Goal: Transaction & Acquisition: Obtain resource

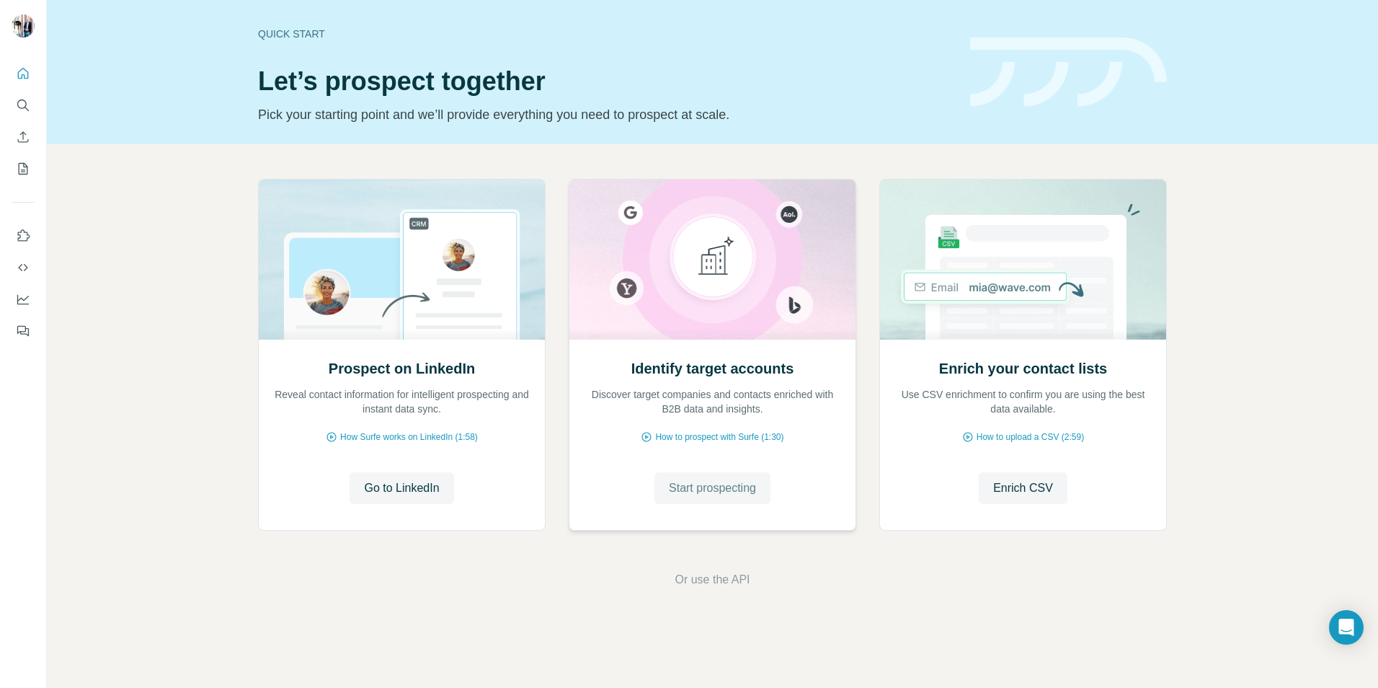
click at [726, 486] on span "Start prospecting" at bounding box center [712, 487] width 87 height 17
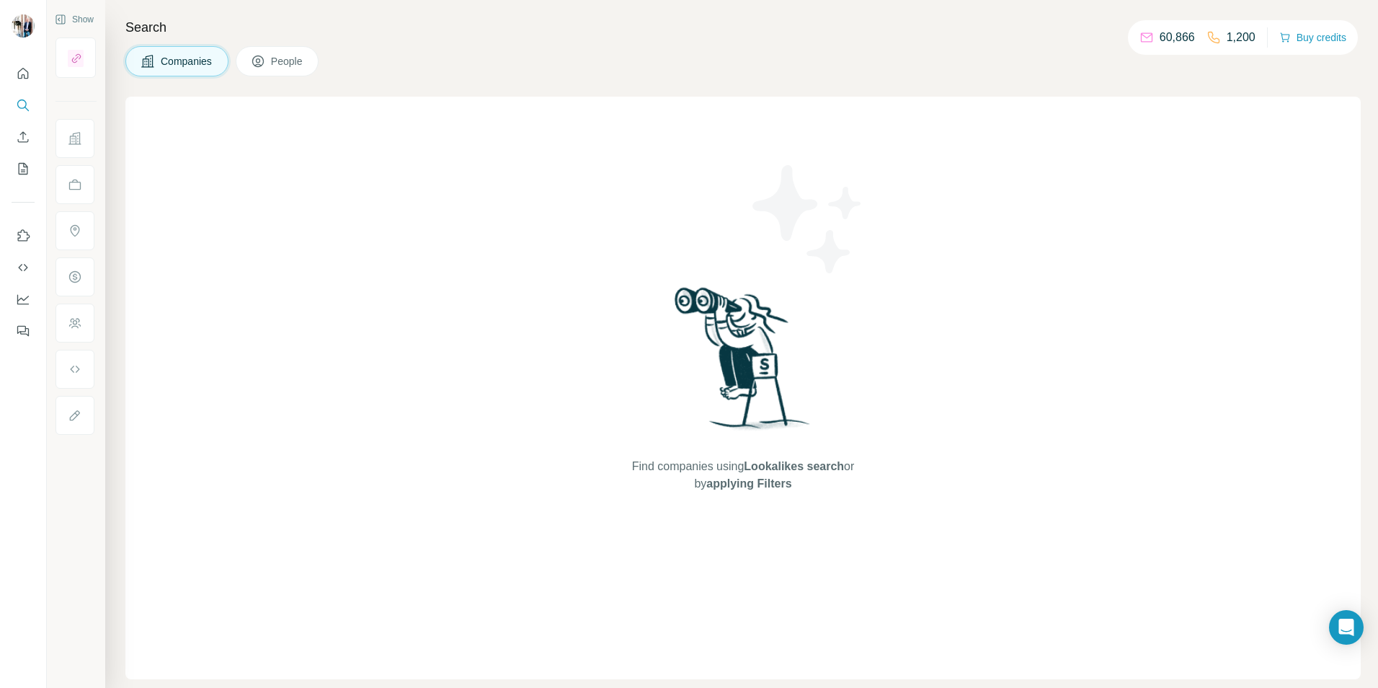
click at [166, 66] on span "Companies" at bounding box center [187, 61] width 53 height 14
click at [184, 61] on span "Companies" at bounding box center [187, 61] width 53 height 14
click at [187, 63] on span "Companies" at bounding box center [187, 61] width 53 height 14
click at [283, 59] on span "People" at bounding box center [287, 61] width 33 height 14
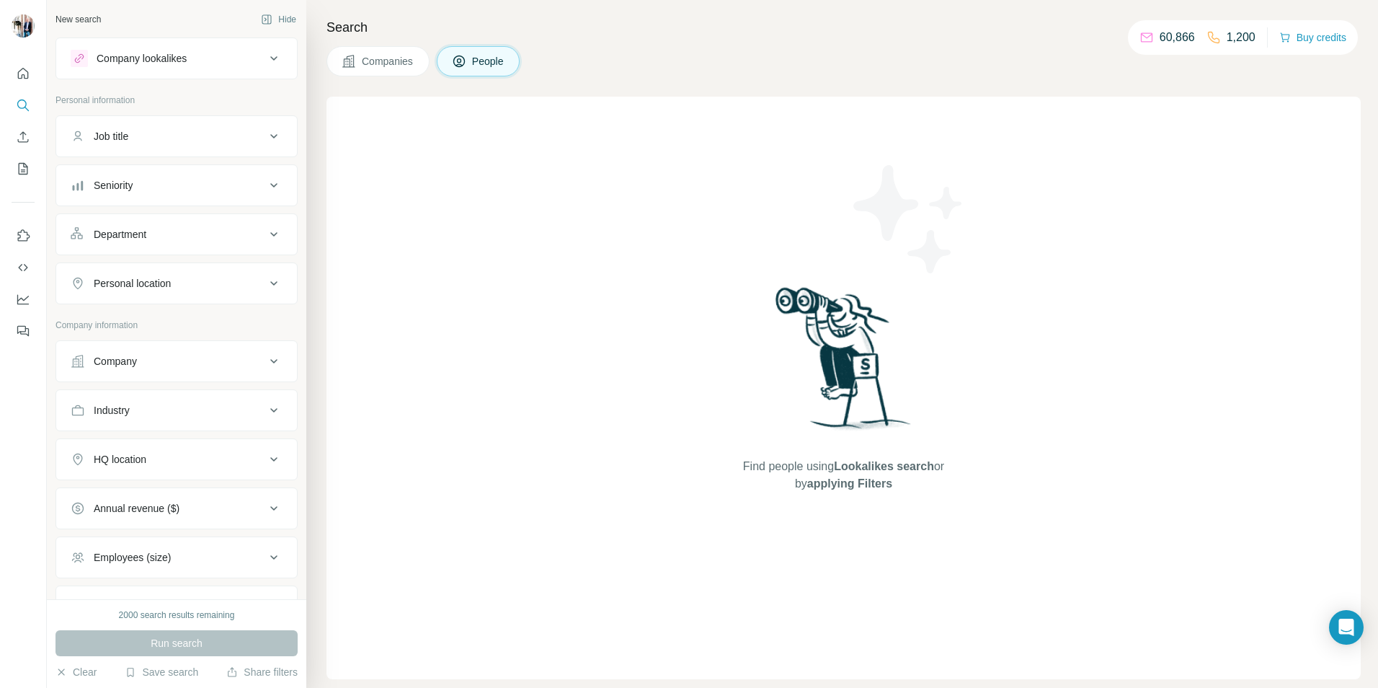
click at [359, 67] on button "Companies" at bounding box center [377, 61] width 103 height 30
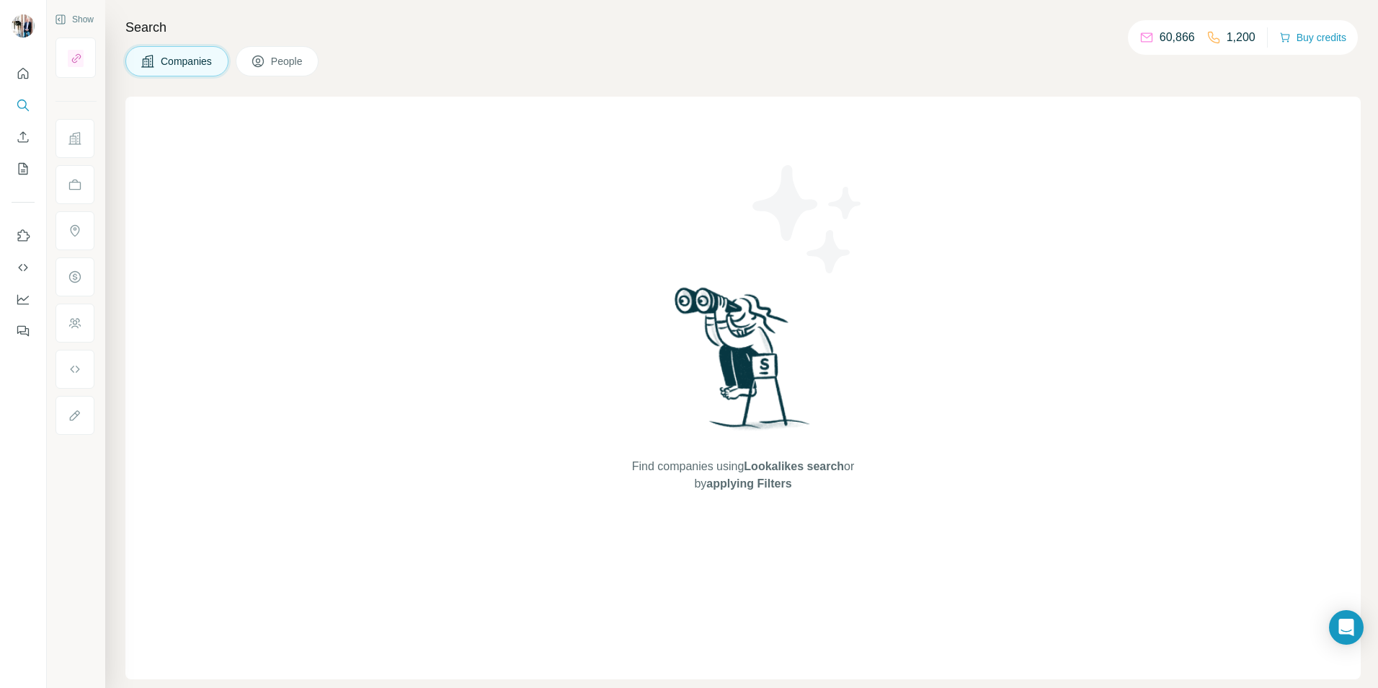
click at [208, 59] on span "Companies" at bounding box center [187, 61] width 53 height 14
click at [288, 66] on span "People" at bounding box center [287, 61] width 33 height 14
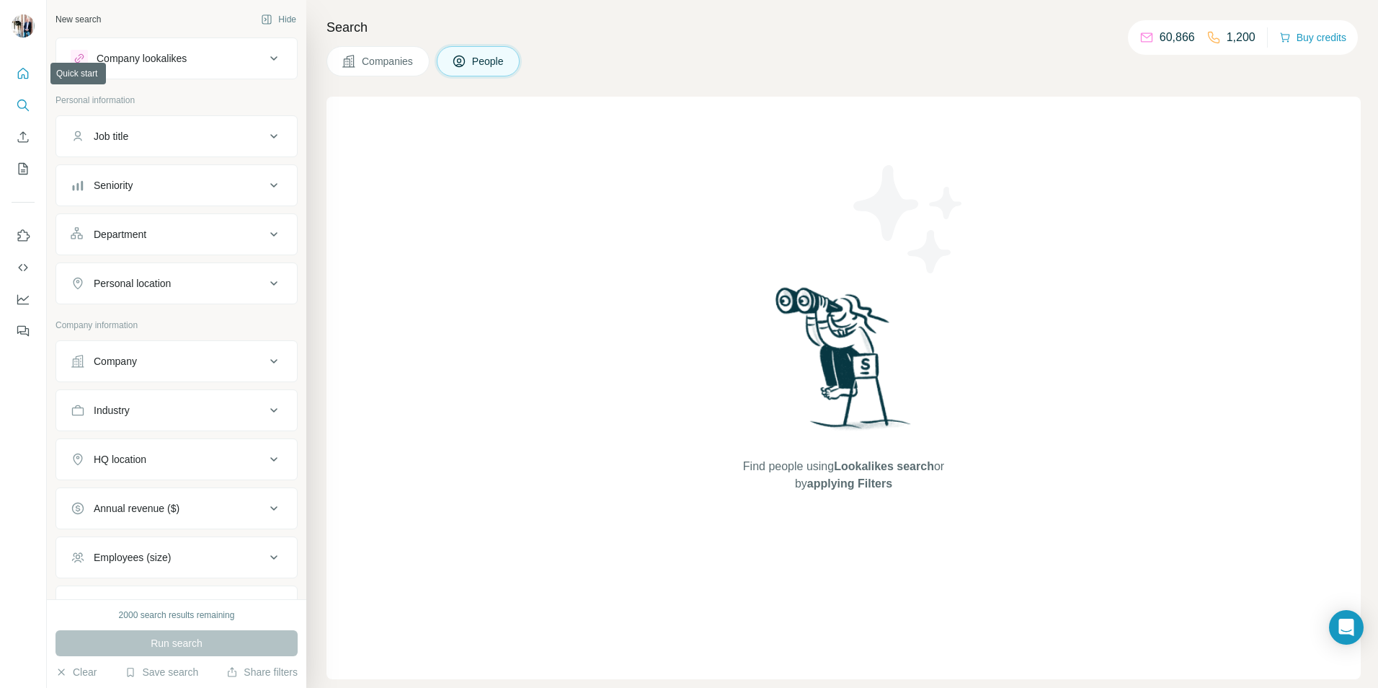
click at [25, 68] on icon "Quick start" at bounding box center [23, 73] width 14 height 14
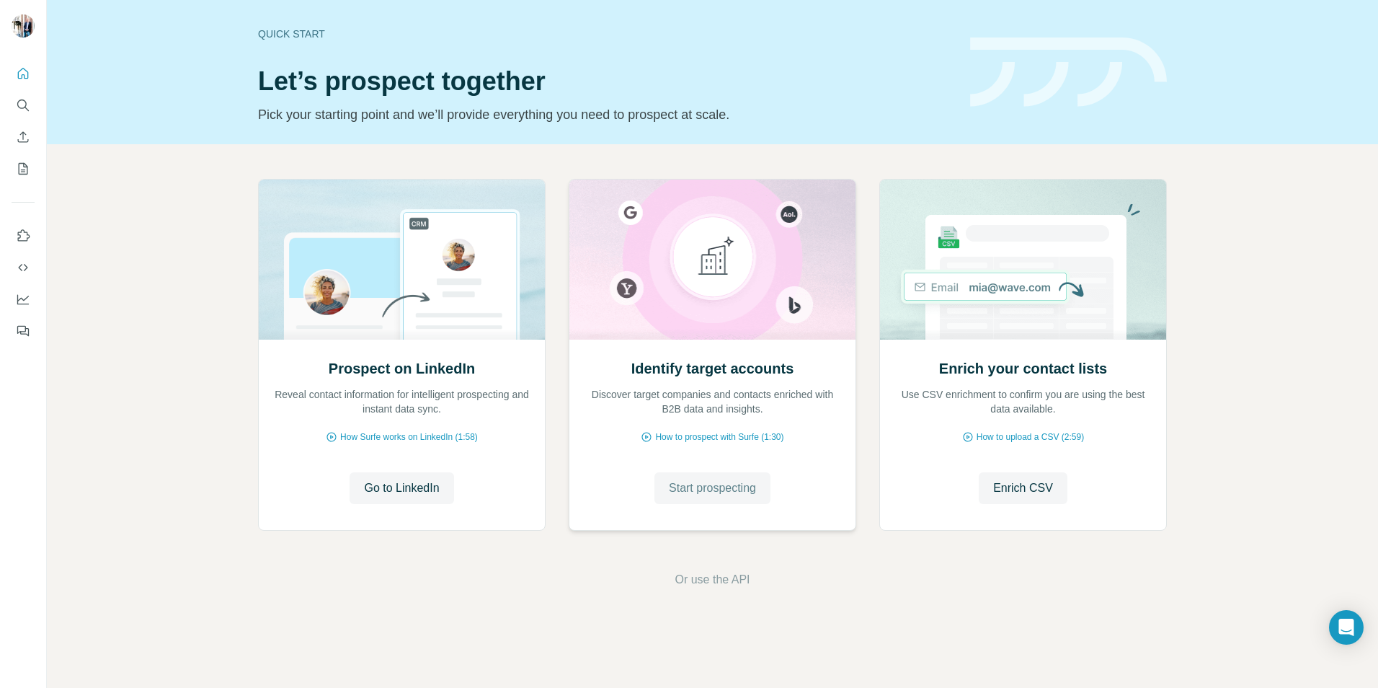
click at [712, 492] on span "Start prospecting" at bounding box center [712, 487] width 87 height 17
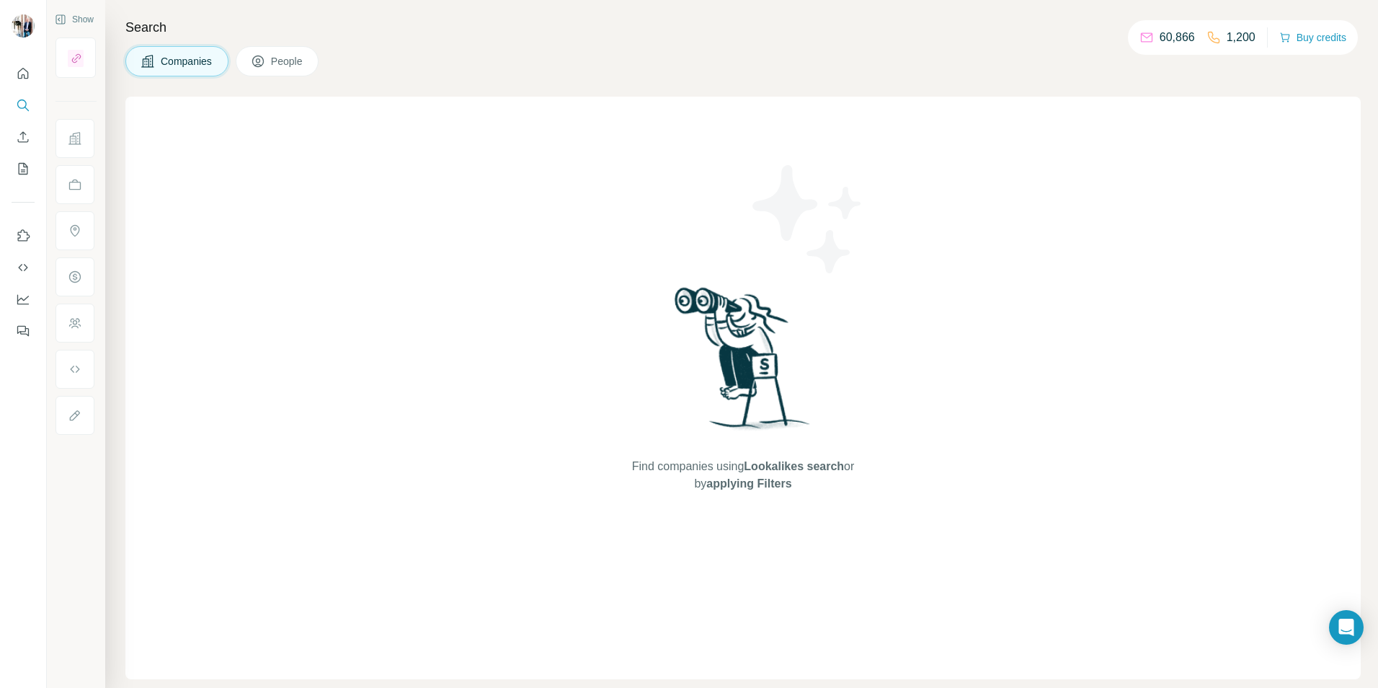
click at [200, 71] on button "Companies" at bounding box center [176, 61] width 103 height 30
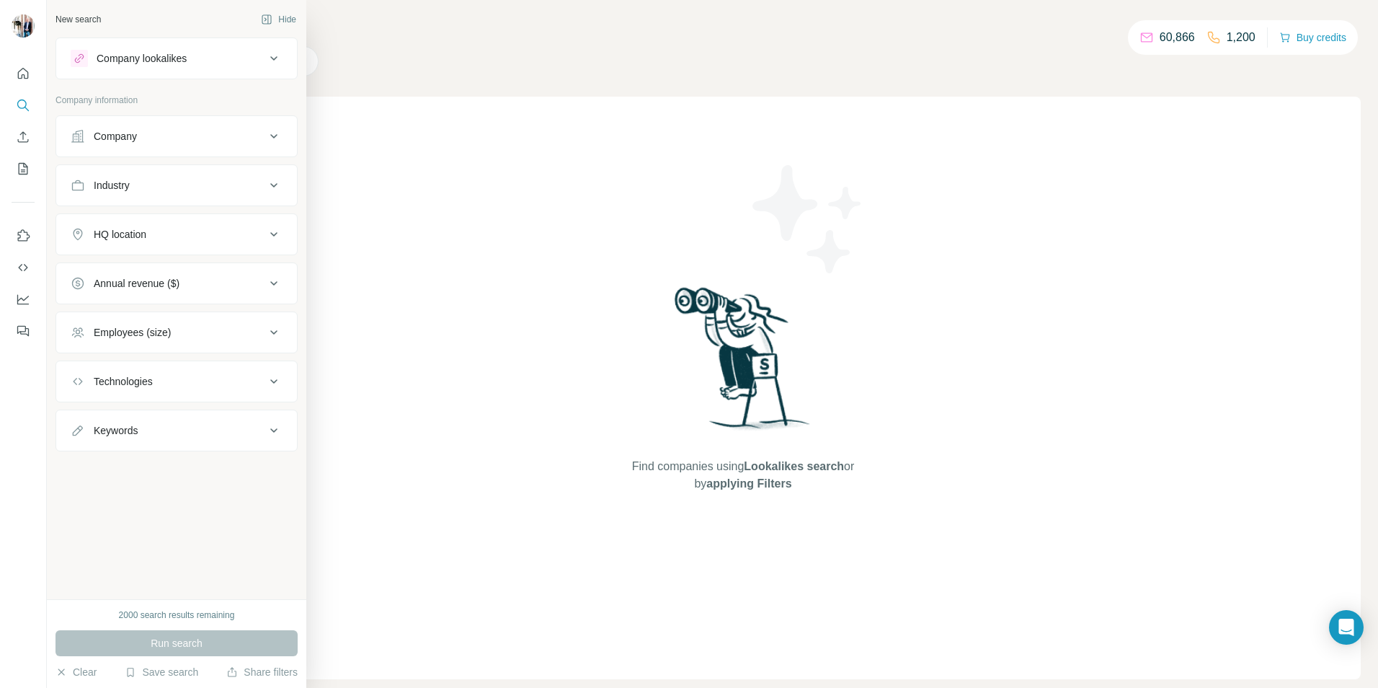
click at [203, 138] on div "Company" at bounding box center [168, 136] width 195 height 14
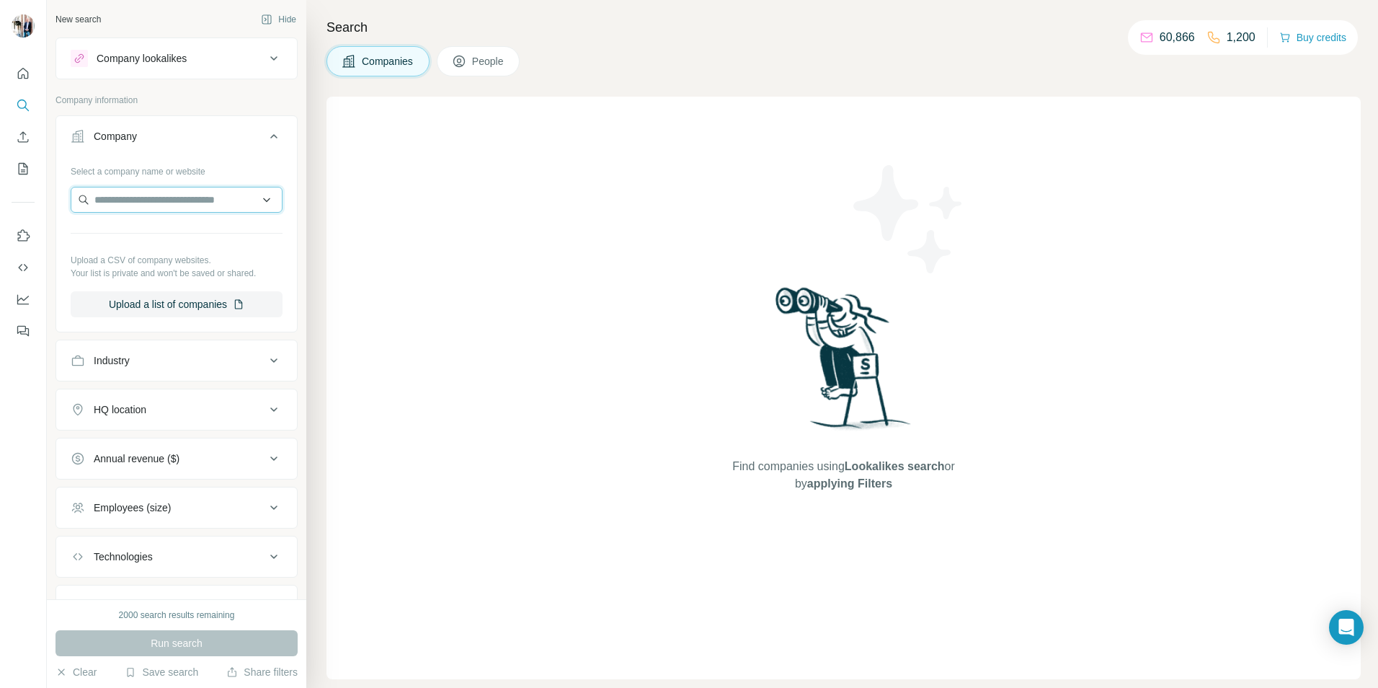
click at [166, 203] on input "text" at bounding box center [177, 200] width 212 height 26
paste input "**********"
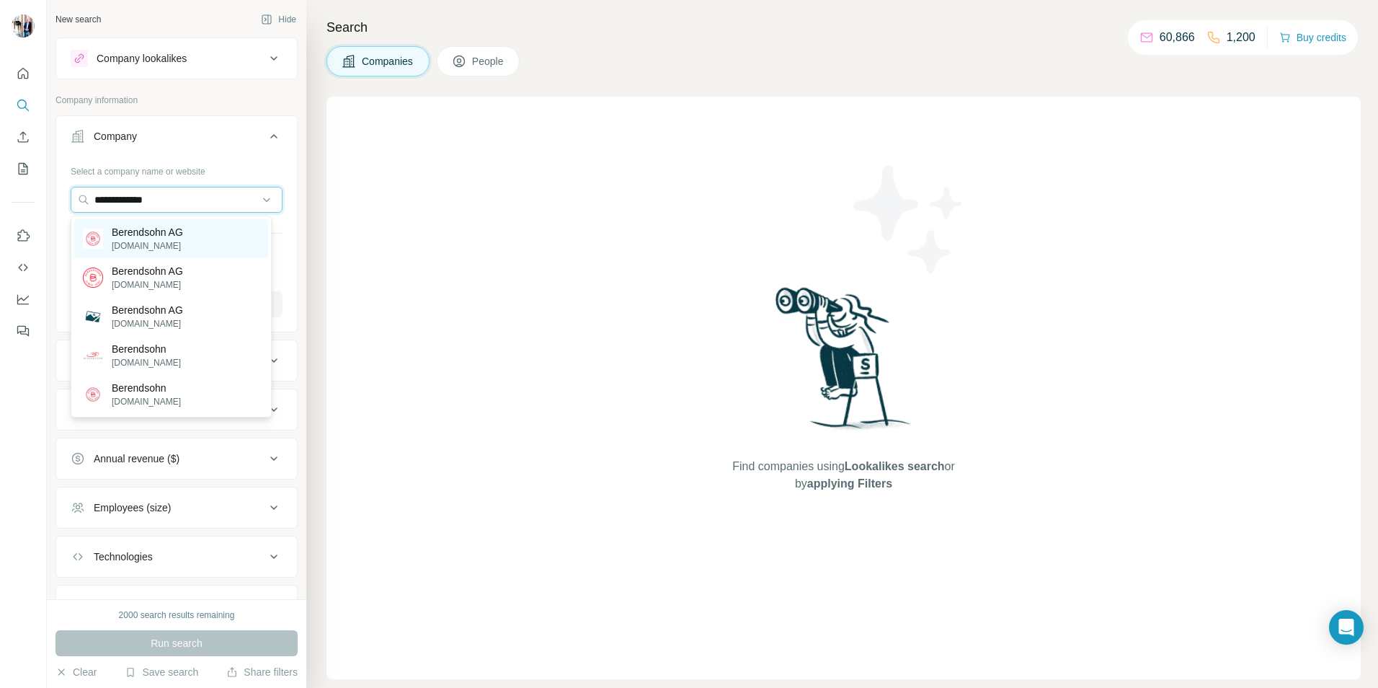
type input "**********"
click at [159, 235] on p "Berendsohn AG" at bounding box center [147, 232] width 71 height 14
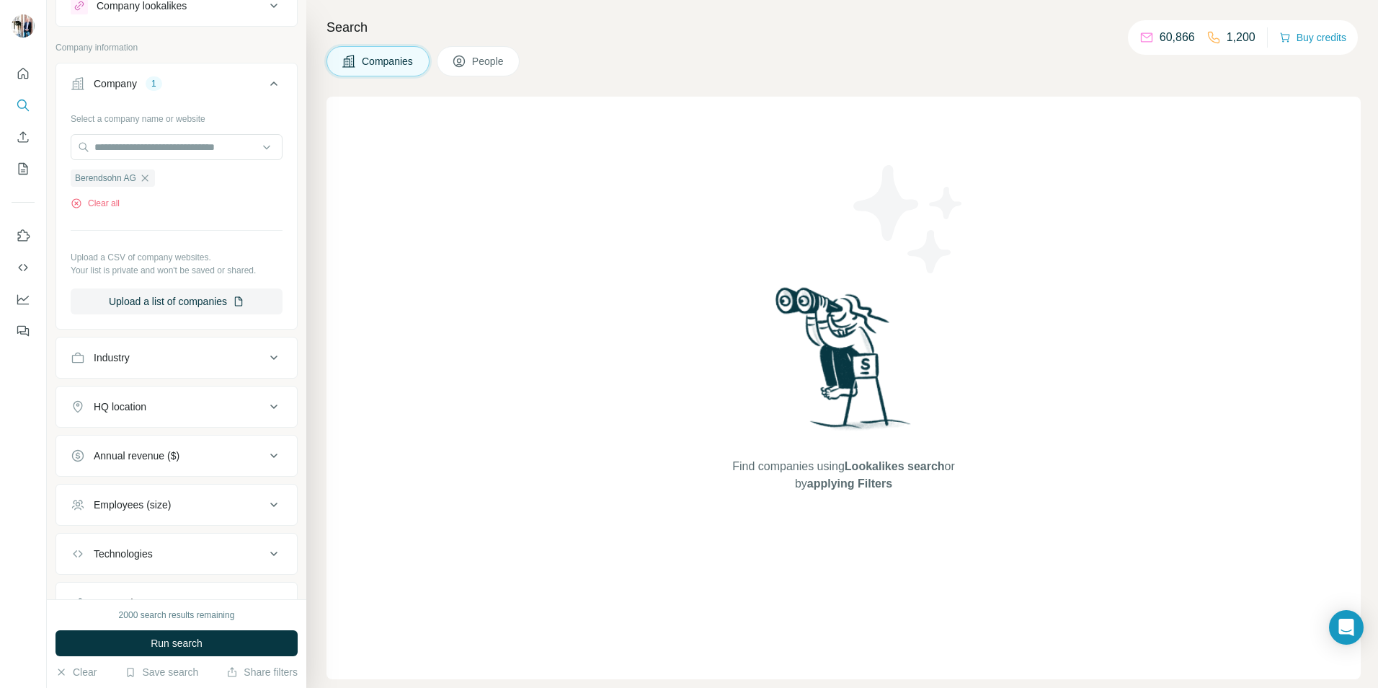
scroll to position [118, 0]
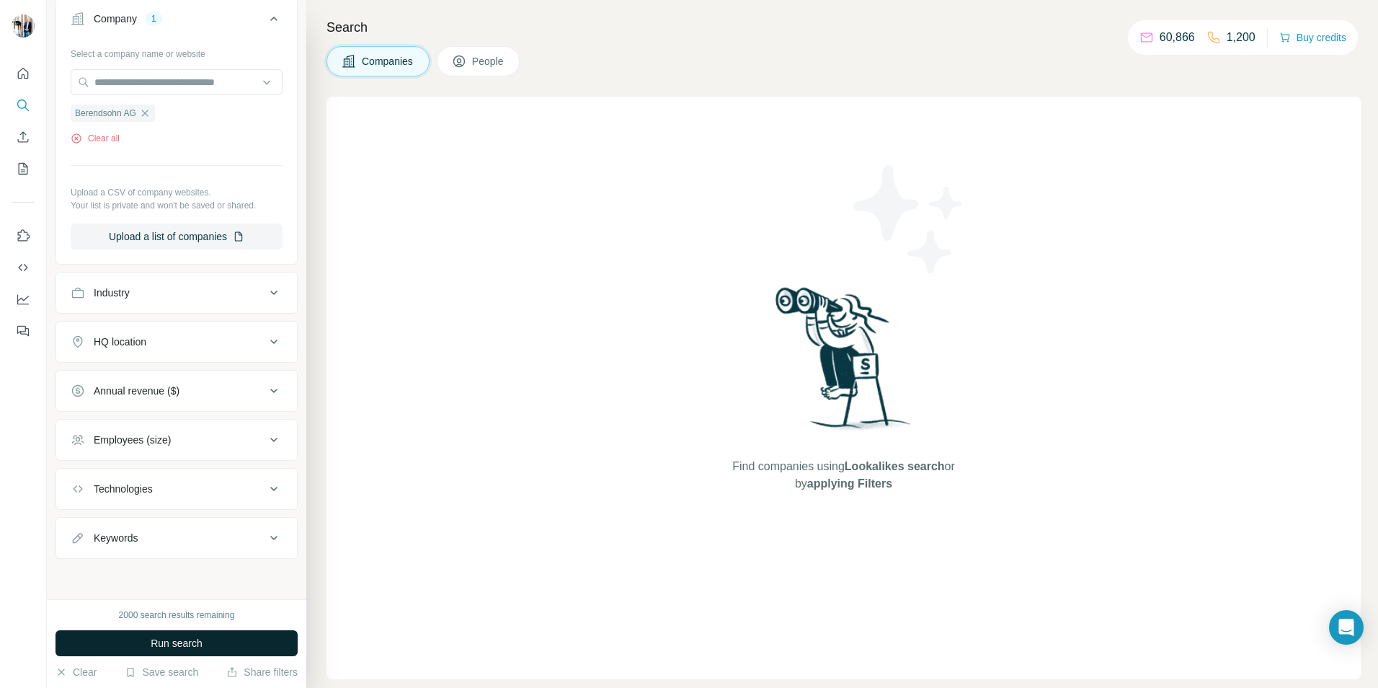
click at [172, 638] on span "Run search" at bounding box center [177, 643] width 52 height 14
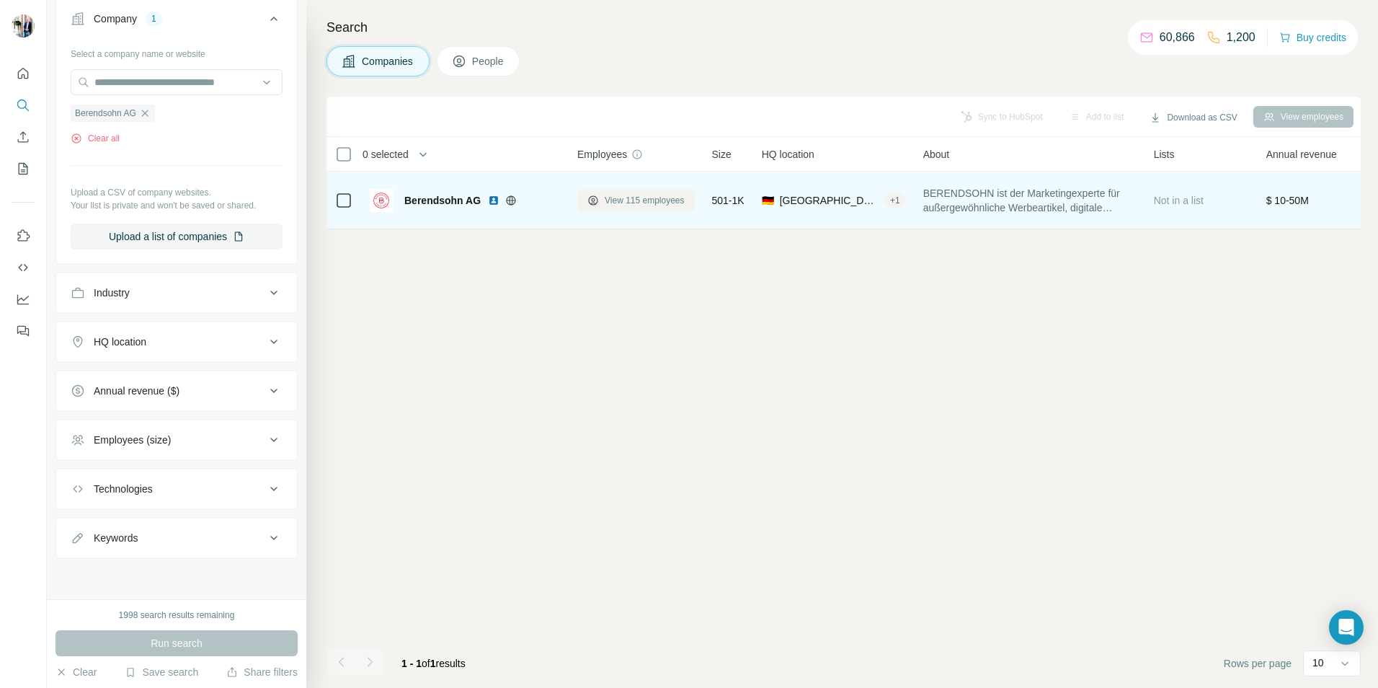
click at [632, 198] on span "View 115 employees" at bounding box center [645, 200] width 80 height 13
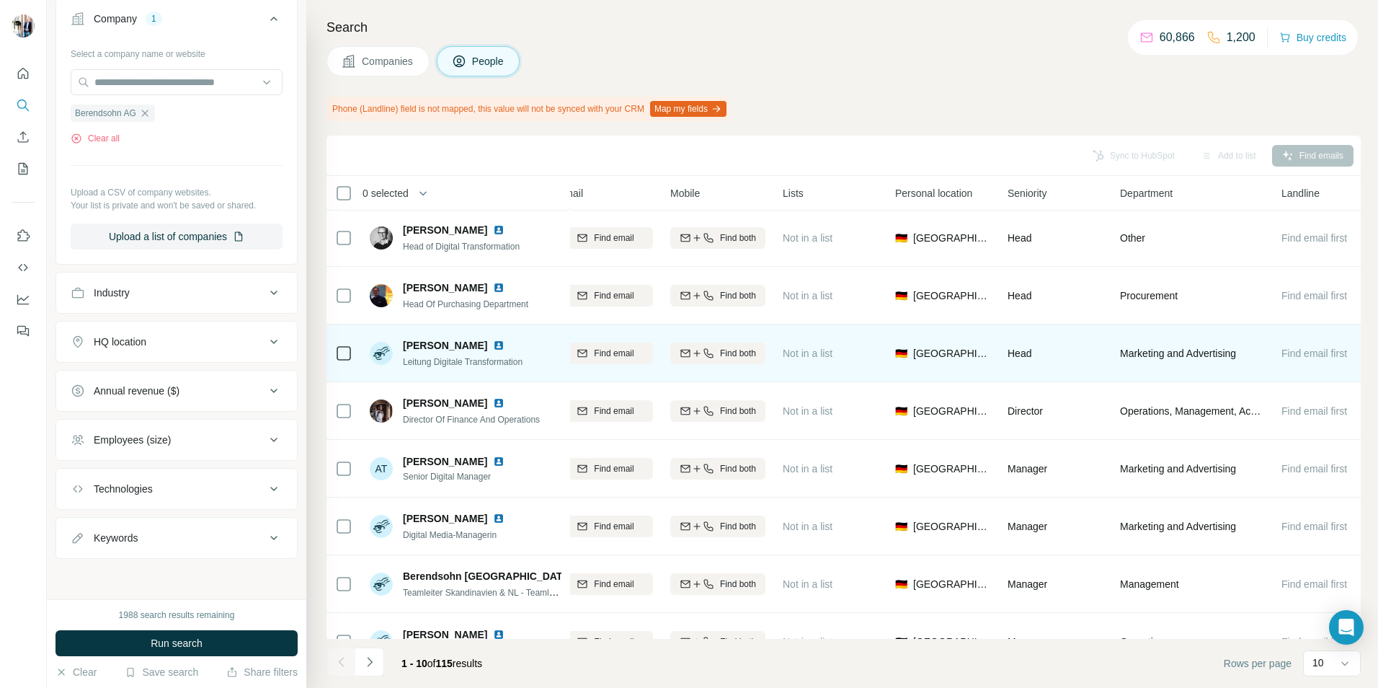
scroll to position [84, 181]
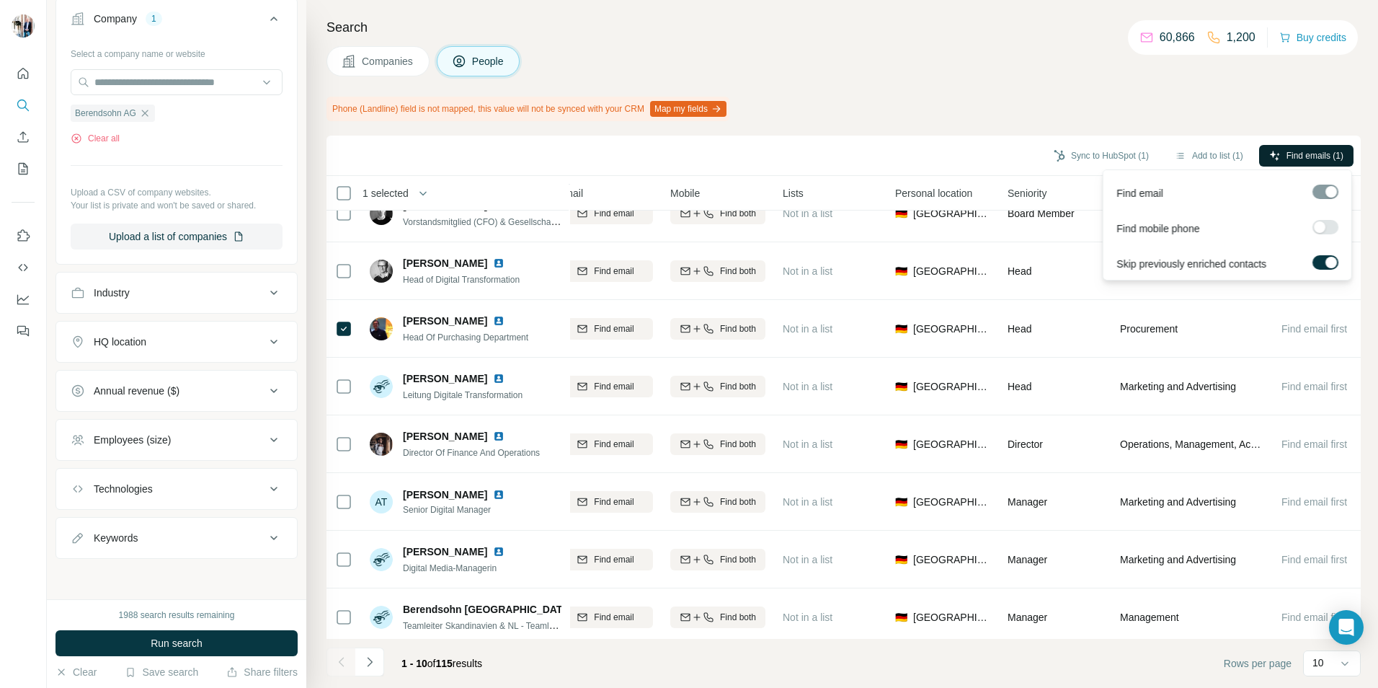
click at [1311, 156] on span "Find emails (1)" at bounding box center [1314, 155] width 57 height 13
click at [1329, 192] on div at bounding box center [1325, 191] width 26 height 14
click at [1300, 153] on span "Find emails (1)" at bounding box center [1314, 155] width 57 height 13
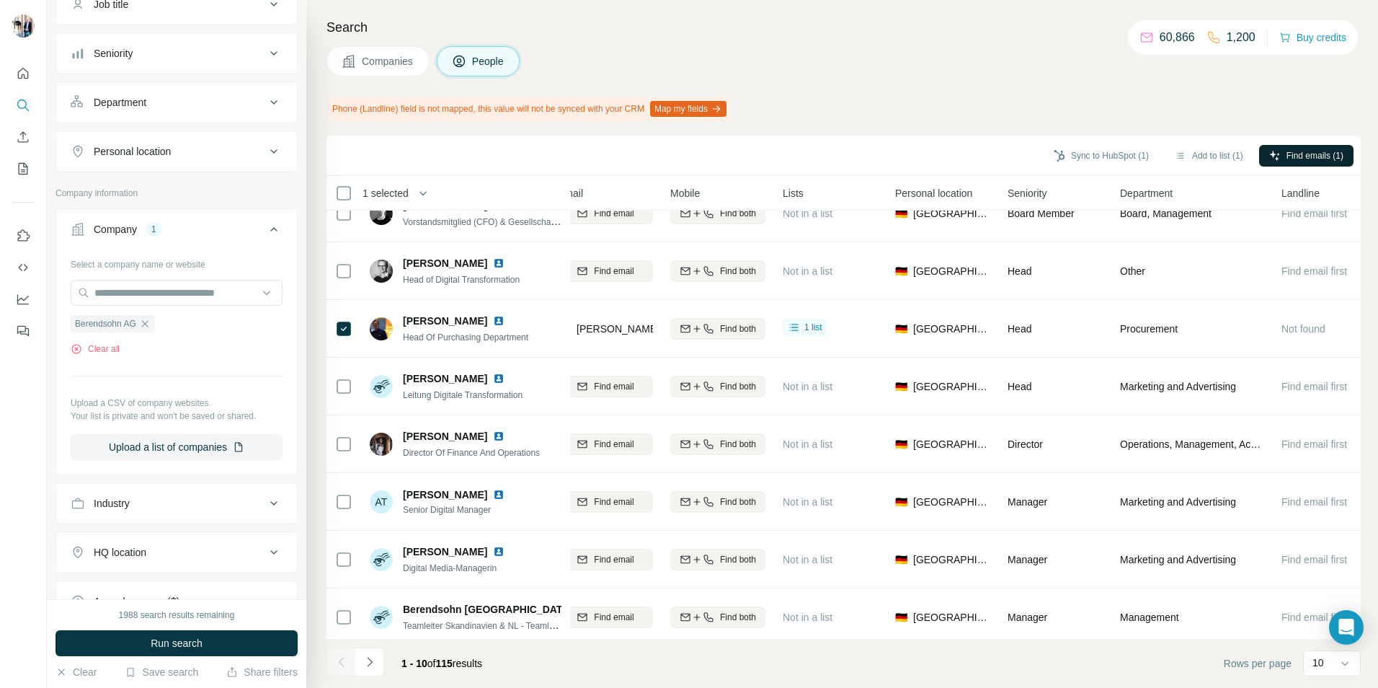
scroll to position [144, 0]
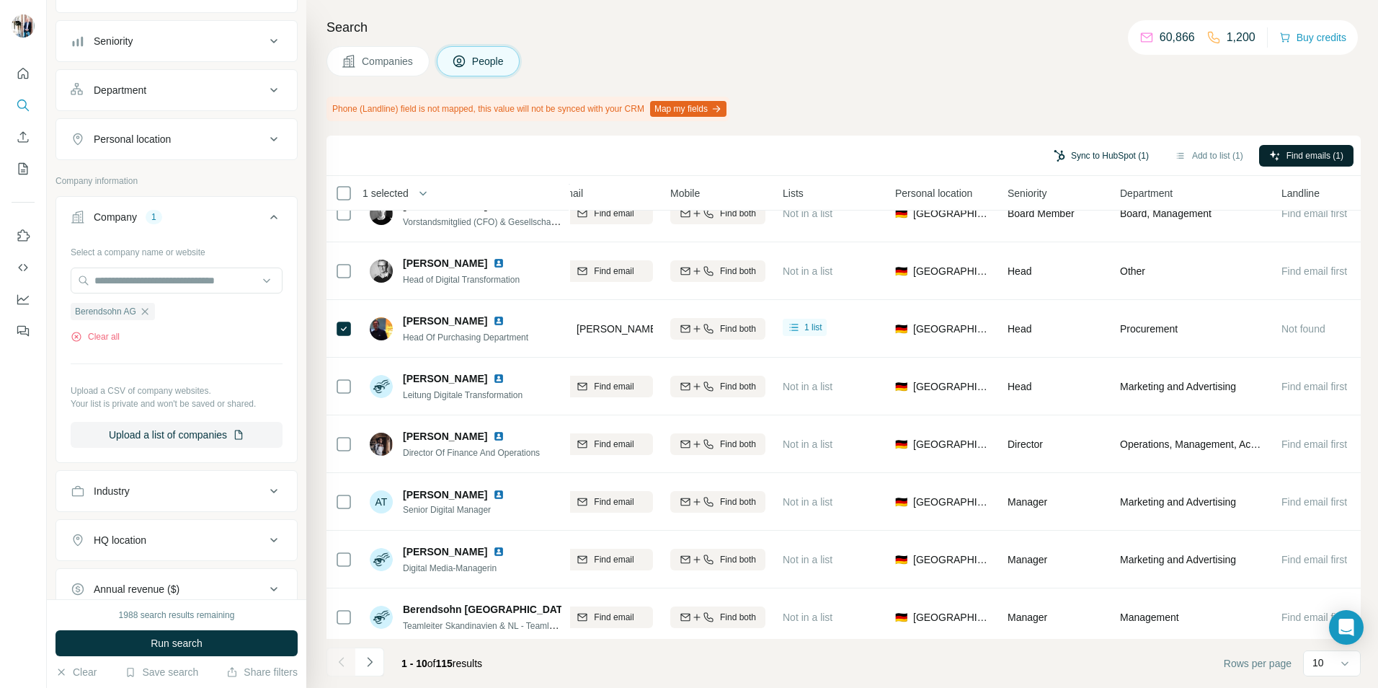
click at [1091, 154] on button "Sync to HubSpot (1)" at bounding box center [1101, 156] width 115 height 22
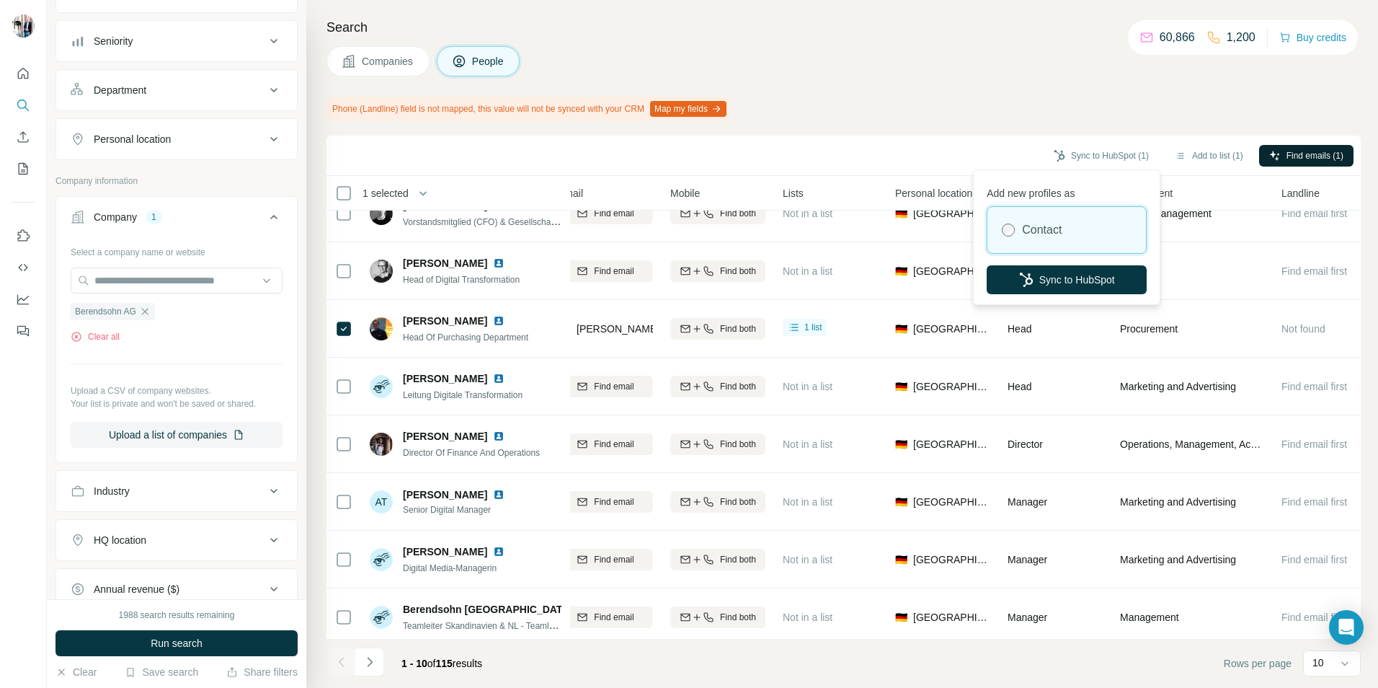
click at [1051, 193] on p "Add new profiles as" at bounding box center [1067, 190] width 160 height 20
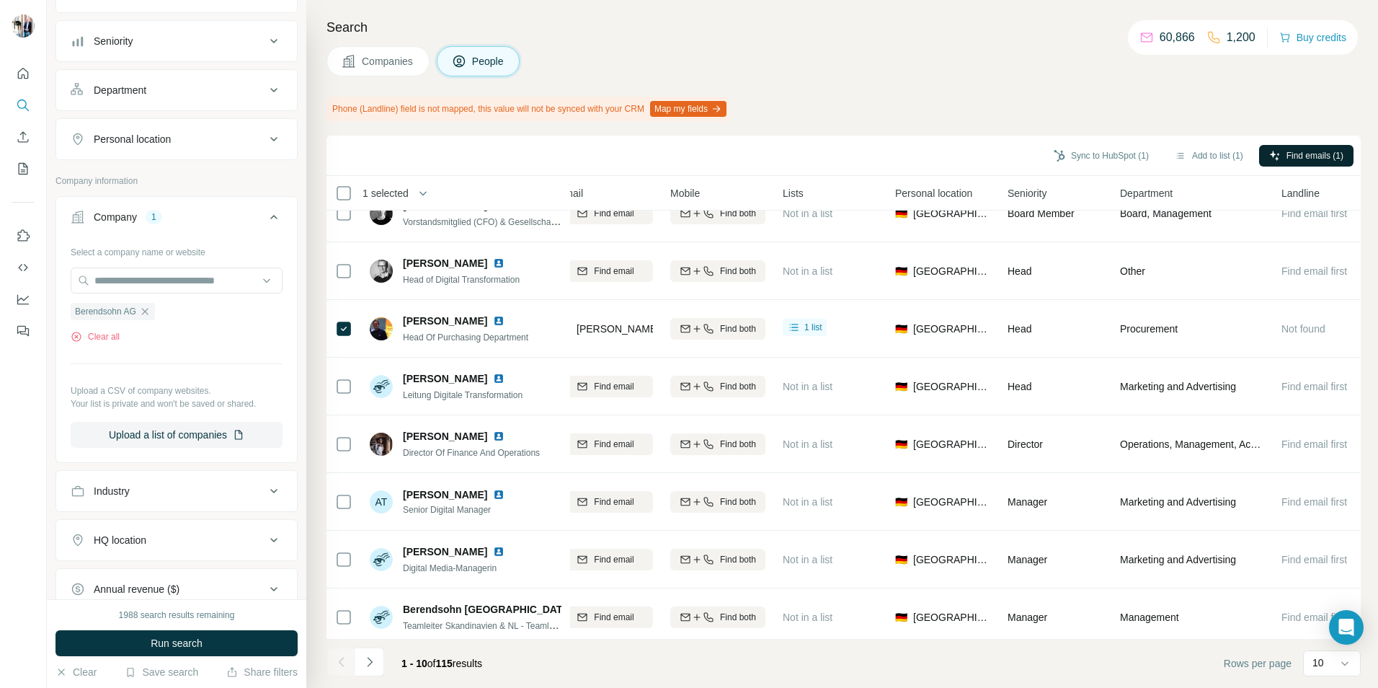
click at [953, 102] on div "Phone (Landline) field is not mapped, this value will not be synced with your C…" at bounding box center [843, 109] width 1034 height 25
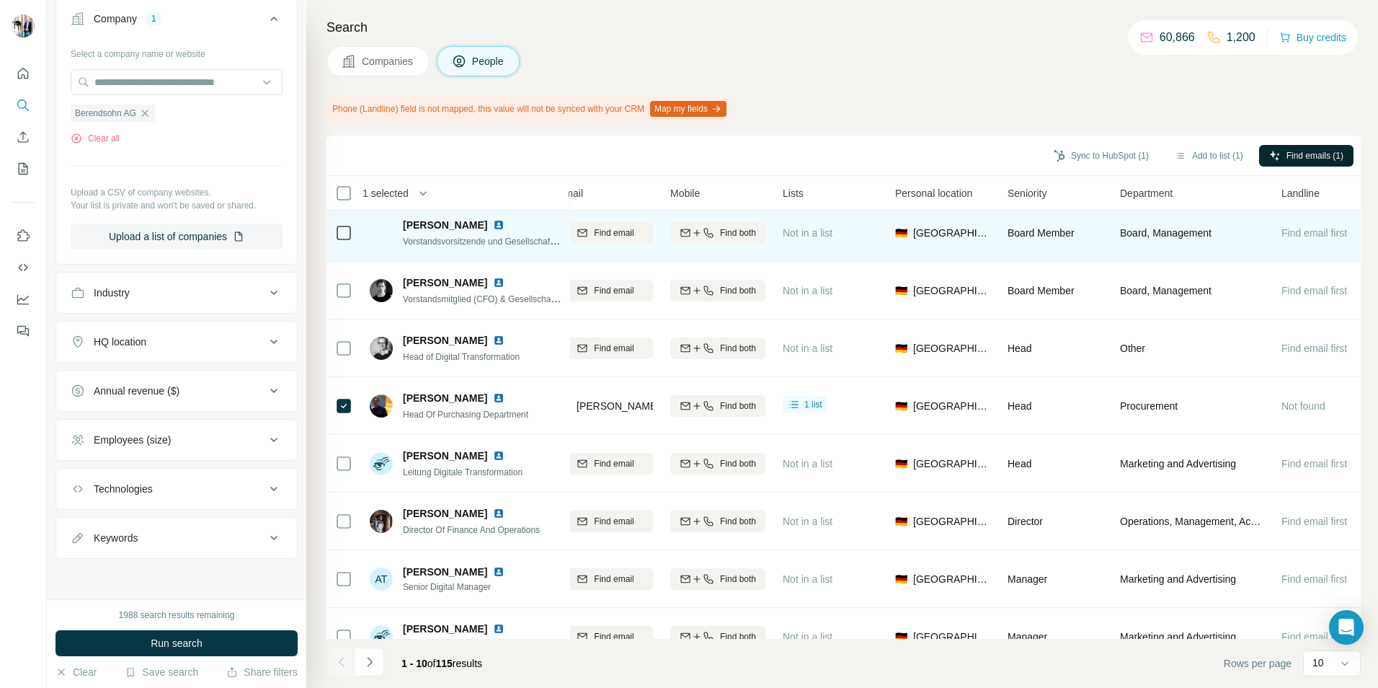
scroll to position [0, 181]
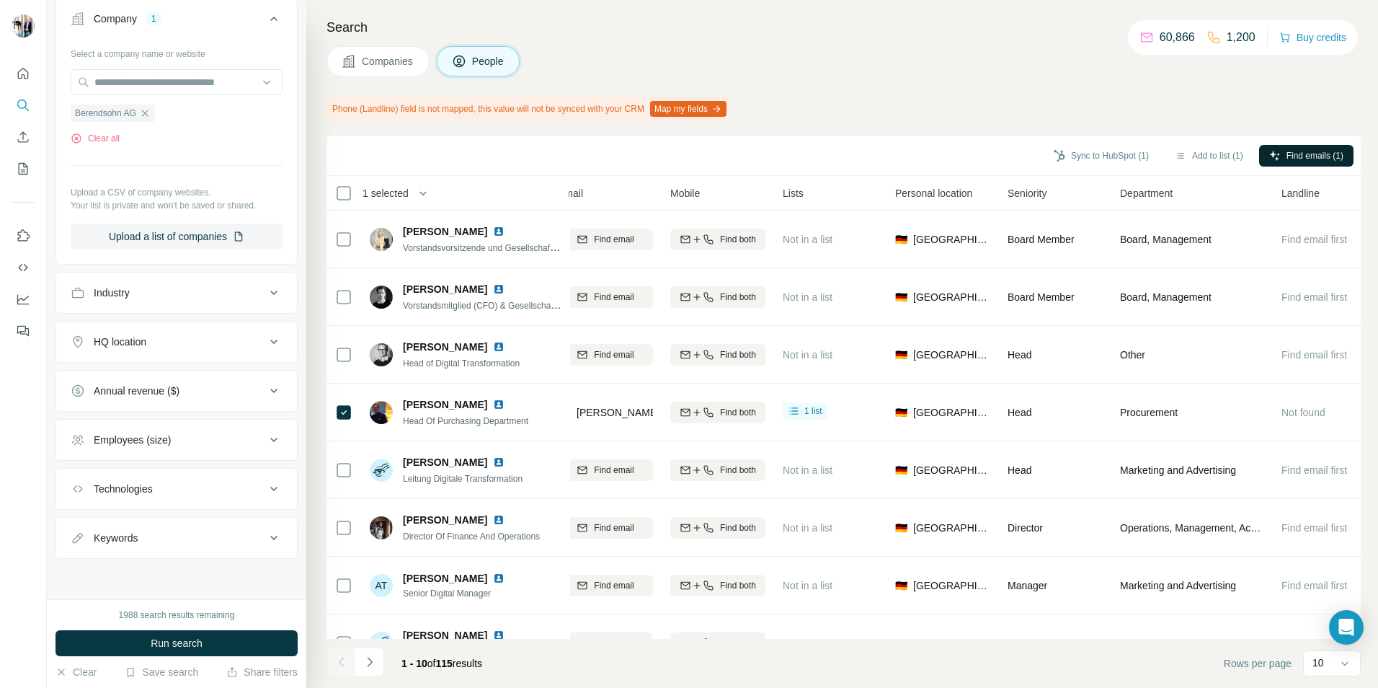
click at [372, 59] on span "Companies" at bounding box center [388, 61] width 53 height 14
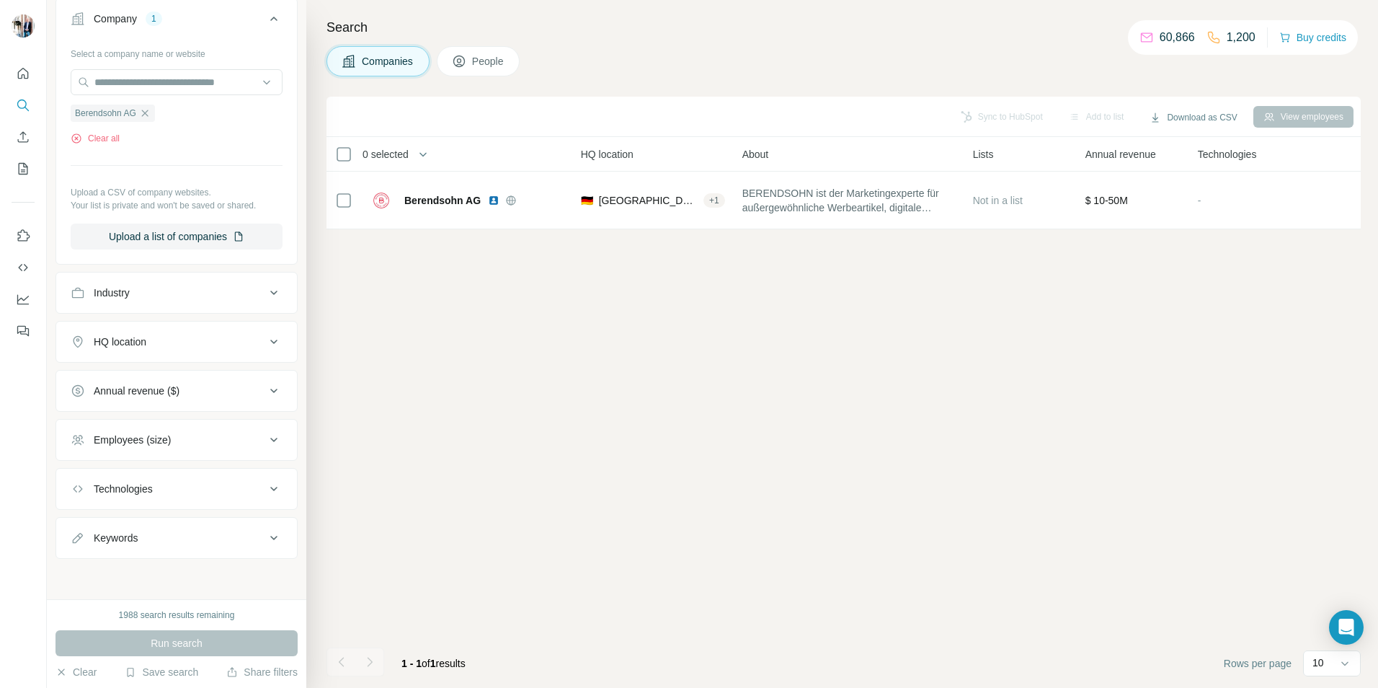
scroll to position [118, 0]
click at [959, 117] on button "Sync to HubSpot (1)" at bounding box center [969, 117] width 115 height 22
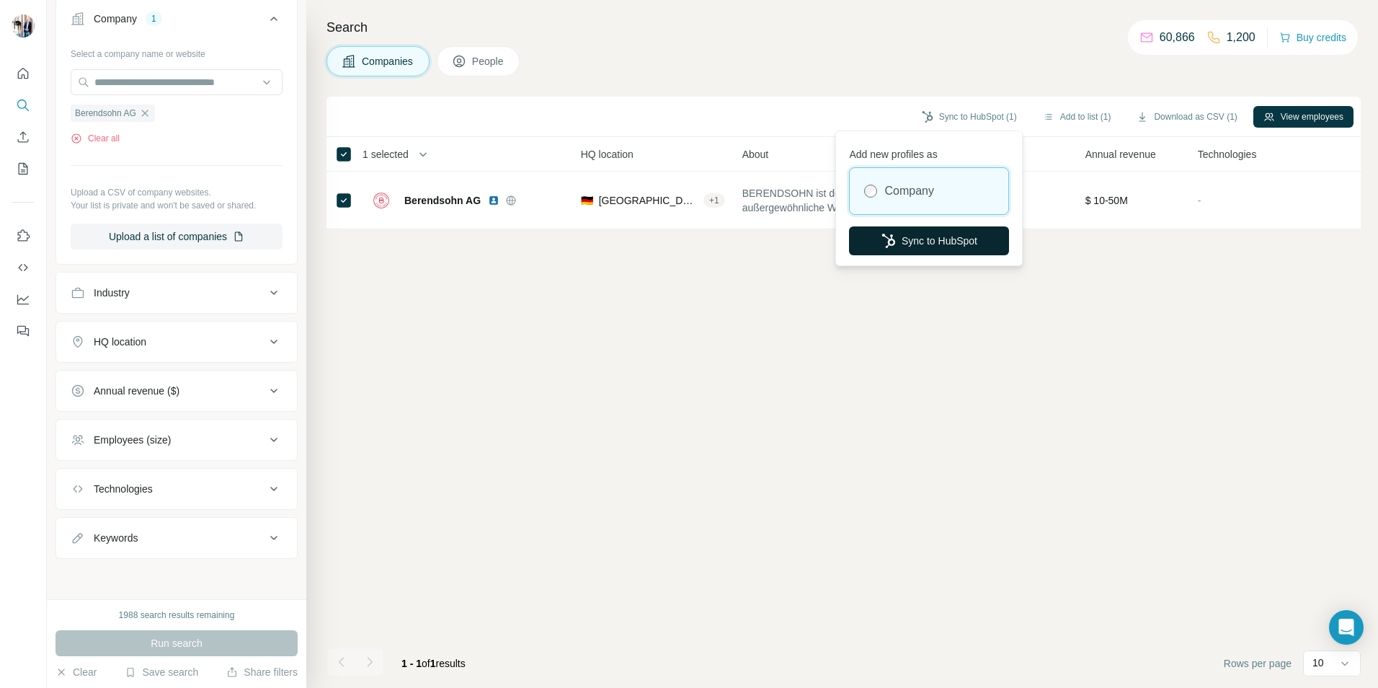
click at [924, 246] on button "Sync to HubSpot" at bounding box center [929, 240] width 160 height 29
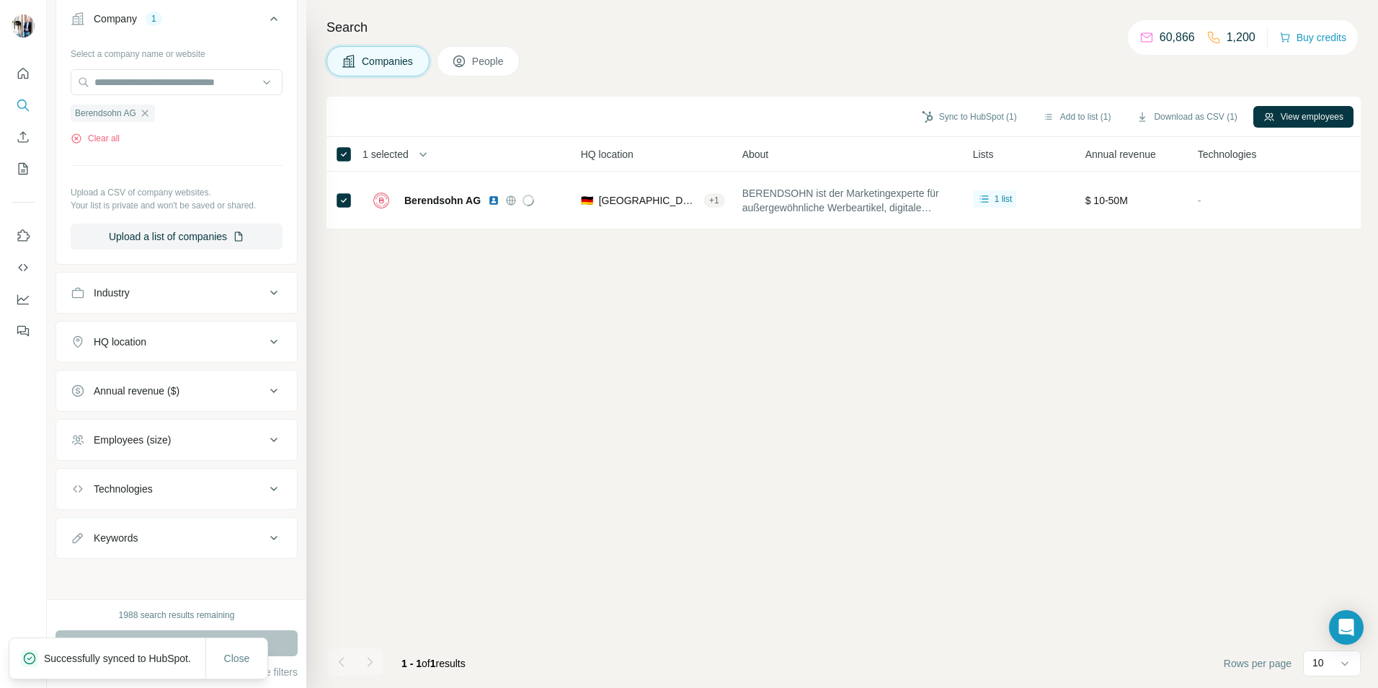
click at [498, 63] on span "People" at bounding box center [488, 61] width 33 height 14
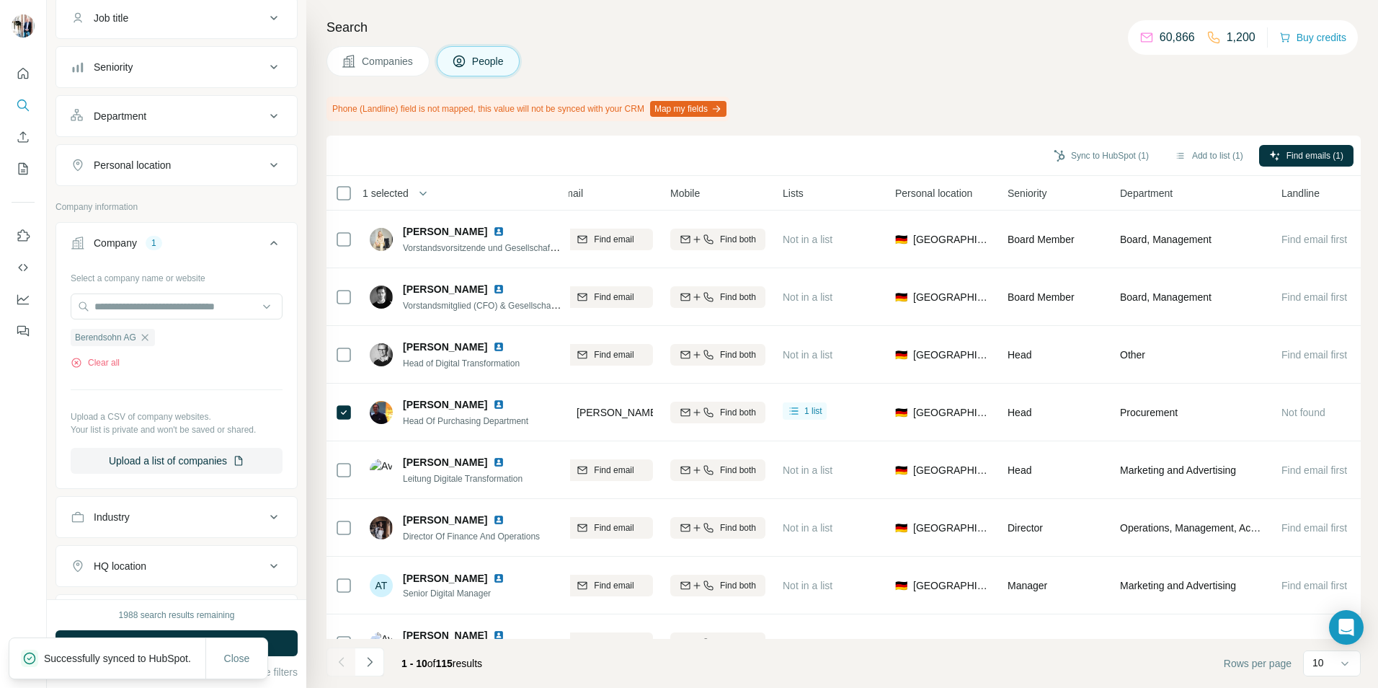
scroll to position [343, 0]
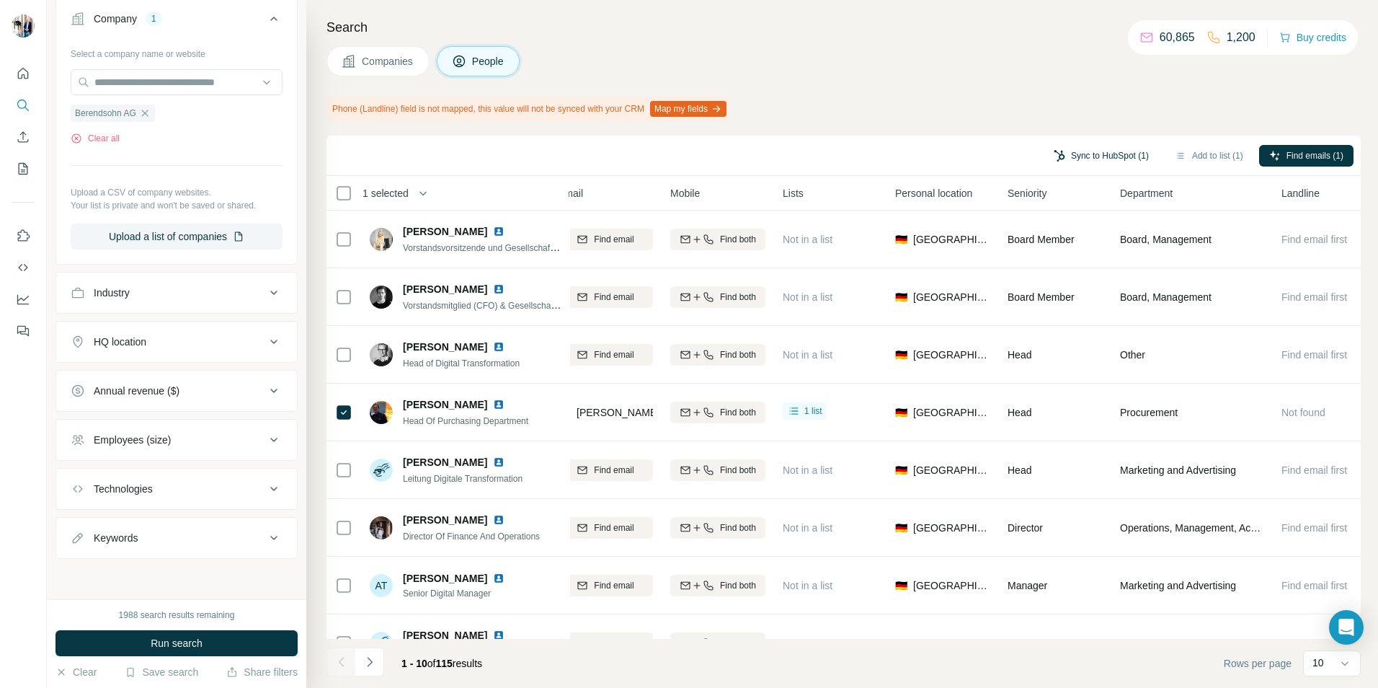
click at [1093, 156] on button "Sync to HubSpot (1)" at bounding box center [1101, 156] width 115 height 22
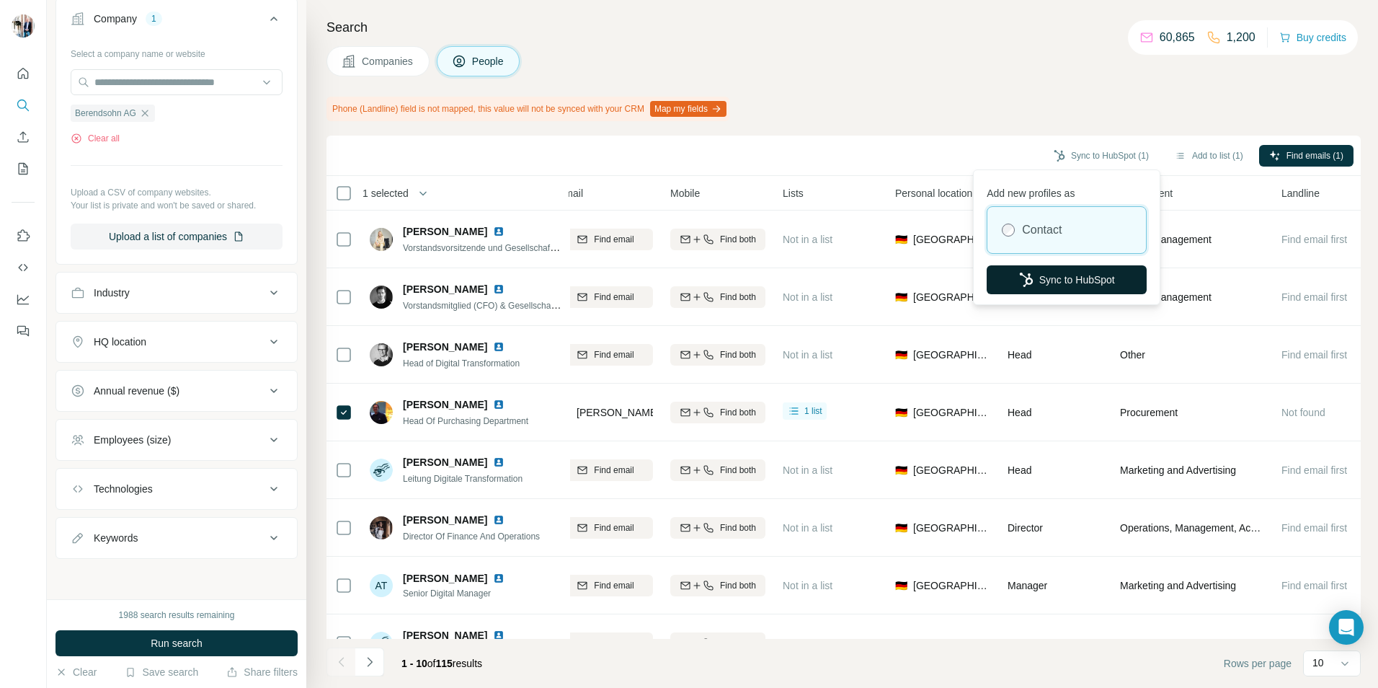
click at [1075, 282] on button "Sync to HubSpot" at bounding box center [1067, 279] width 160 height 29
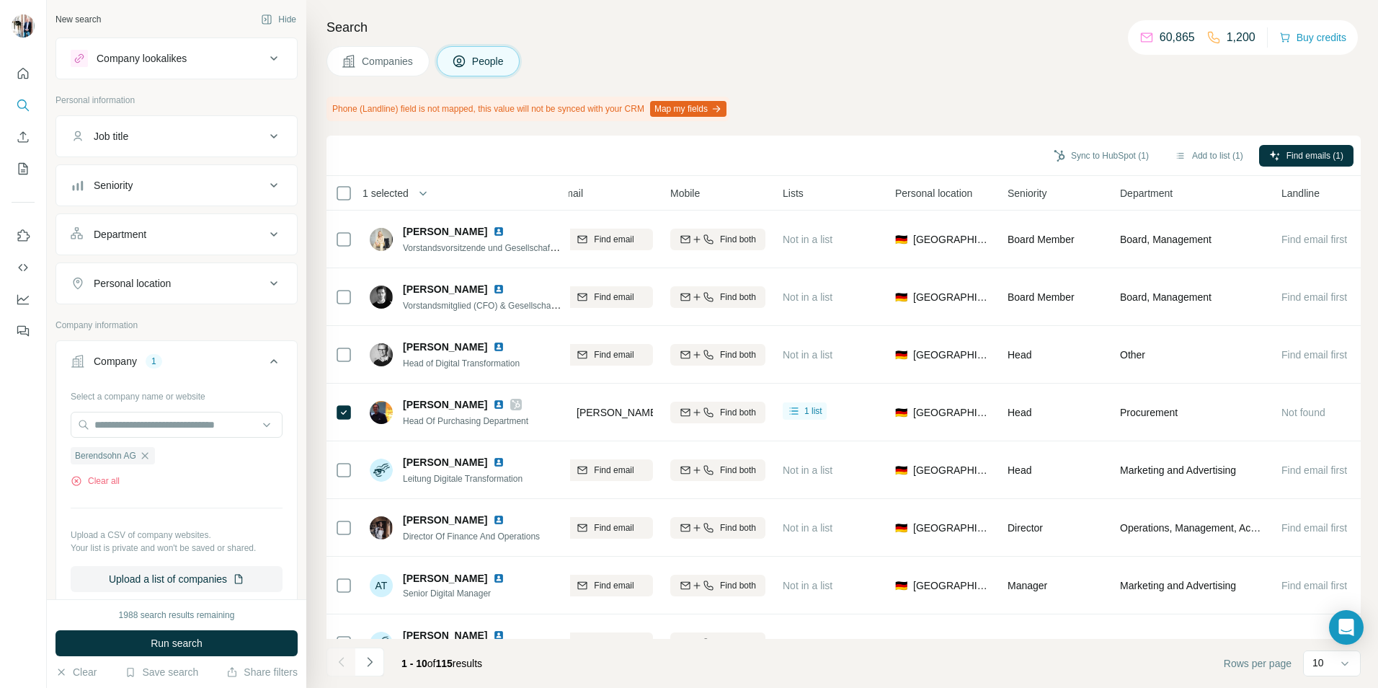
click at [270, 361] on icon at bounding box center [273, 361] width 7 height 4
click at [160, 422] on input "text" at bounding box center [177, 425] width 212 height 26
paste input "**********"
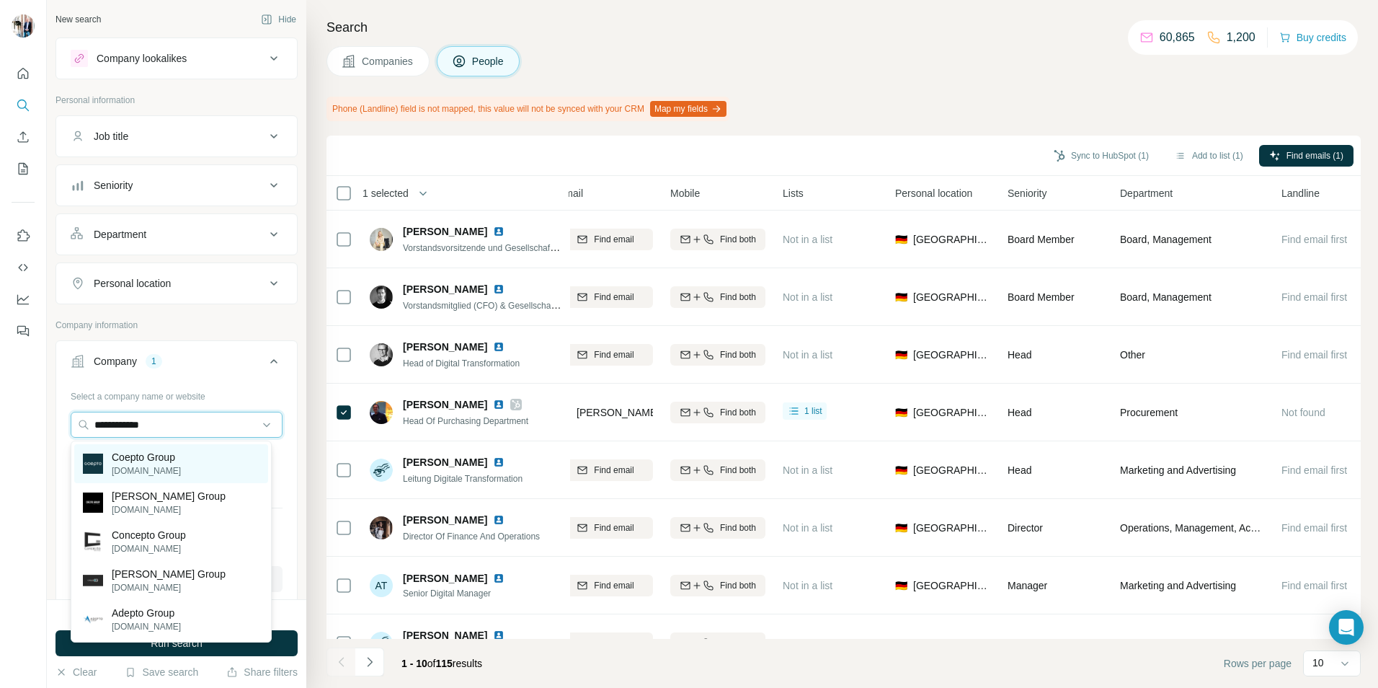
type input "**********"
click at [183, 471] on div "Coepto Group [DOMAIN_NAME]" at bounding box center [171, 463] width 194 height 39
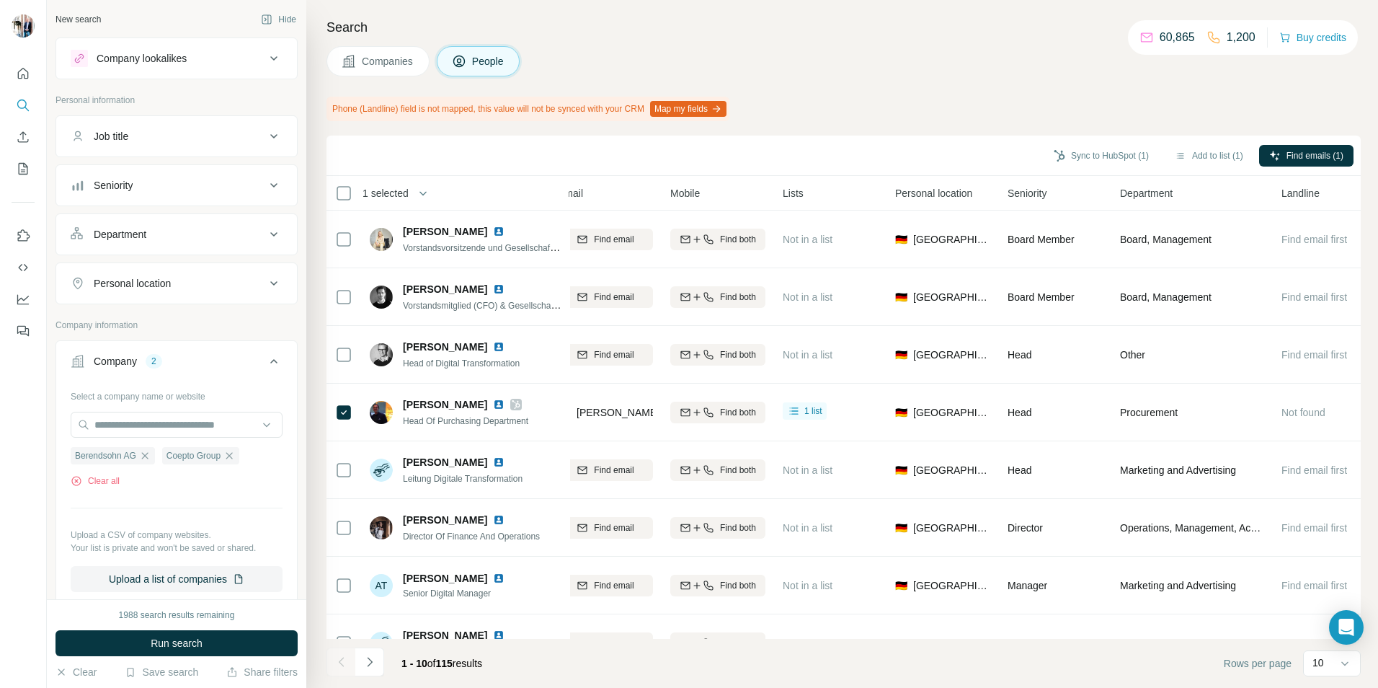
click at [161, 646] on span "Run search" at bounding box center [177, 643] width 52 height 14
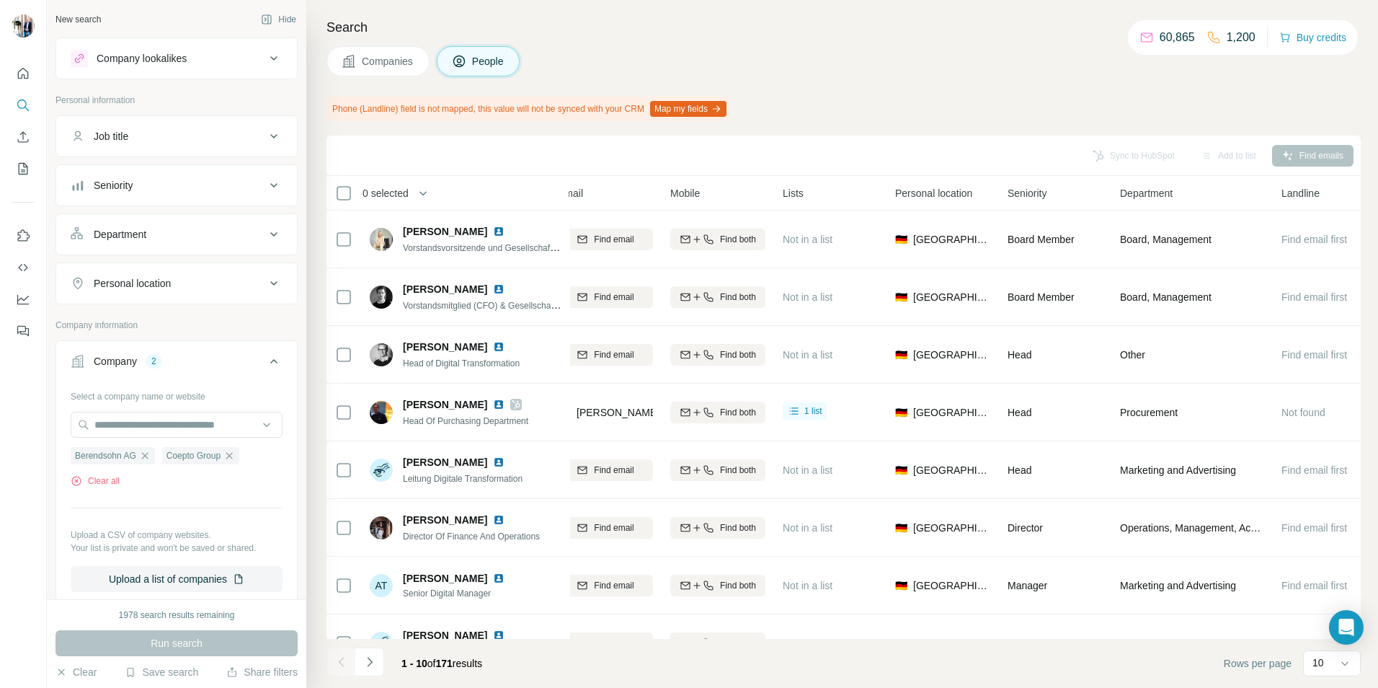
click at [377, 70] on button "Companies" at bounding box center [377, 61] width 103 height 30
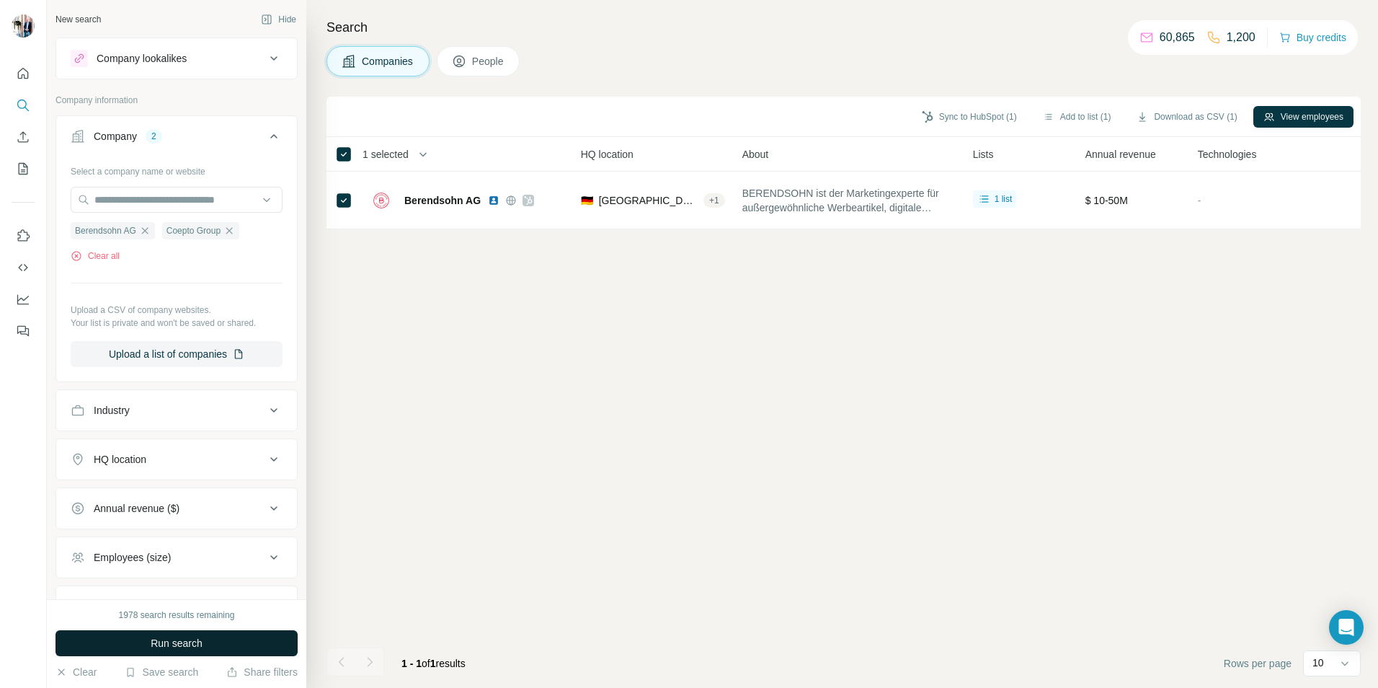
click at [225, 642] on button "Run search" at bounding box center [176, 643] width 242 height 26
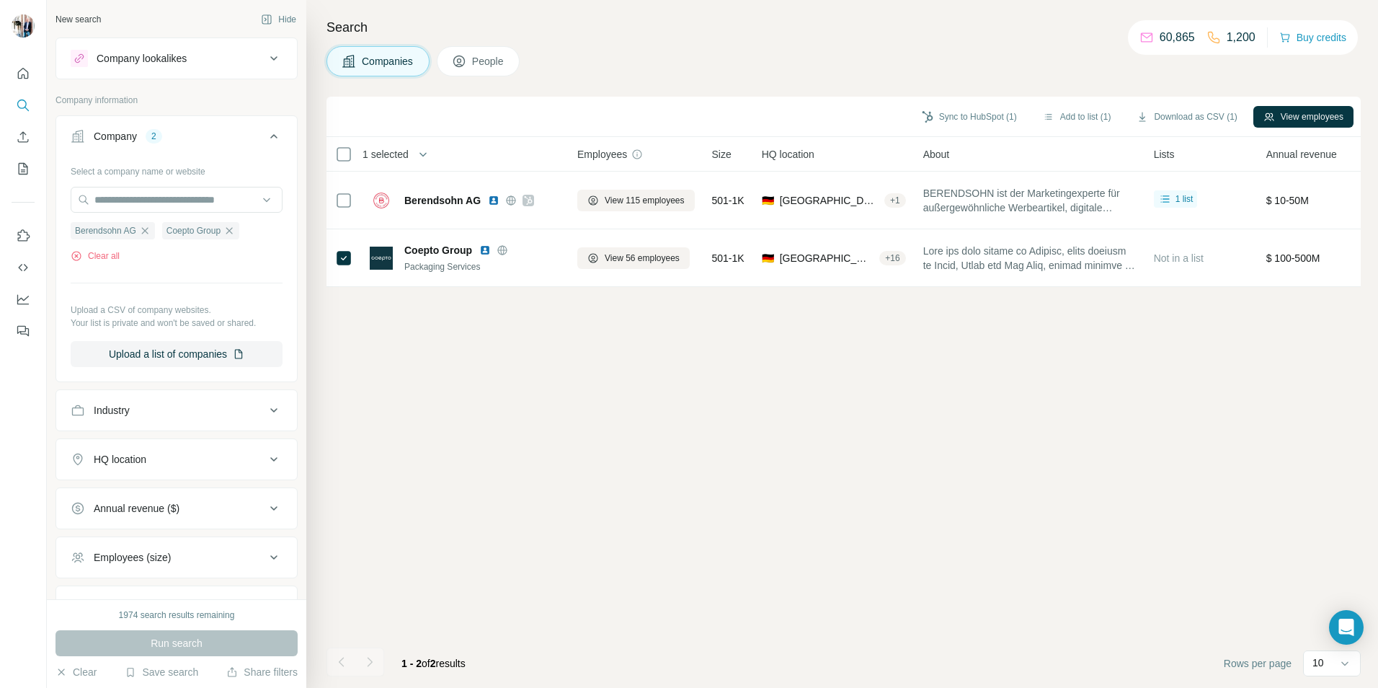
click at [494, 63] on span "People" at bounding box center [488, 61] width 33 height 14
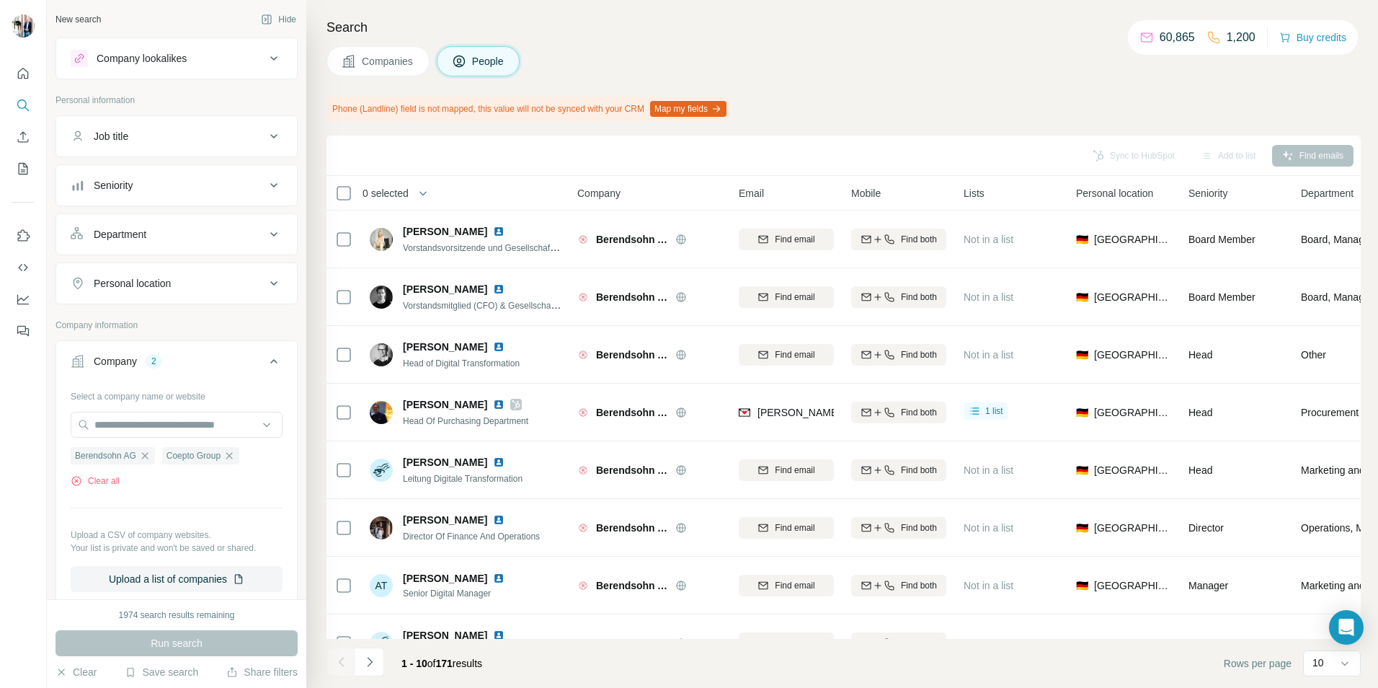
click at [395, 68] on button "Companies" at bounding box center [377, 61] width 103 height 30
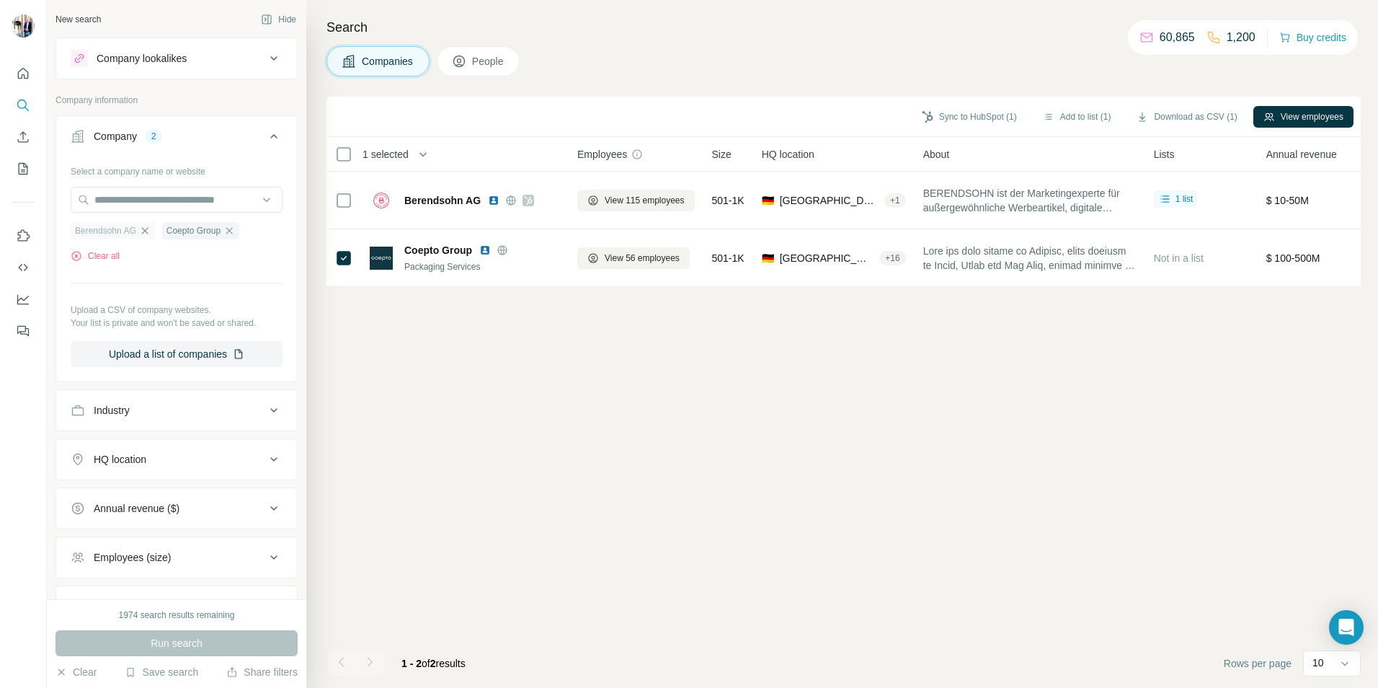
click at [146, 231] on icon "button" at bounding box center [145, 231] width 12 height 12
click at [164, 639] on span "Run search" at bounding box center [177, 643] width 52 height 14
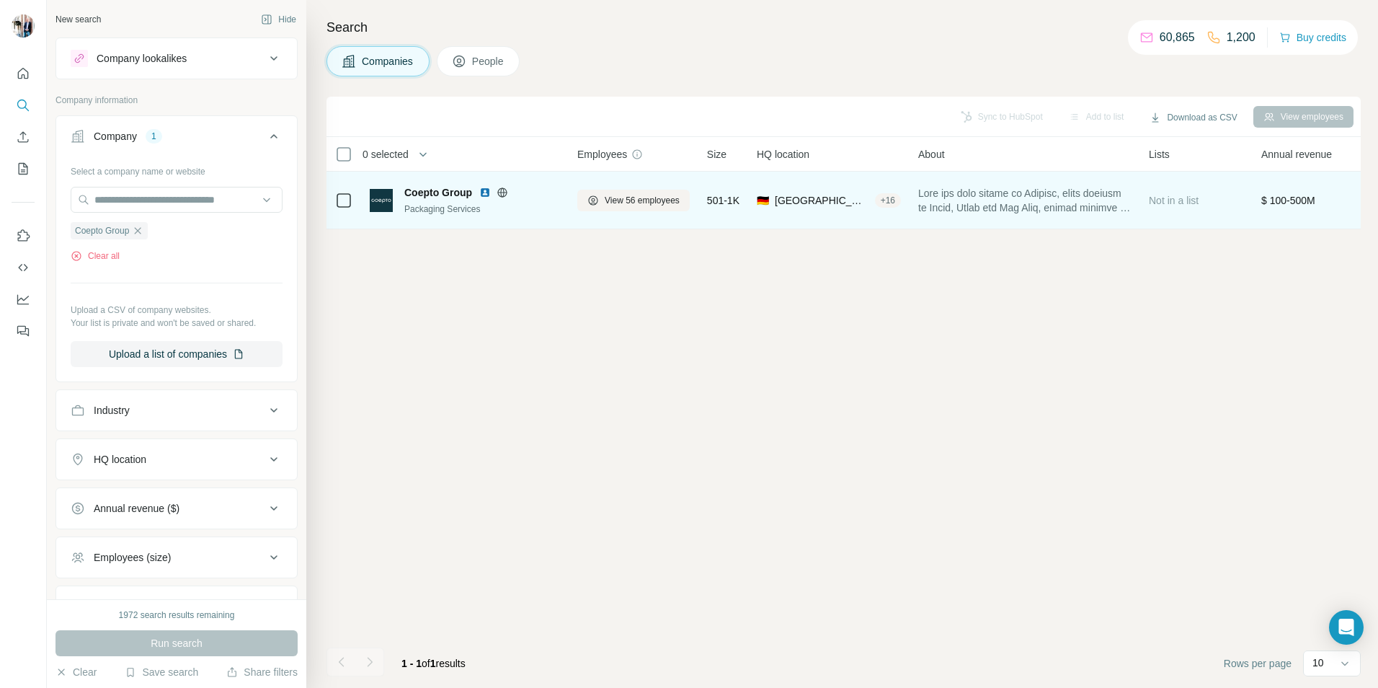
click at [331, 205] on td at bounding box center [343, 201] width 35 height 58
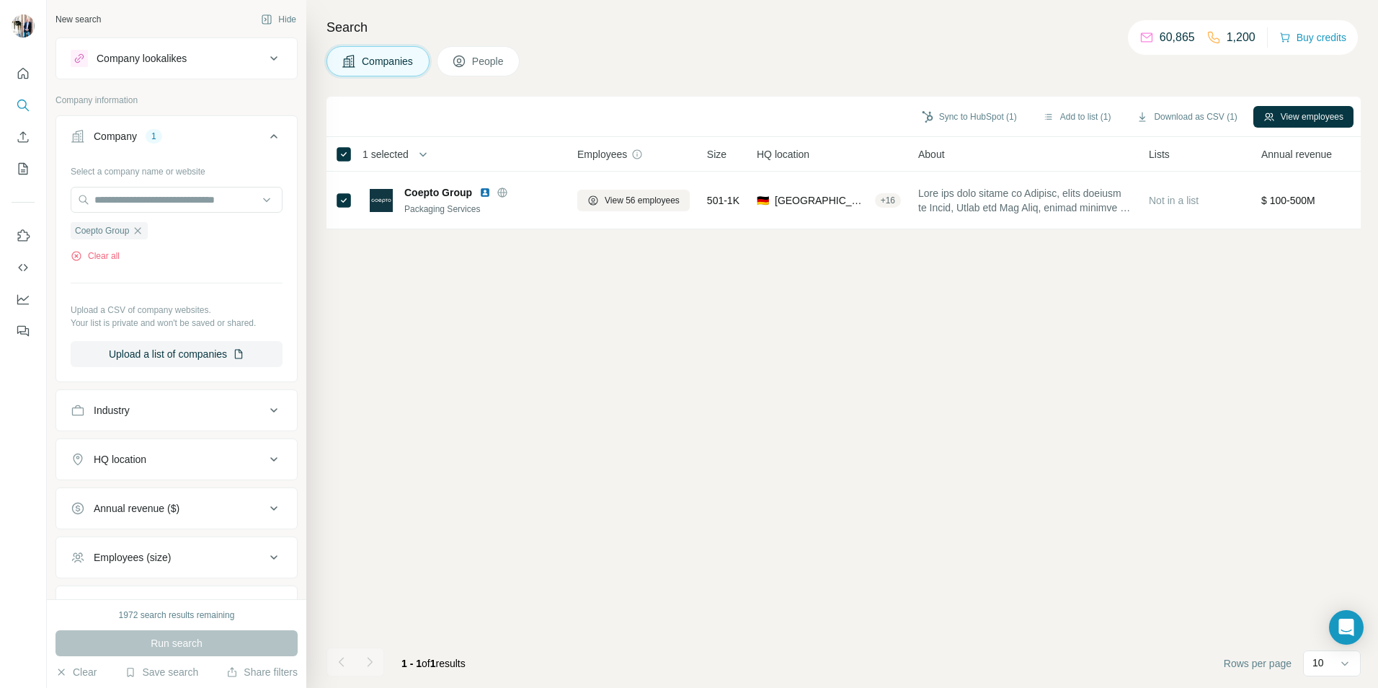
click at [474, 61] on button "People" at bounding box center [479, 61] width 84 height 30
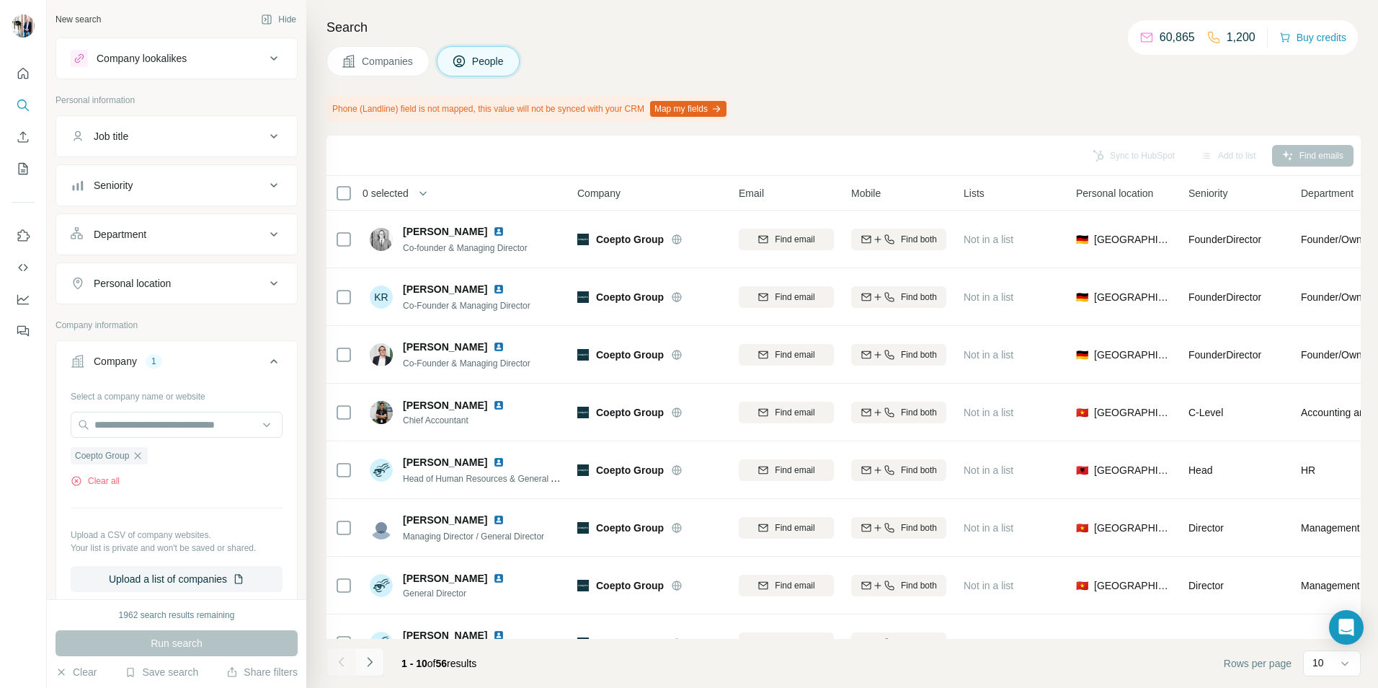
click at [367, 660] on icon "Navigate to next page" at bounding box center [370, 661] width 14 height 14
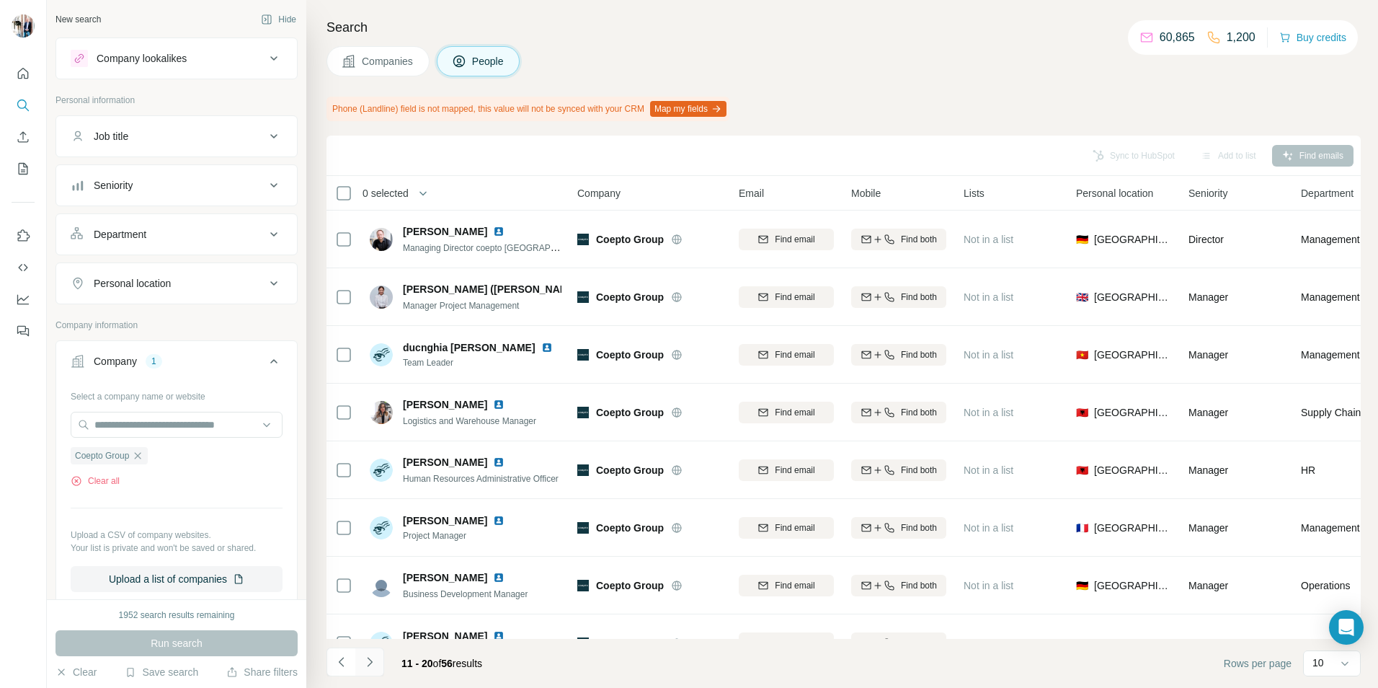
click at [367, 659] on icon "Navigate to next page" at bounding box center [370, 661] width 14 height 14
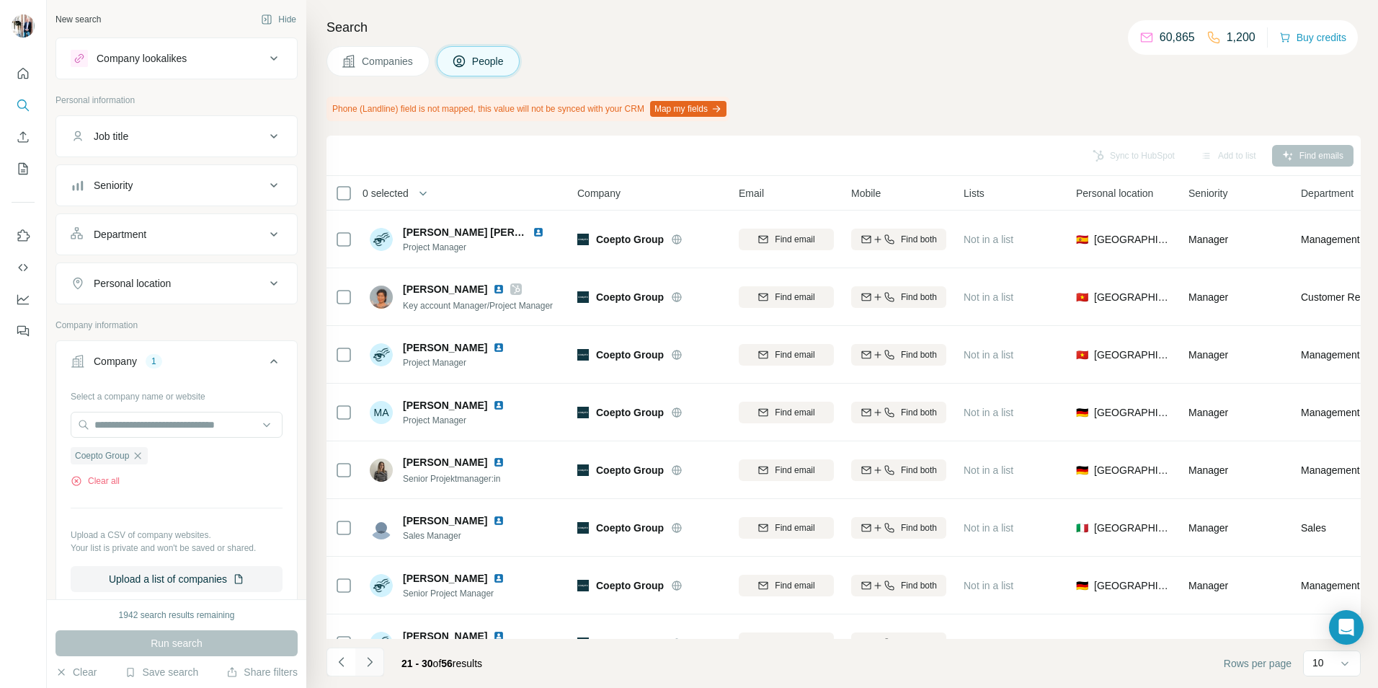
click at [376, 662] on icon "Navigate to next page" at bounding box center [370, 661] width 14 height 14
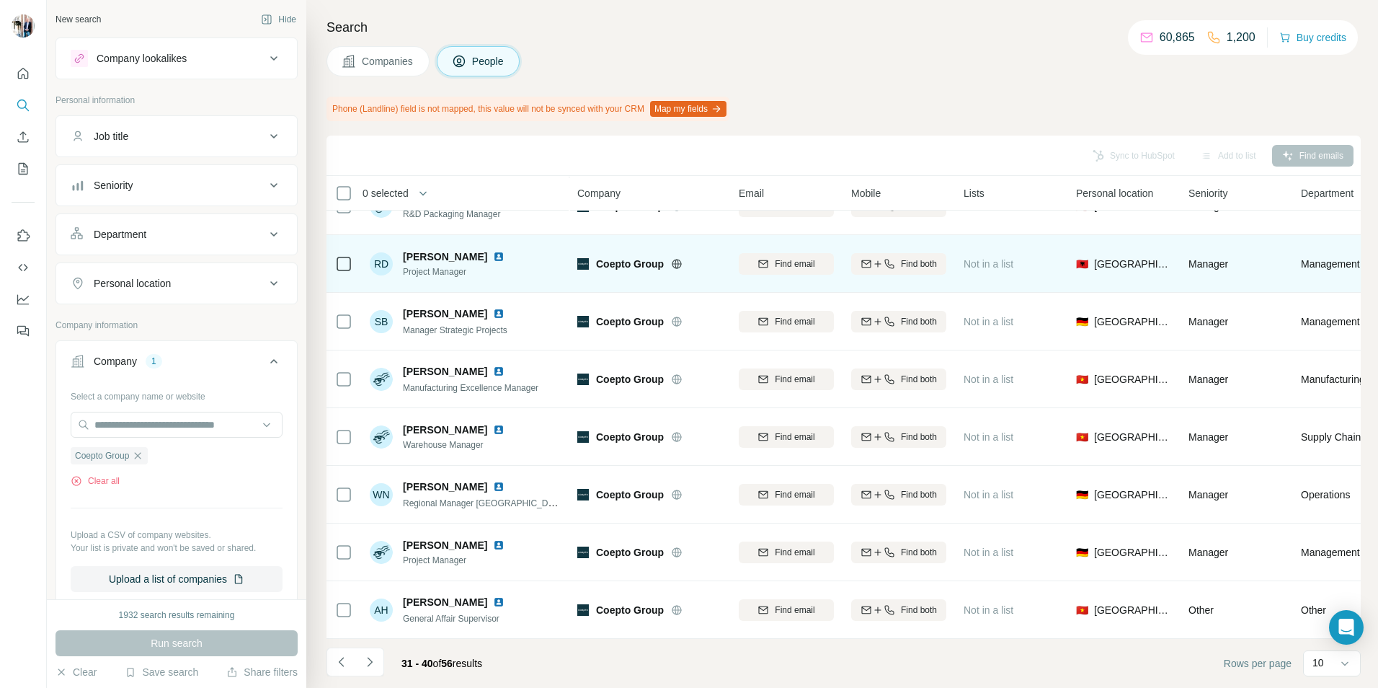
scroll to position [156, 0]
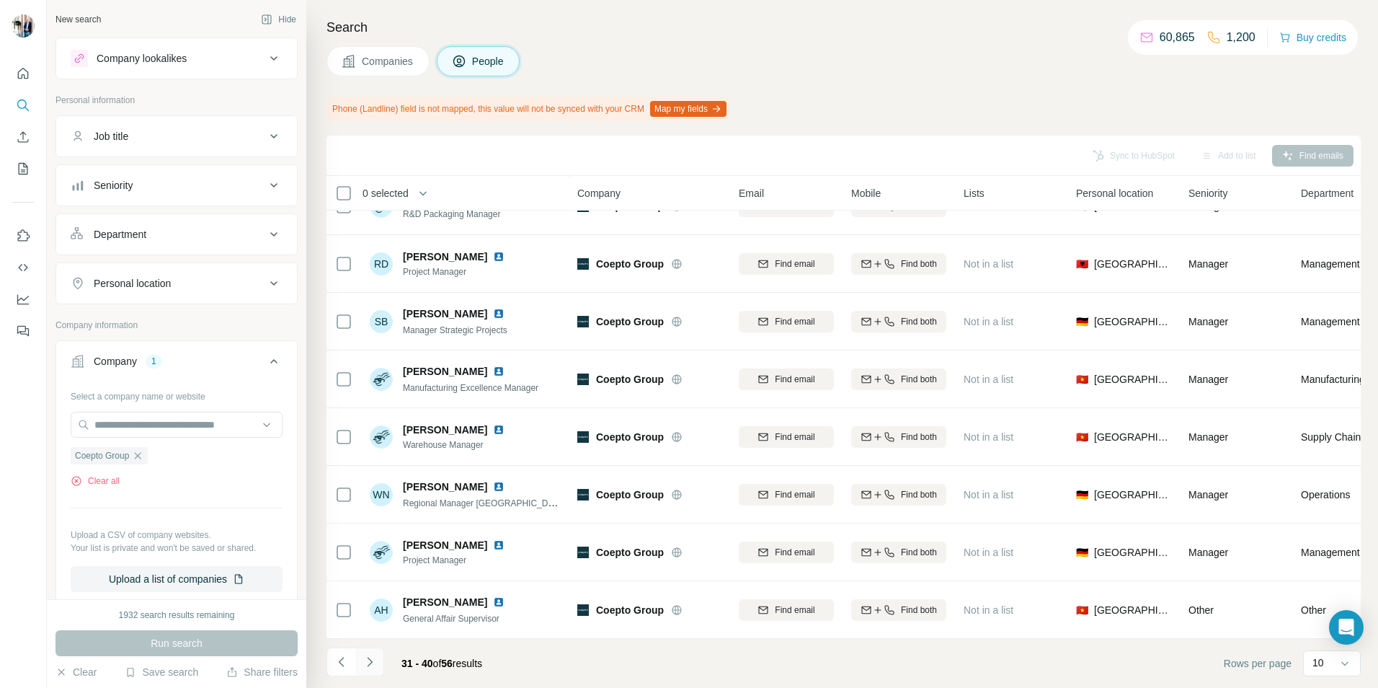
click at [368, 664] on icon "Navigate to next page" at bounding box center [370, 661] width 14 height 14
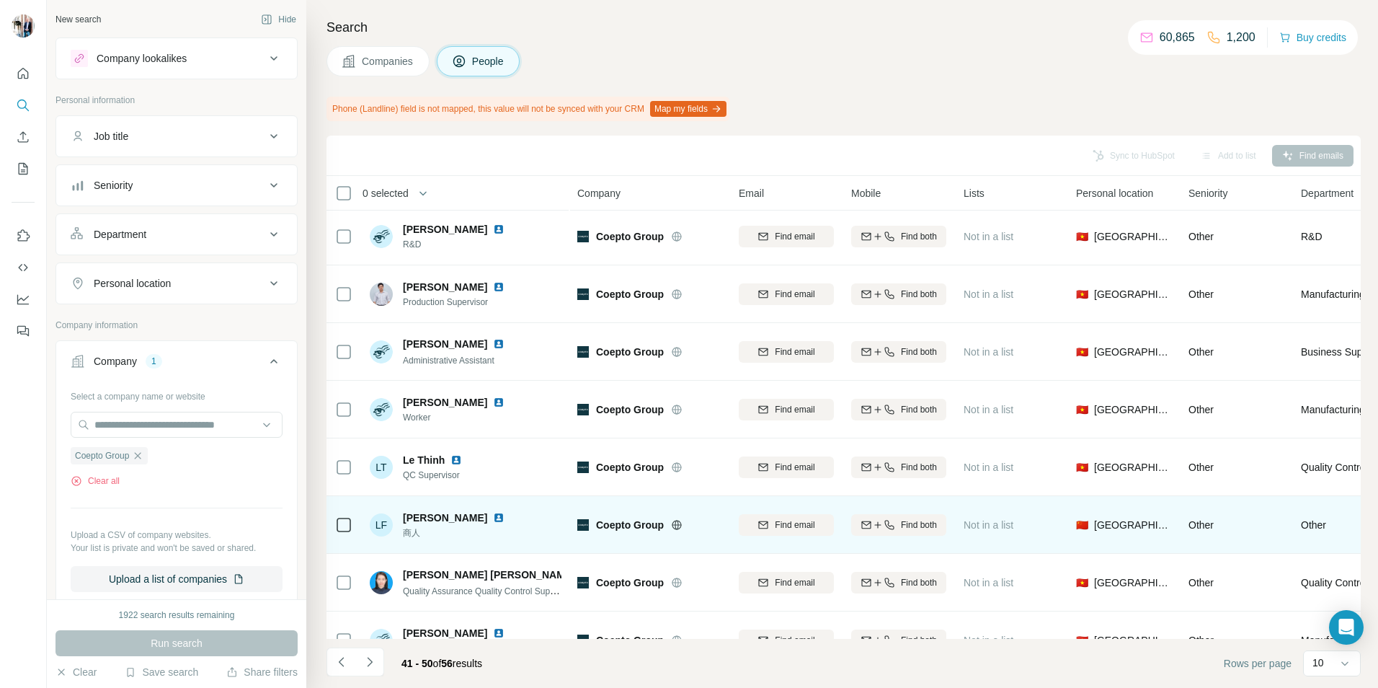
scroll to position [0, 0]
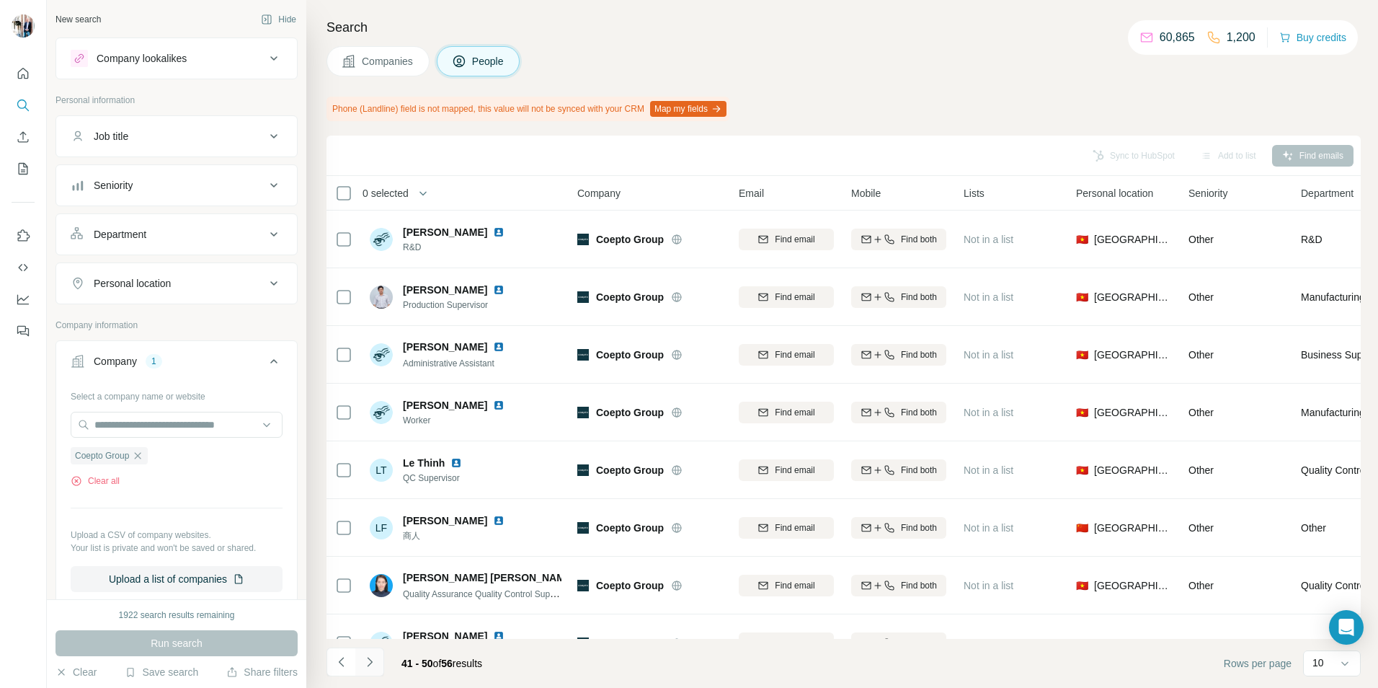
click at [373, 662] on icon "Navigate to next page" at bounding box center [370, 661] width 14 height 14
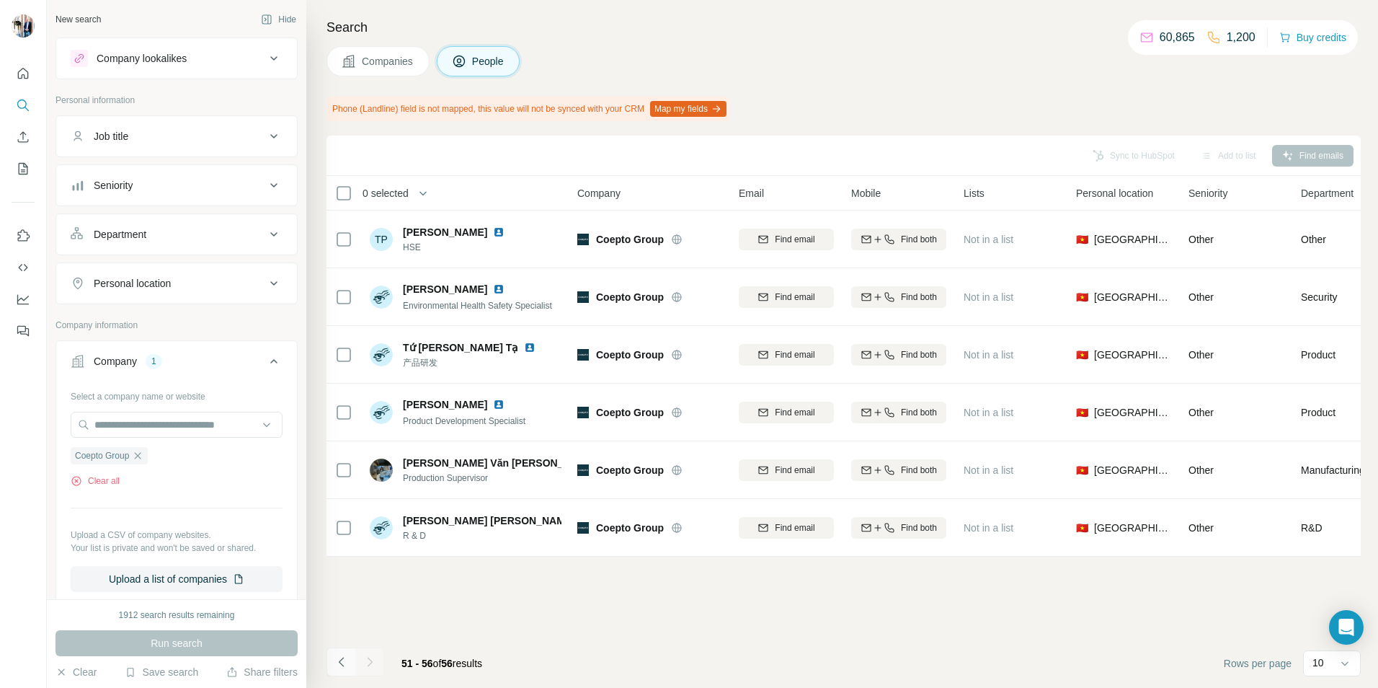
click at [347, 659] on button "Navigate to previous page" at bounding box center [340, 661] width 29 height 29
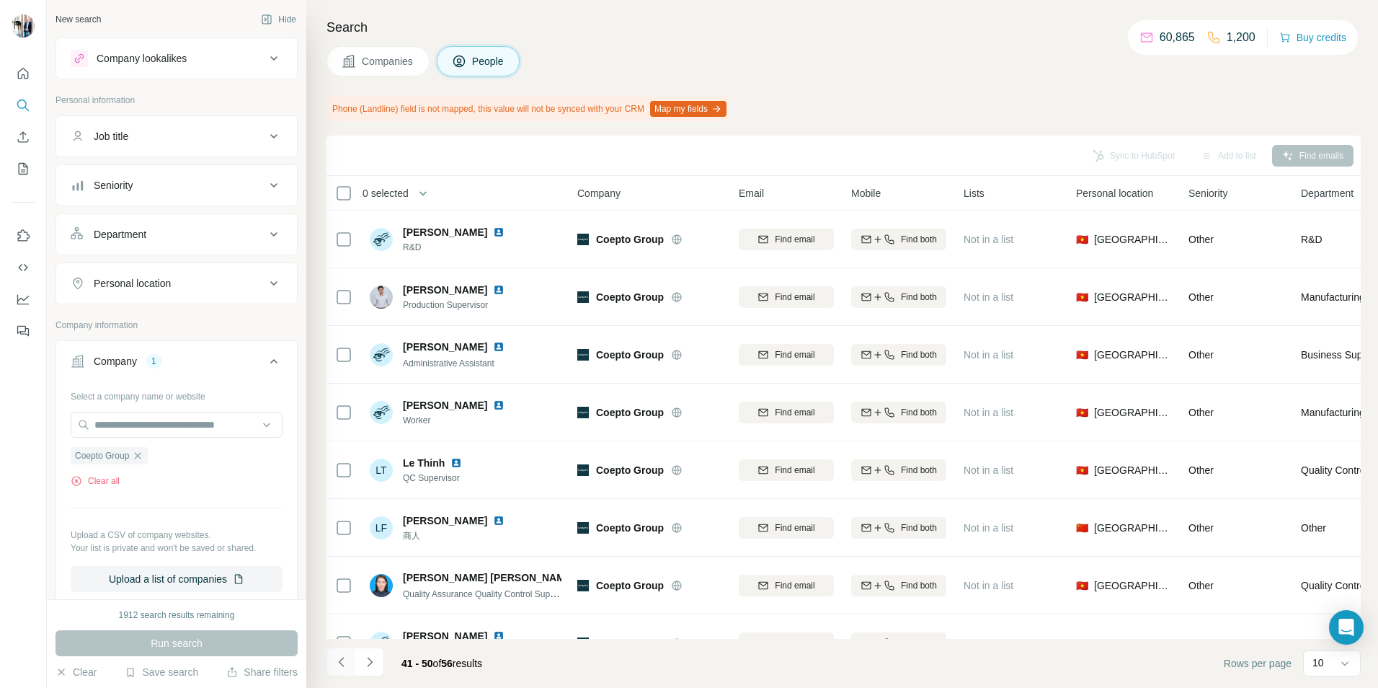
click at [343, 661] on icon "Navigate to previous page" at bounding box center [341, 661] width 14 height 14
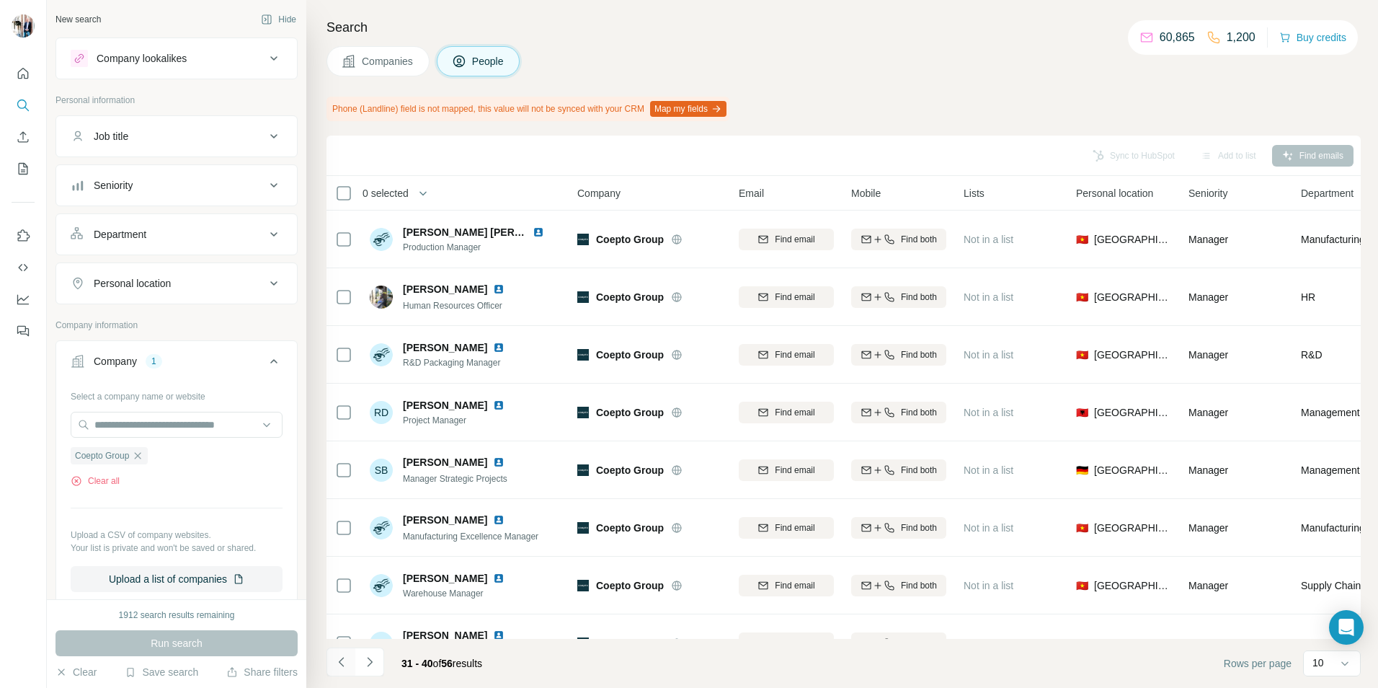
click at [346, 662] on icon "Navigate to previous page" at bounding box center [341, 661] width 14 height 14
click at [347, 660] on icon "Navigate to previous page" at bounding box center [341, 661] width 14 height 14
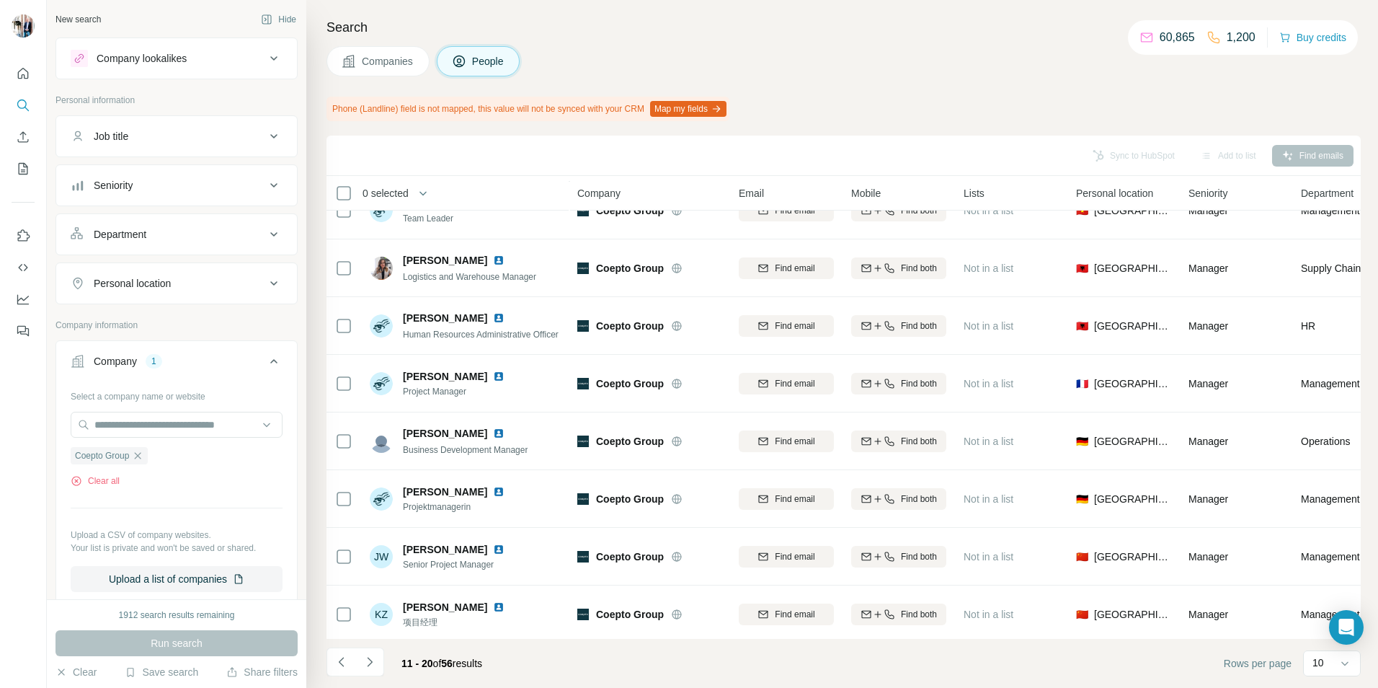
scroll to position [156, 0]
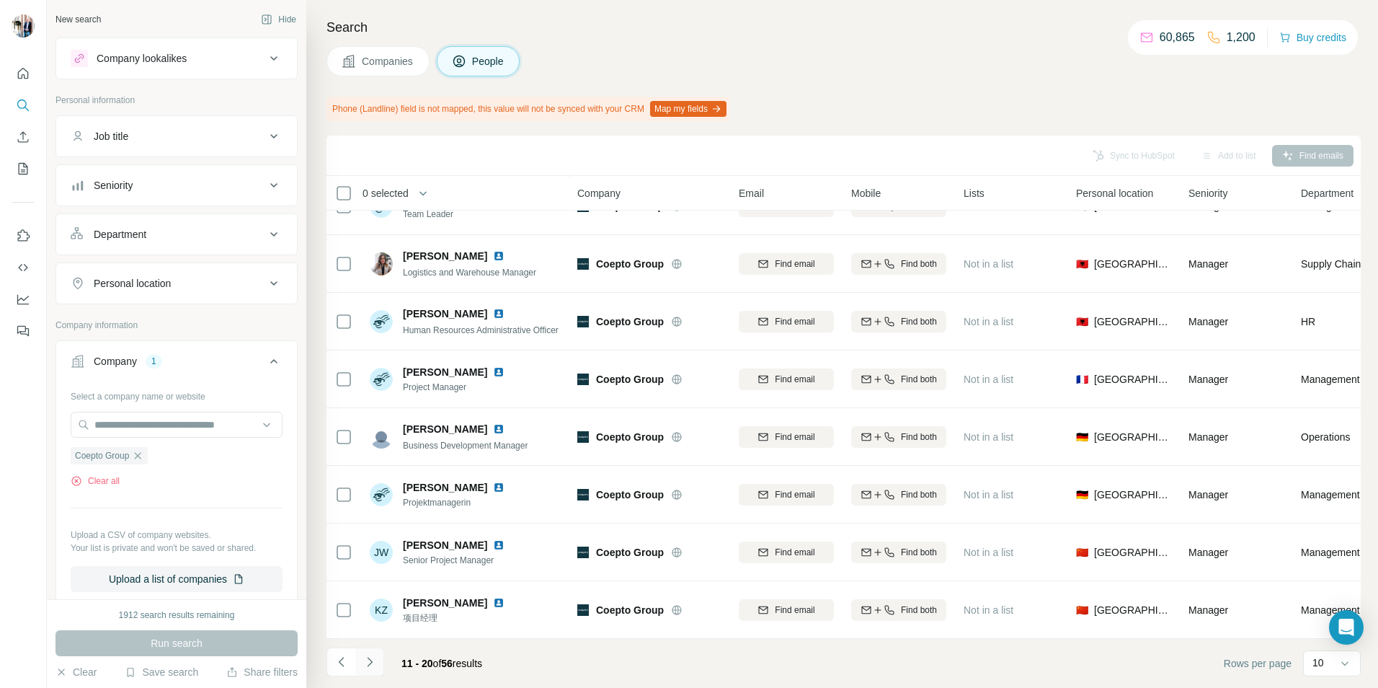
click at [376, 658] on icon "Navigate to next page" at bounding box center [370, 661] width 14 height 14
click at [370, 659] on icon "Navigate to next page" at bounding box center [370, 661] width 14 height 14
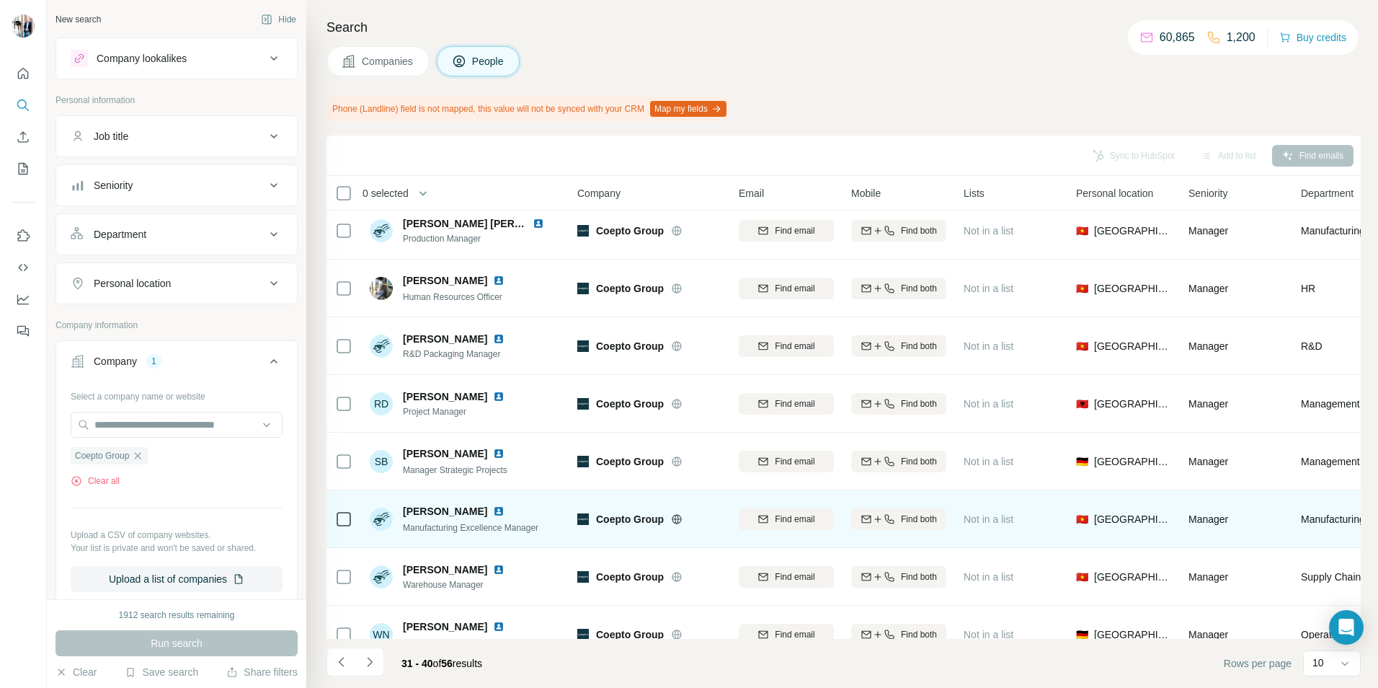
scroll to position [0, 0]
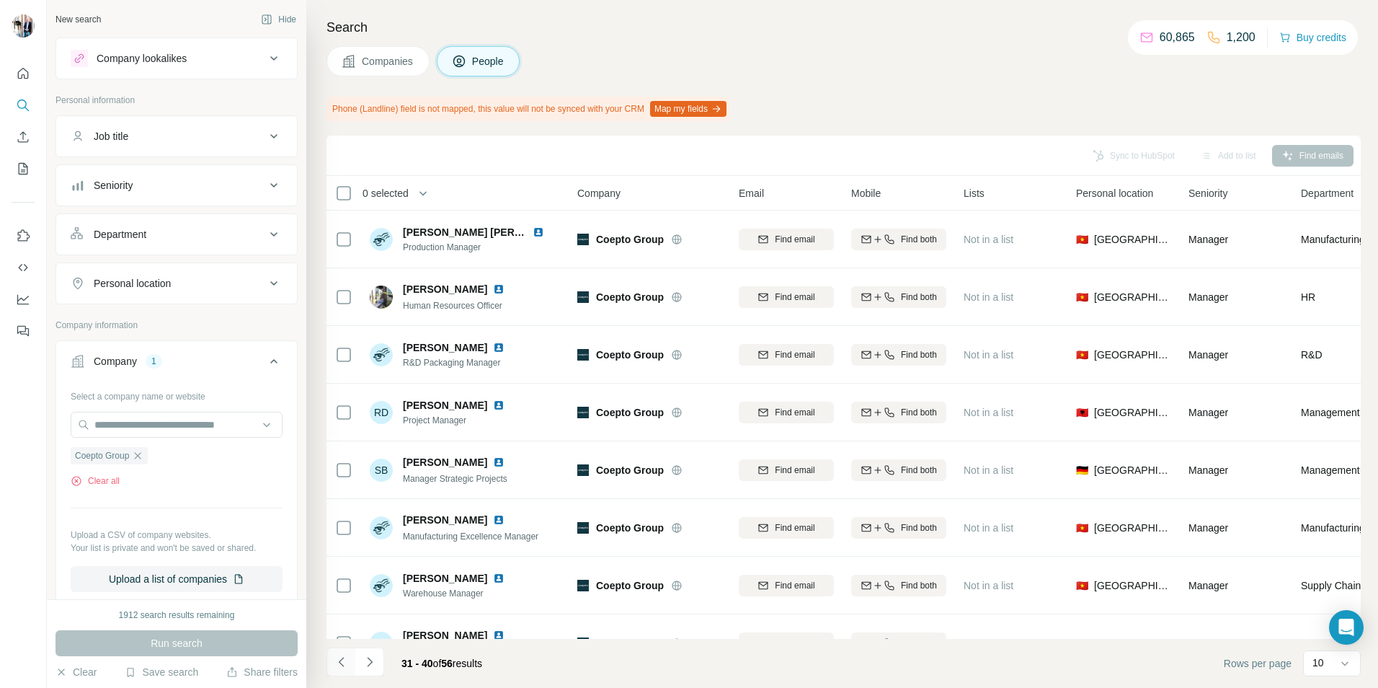
click at [341, 662] on icon "Navigate to previous page" at bounding box center [341, 661] width 14 height 14
click at [342, 662] on icon "Navigate to previous page" at bounding box center [341, 661] width 14 height 14
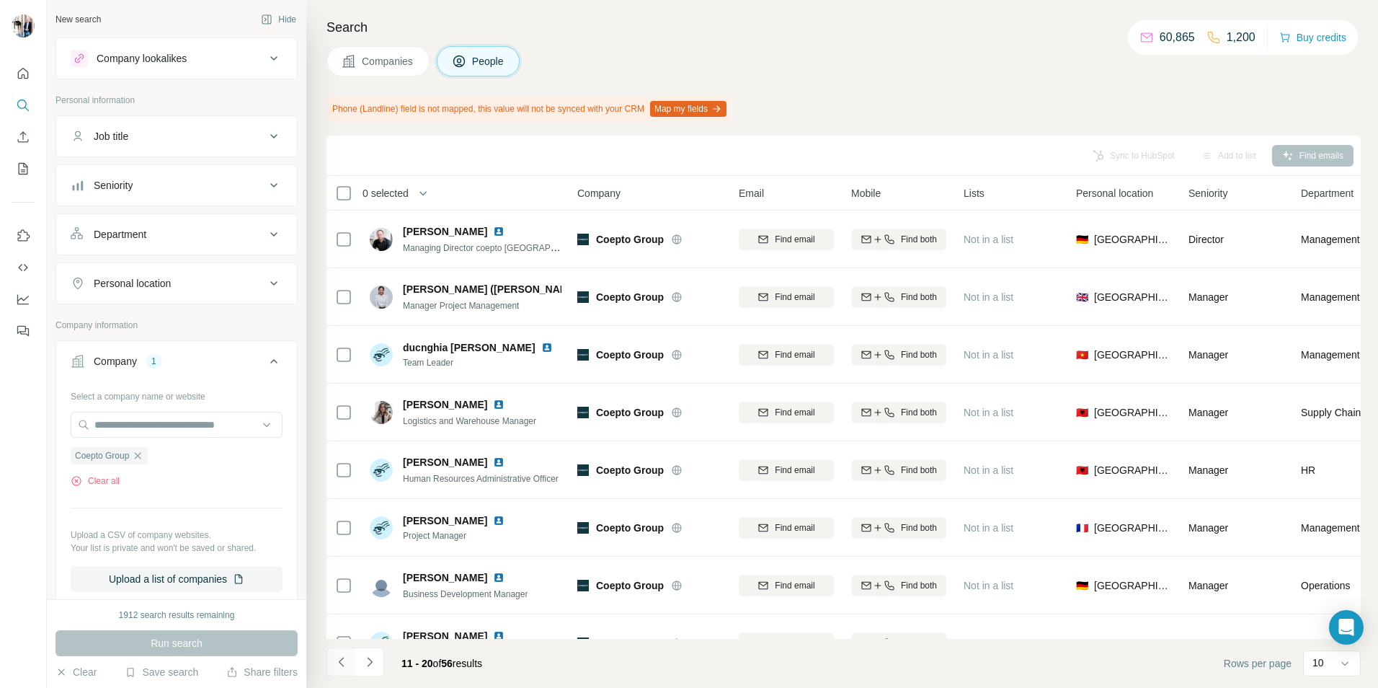
click at [342, 661] on icon "Navigate to previous page" at bounding box center [341, 661] width 14 height 14
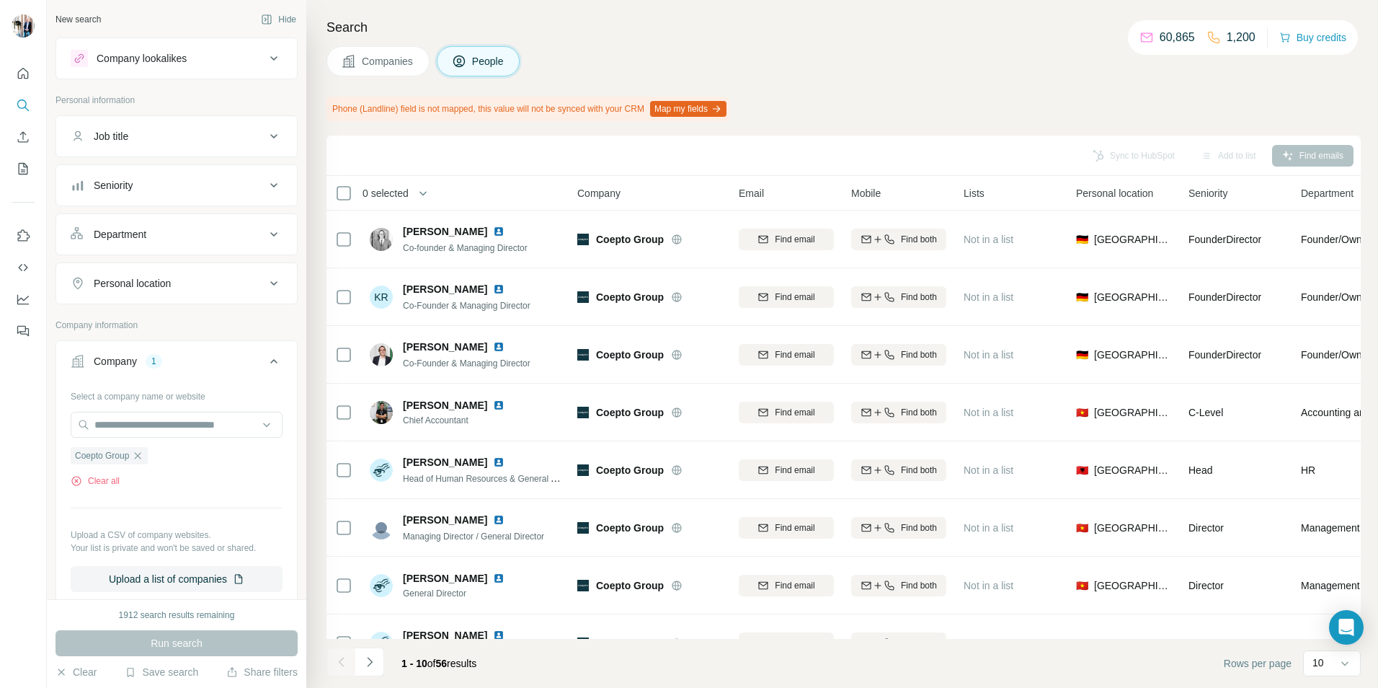
click at [343, 659] on div at bounding box center [340, 661] width 29 height 29
click at [391, 71] on button "Companies" at bounding box center [377, 61] width 103 height 30
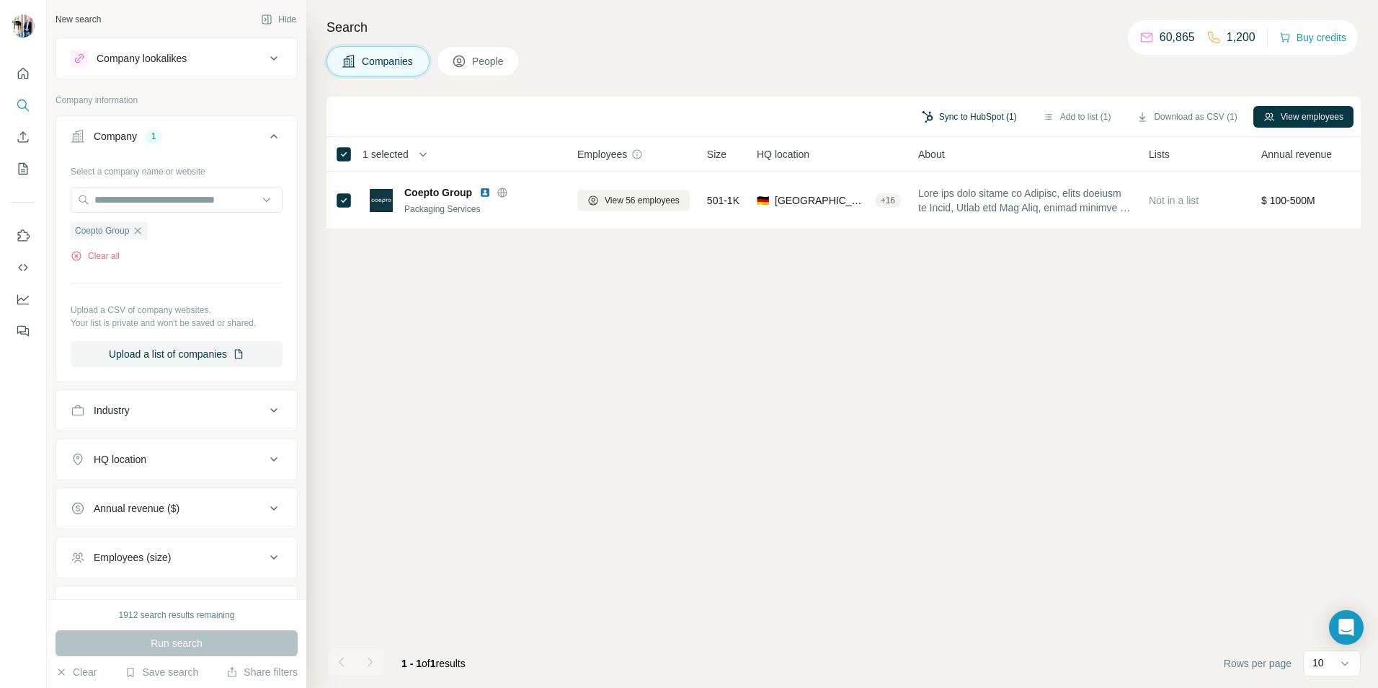
click at [976, 117] on button "Sync to HubSpot (1)" at bounding box center [969, 117] width 115 height 22
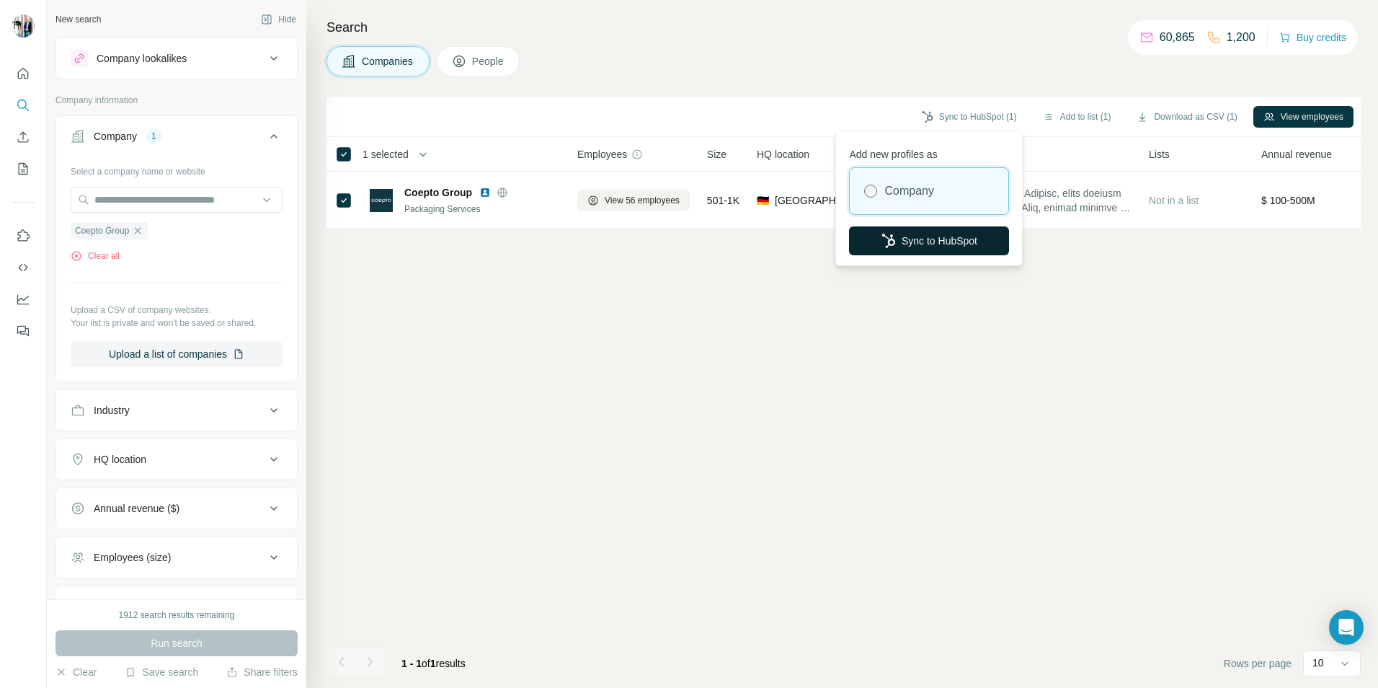
click at [935, 243] on button "Sync to HubSpot" at bounding box center [929, 240] width 160 height 29
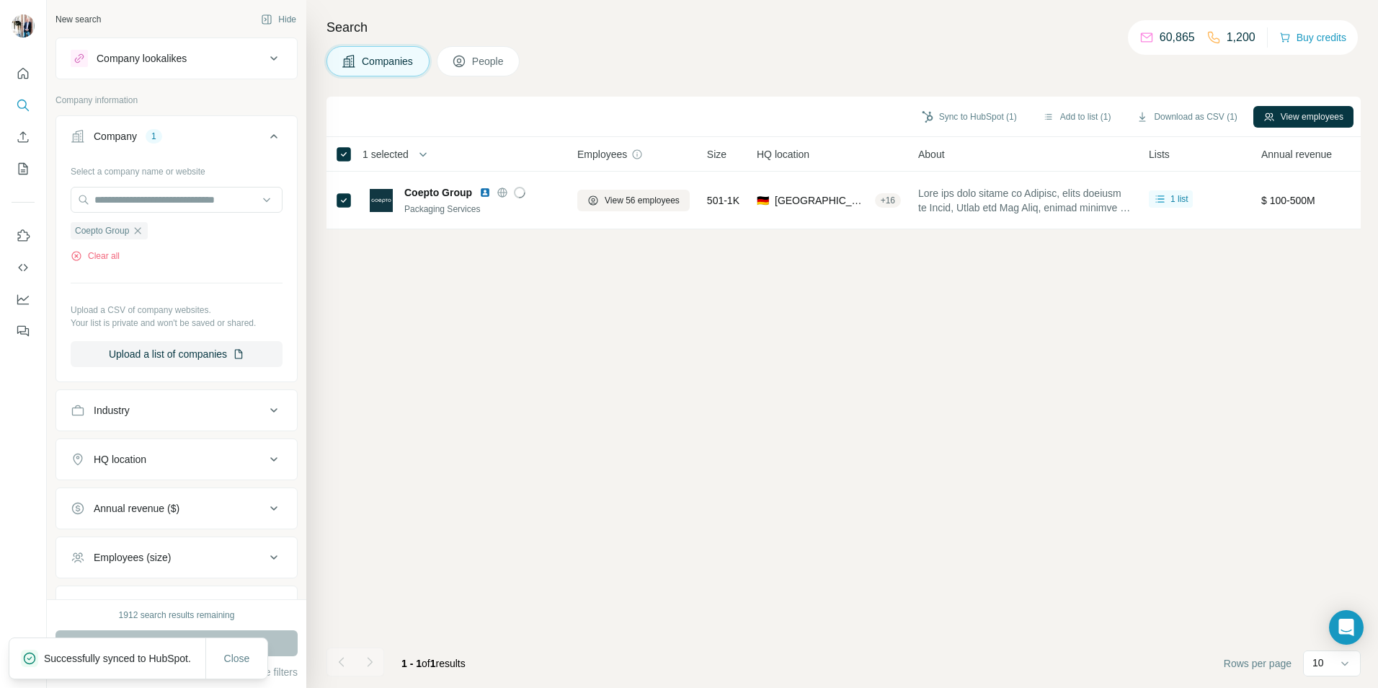
click at [492, 65] on span "People" at bounding box center [488, 61] width 33 height 14
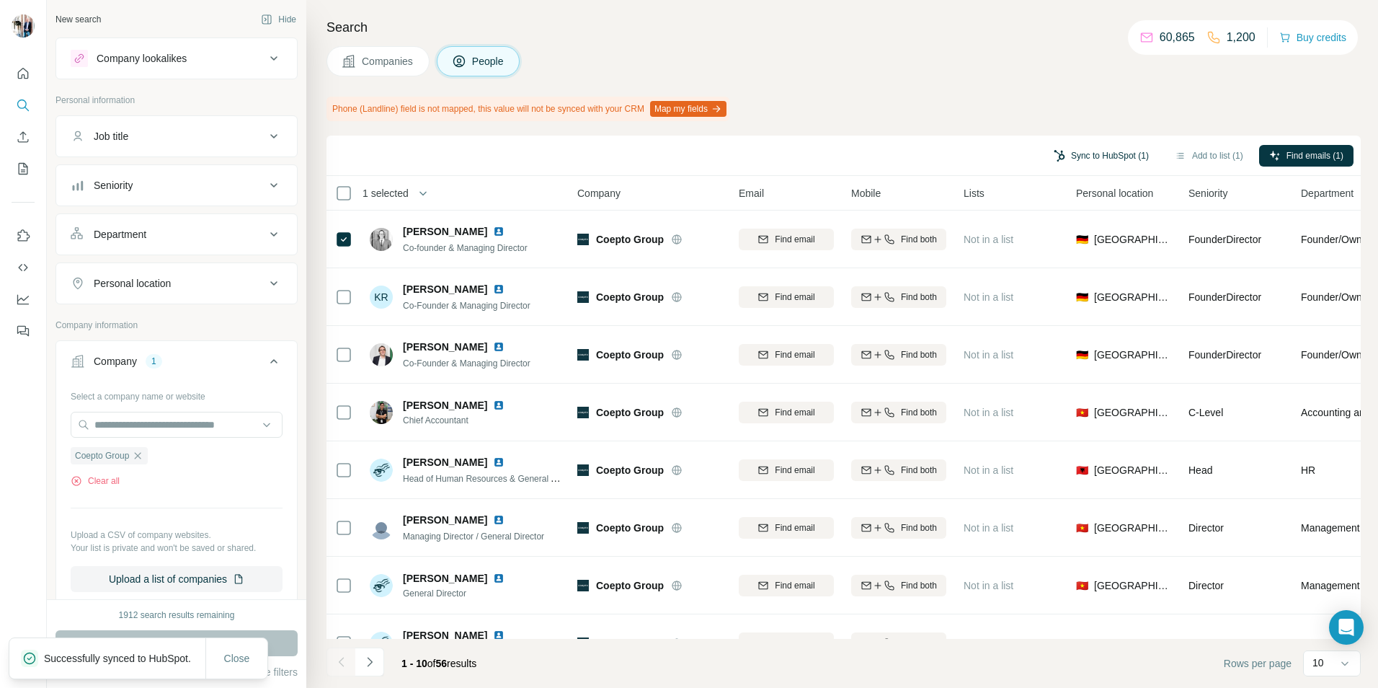
click at [1110, 158] on button "Sync to HubSpot (1)" at bounding box center [1101, 156] width 115 height 22
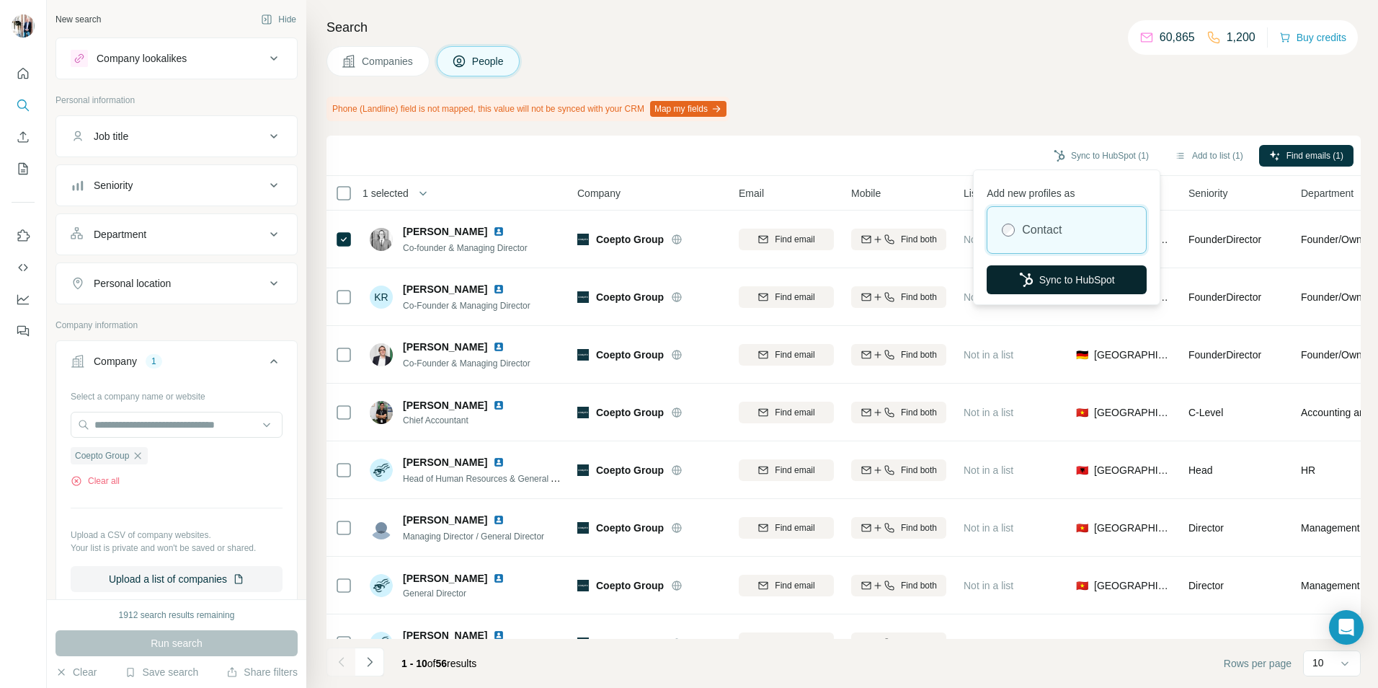
click at [1044, 282] on button "Sync to HubSpot" at bounding box center [1067, 279] width 160 height 29
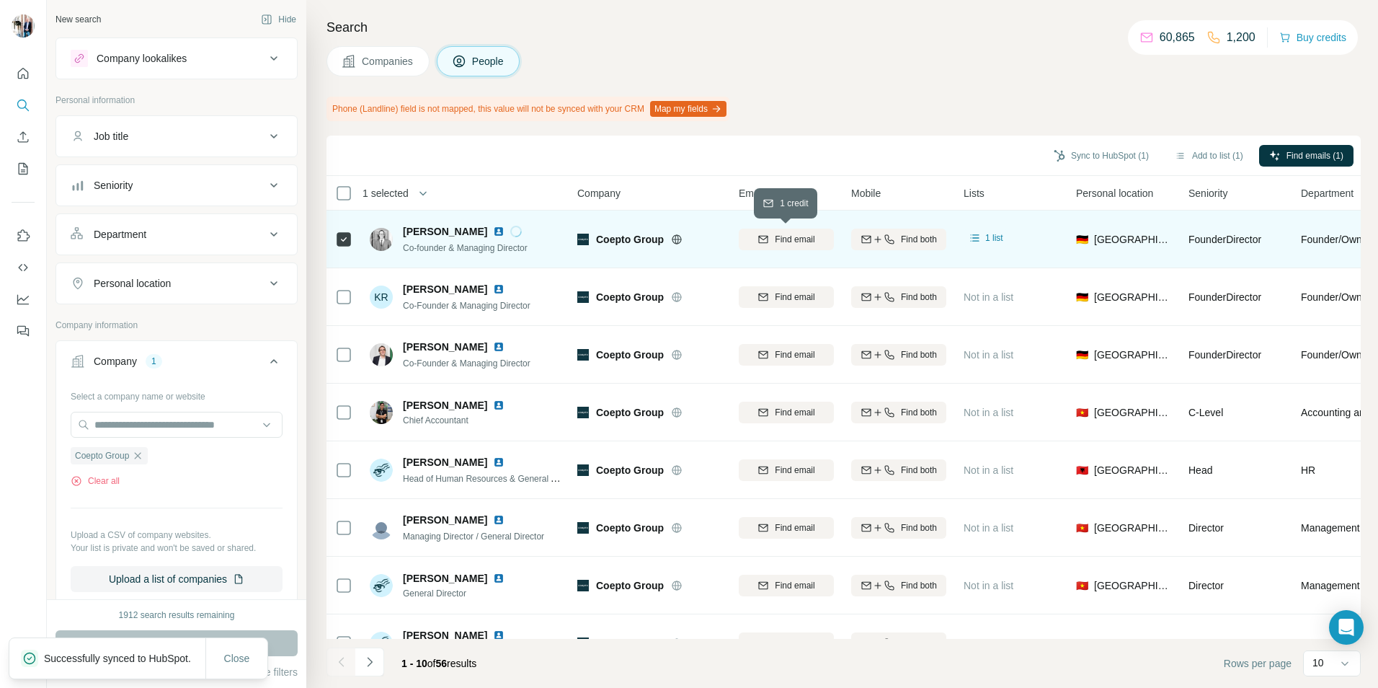
click at [799, 242] on span "Find email" at bounding box center [795, 239] width 40 height 13
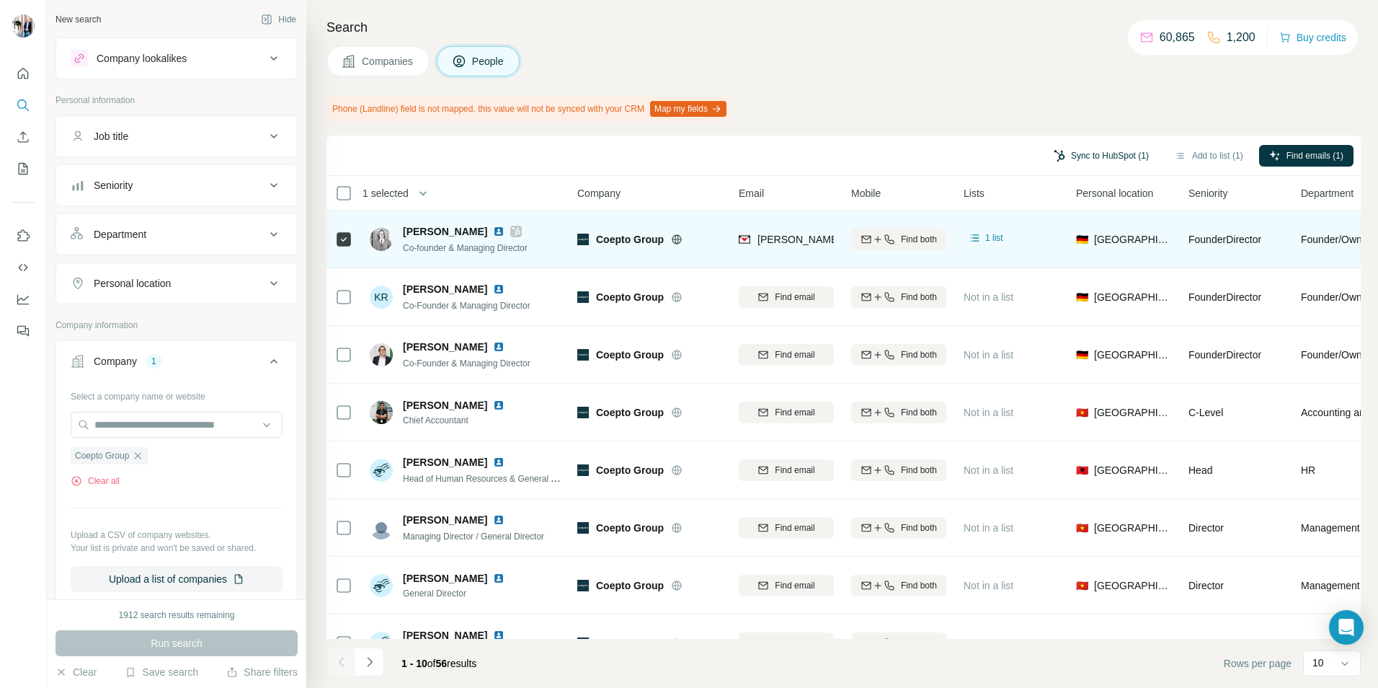
click at [1082, 159] on button "Sync to HubSpot (1)" at bounding box center [1101, 156] width 115 height 22
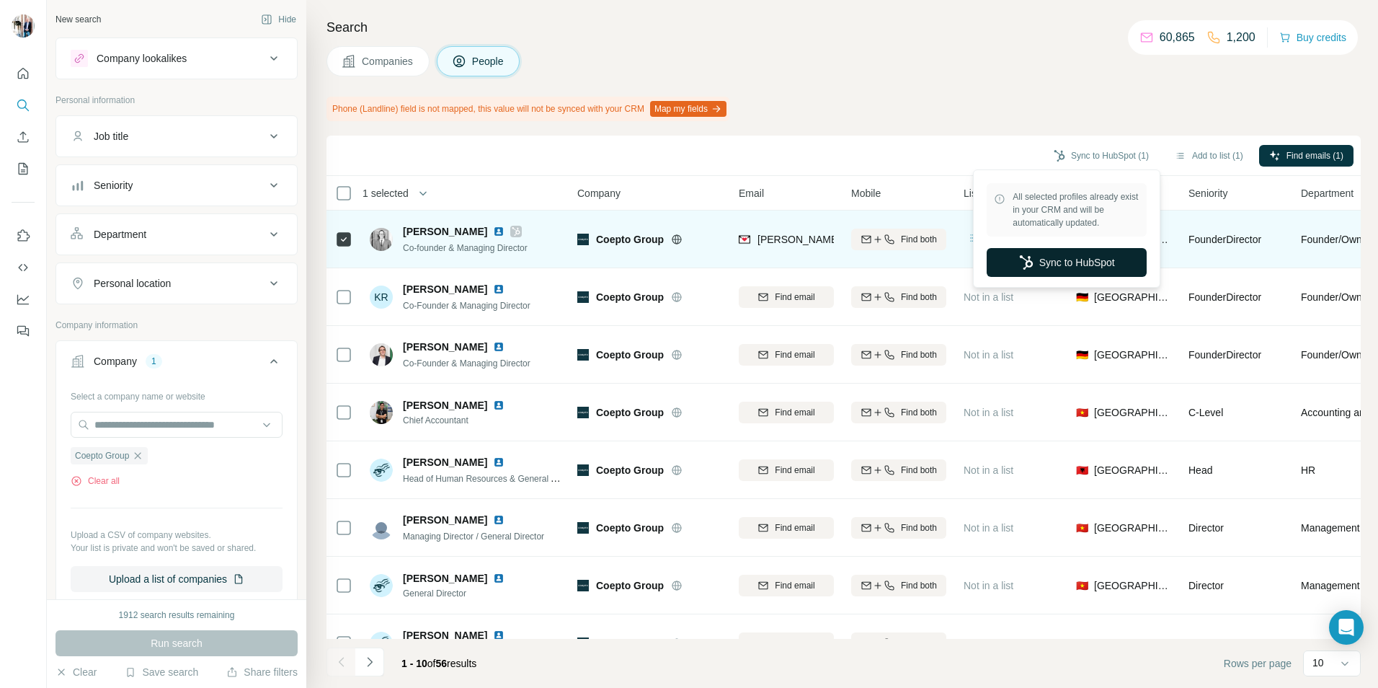
click at [1078, 264] on button "Sync to HubSpot" at bounding box center [1067, 262] width 160 height 29
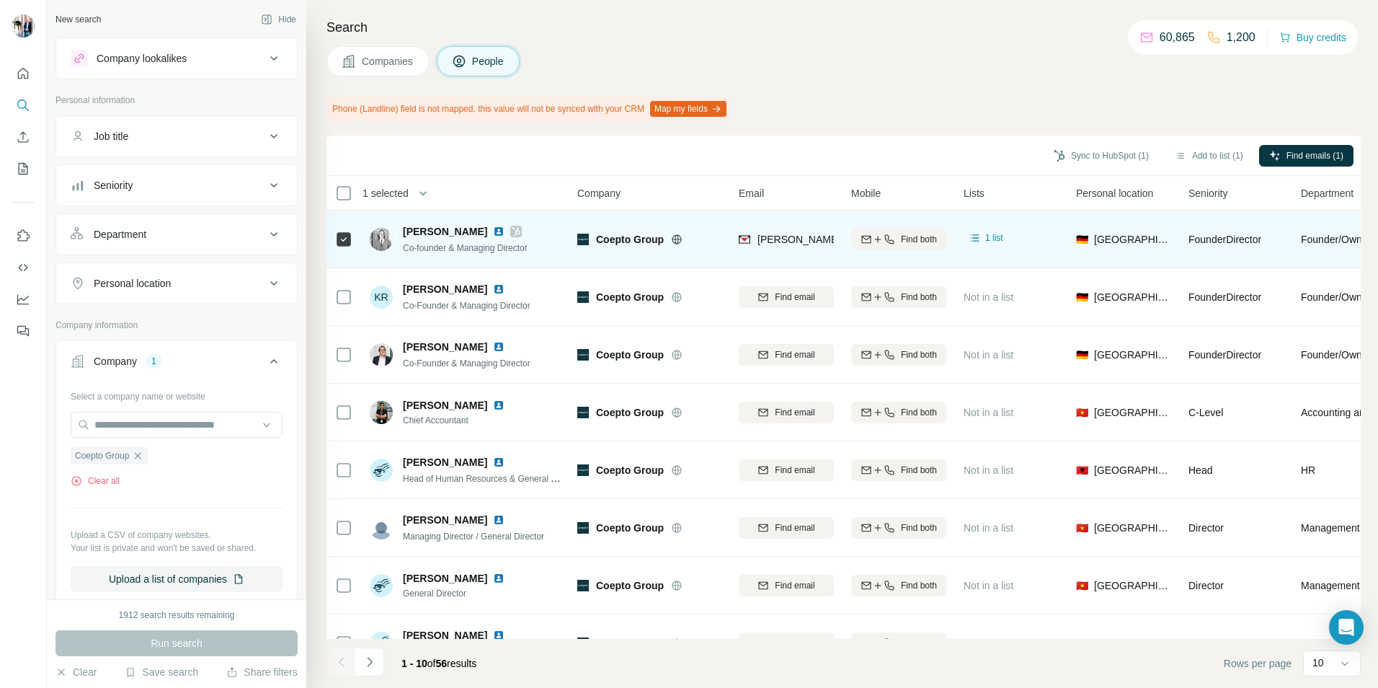
click at [265, 360] on icon at bounding box center [273, 360] width 17 height 17
click at [128, 359] on div "Company" at bounding box center [115, 361] width 43 height 14
click at [140, 458] on icon "button" at bounding box center [138, 455] width 6 height 6
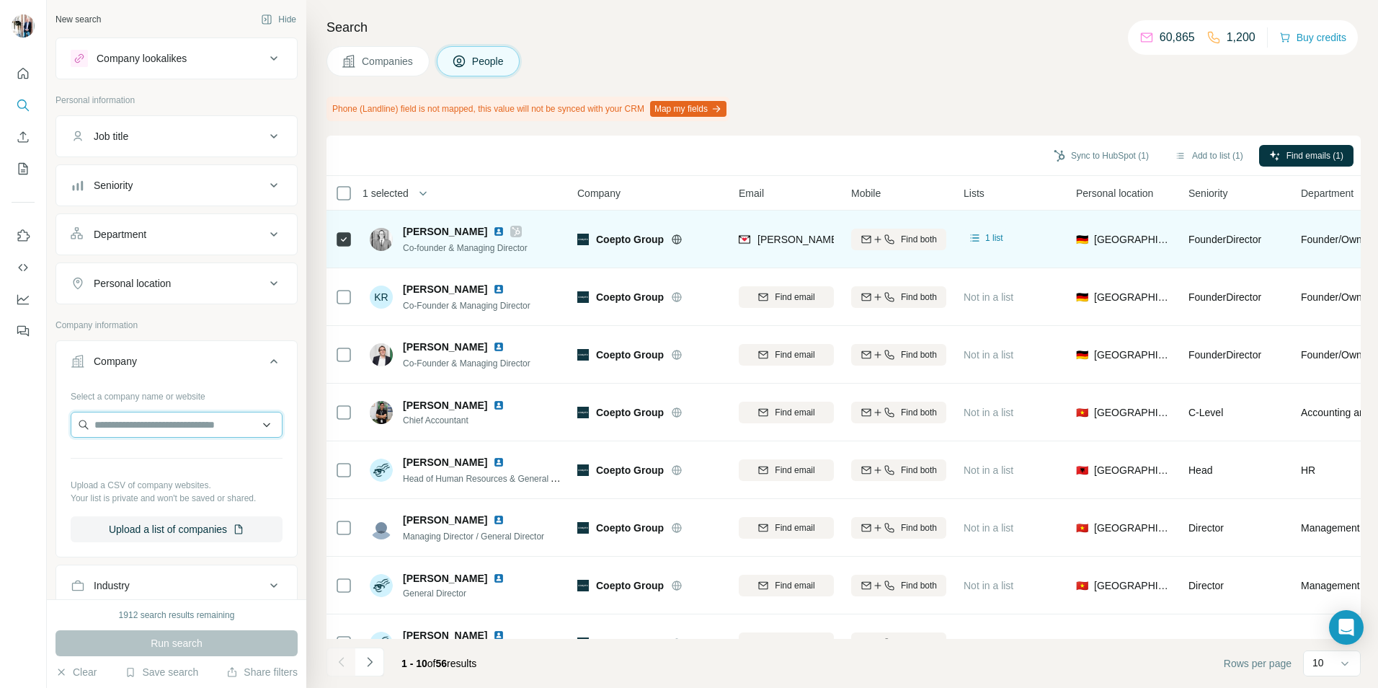
click at [153, 424] on input "text" at bounding box center [177, 425] width 212 height 26
paste input "**********"
click at [108, 422] on input "**********" at bounding box center [177, 425] width 212 height 26
drag, startPoint x: 217, startPoint y: 421, endPoint x: 84, endPoint y: 425, distance: 132.7
click at [84, 425] on input "**********" at bounding box center [177, 425] width 212 height 26
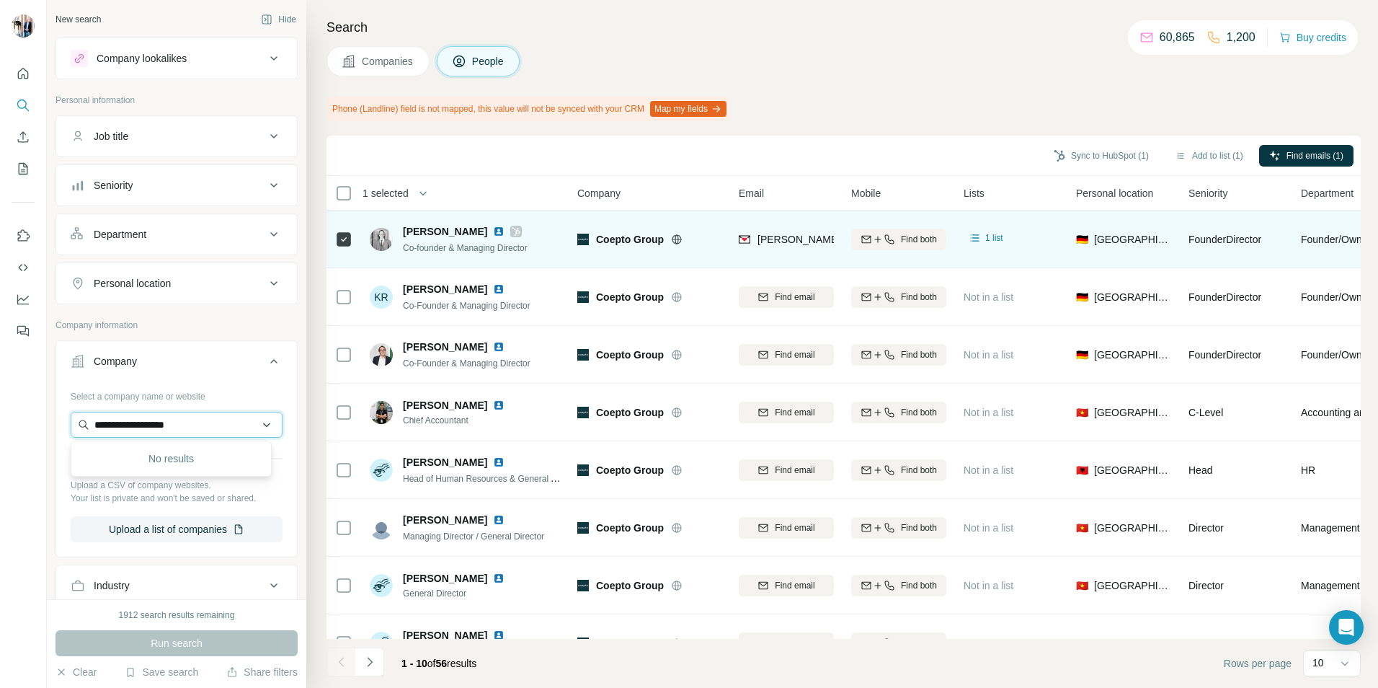
paste input "text"
drag, startPoint x: 193, startPoint y: 429, endPoint x: 53, endPoint y: 425, distance: 140.6
click at [53, 425] on div "**********" at bounding box center [176, 299] width 259 height 599
click at [257, 424] on input "**********" at bounding box center [171, 425] width 201 height 26
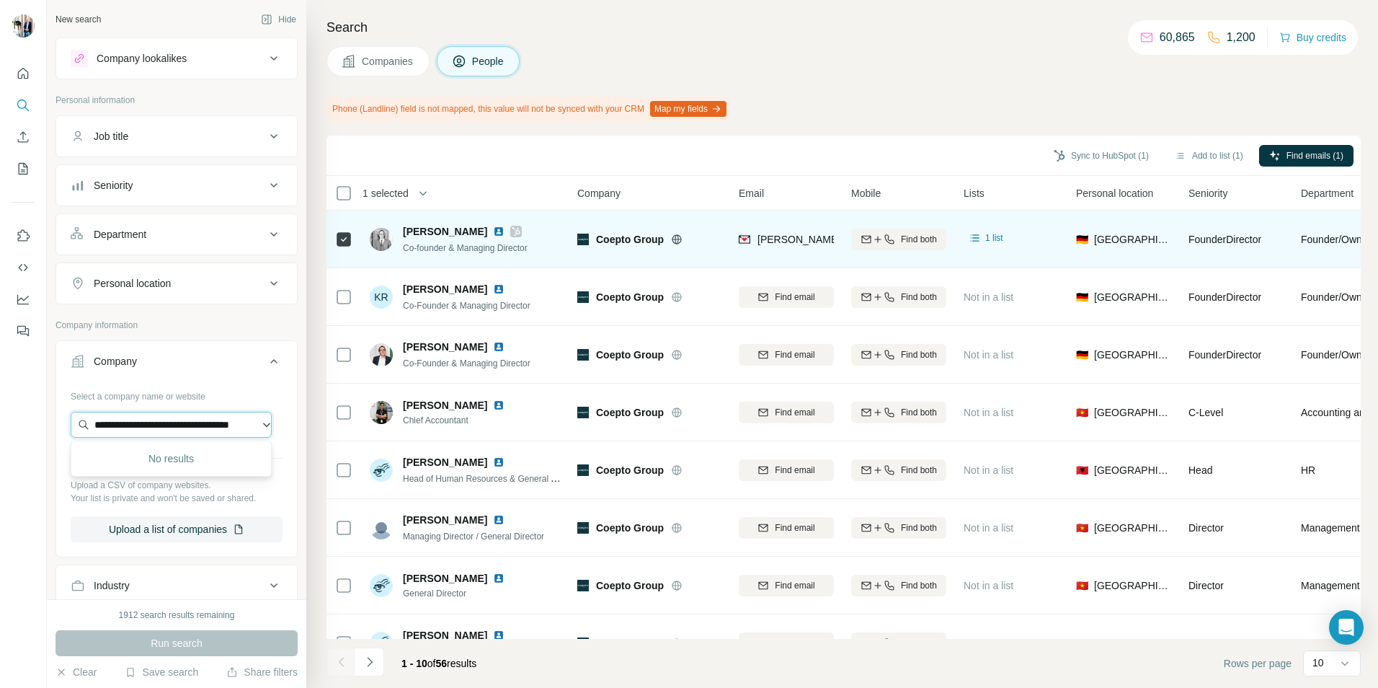
click at [257, 425] on input "**********" at bounding box center [171, 425] width 201 height 26
click at [123, 424] on input "**********" at bounding box center [171, 425] width 201 height 26
click at [144, 424] on input "**********" at bounding box center [171, 425] width 201 height 26
click at [141, 422] on input "**********" at bounding box center [171, 425] width 201 height 26
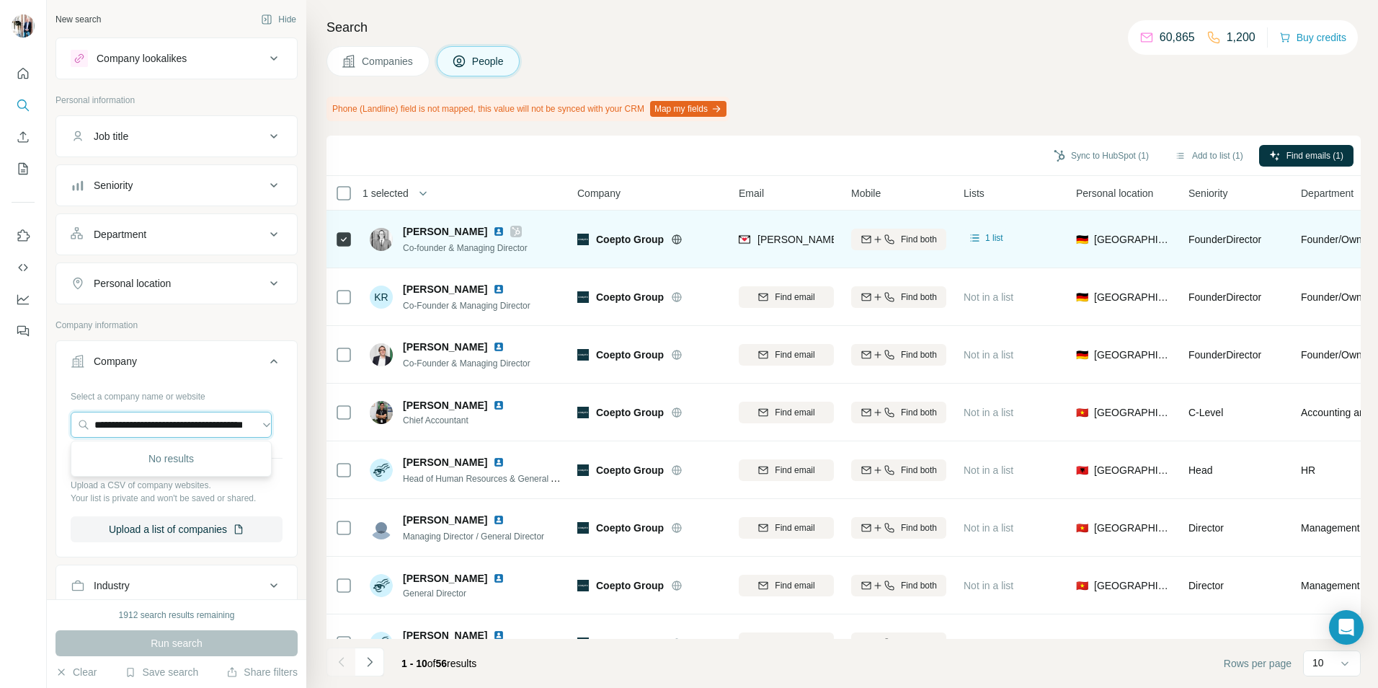
drag, startPoint x: 246, startPoint y: 425, endPoint x: 13, endPoint y: 419, distance: 232.9
click at [13, 419] on div "**********" at bounding box center [689, 344] width 1378 height 688
click at [254, 426] on input "******" at bounding box center [171, 425] width 201 height 26
click at [257, 424] on input "******" at bounding box center [171, 425] width 201 height 26
click at [159, 427] on input "******" at bounding box center [171, 425] width 201 height 26
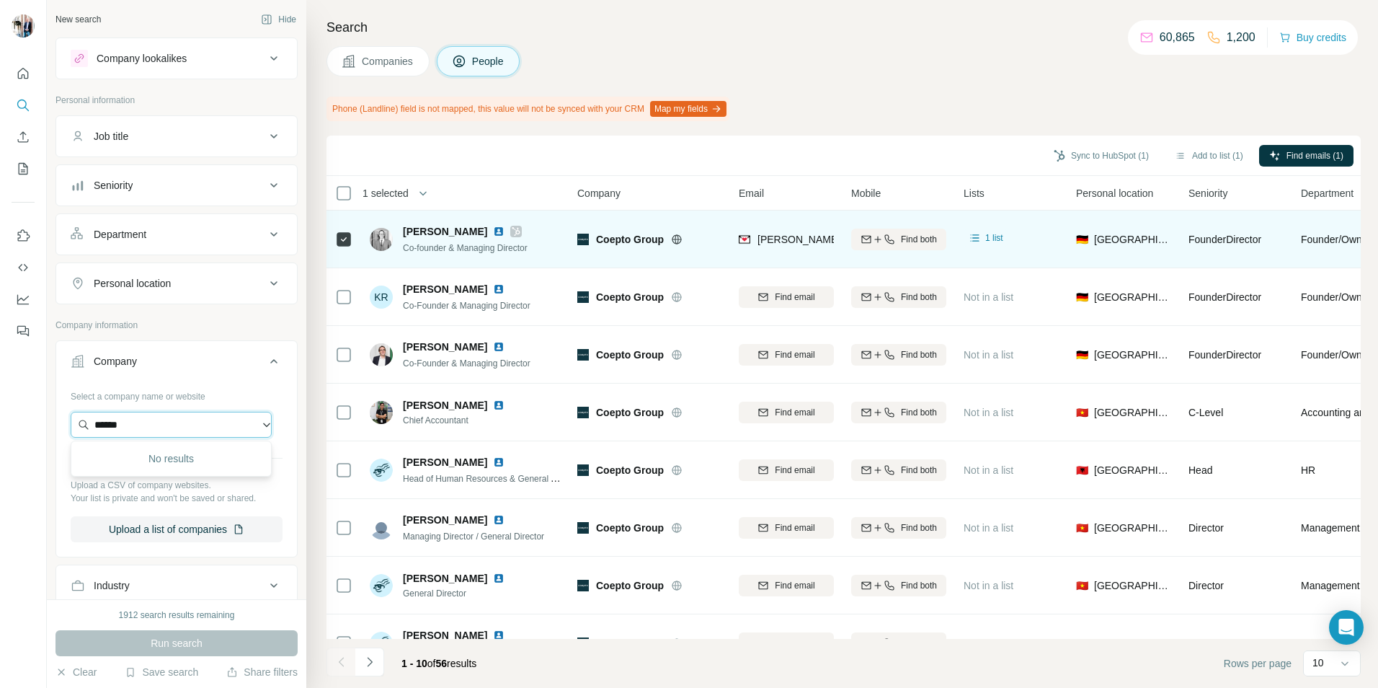
click at [133, 422] on input "******" at bounding box center [171, 425] width 201 height 26
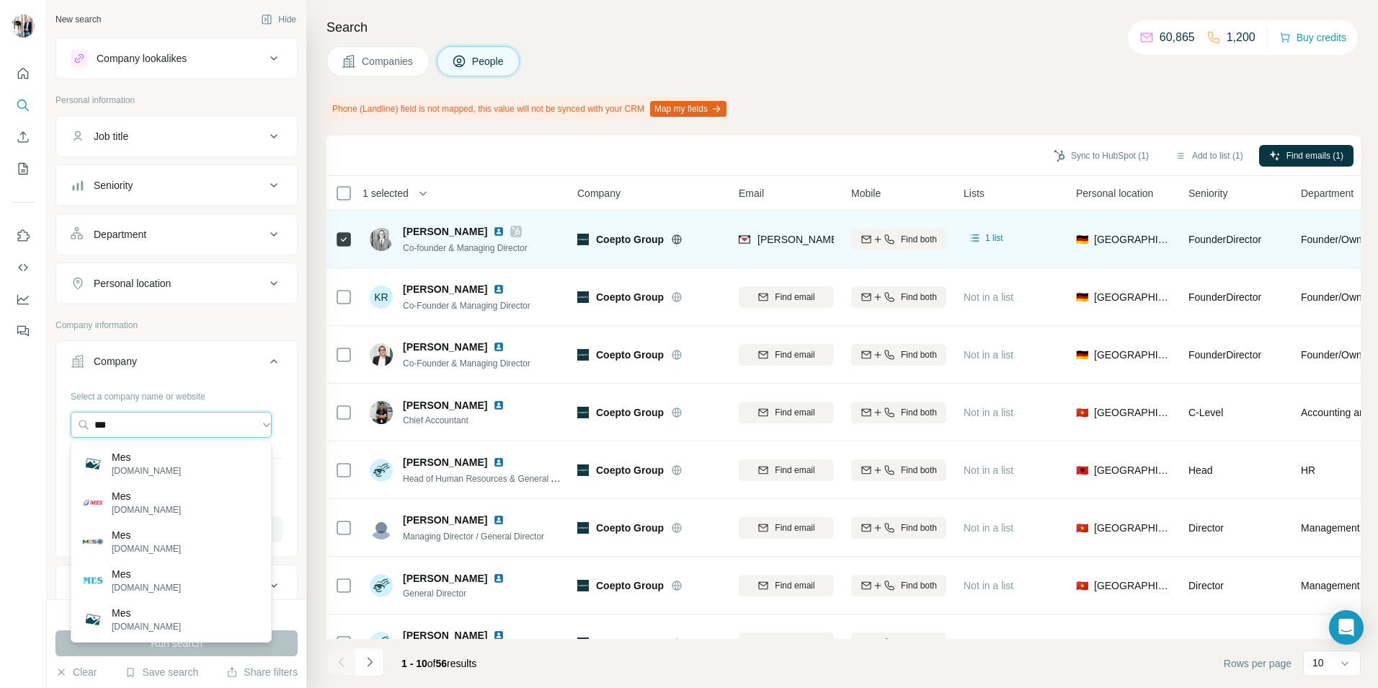
drag, startPoint x: 78, startPoint y: 417, endPoint x: 39, endPoint y: 417, distance: 38.9
click at [42, 417] on div "New search Hide Company lookalikes Personal information Job title Seniority Dep…" at bounding box center [689, 344] width 1378 height 688
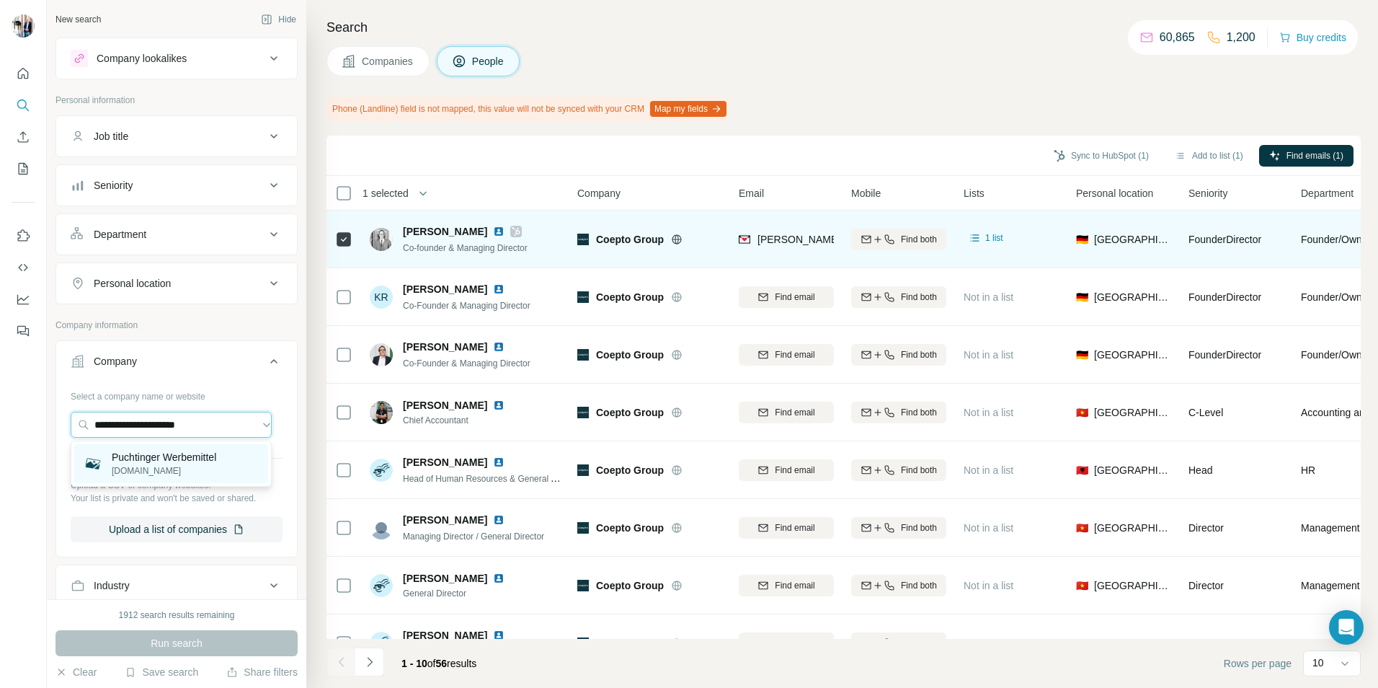
type input "**********"
click at [143, 468] on p "[DOMAIN_NAME]" at bounding box center [164, 470] width 105 height 13
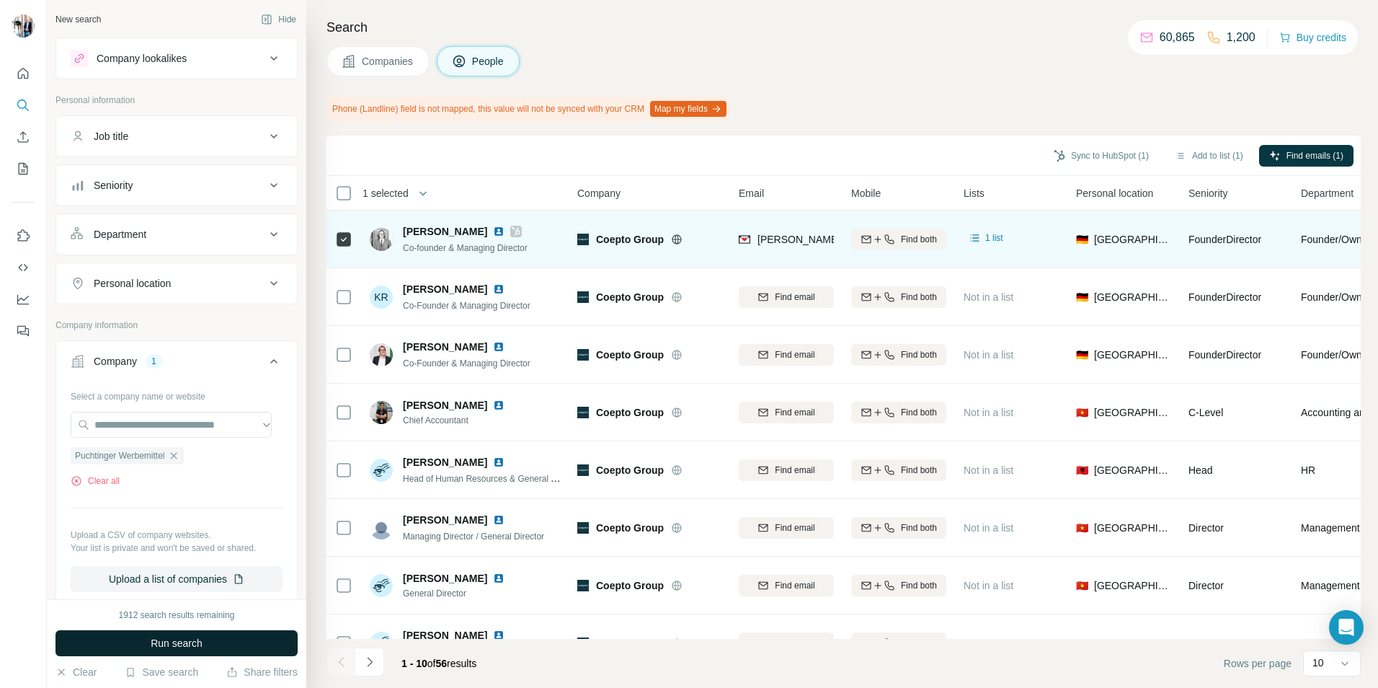
click at [175, 644] on span "Run search" at bounding box center [177, 643] width 52 height 14
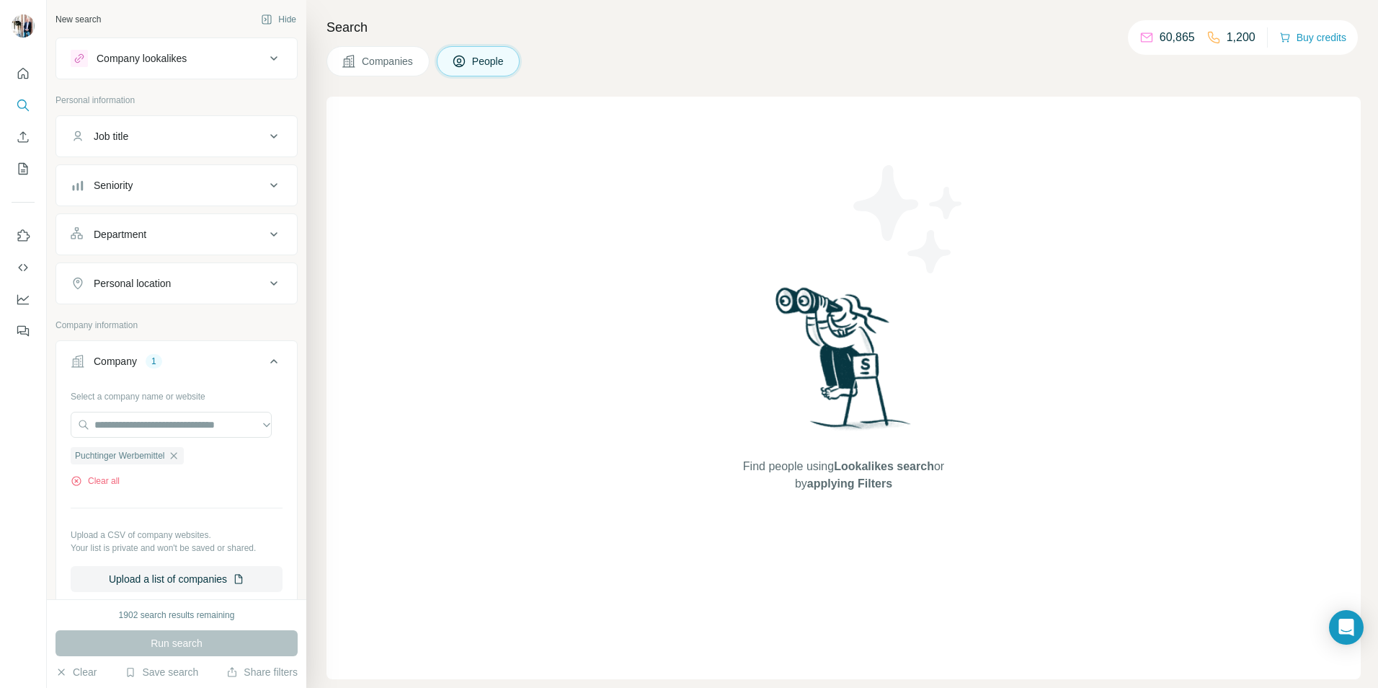
click at [375, 66] on span "Companies" at bounding box center [388, 61] width 53 height 14
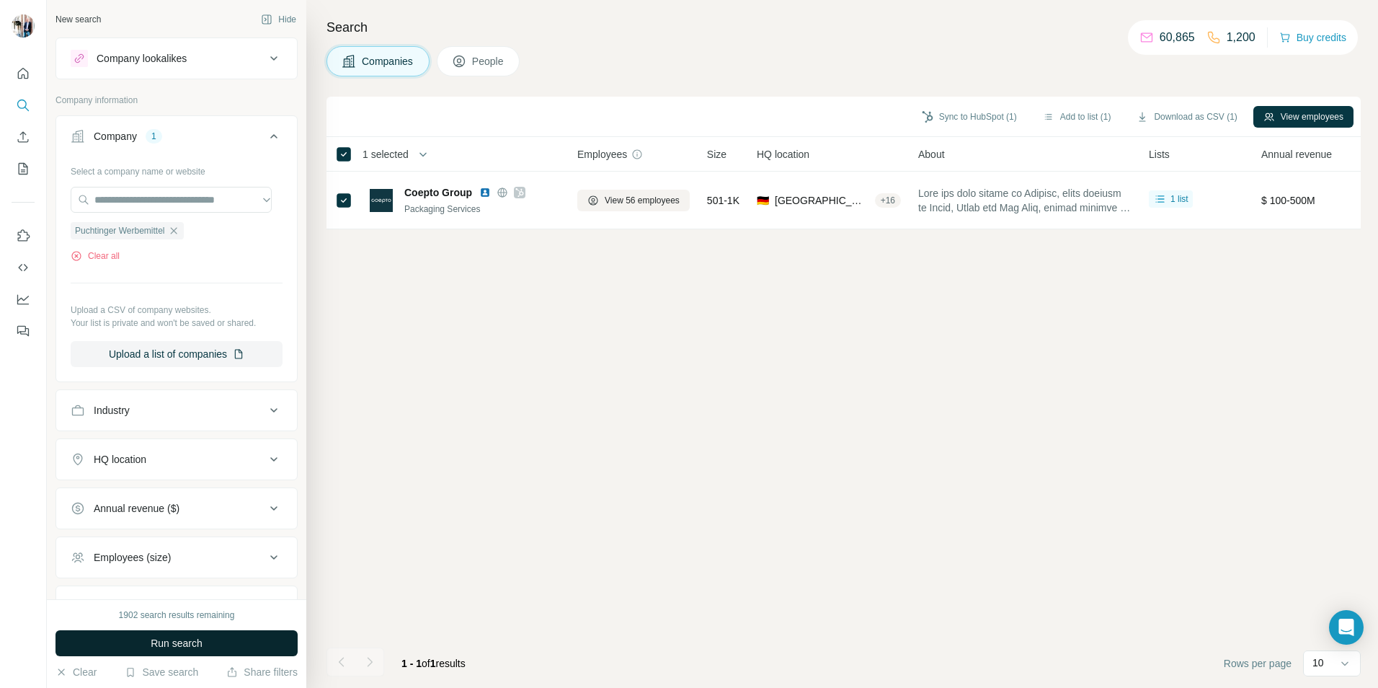
click at [190, 644] on span "Run search" at bounding box center [177, 643] width 52 height 14
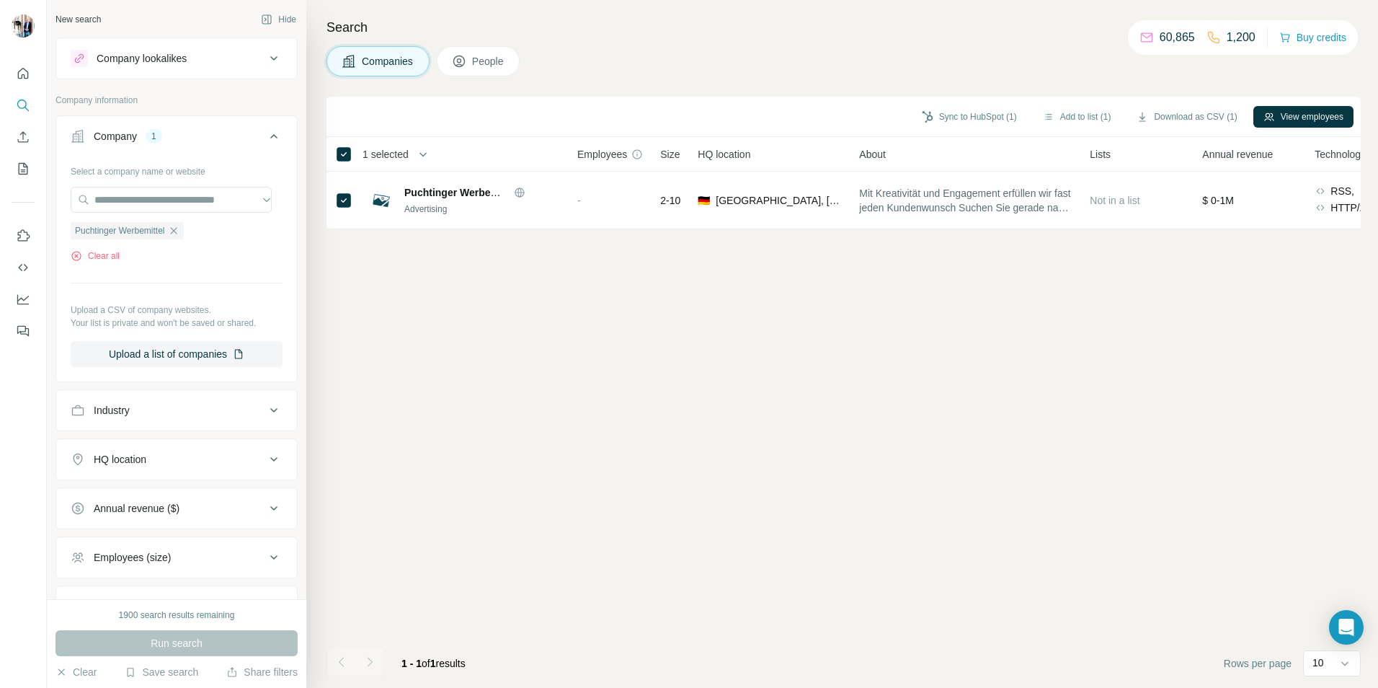
click at [499, 58] on span "People" at bounding box center [488, 61] width 33 height 14
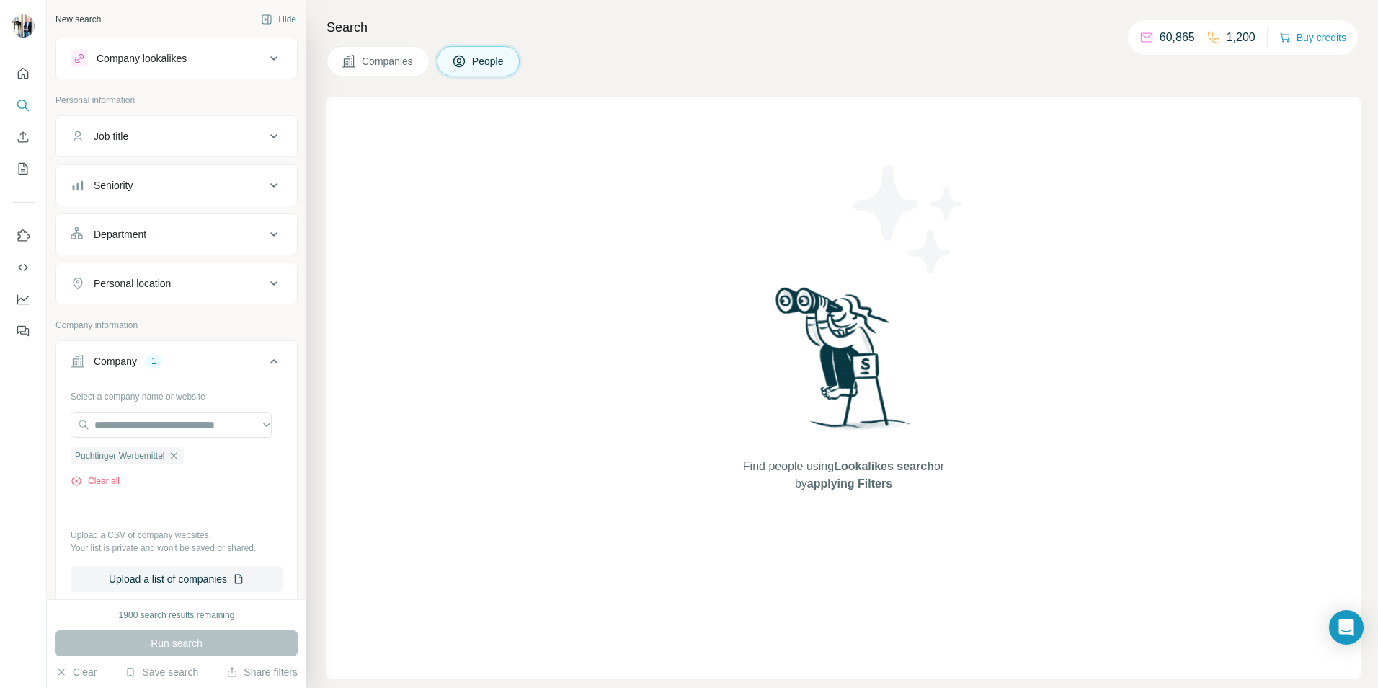
click at [188, 643] on div "Run search" at bounding box center [176, 643] width 242 height 26
click at [187, 639] on div "Run search" at bounding box center [176, 643] width 242 height 26
click at [381, 52] on button "Companies" at bounding box center [377, 61] width 103 height 30
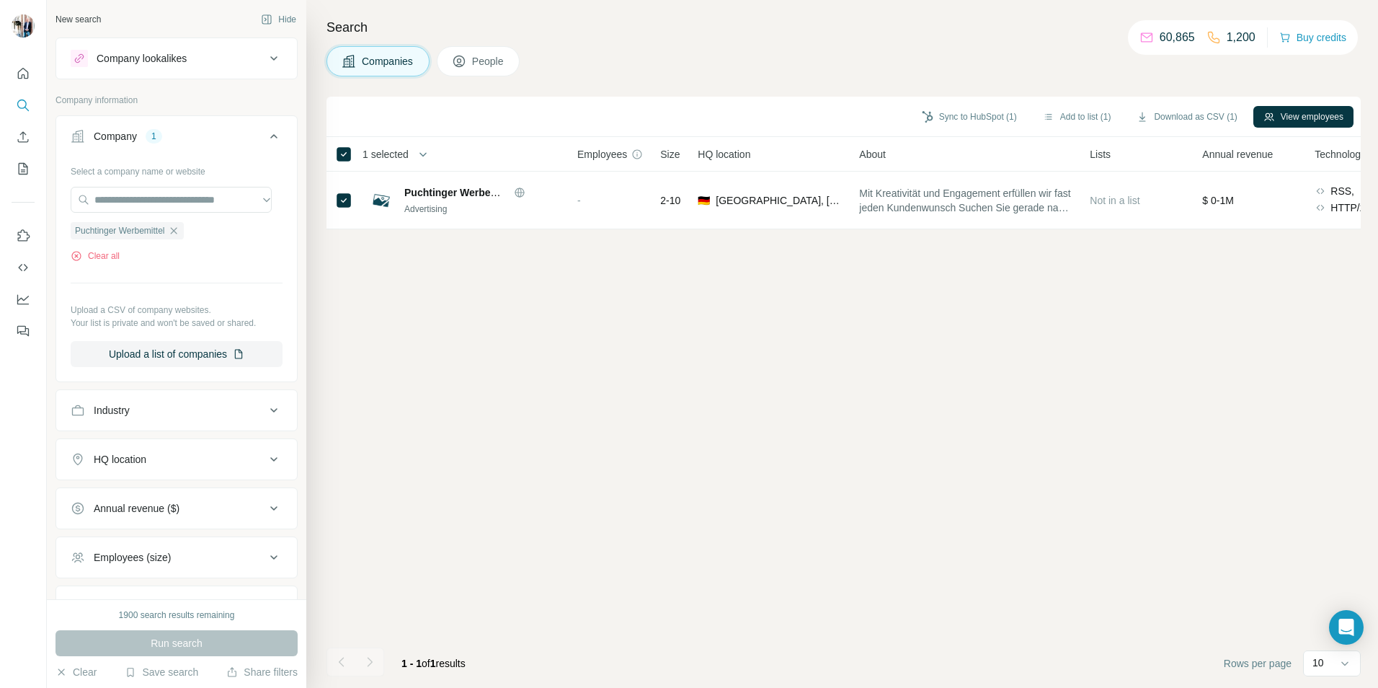
click at [500, 67] on span "People" at bounding box center [488, 61] width 33 height 14
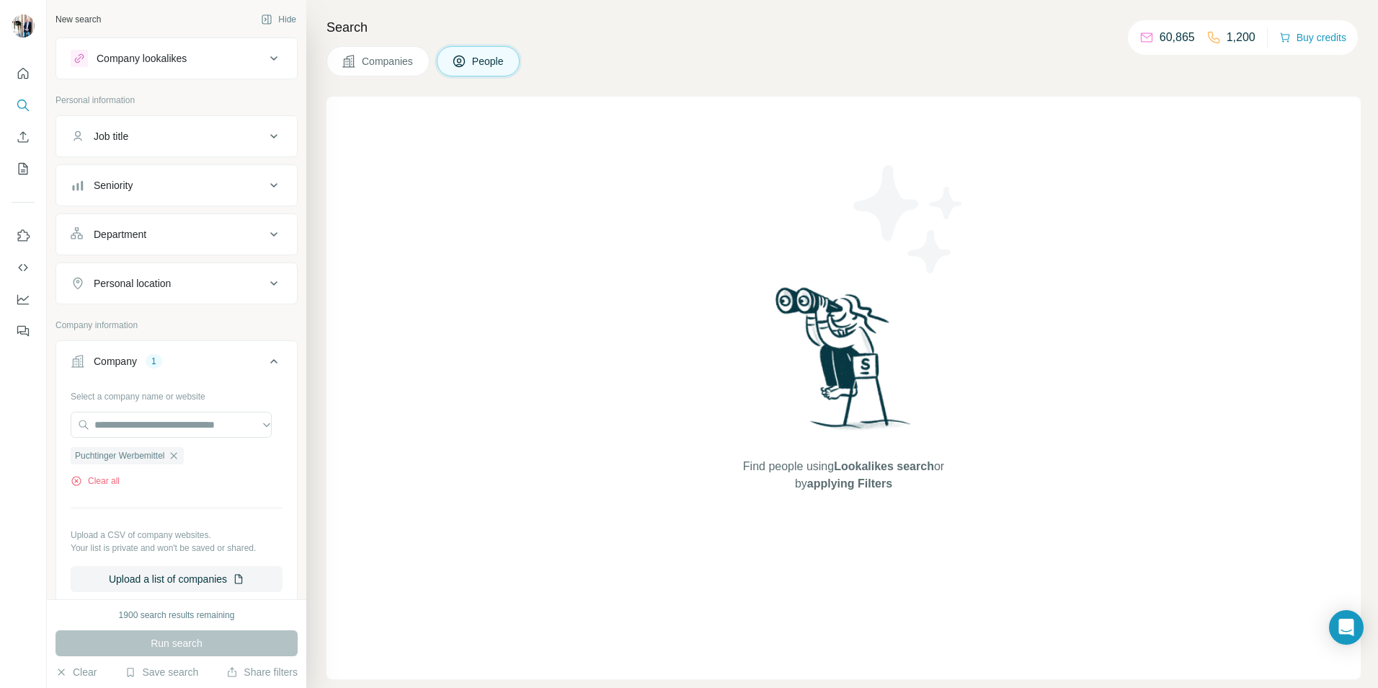
click at [365, 67] on span "Companies" at bounding box center [388, 61] width 53 height 14
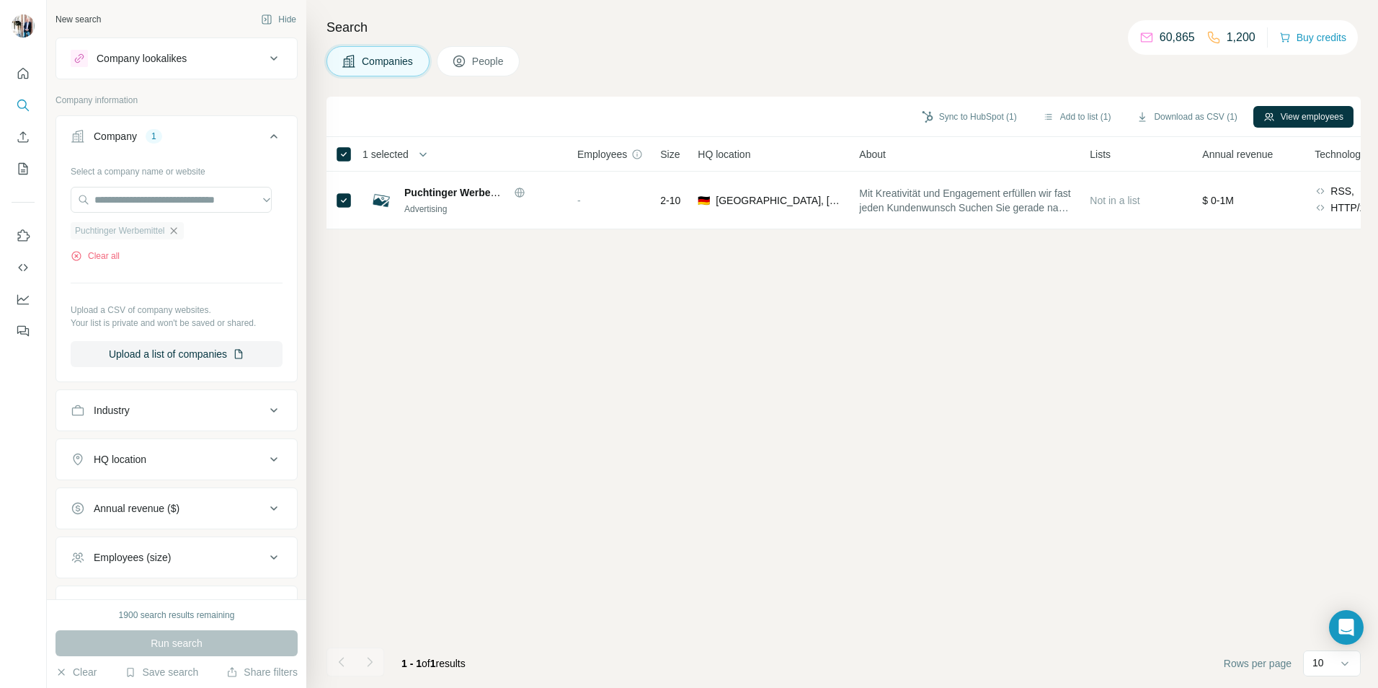
click at [178, 231] on icon "button" at bounding box center [174, 231] width 12 height 12
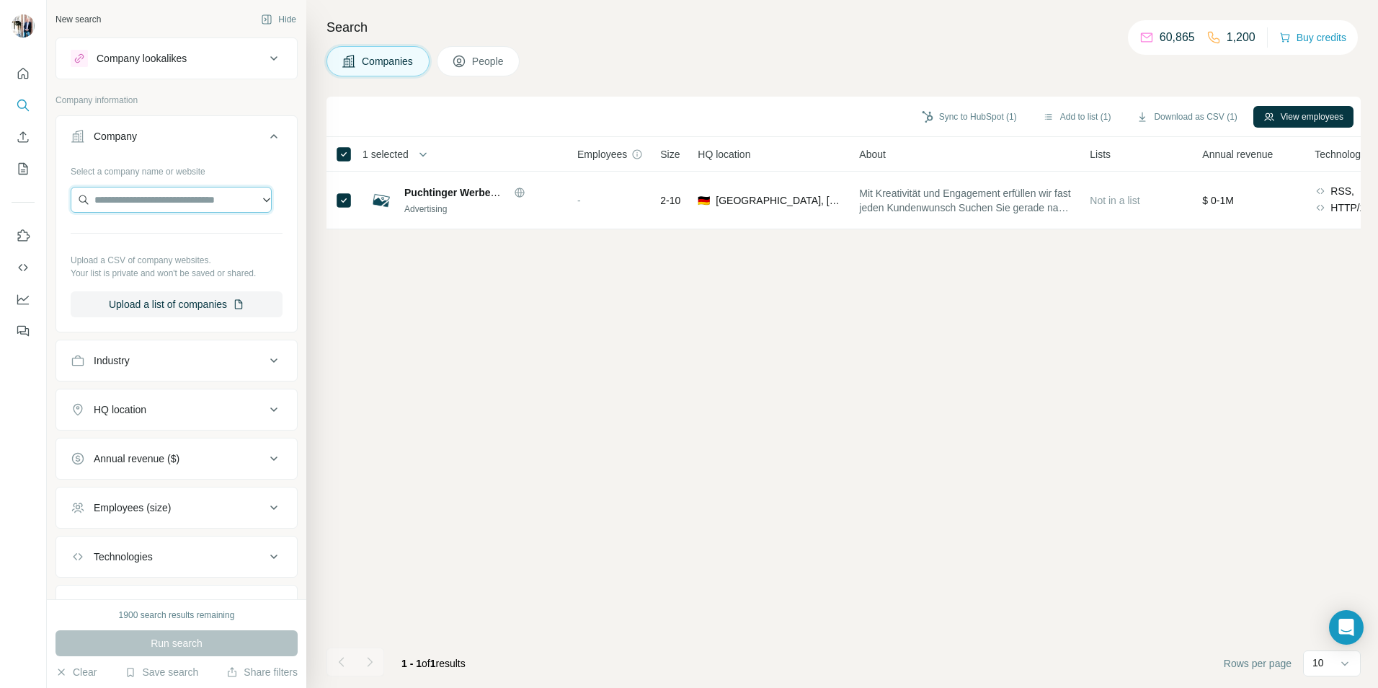
paste input "**********"
type input "**********"
click at [187, 644] on div "Run search" at bounding box center [176, 643] width 242 height 26
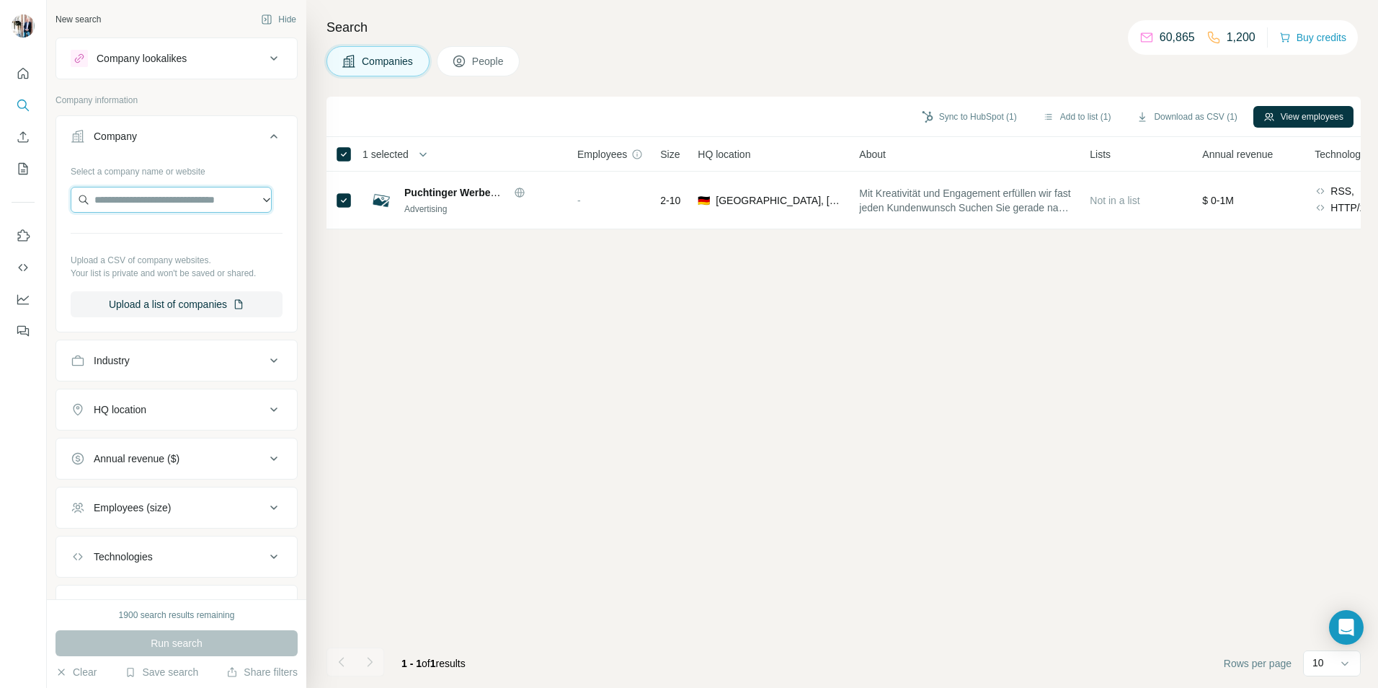
click at [177, 200] on input "text" at bounding box center [171, 200] width 201 height 26
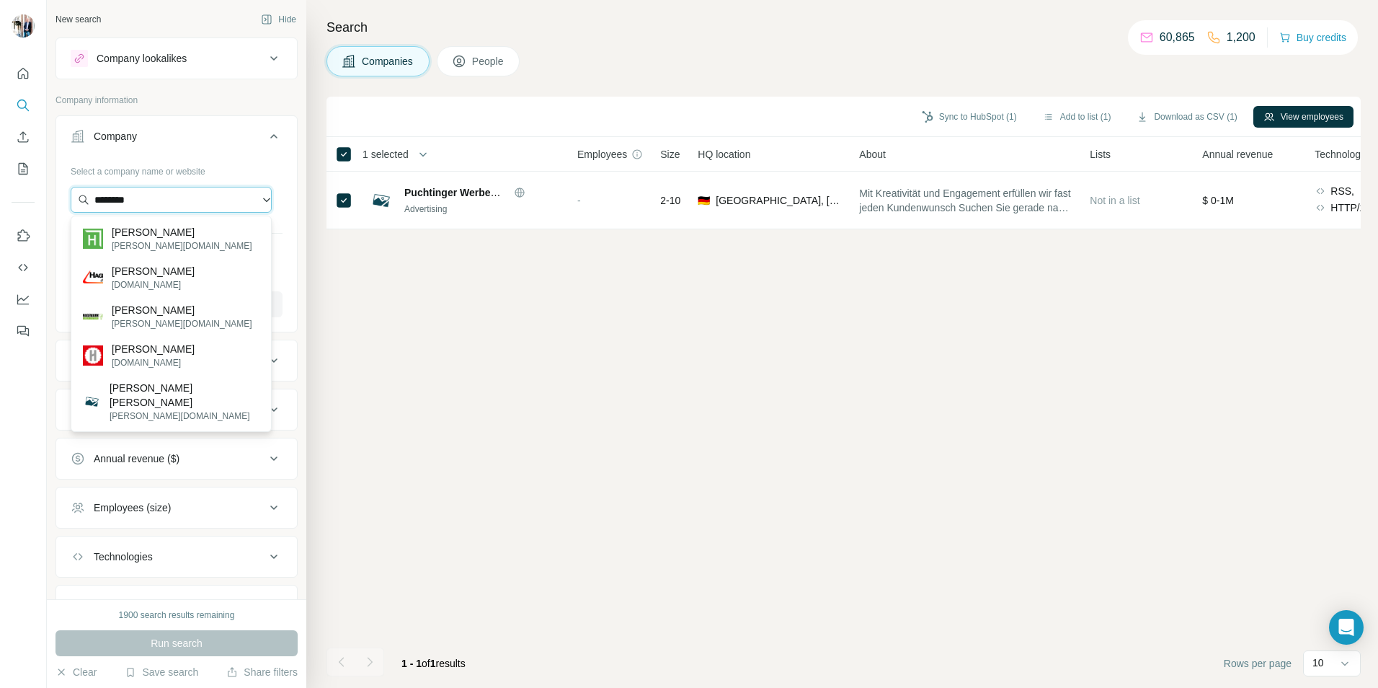
click at [90, 198] on input "********" at bounding box center [171, 200] width 201 height 26
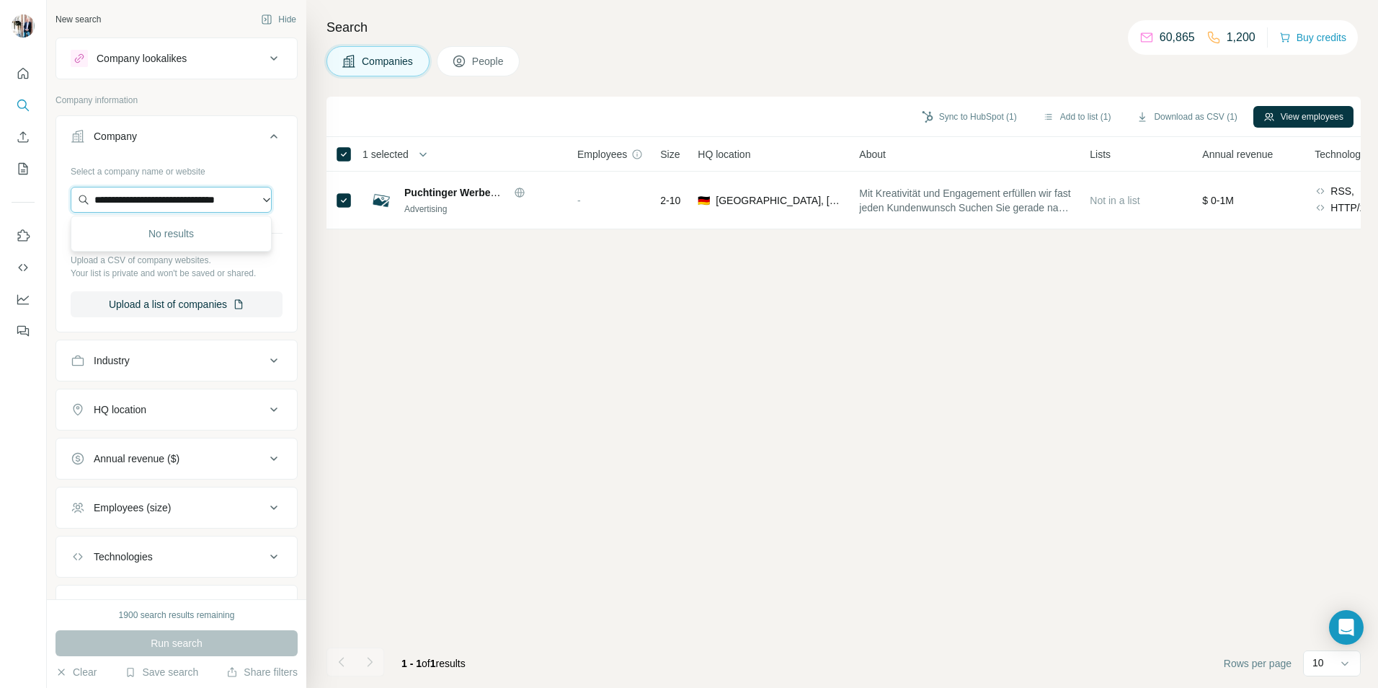
scroll to position [0, 23]
drag, startPoint x: 216, startPoint y: 195, endPoint x: 250, endPoint y: 195, distance: 33.9
click at [250, 195] on input "**********" at bounding box center [171, 200] width 201 height 26
drag, startPoint x: 227, startPoint y: 203, endPoint x: -20, endPoint y: 209, distance: 247.3
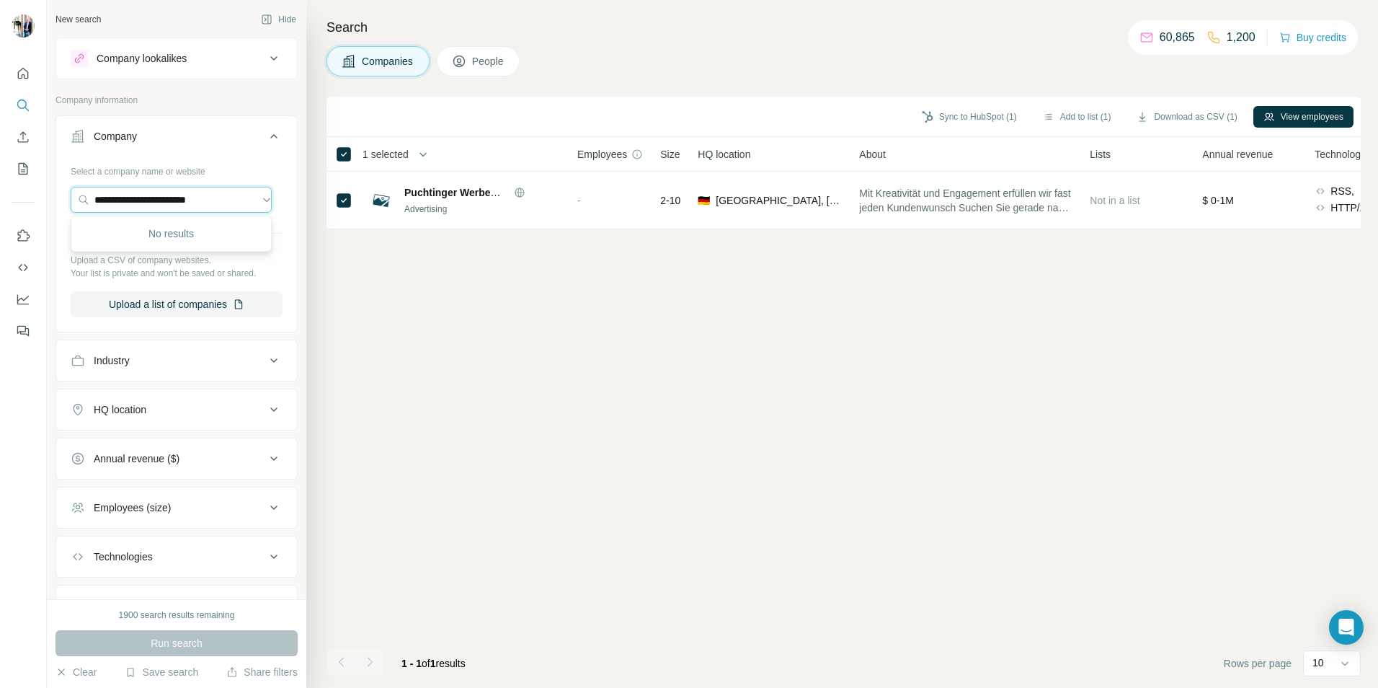
click at [0, 209] on html "**********" at bounding box center [689, 344] width 1378 height 688
paste input "********"
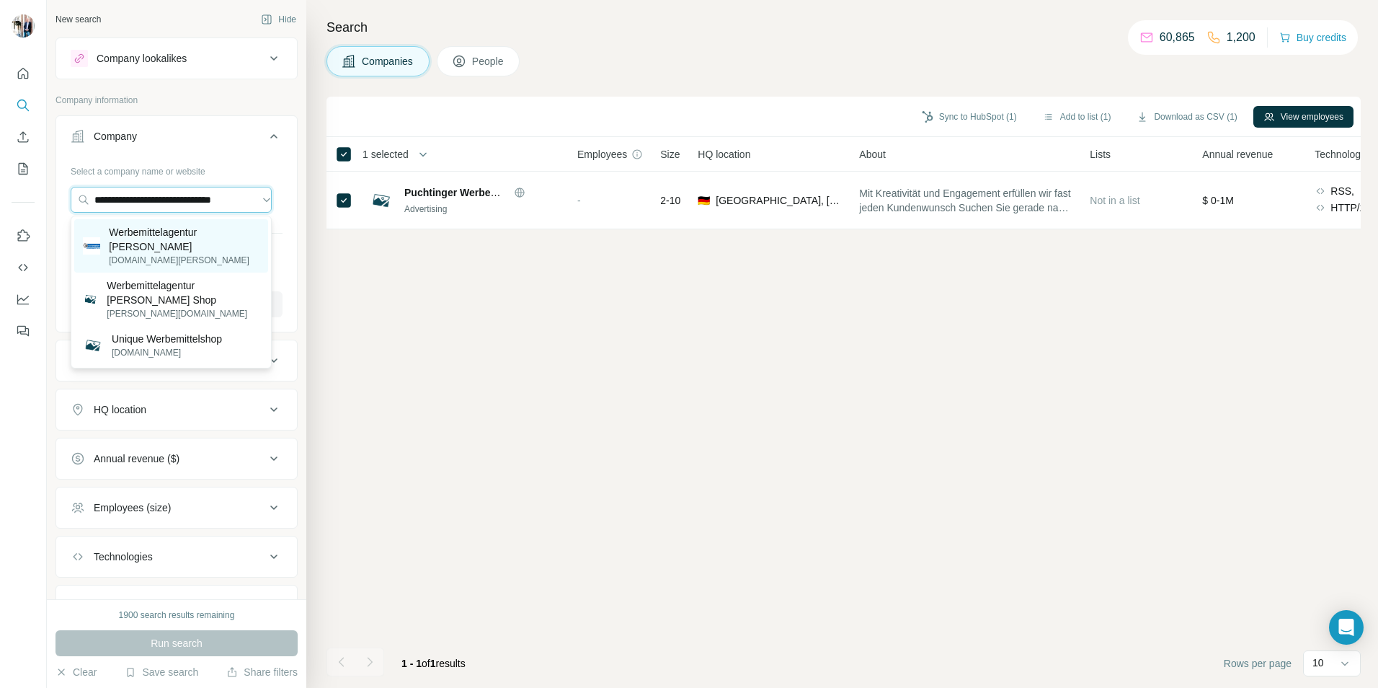
type input "**********"
click at [179, 252] on p "Werbemittelagentur [PERSON_NAME]" at bounding box center [184, 239] width 151 height 29
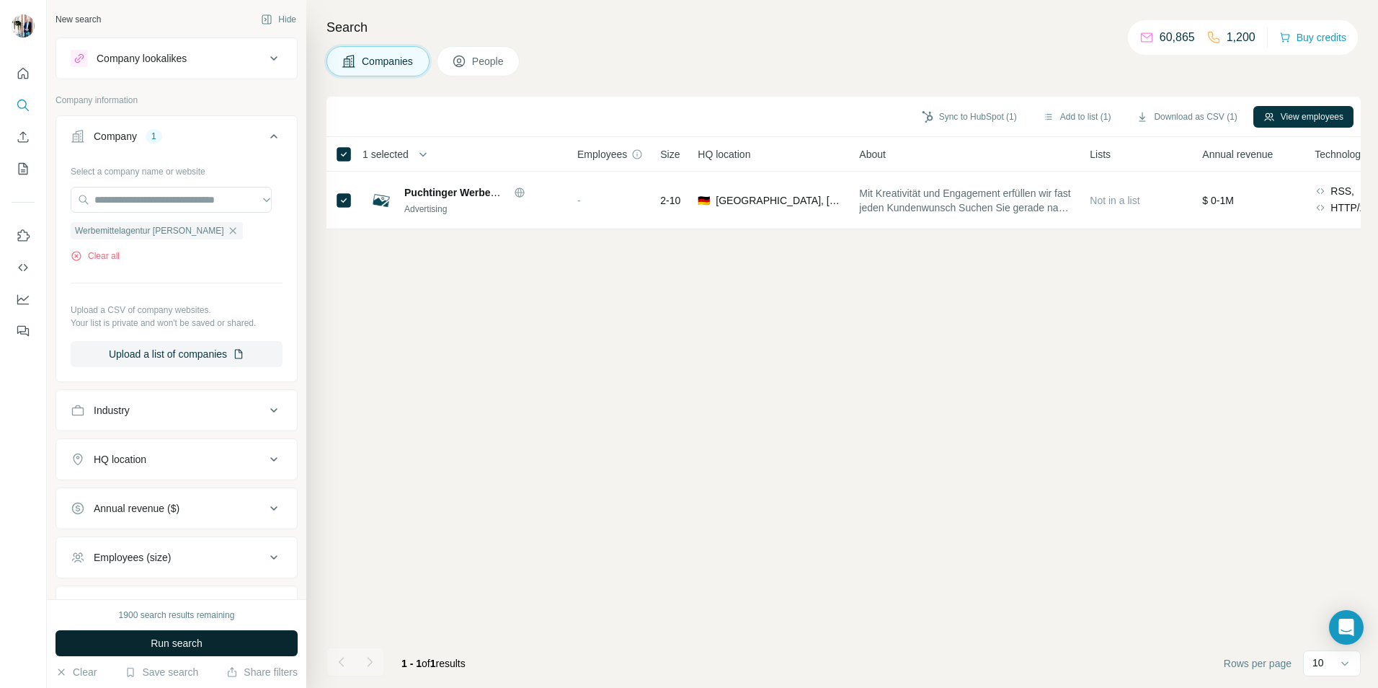
click at [181, 636] on span "Run search" at bounding box center [177, 643] width 52 height 14
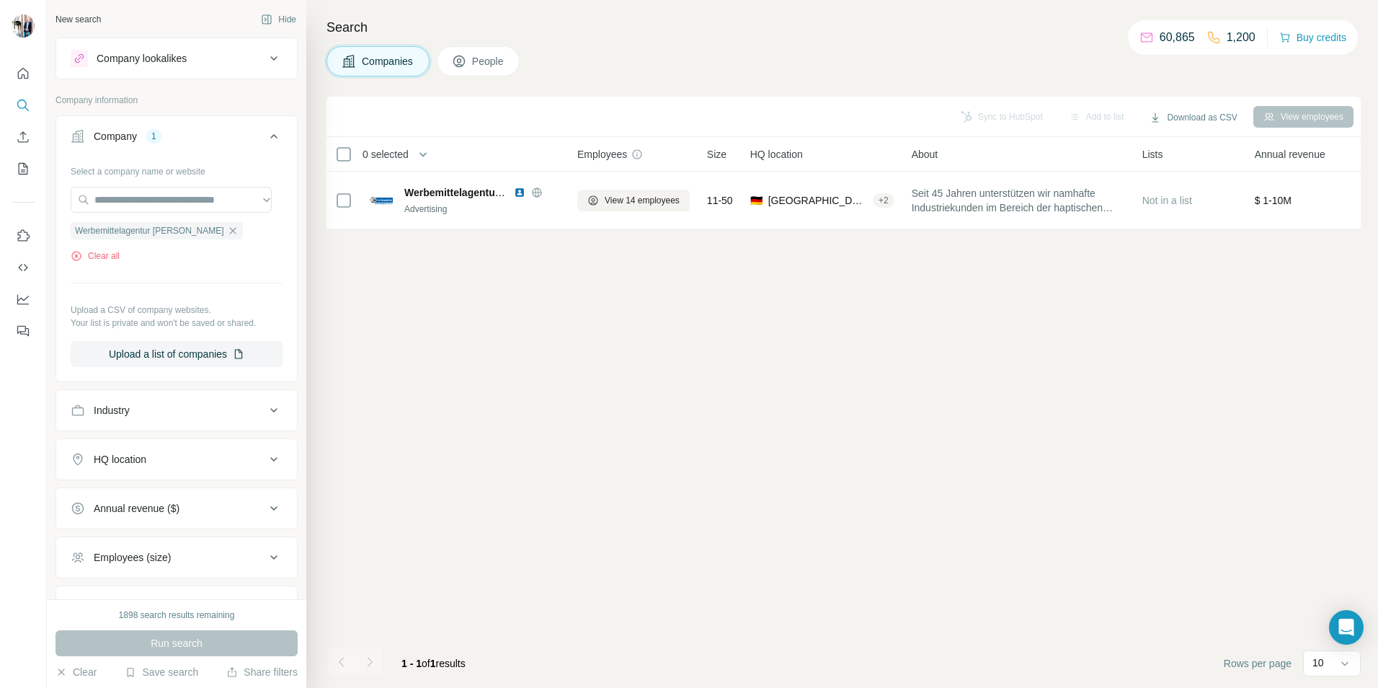
click at [481, 59] on span "People" at bounding box center [488, 61] width 33 height 14
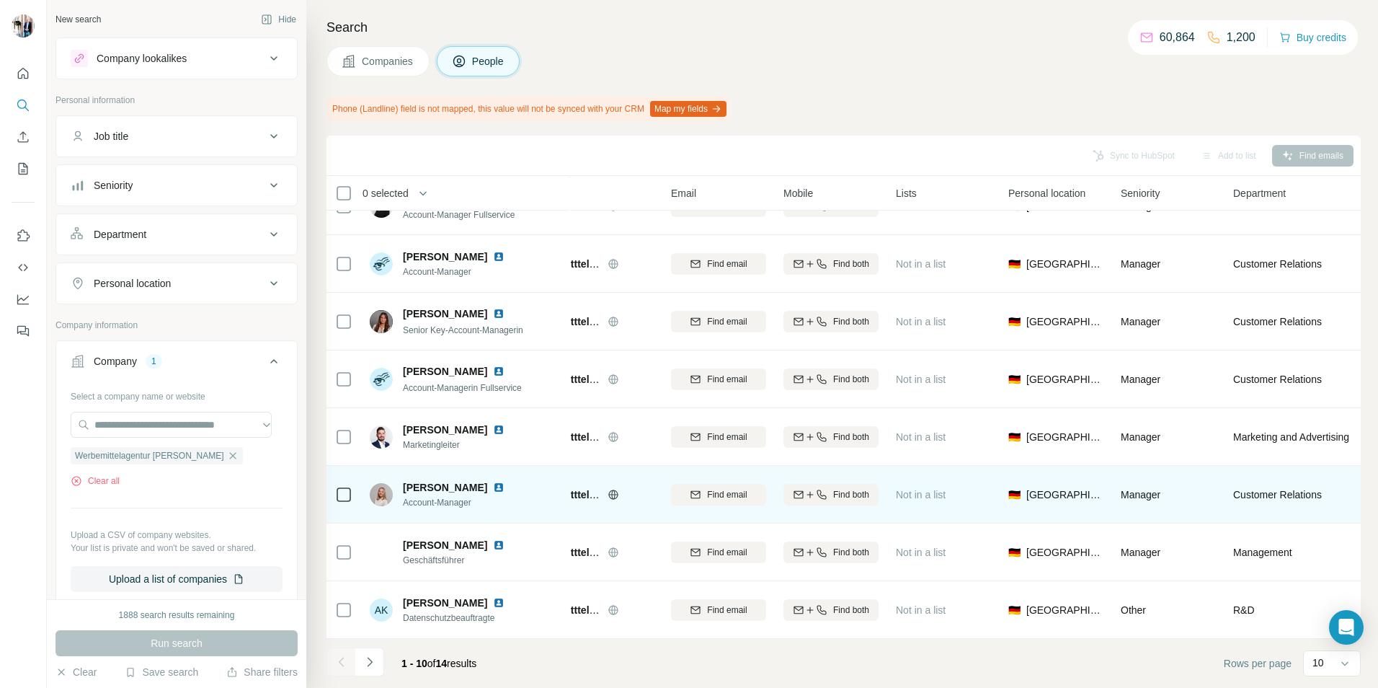
scroll to position [156, 68]
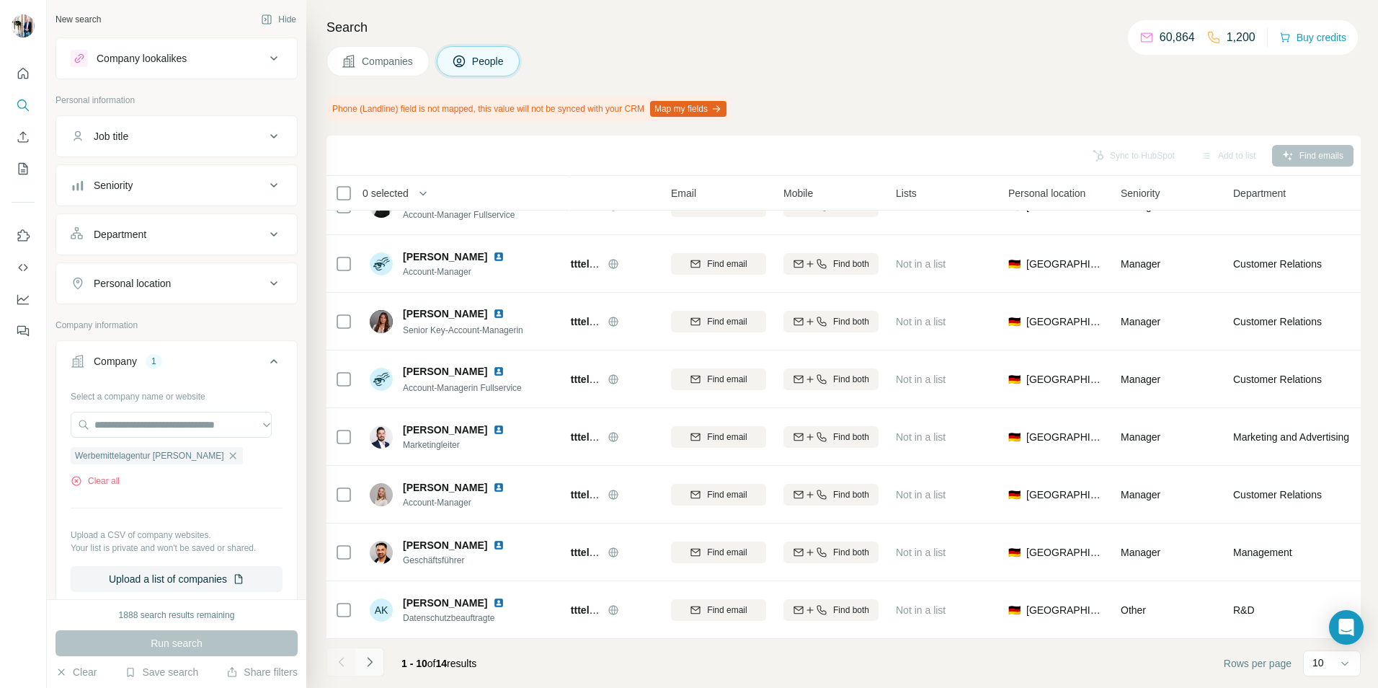
click at [373, 661] on icon "Navigate to next page" at bounding box center [370, 661] width 14 height 14
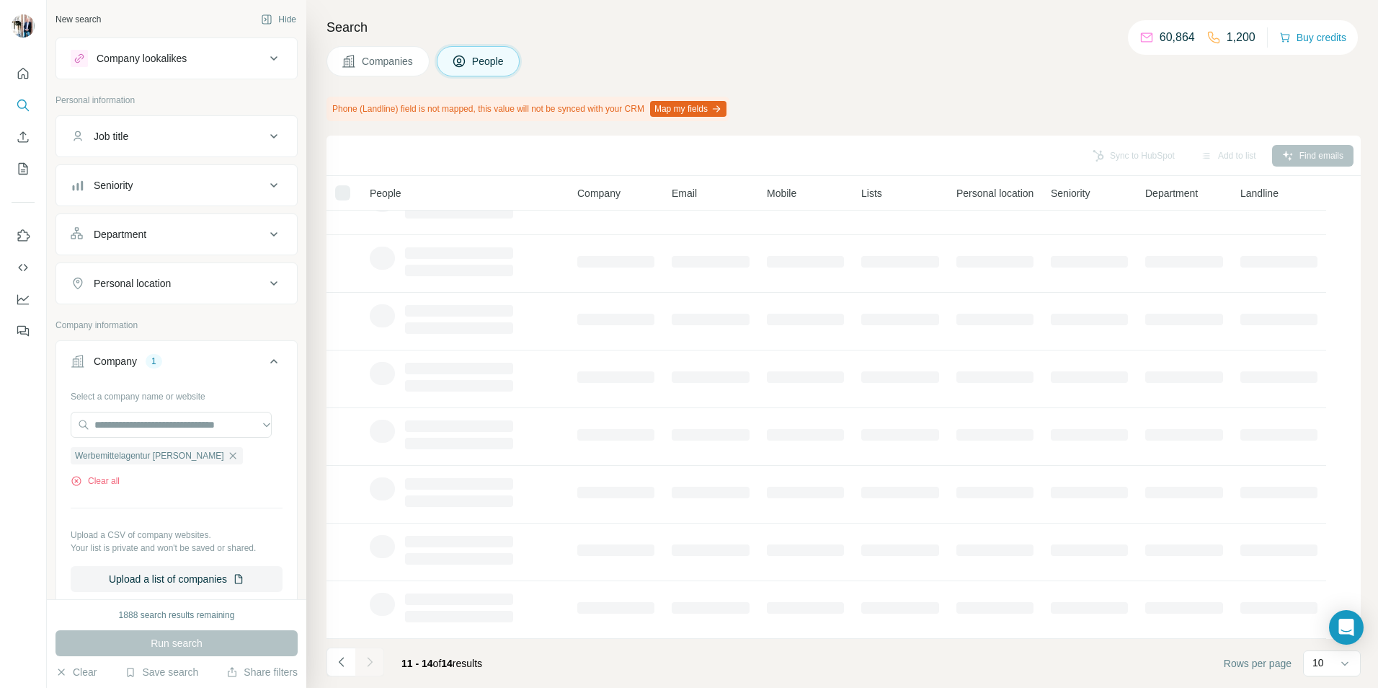
scroll to position [0, 0]
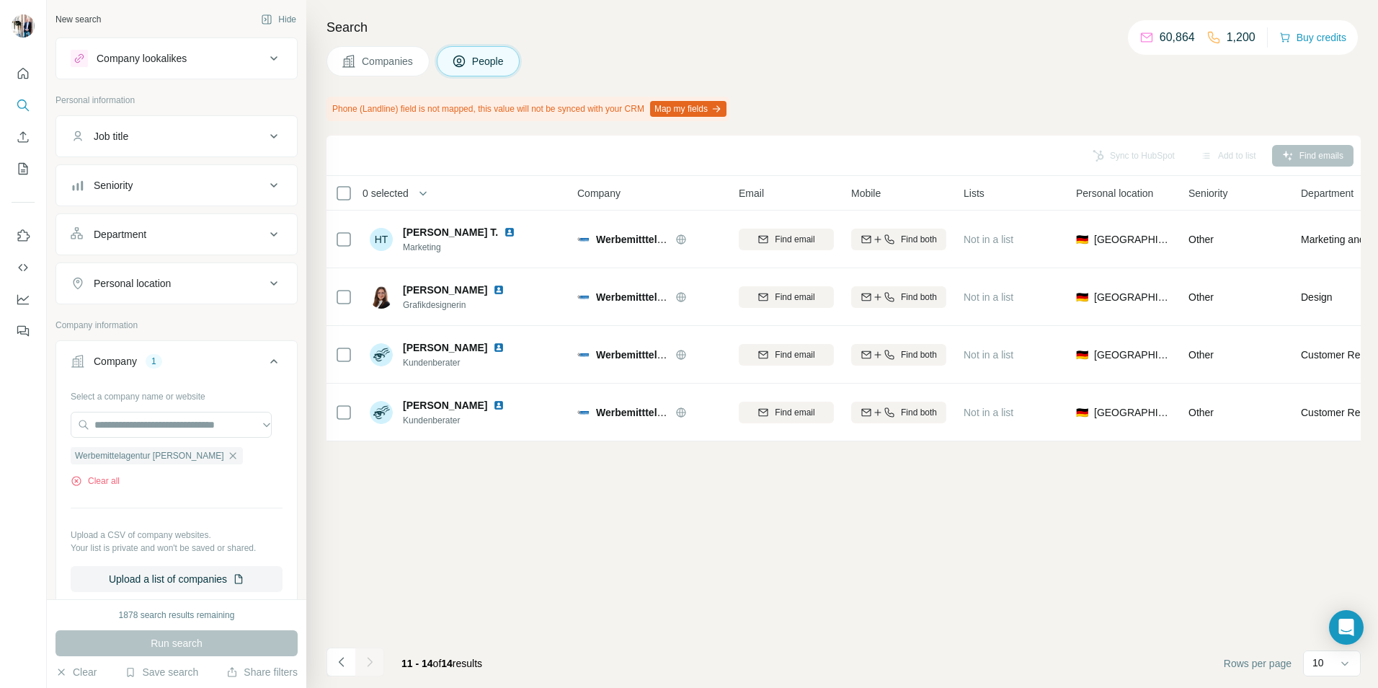
click at [342, 659] on icon "Navigate to previous page" at bounding box center [341, 661] width 14 height 14
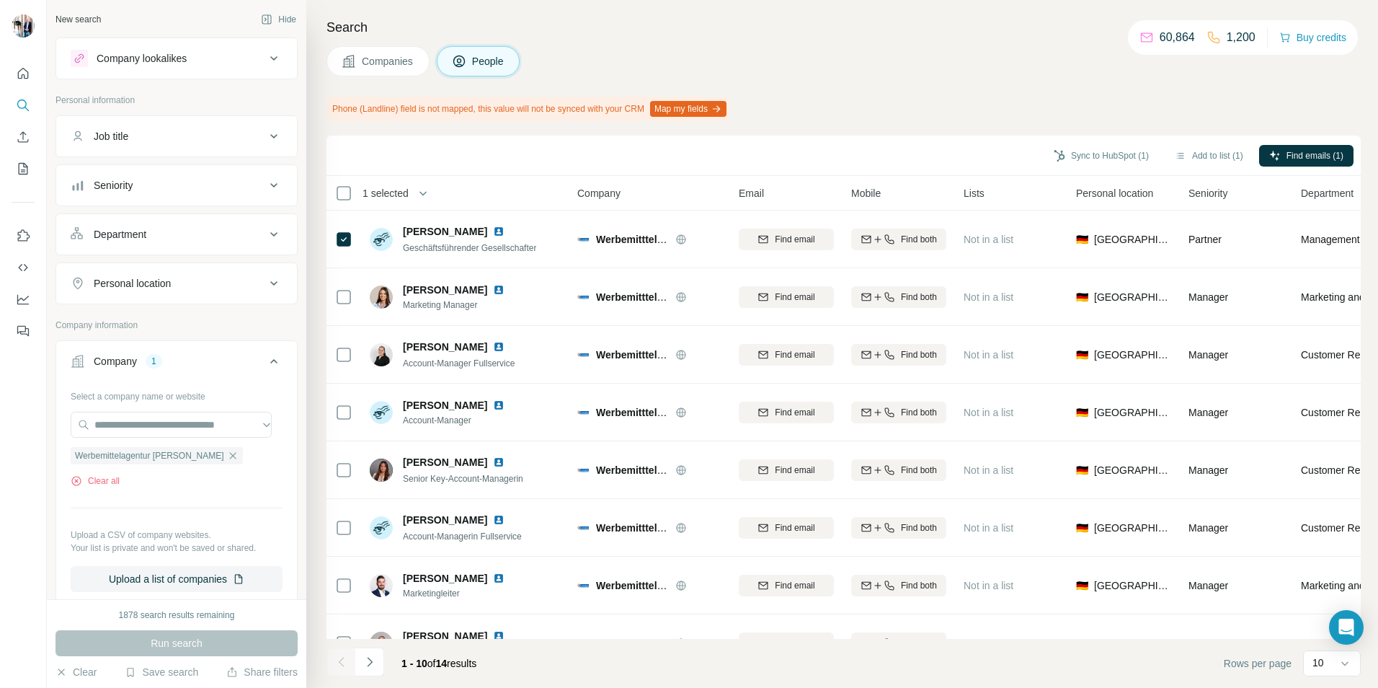
click at [371, 67] on span "Companies" at bounding box center [388, 61] width 53 height 14
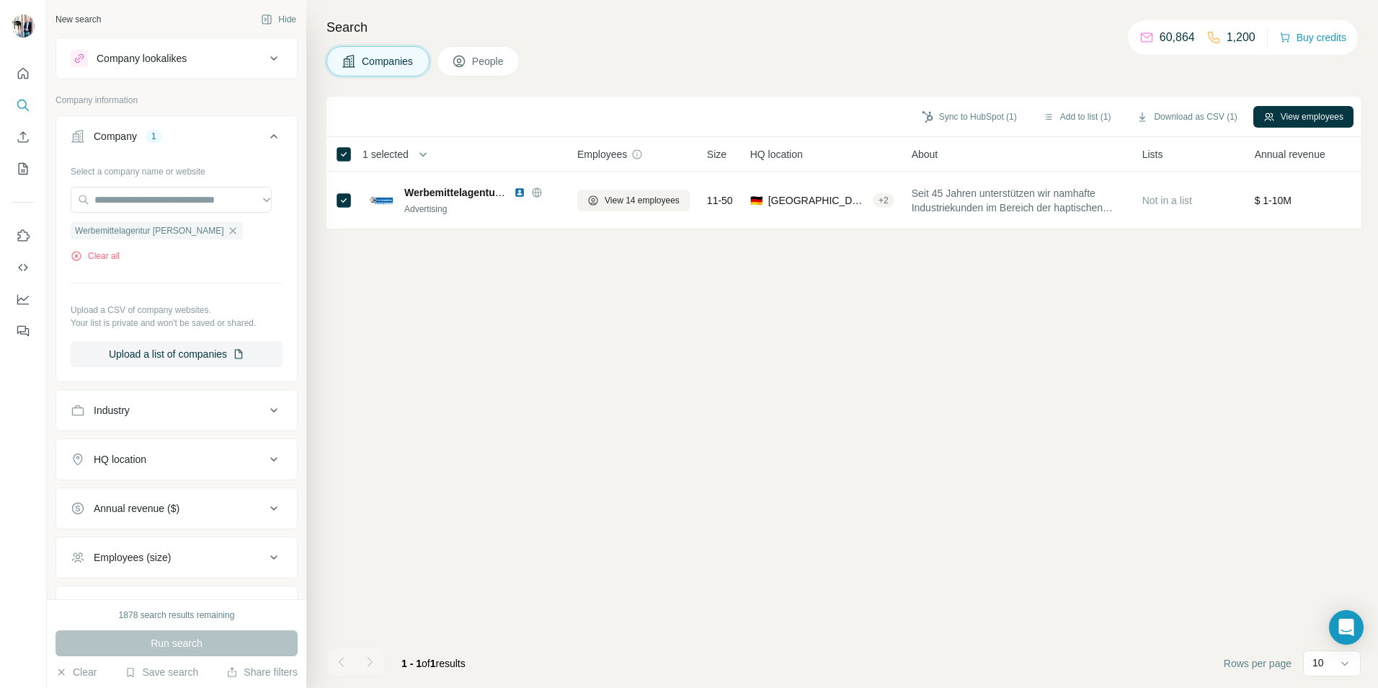
click at [481, 64] on span "People" at bounding box center [488, 61] width 33 height 14
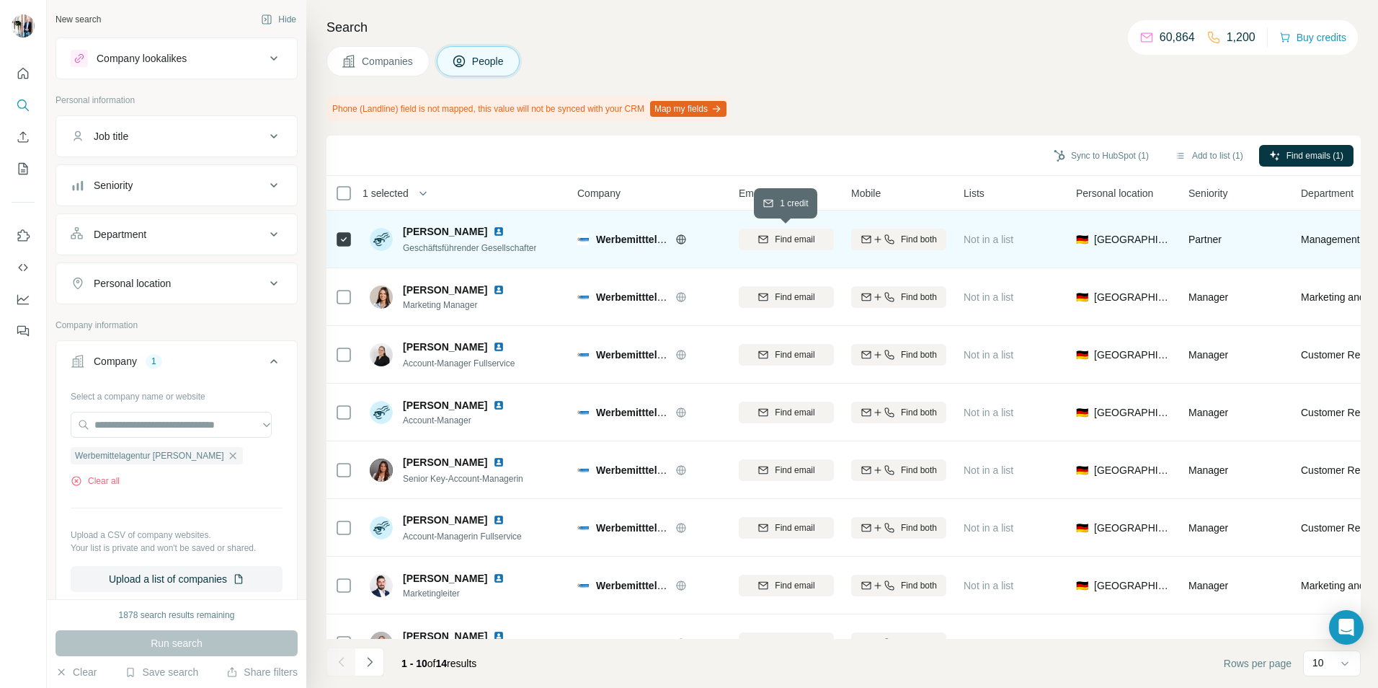
click at [786, 244] on span "Find email" at bounding box center [795, 239] width 40 height 13
click at [386, 62] on span "Companies" at bounding box center [388, 61] width 53 height 14
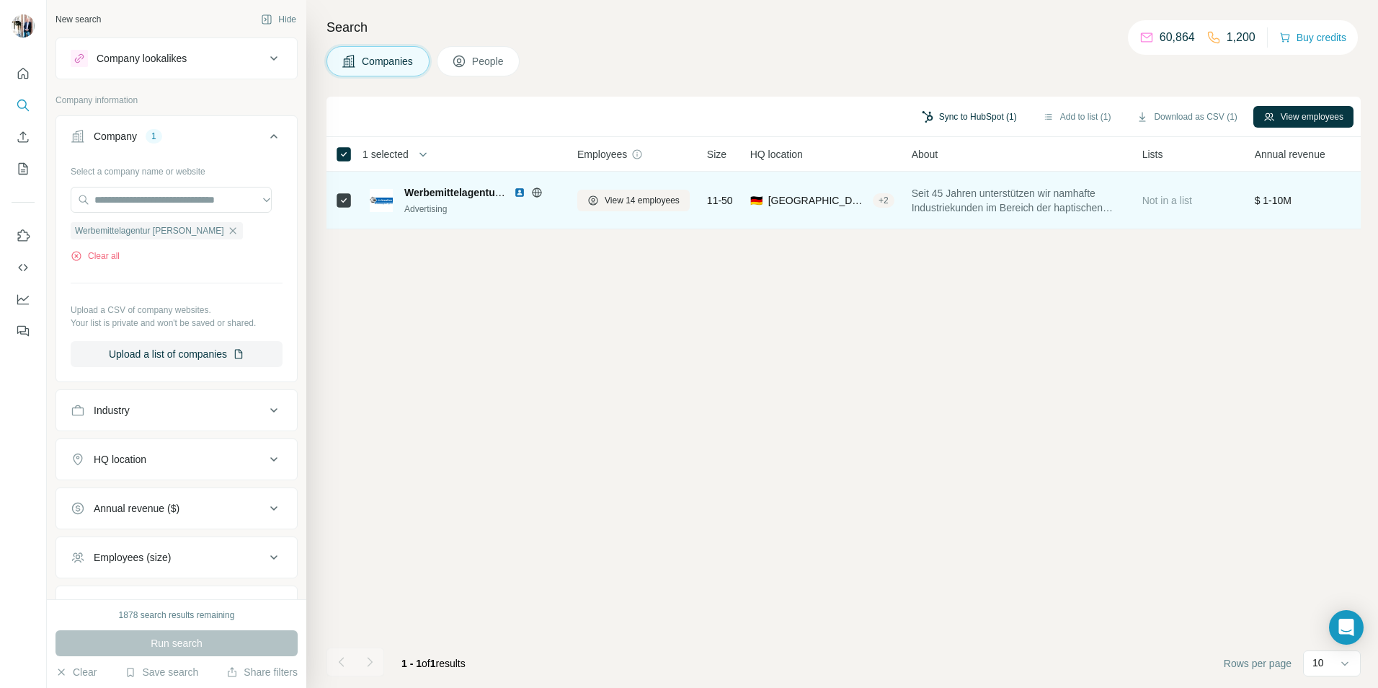
click at [952, 115] on button "Sync to HubSpot (1)" at bounding box center [969, 117] width 115 height 22
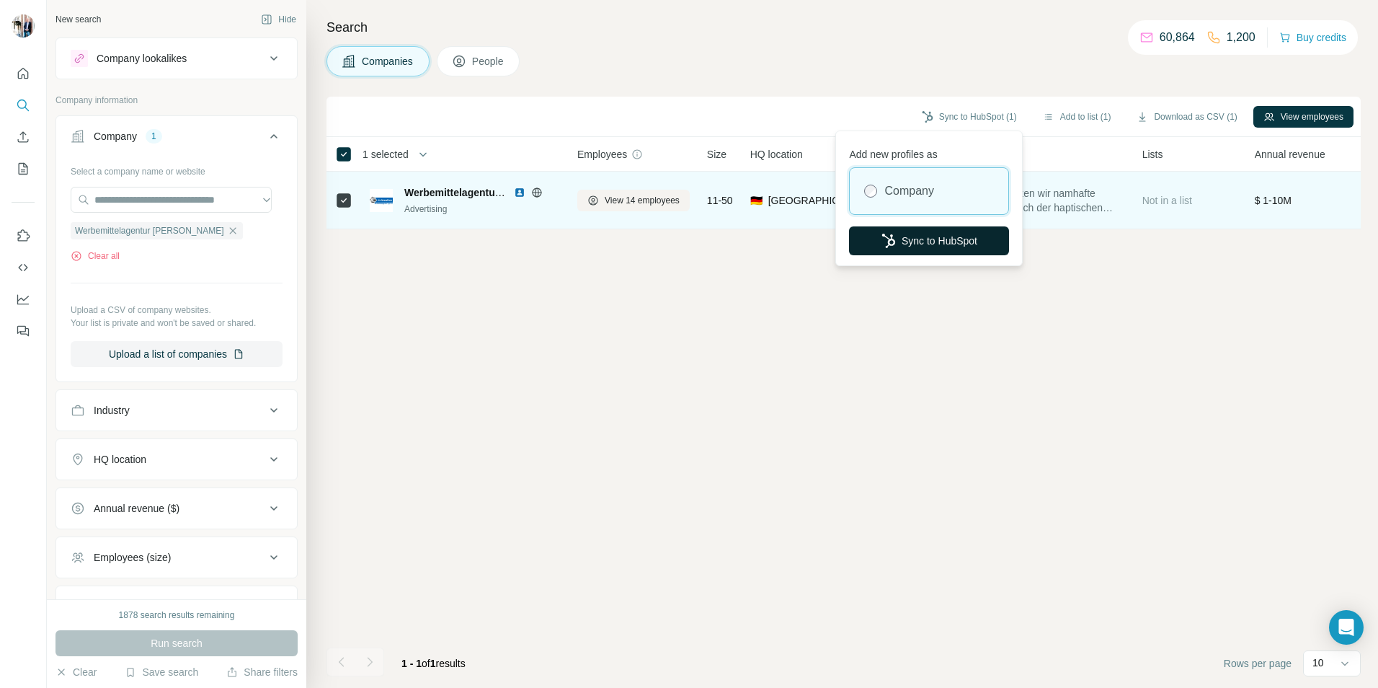
click at [946, 244] on button "Sync to HubSpot" at bounding box center [929, 240] width 160 height 29
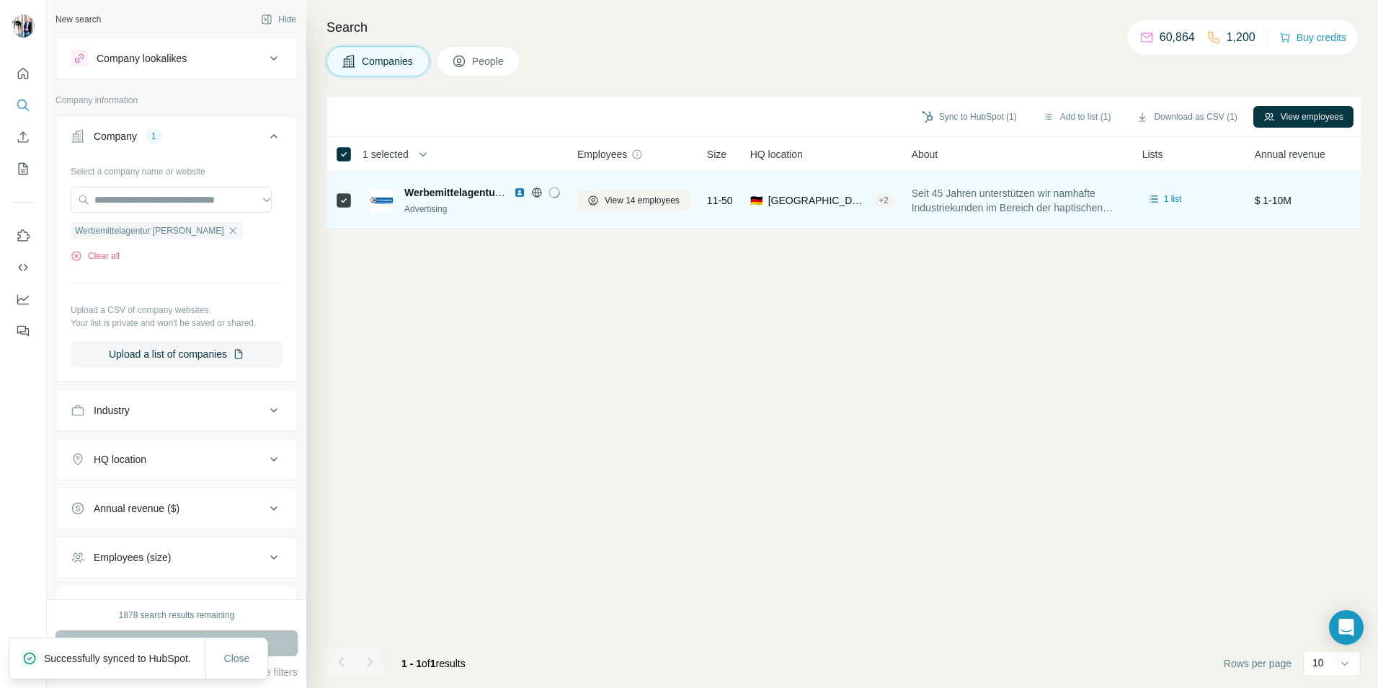
click at [466, 63] on icon at bounding box center [459, 61] width 14 height 14
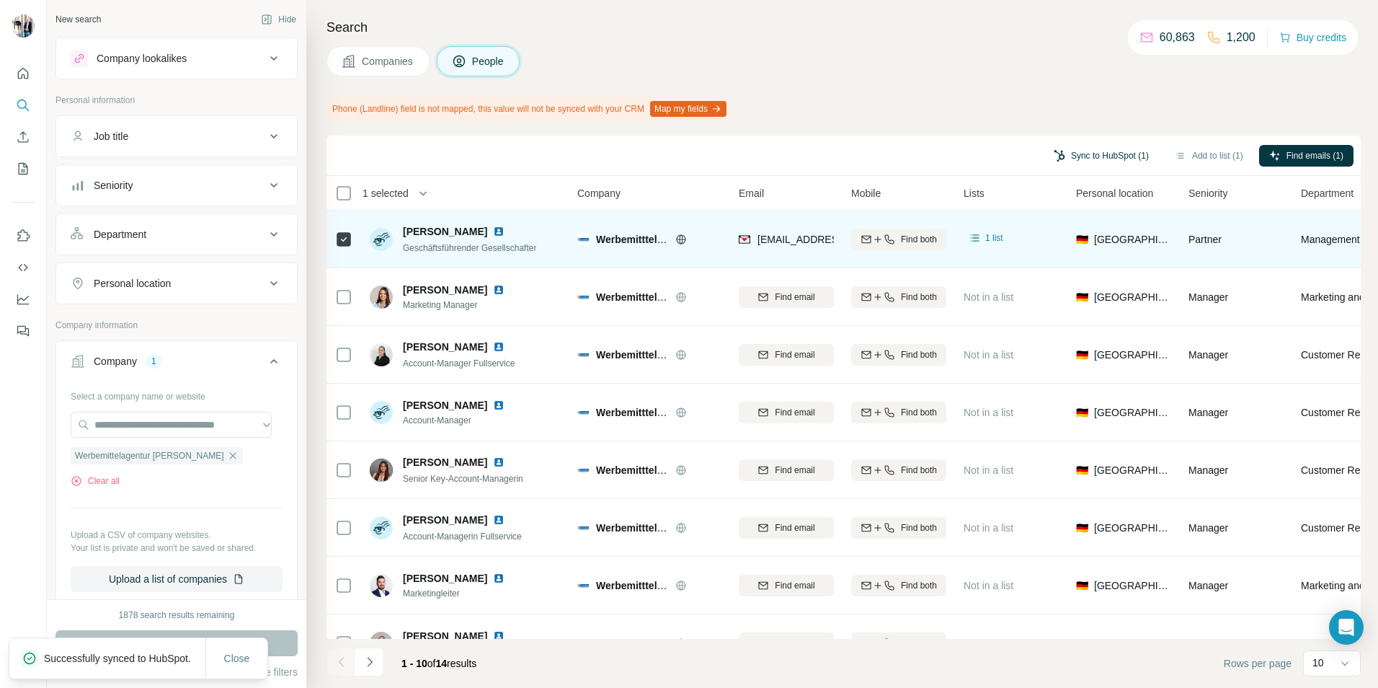
click at [1085, 154] on button "Sync to HubSpot (1)" at bounding box center [1101, 156] width 115 height 22
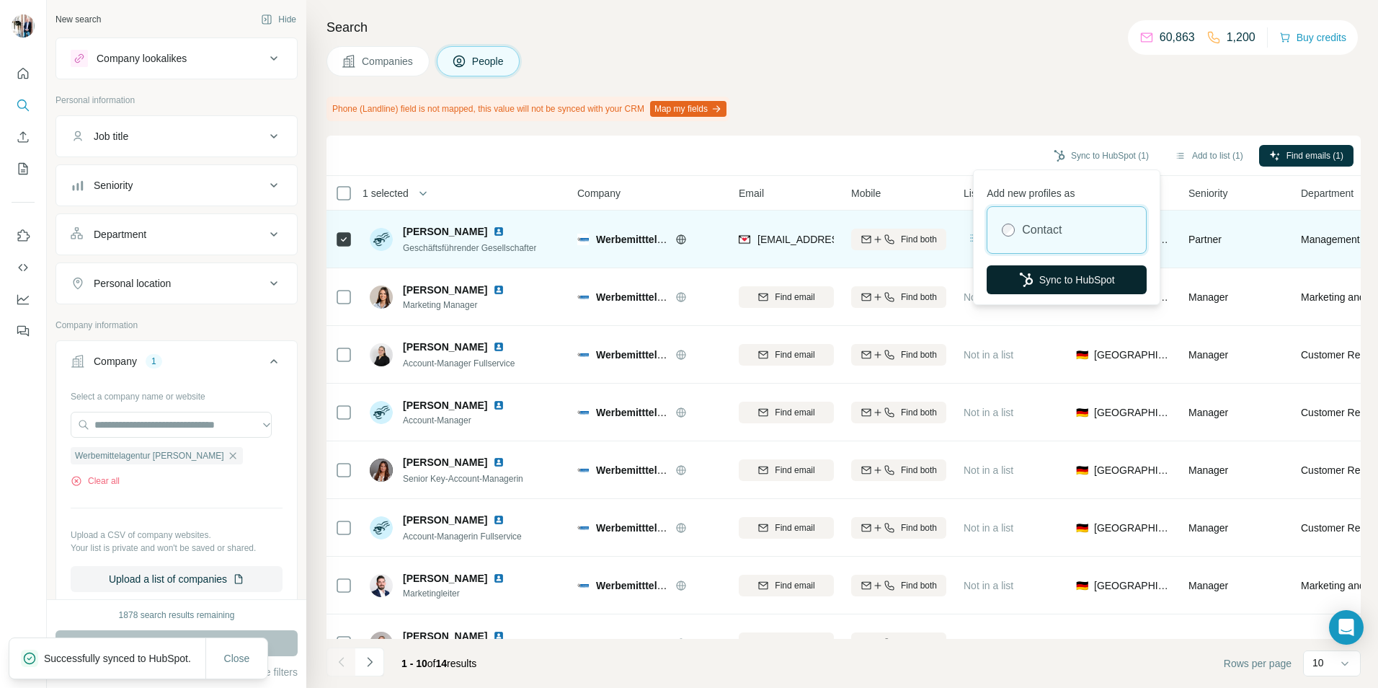
click at [1070, 280] on button "Sync to HubSpot" at bounding box center [1067, 279] width 160 height 29
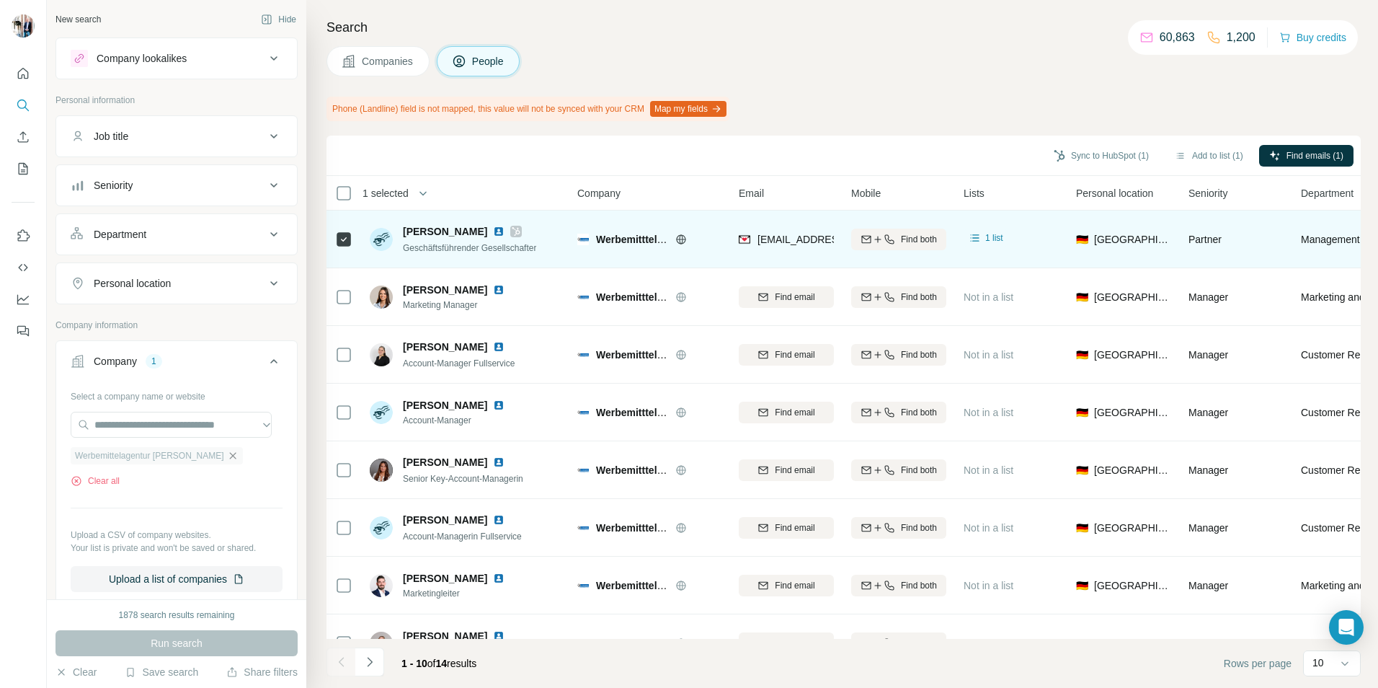
click at [227, 455] on icon "button" at bounding box center [233, 456] width 12 height 12
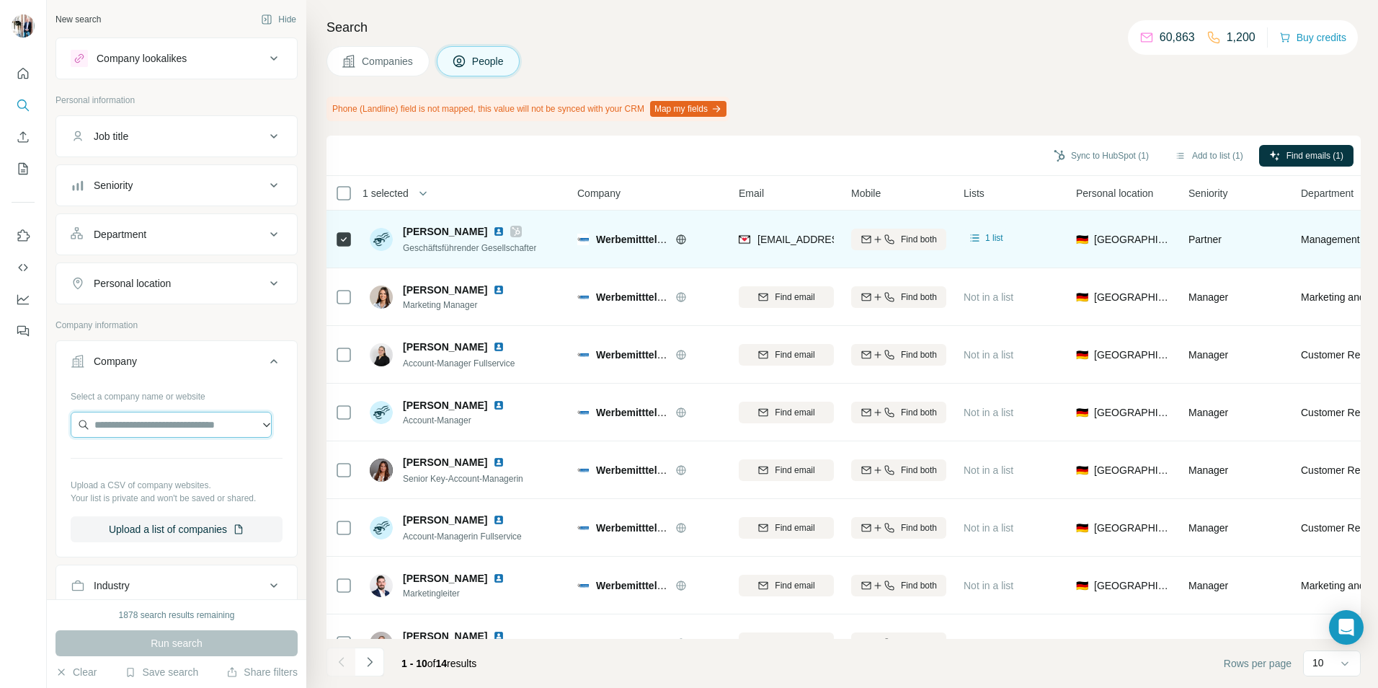
click at [122, 427] on input "text" at bounding box center [171, 425] width 201 height 26
paste input "**********"
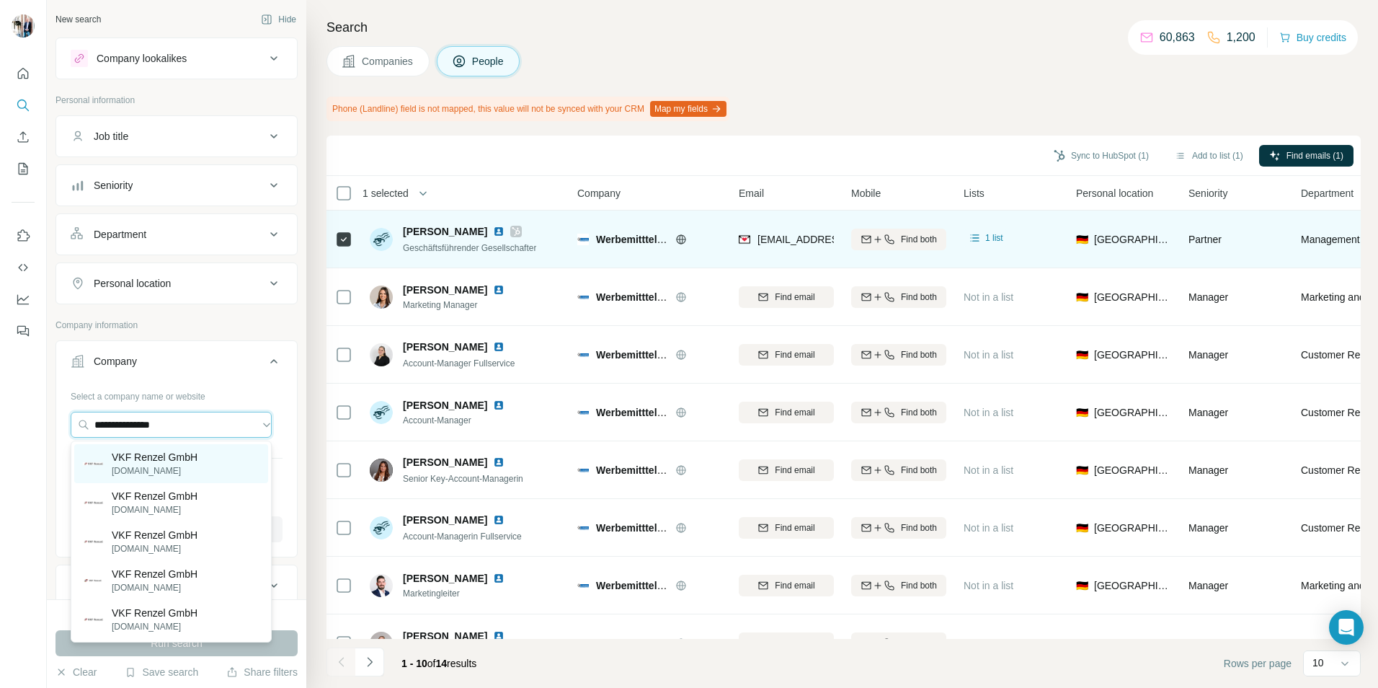
type input "**********"
click at [179, 468] on p "[DOMAIN_NAME]" at bounding box center [155, 470] width 86 height 13
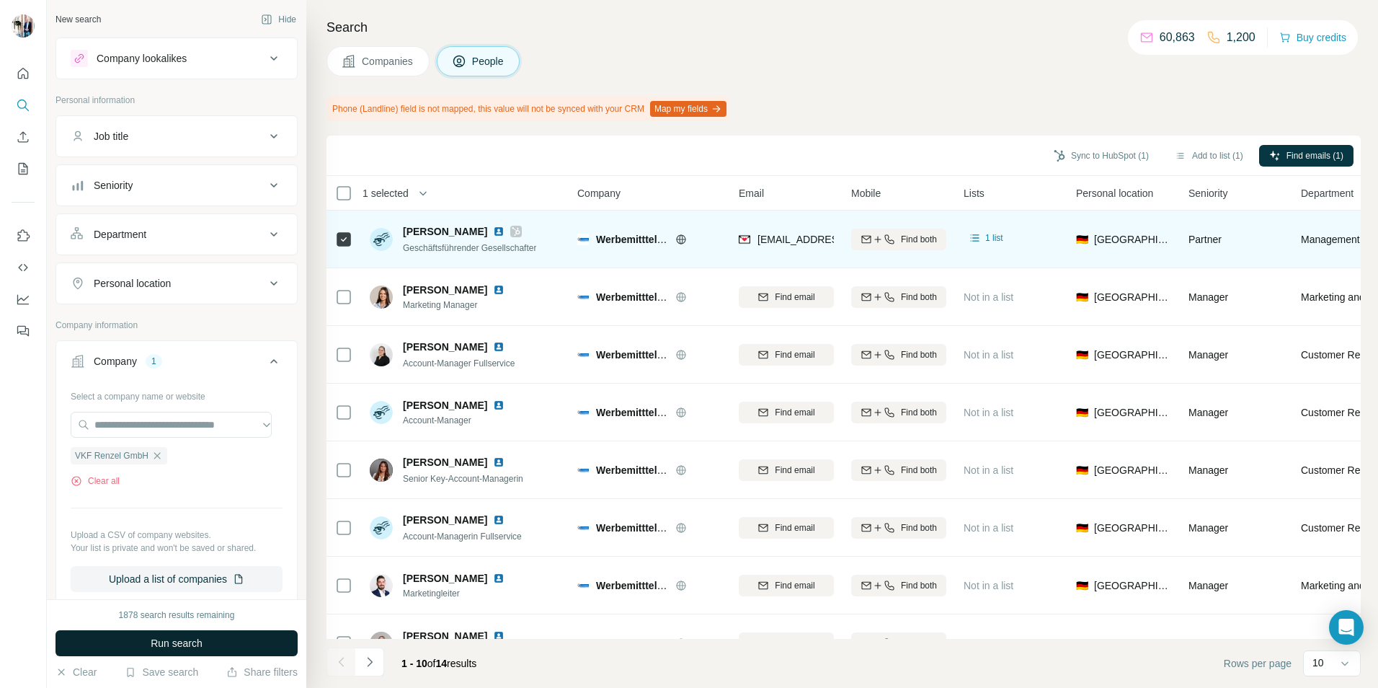
click at [158, 633] on button "Run search" at bounding box center [176, 643] width 242 height 26
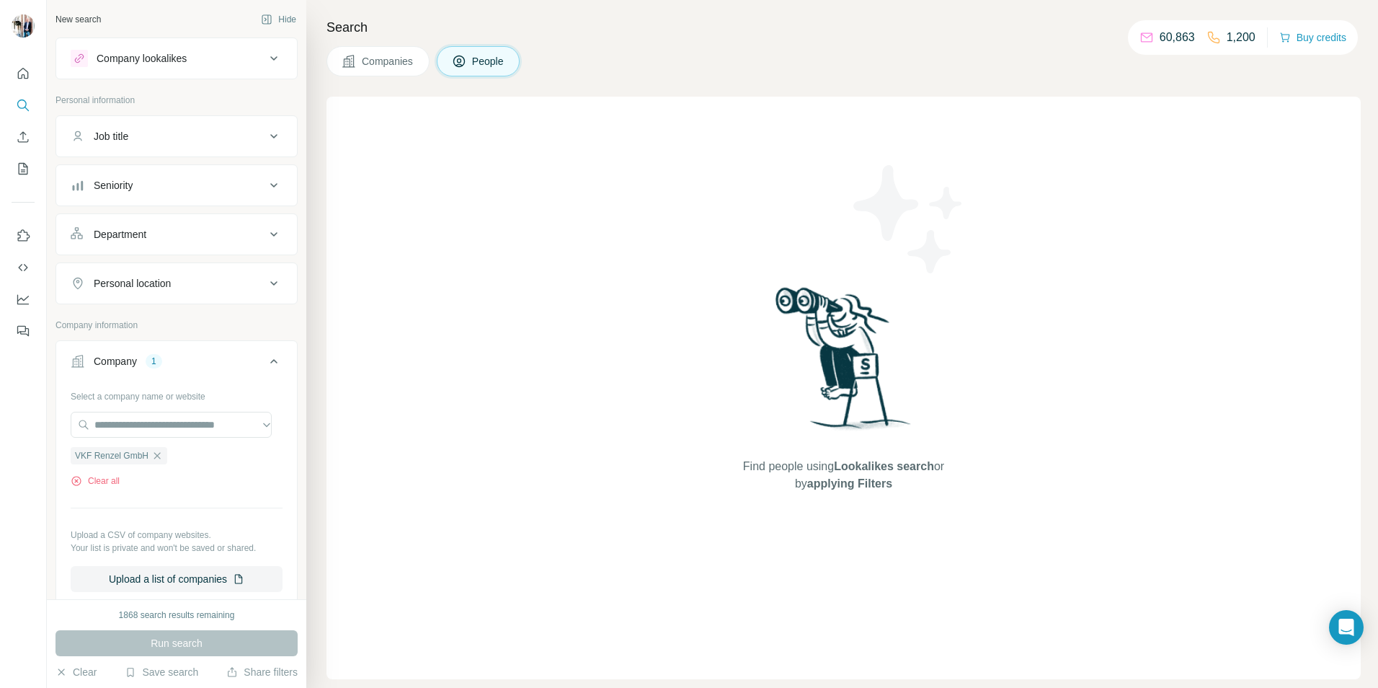
click at [387, 62] on span "Companies" at bounding box center [388, 61] width 53 height 14
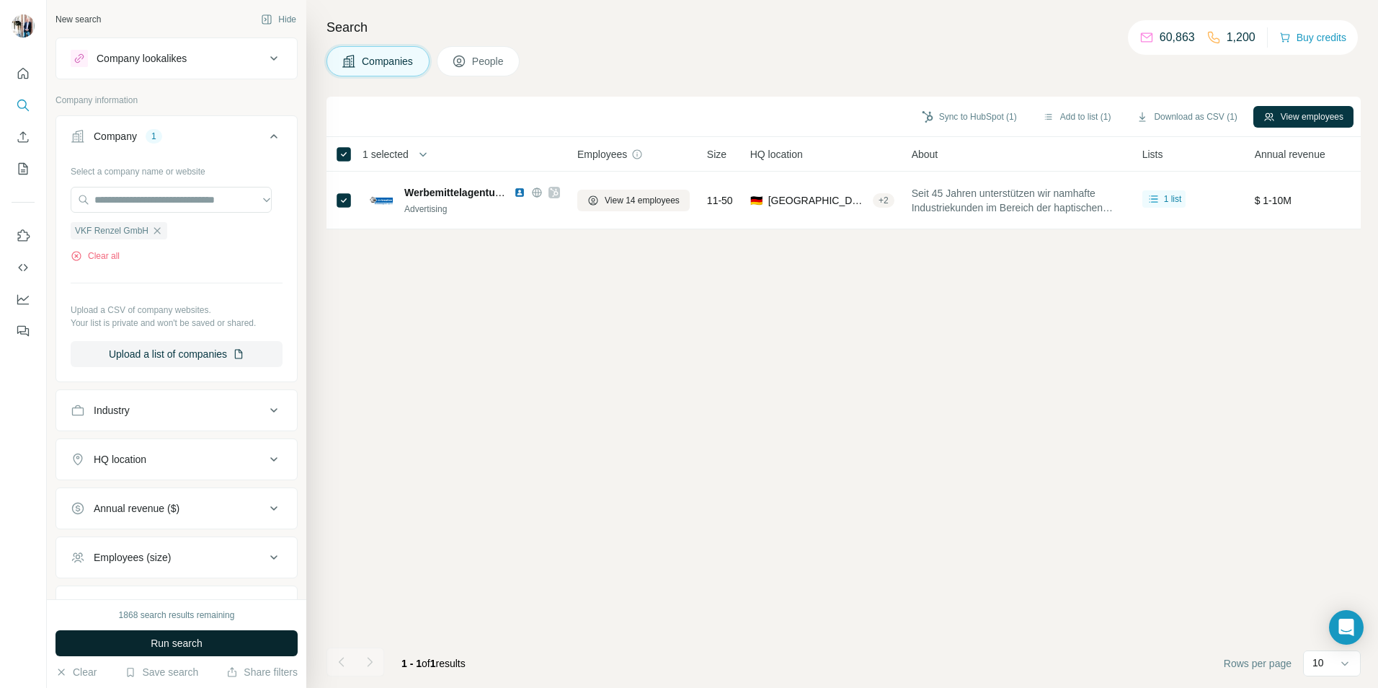
click at [197, 631] on button "Run search" at bounding box center [176, 643] width 242 height 26
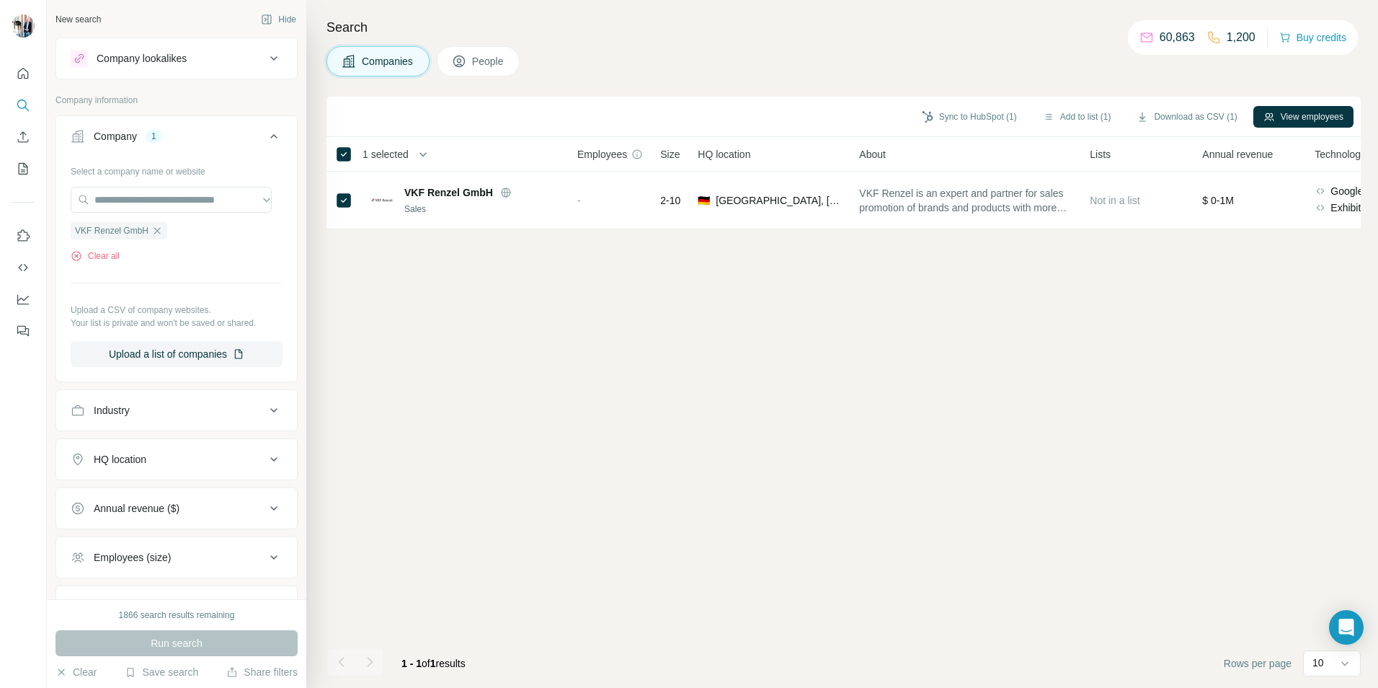
click at [477, 68] on span "People" at bounding box center [488, 61] width 33 height 14
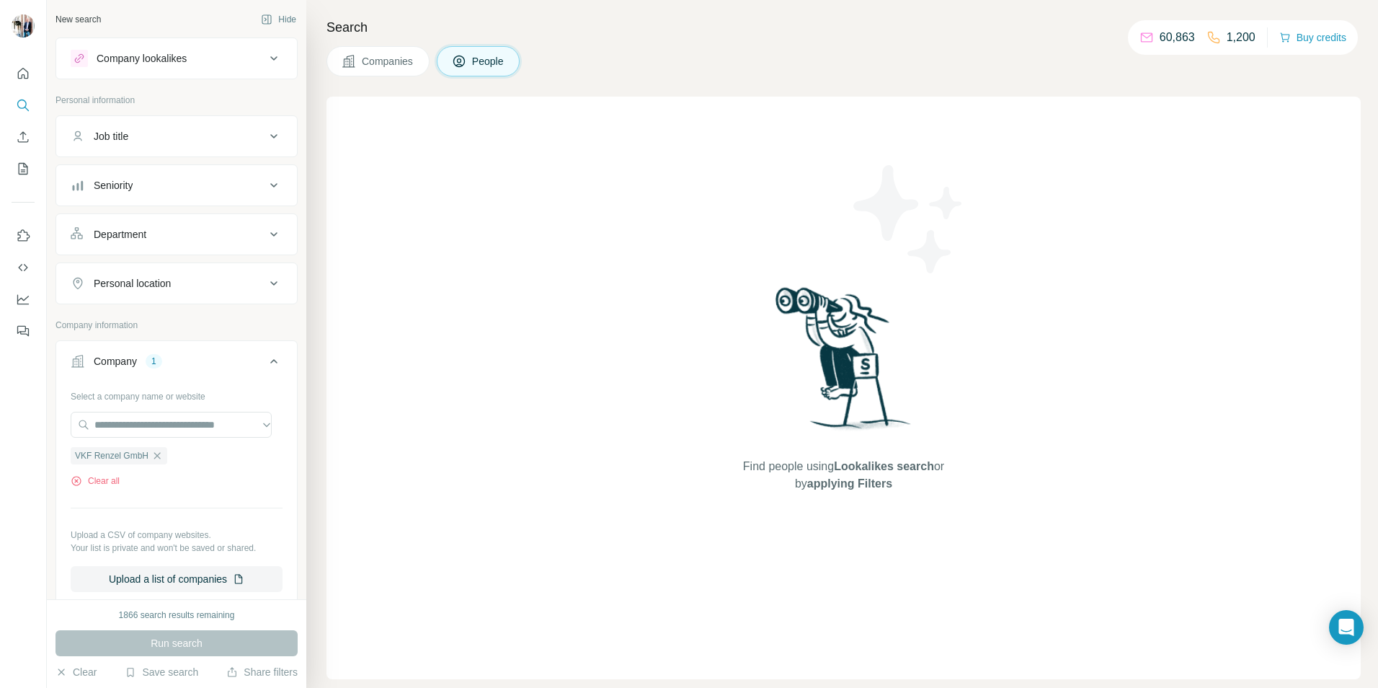
click at [363, 60] on span "Companies" at bounding box center [388, 61] width 53 height 14
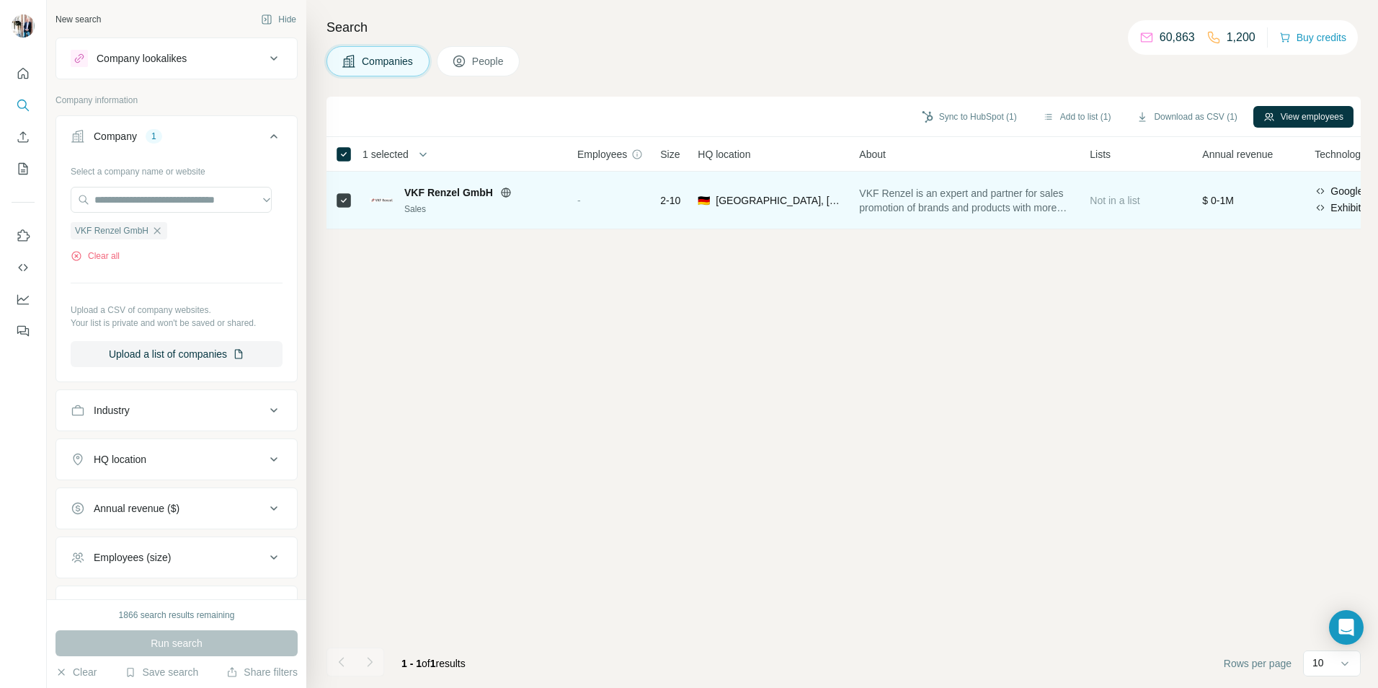
click at [678, 200] on span "2-10" at bounding box center [670, 200] width 20 height 14
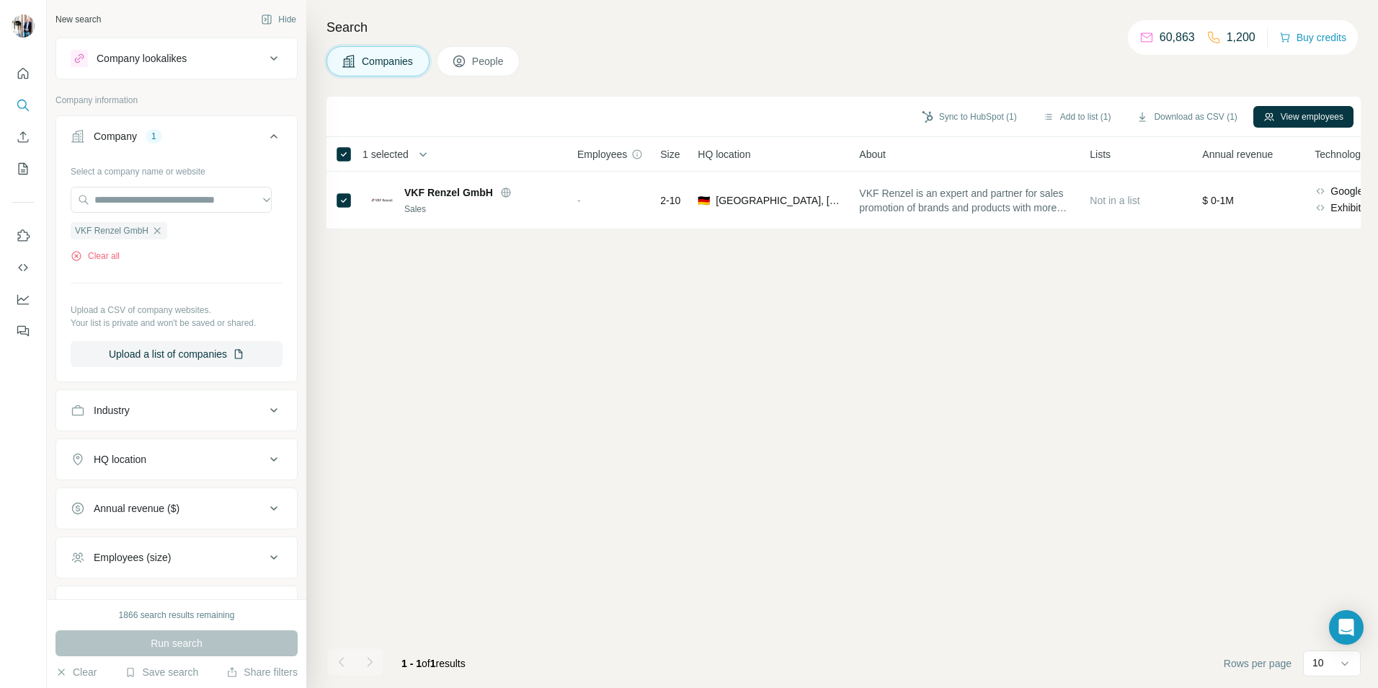
click at [479, 66] on span "People" at bounding box center [488, 61] width 33 height 14
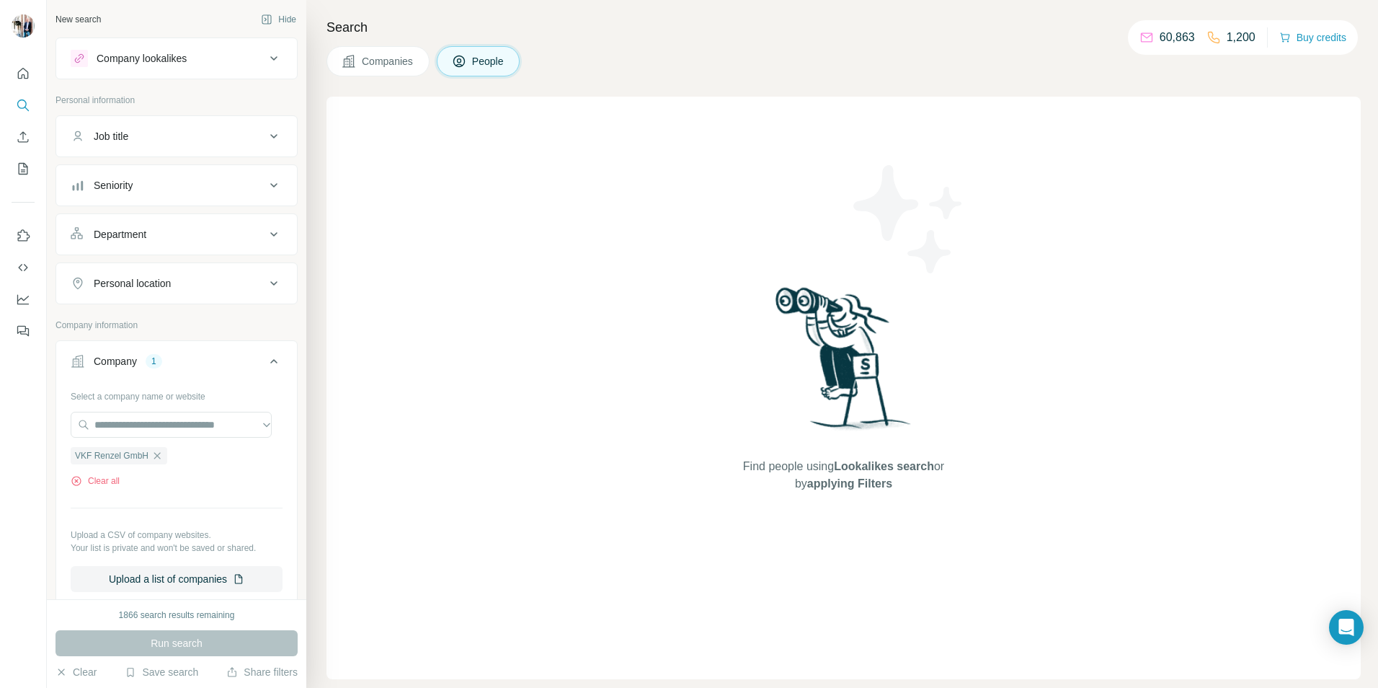
click at [378, 61] on span "Companies" at bounding box center [388, 61] width 53 height 14
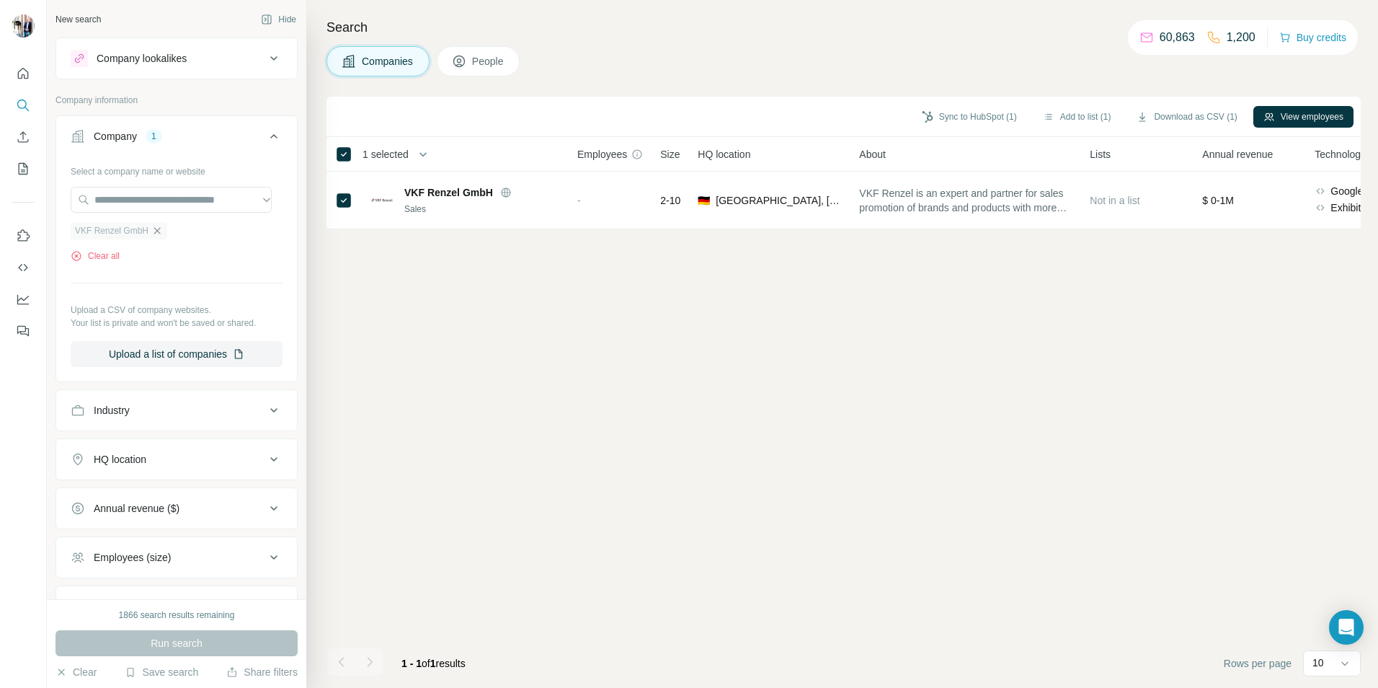
click at [162, 233] on icon "button" at bounding box center [157, 231] width 12 height 12
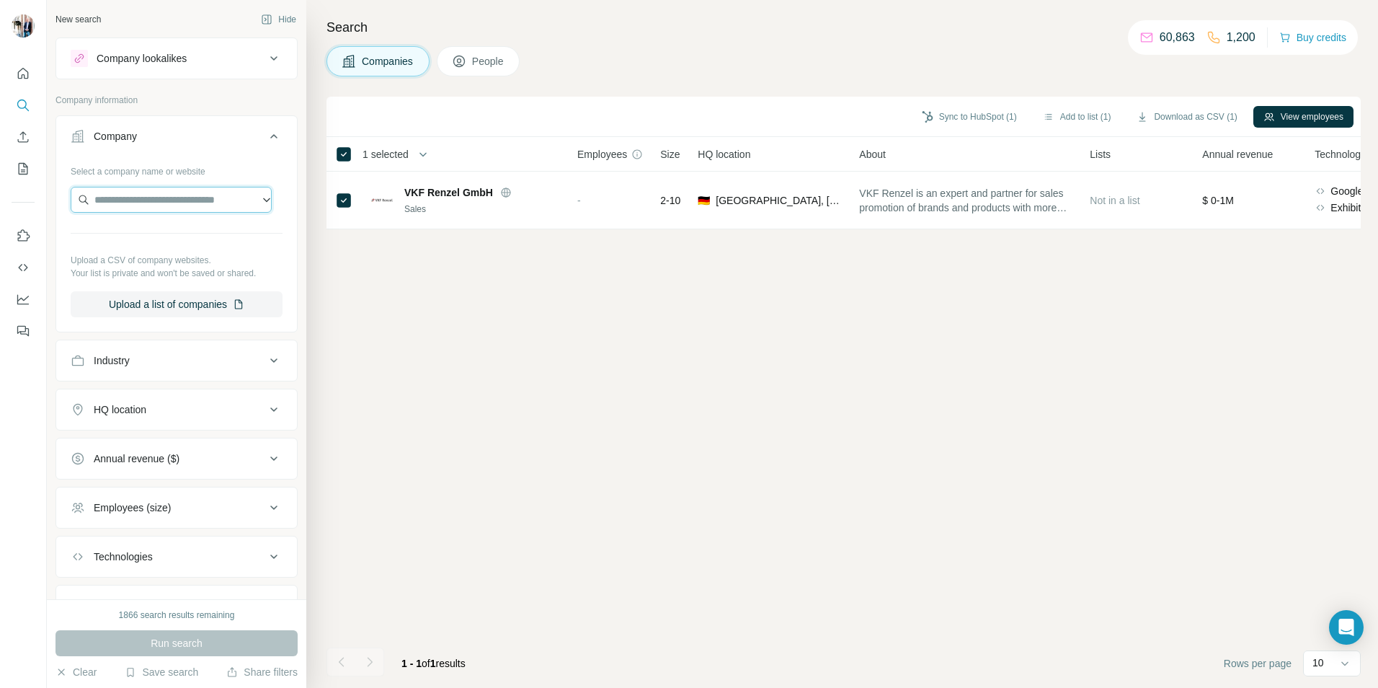
click at [150, 205] on input "text" at bounding box center [171, 200] width 201 height 26
paste input "**********"
drag, startPoint x: 224, startPoint y: 201, endPoint x: 161, endPoint y: 210, distance: 63.4
click at [43, 201] on div "**********" at bounding box center [689, 344] width 1378 height 688
paste input "text"
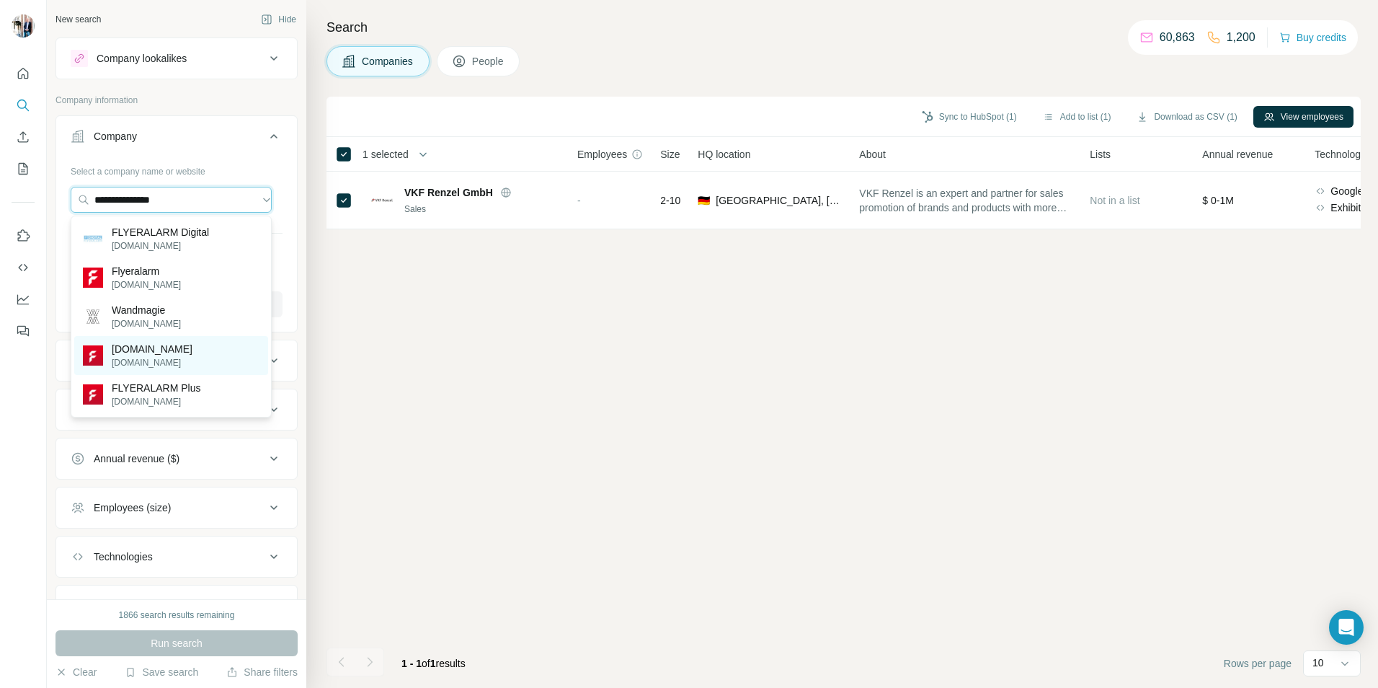
type input "**********"
click at [127, 369] on p "[DOMAIN_NAME]" at bounding box center [152, 362] width 81 height 13
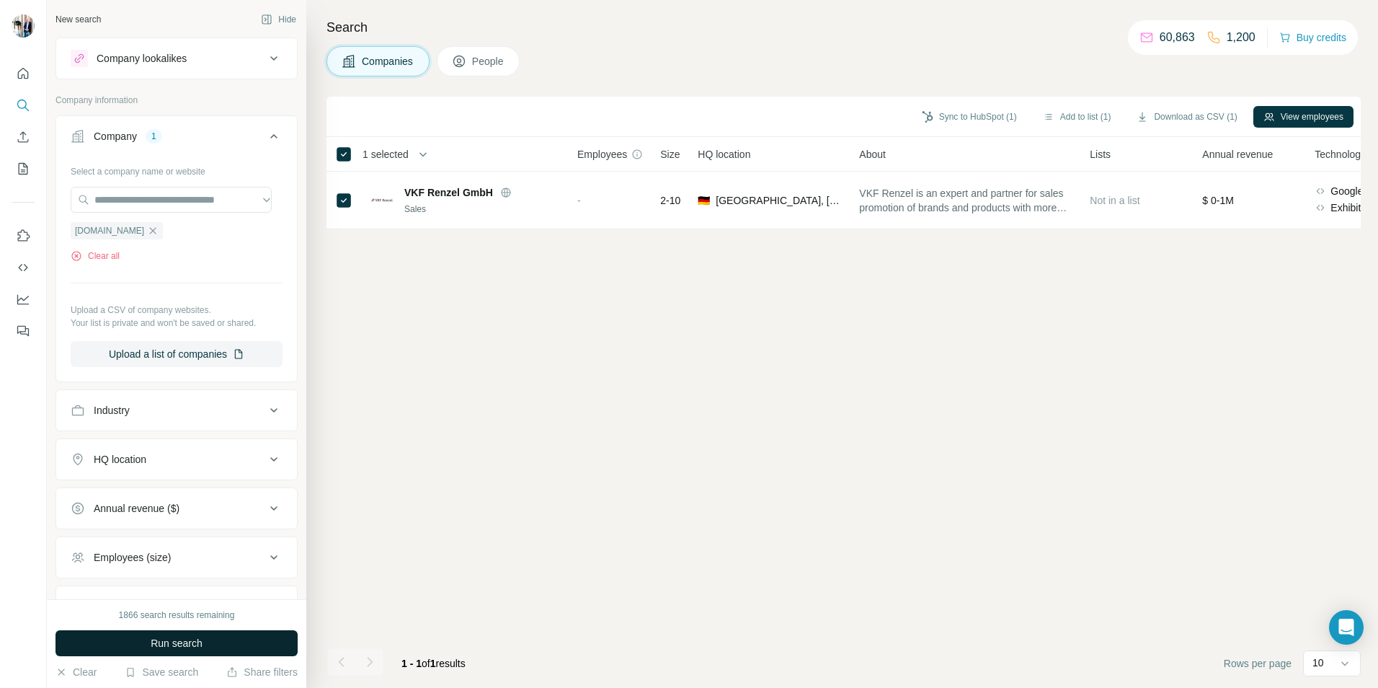
click at [159, 641] on span "Run search" at bounding box center [177, 643] width 52 height 14
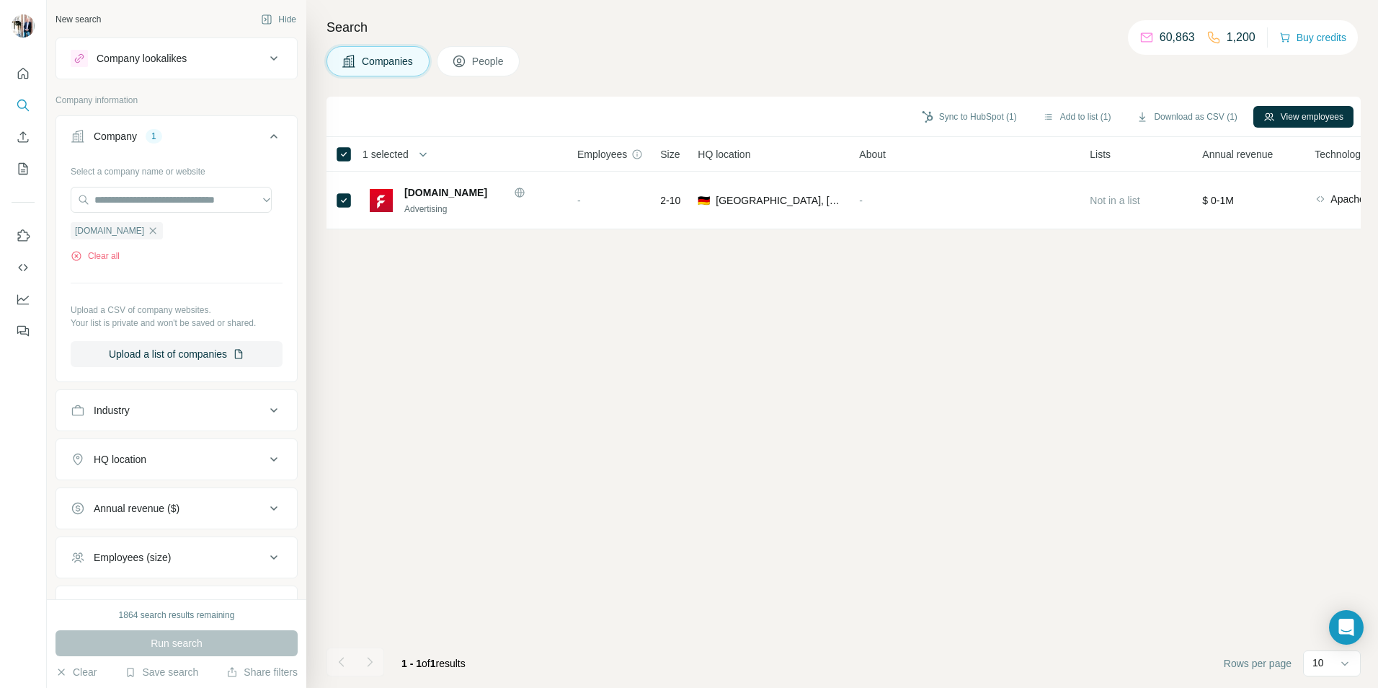
click at [485, 57] on span "People" at bounding box center [488, 61] width 33 height 14
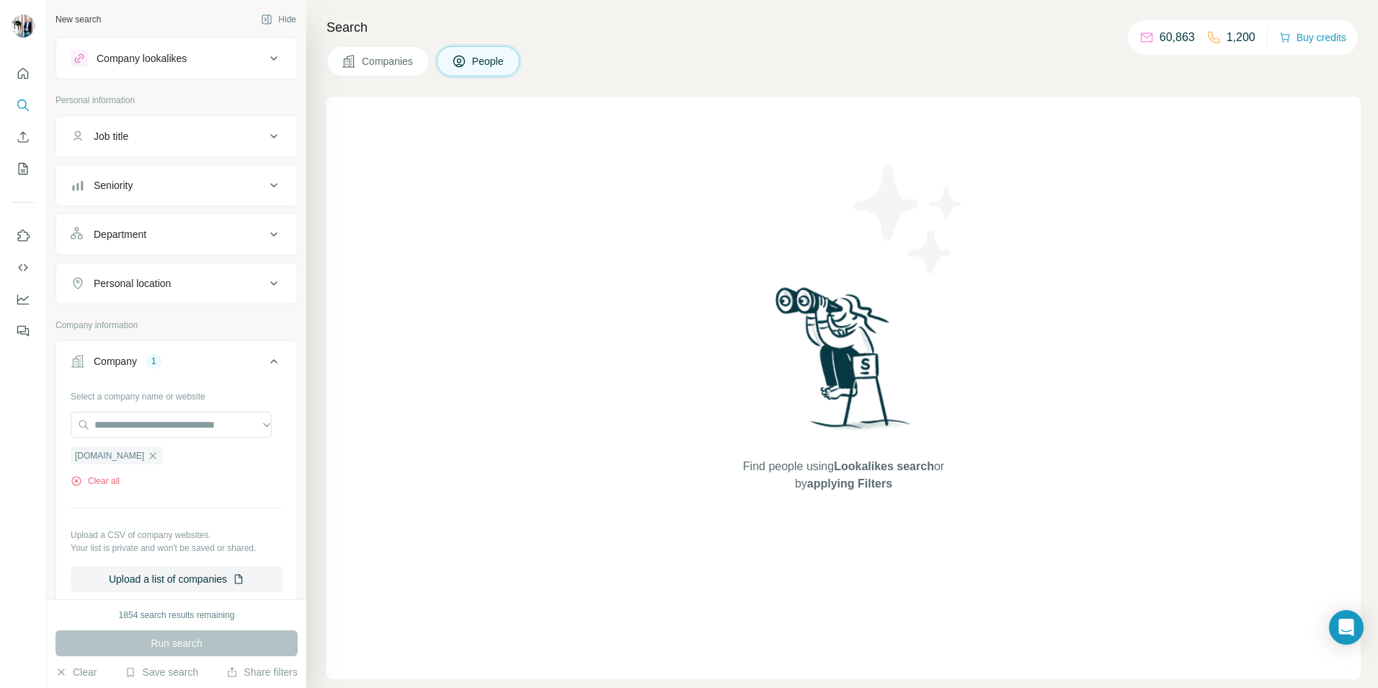
click at [363, 65] on span "Companies" at bounding box center [388, 61] width 53 height 14
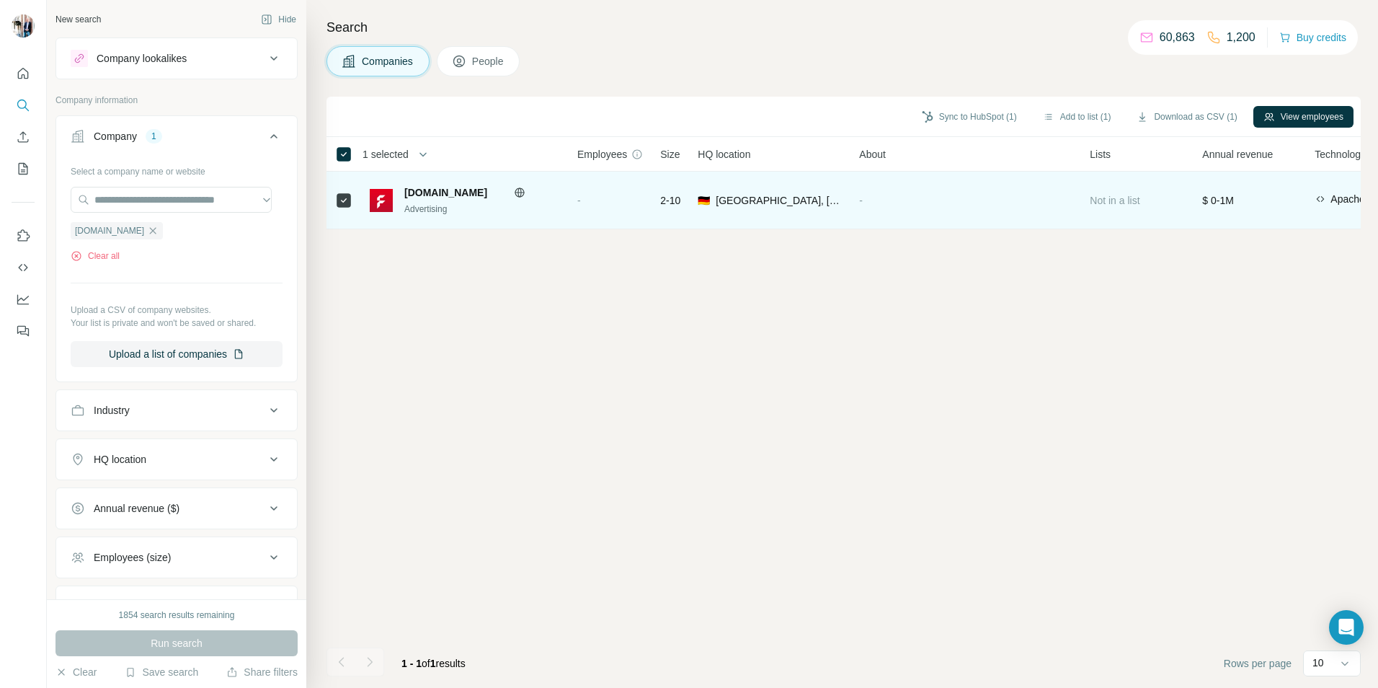
click at [1126, 200] on span "Not in a list" at bounding box center [1115, 201] width 50 height 12
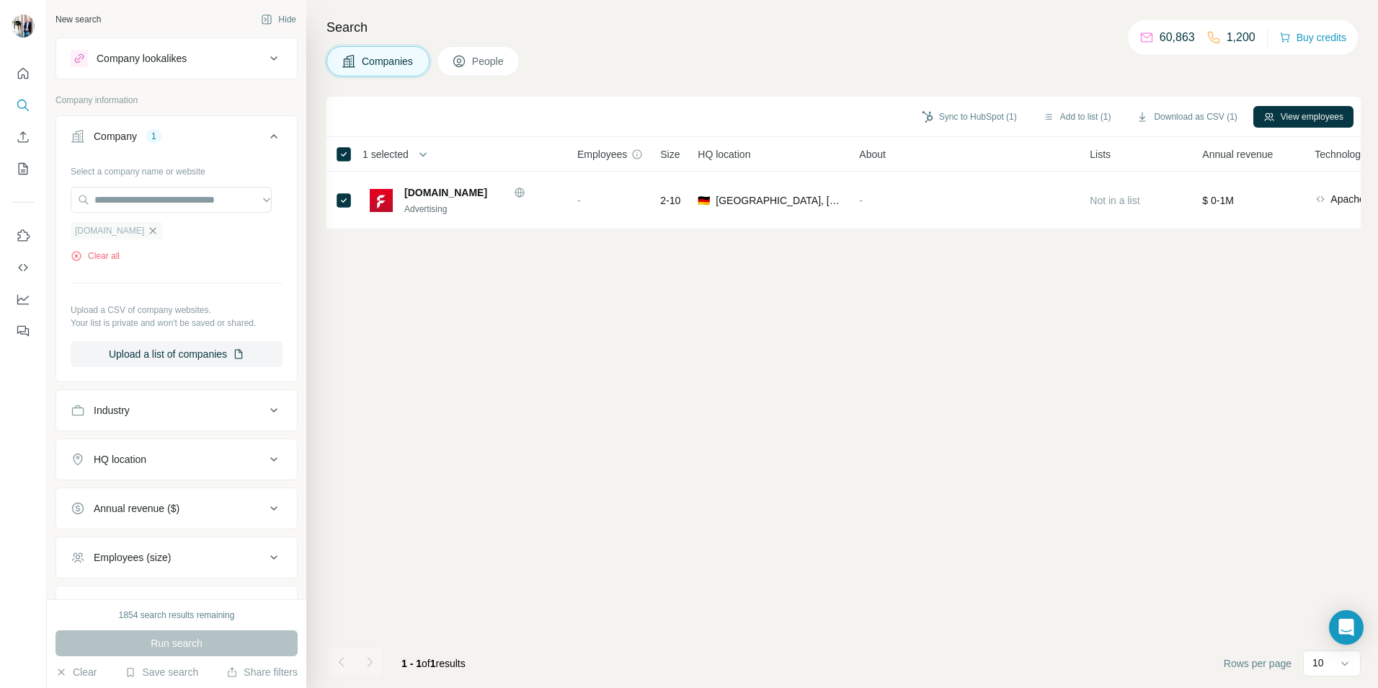
click at [156, 230] on icon "button" at bounding box center [153, 230] width 6 height 6
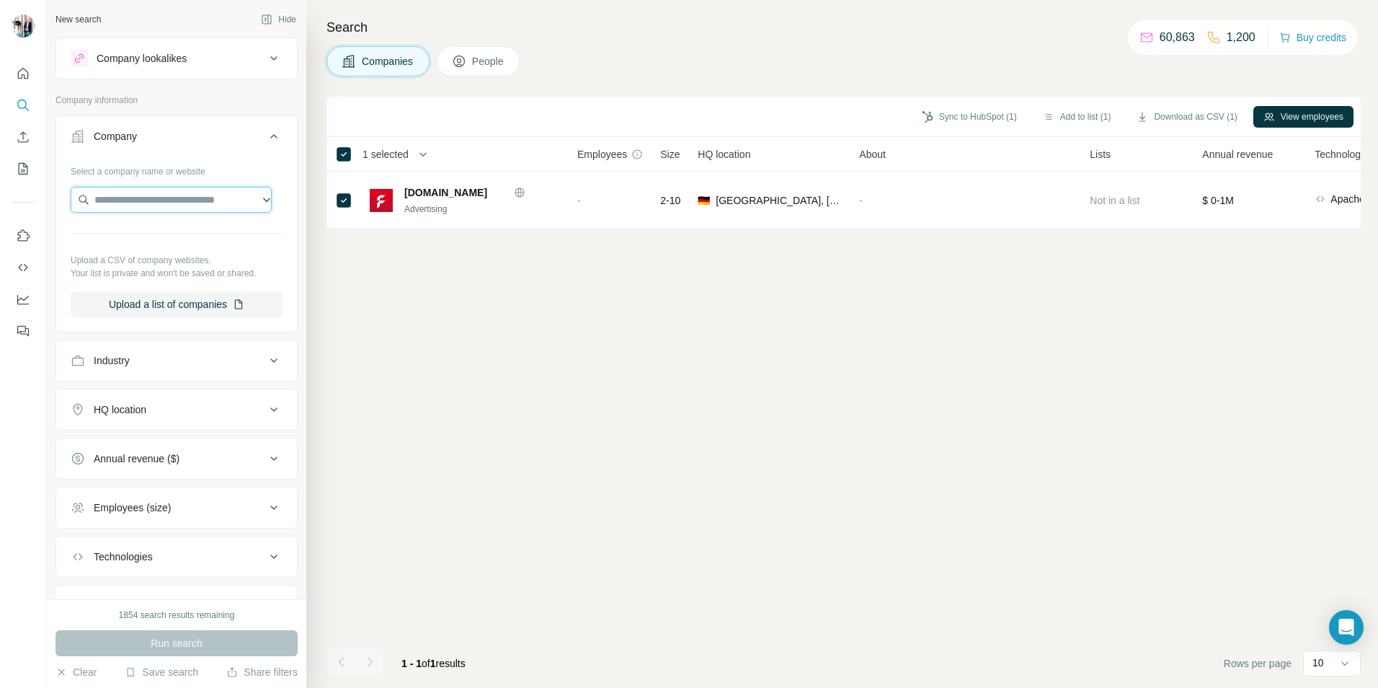
click at [151, 201] on input "text" at bounding box center [171, 200] width 201 height 26
paste input "**********"
type input "**********"
click at [176, 237] on p "TOP Werbemittel" at bounding box center [150, 232] width 77 height 14
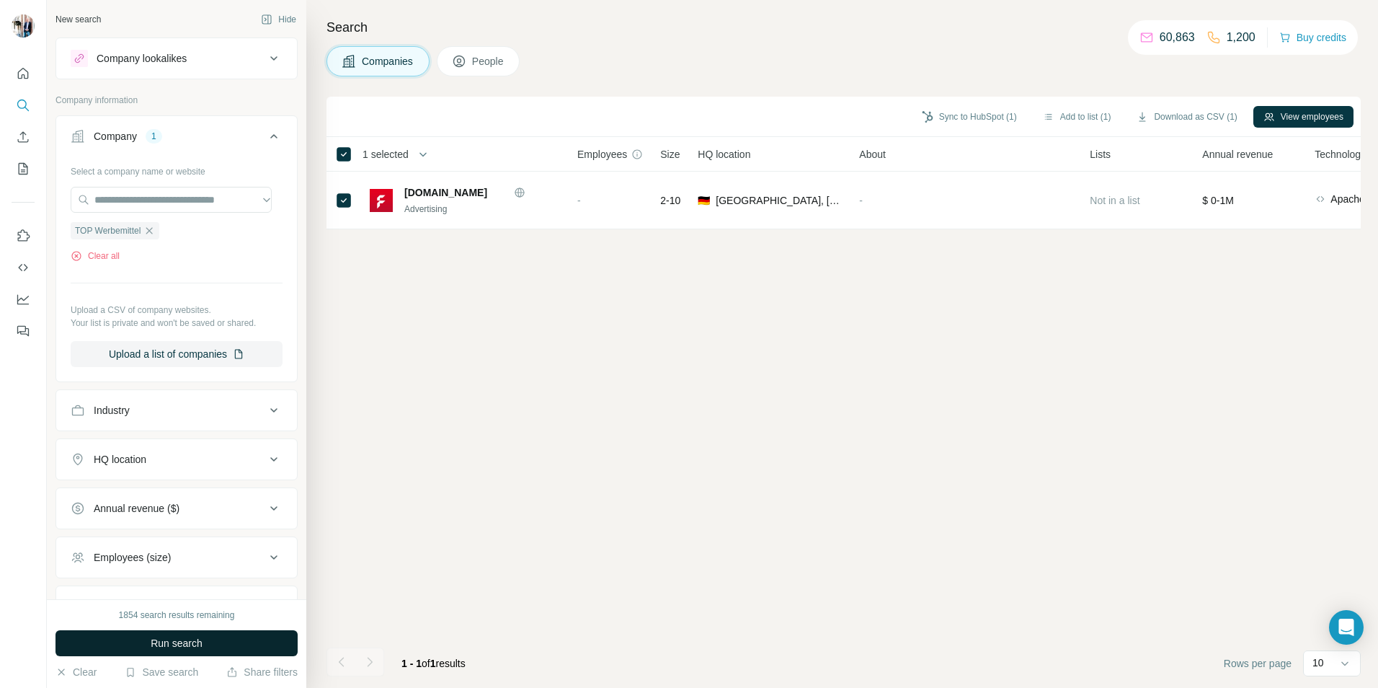
click at [162, 637] on span "Run search" at bounding box center [177, 643] width 52 height 14
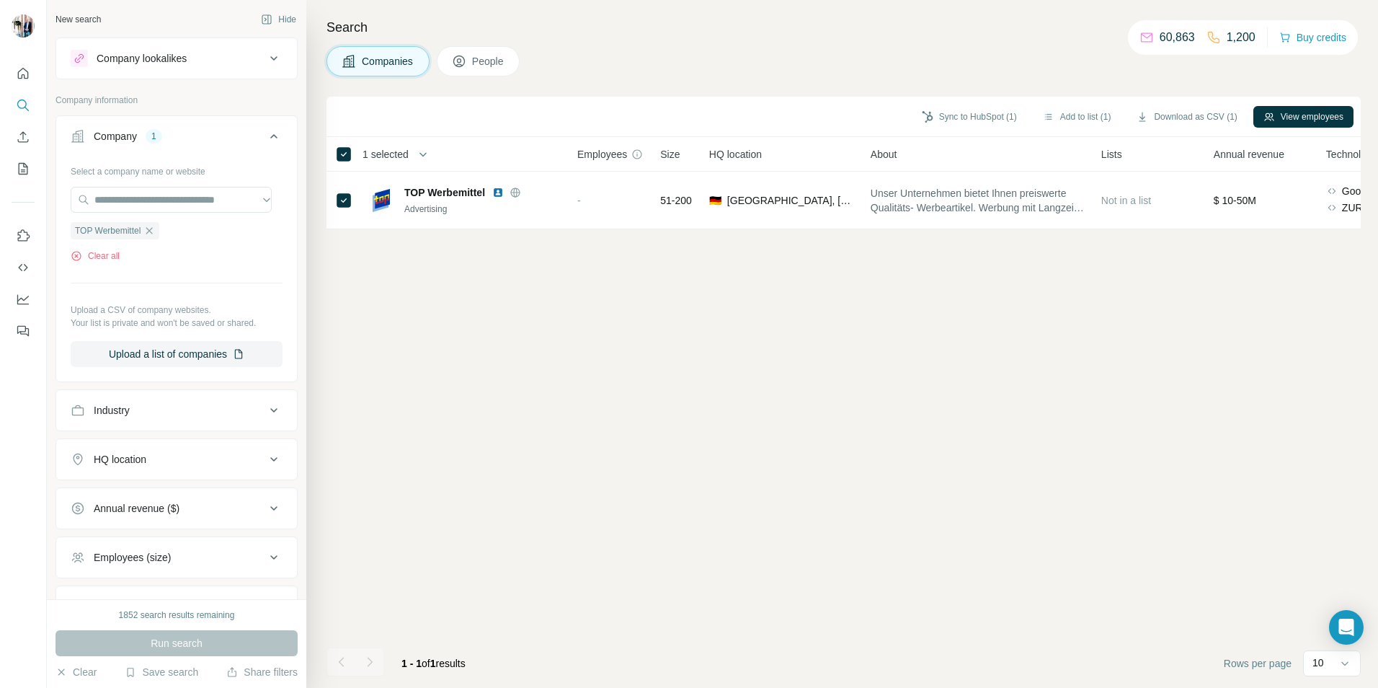
click at [479, 67] on span "People" at bounding box center [488, 61] width 33 height 14
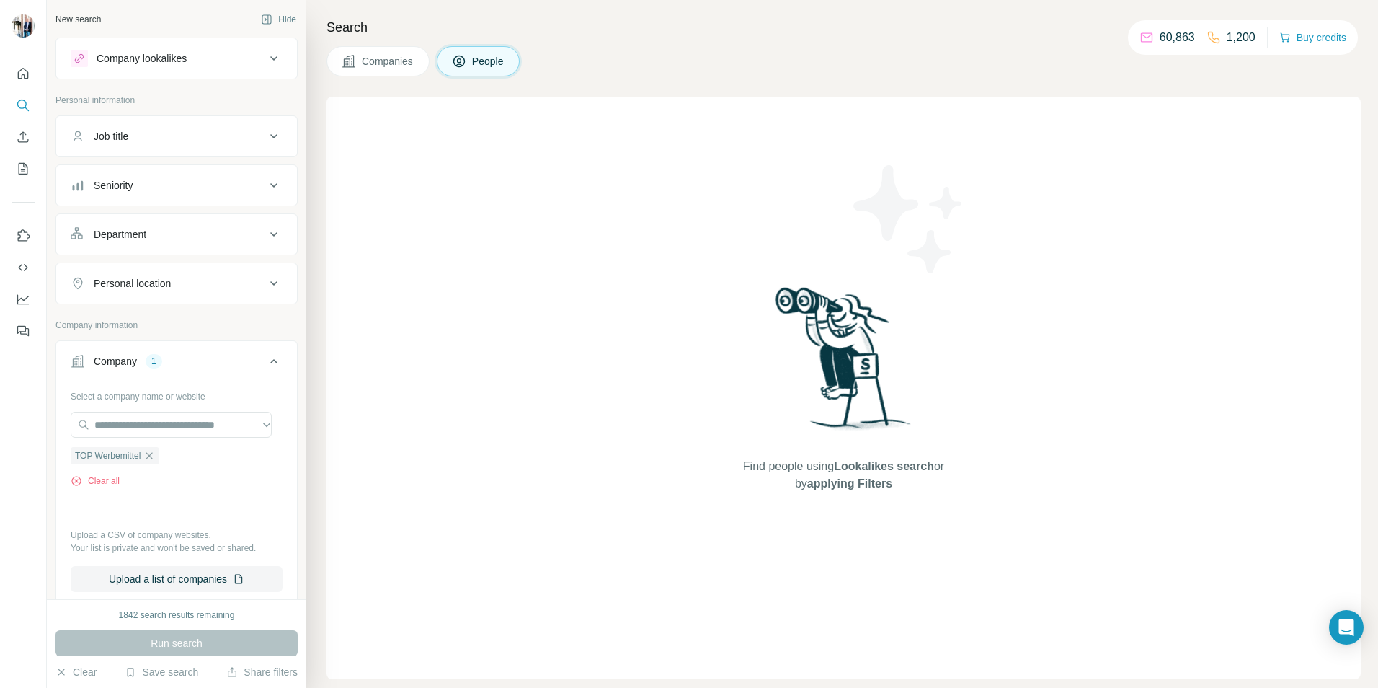
click at [382, 59] on span "Companies" at bounding box center [388, 61] width 53 height 14
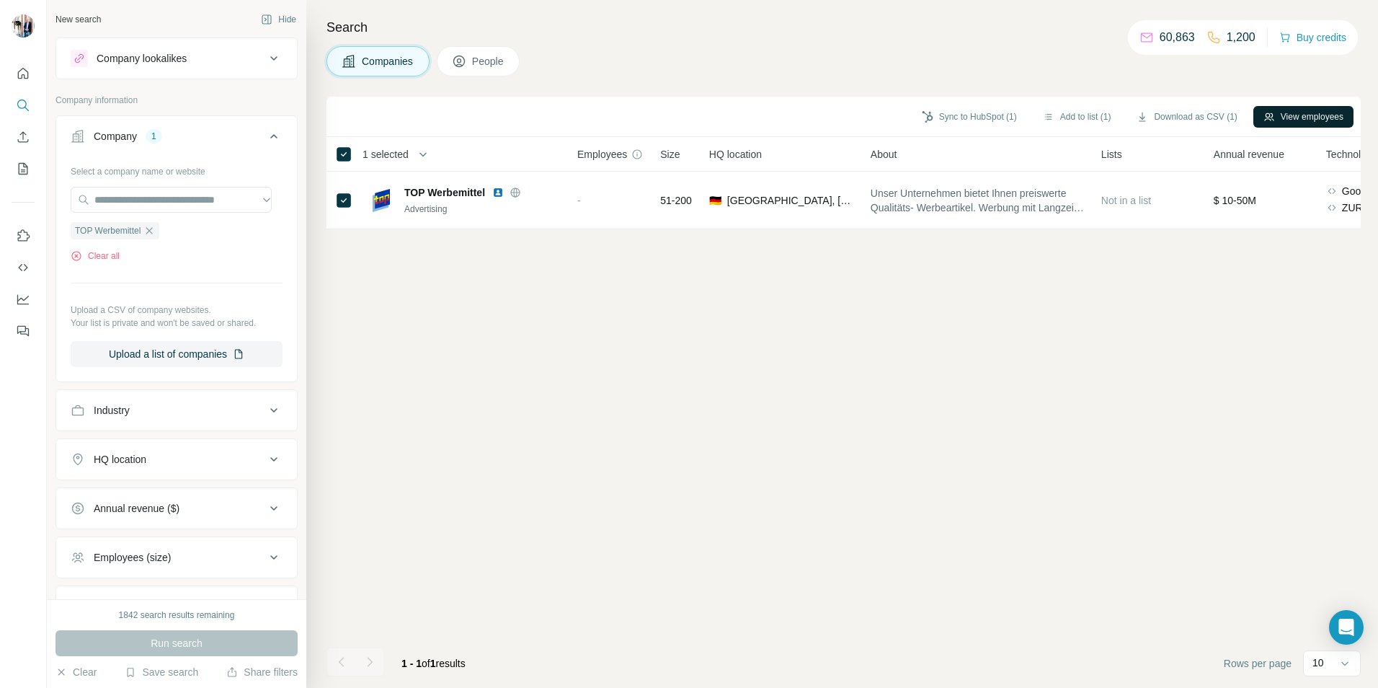
click at [1307, 120] on button "View employees" at bounding box center [1303, 117] width 100 height 22
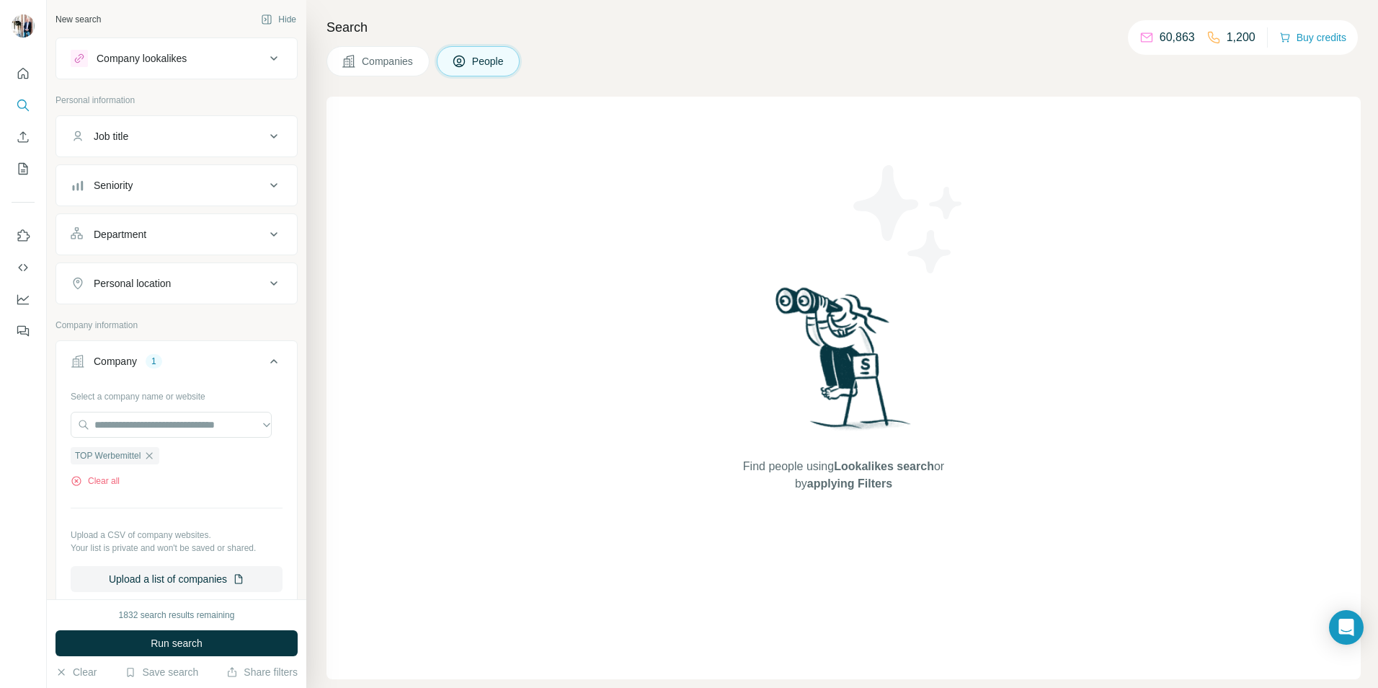
click at [360, 60] on button "Companies" at bounding box center [377, 61] width 103 height 30
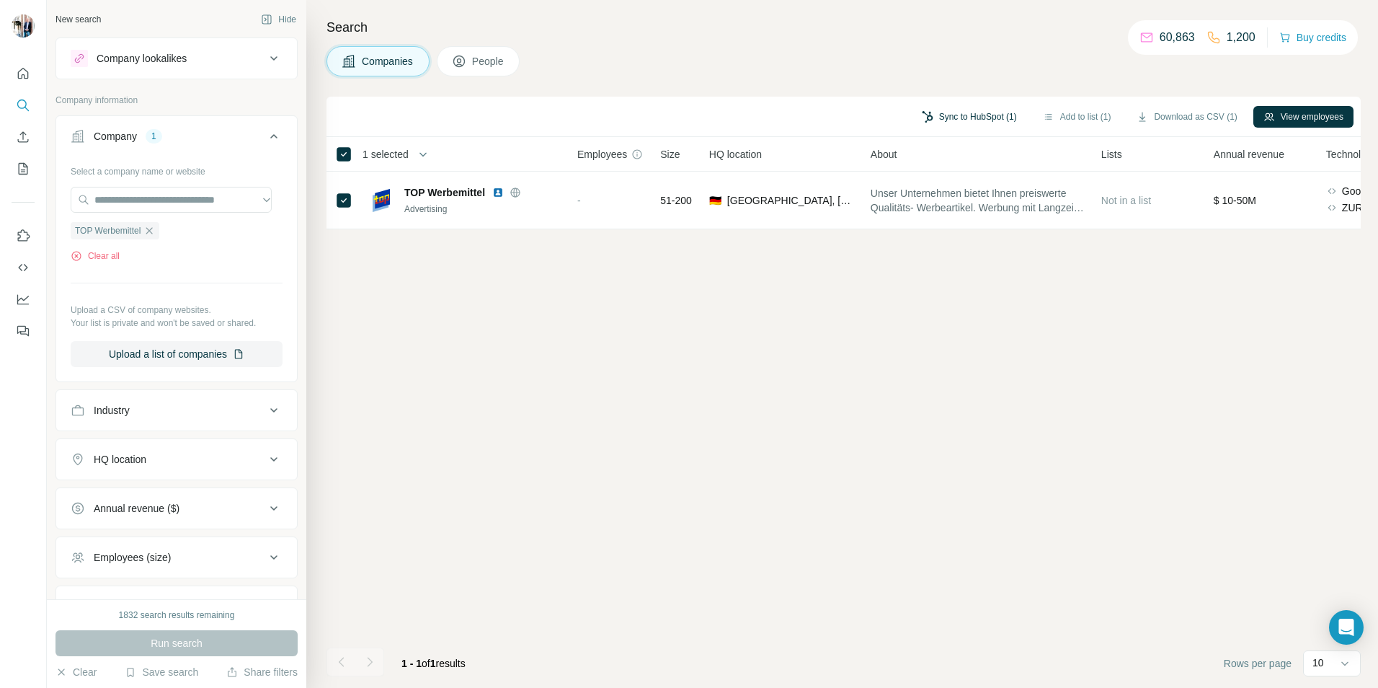
click at [970, 118] on button "Sync to HubSpot (1)" at bounding box center [969, 117] width 115 height 22
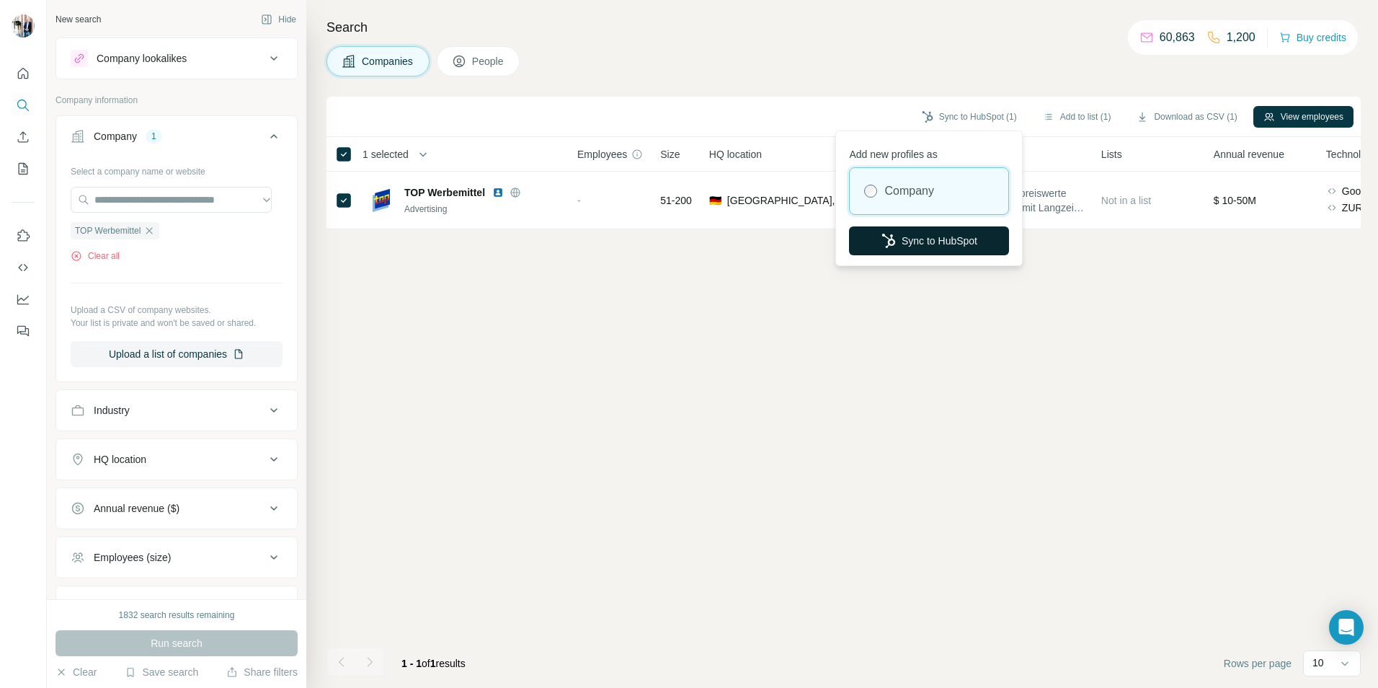
click at [941, 245] on button "Sync to HubSpot" at bounding box center [929, 240] width 160 height 29
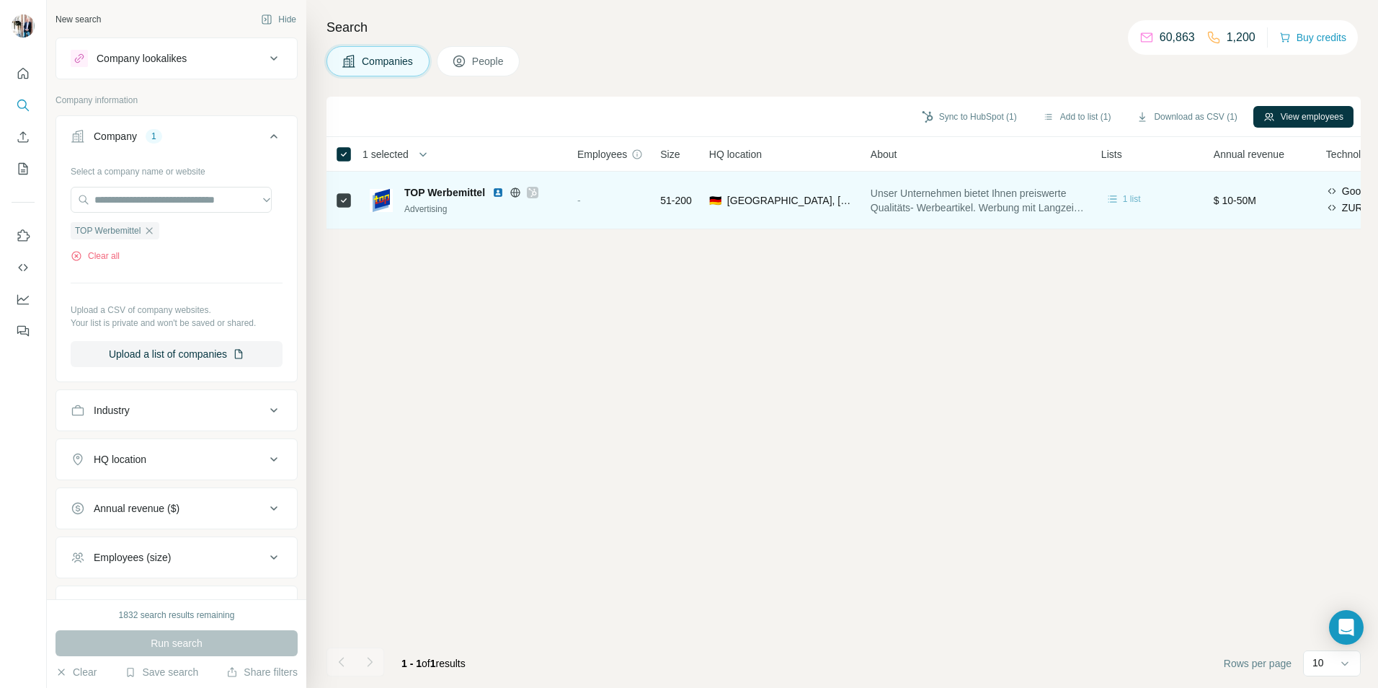
click at [1134, 197] on span "1 list" at bounding box center [1132, 198] width 18 height 13
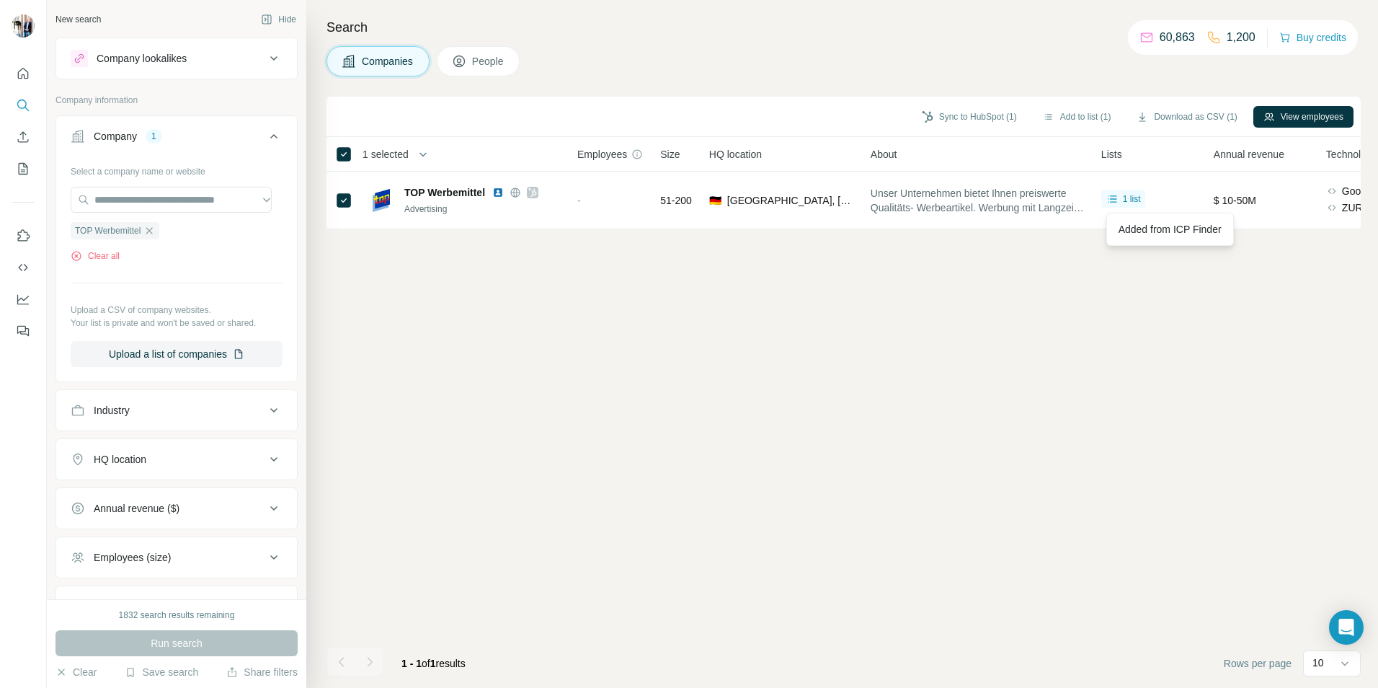
click at [484, 61] on span "People" at bounding box center [488, 61] width 33 height 14
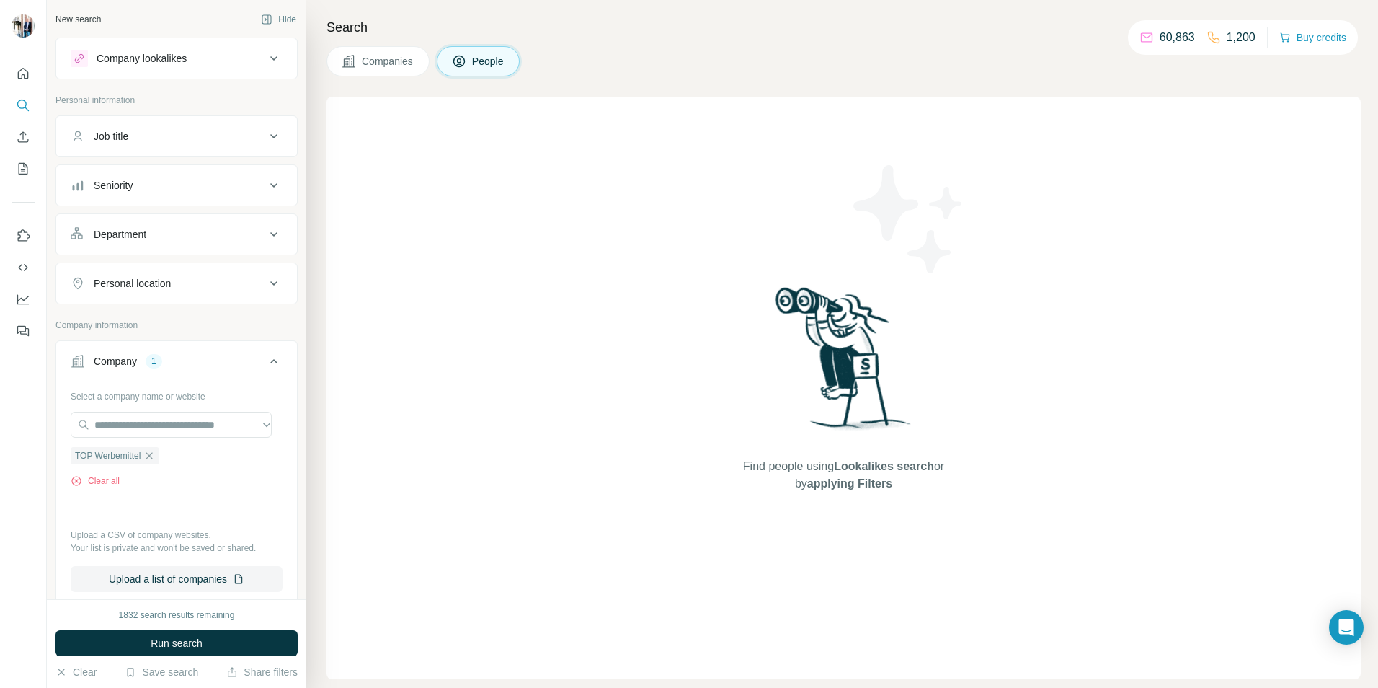
click at [406, 68] on button "Companies" at bounding box center [377, 61] width 103 height 30
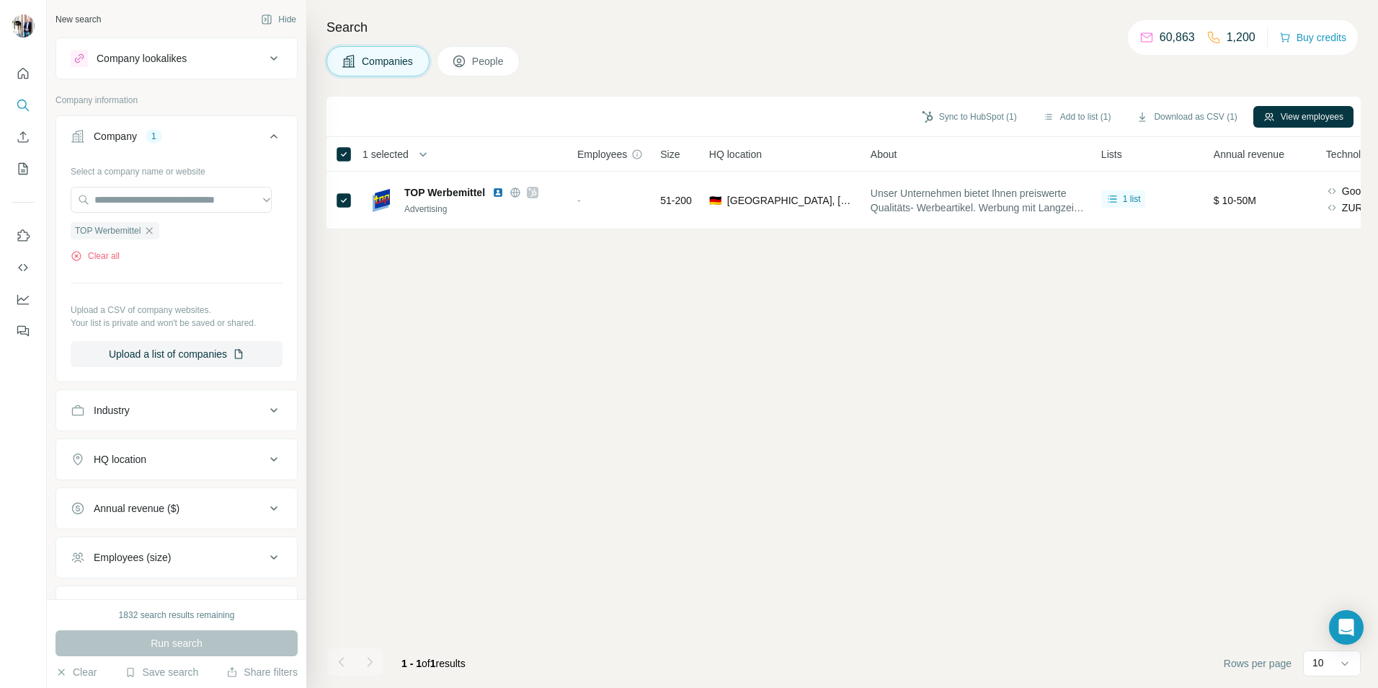
click at [460, 64] on icon at bounding box center [459, 61] width 14 height 14
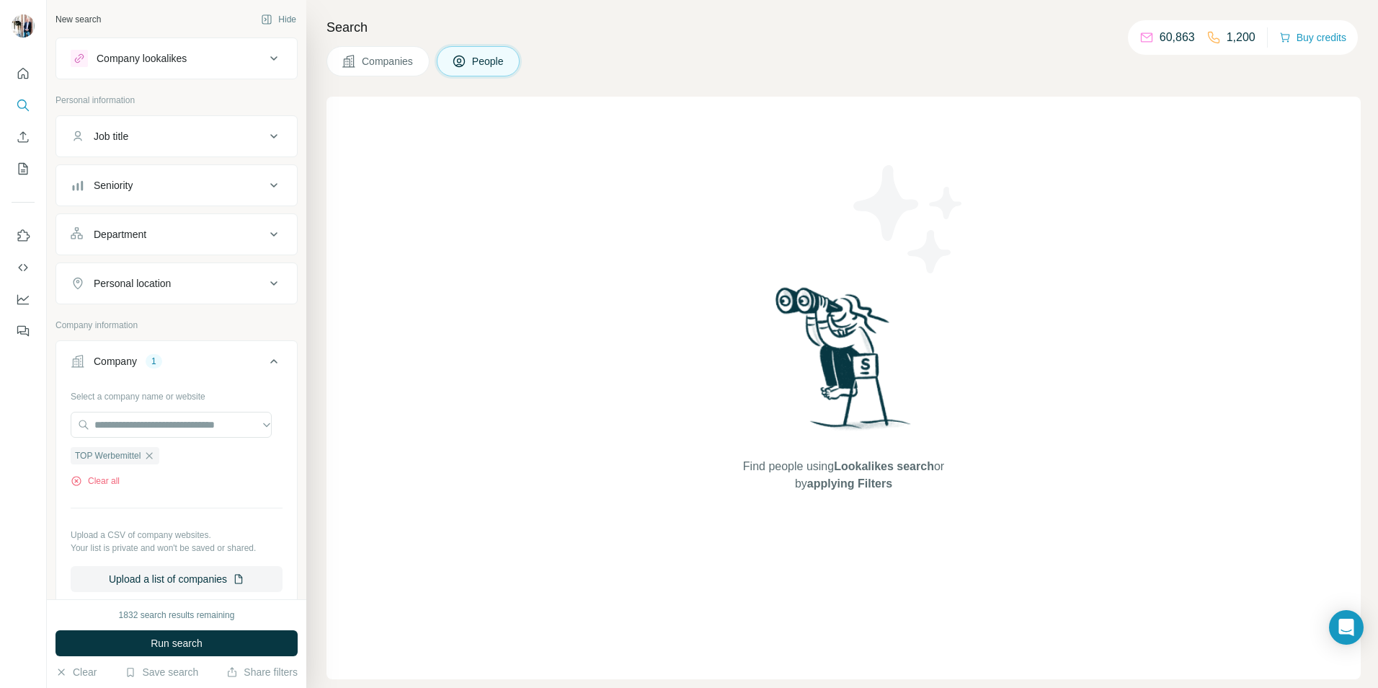
click at [370, 63] on span "Companies" at bounding box center [388, 61] width 53 height 14
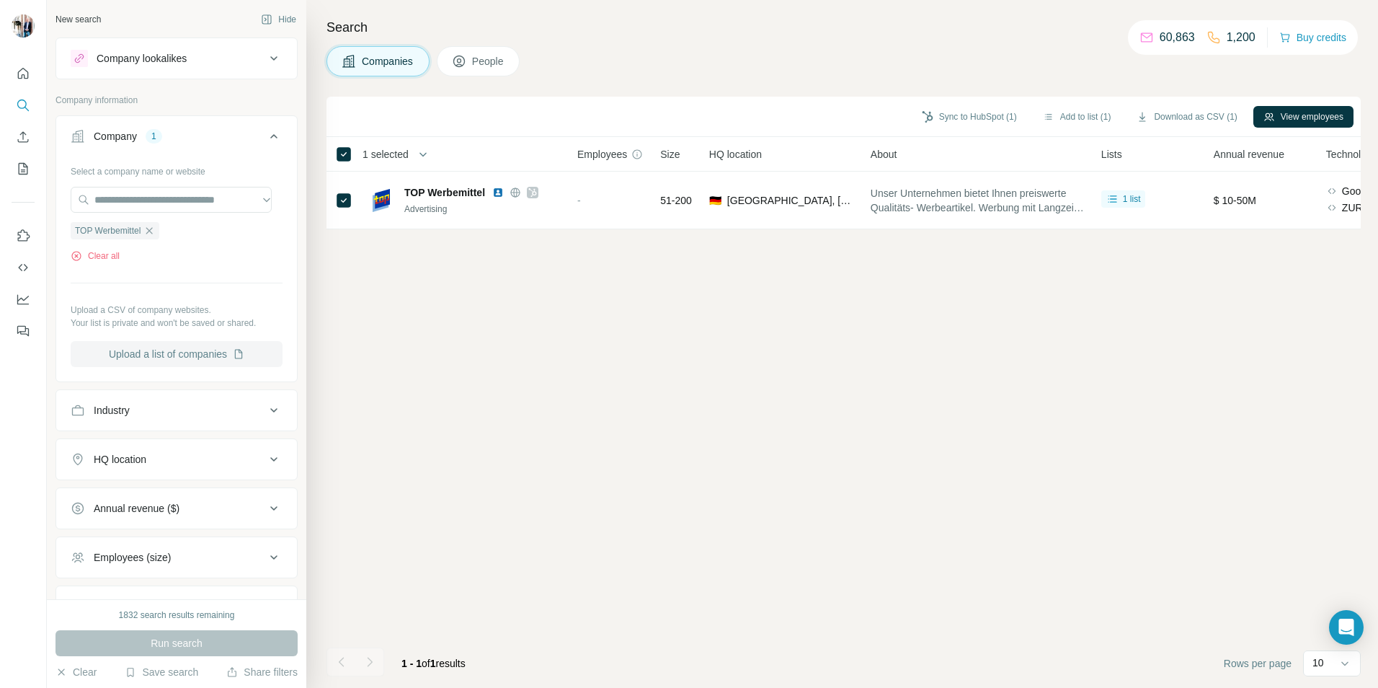
drag, startPoint x: 148, startPoint y: 230, endPoint x: 197, endPoint y: 292, distance: 79.0
click at [148, 230] on icon "button" at bounding box center [149, 231] width 12 height 12
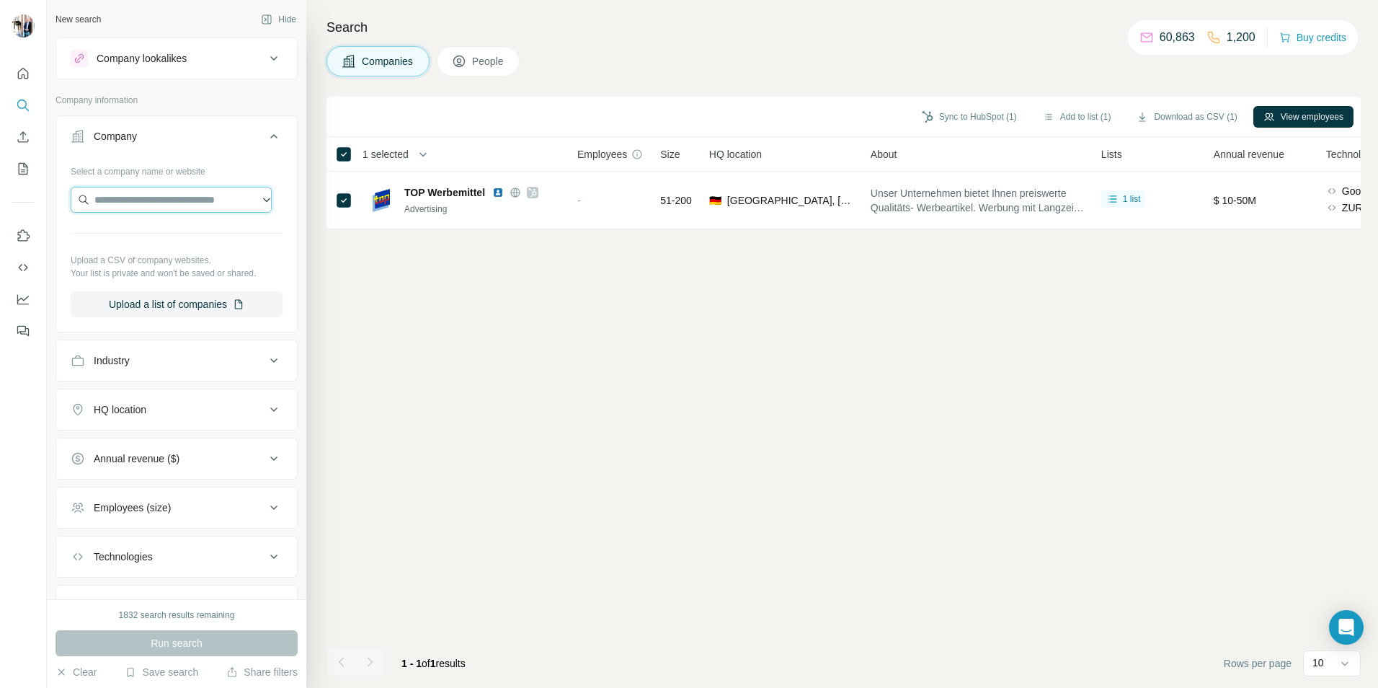
paste input "**********"
drag, startPoint x: 94, startPoint y: 200, endPoint x: 210, endPoint y: 210, distance: 116.4
click at [210, 210] on input "**********" at bounding box center [171, 200] width 201 height 26
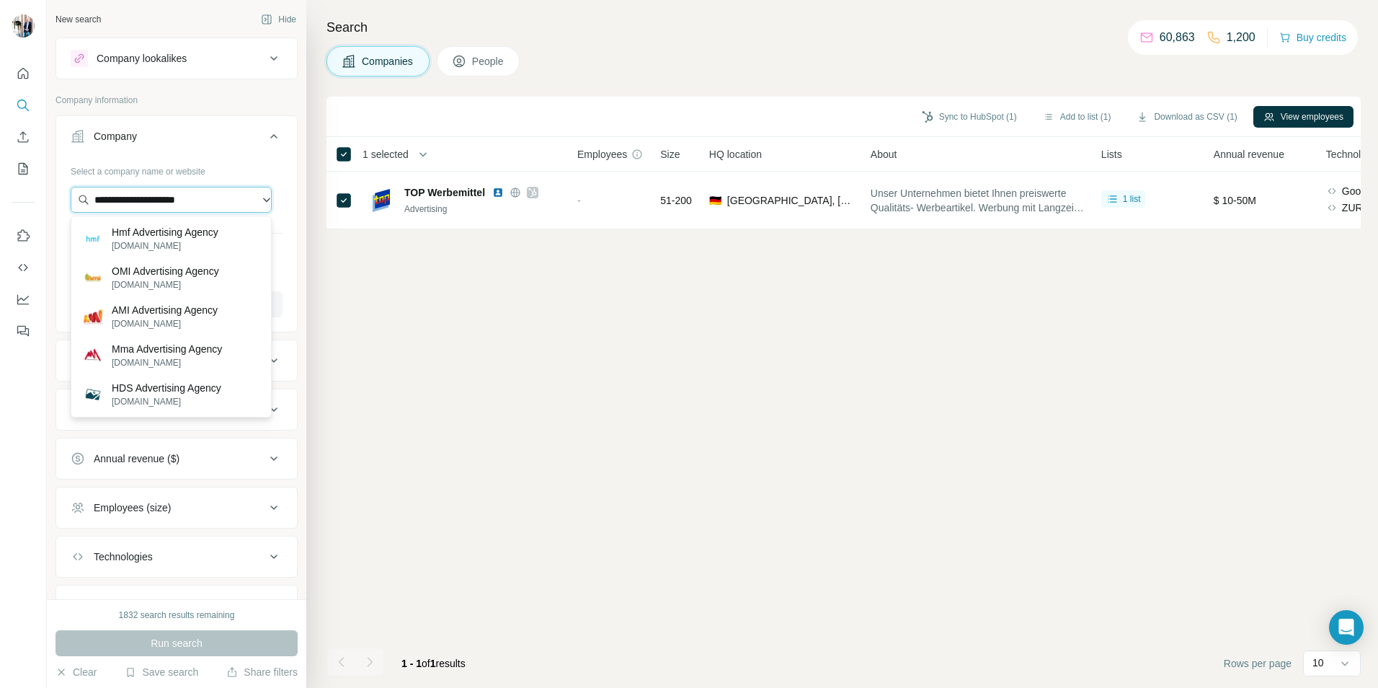
click at [212, 200] on input "**********" at bounding box center [171, 200] width 201 height 26
click at [114, 197] on input "********" at bounding box center [171, 200] width 201 height 26
drag, startPoint x: 115, startPoint y: 196, endPoint x: 201, endPoint y: 204, distance: 86.8
click at [201, 204] on input "********" at bounding box center [171, 200] width 201 height 26
drag, startPoint x: 115, startPoint y: 197, endPoint x: 154, endPoint y: 197, distance: 38.9
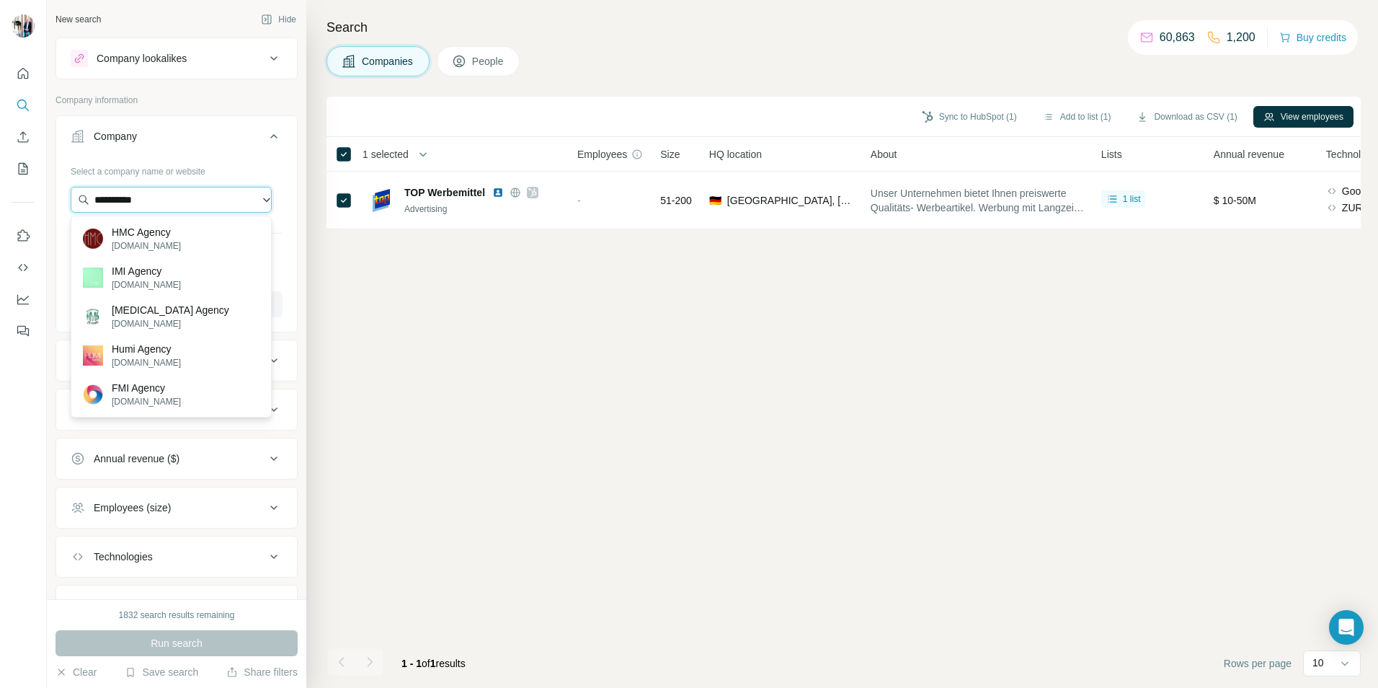
click at [154, 197] on input "**********" at bounding box center [171, 200] width 201 height 26
drag, startPoint x: 182, startPoint y: 189, endPoint x: 103, endPoint y: 198, distance: 79.8
click at [94, 191] on input "********" at bounding box center [171, 200] width 201 height 26
paste input "******"
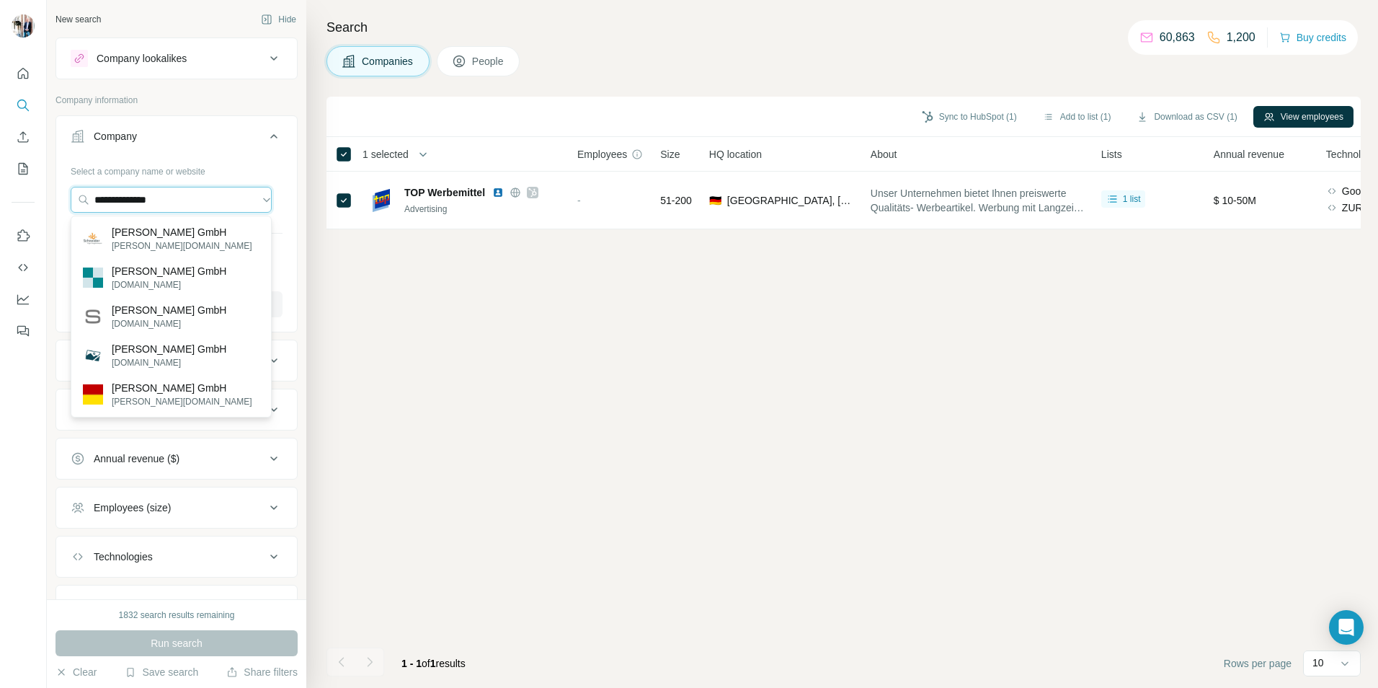
drag, startPoint x: 188, startPoint y: 196, endPoint x: -3, endPoint y: 188, distance: 191.2
click at [0, 188] on html "**********" at bounding box center [689, 344] width 1378 height 688
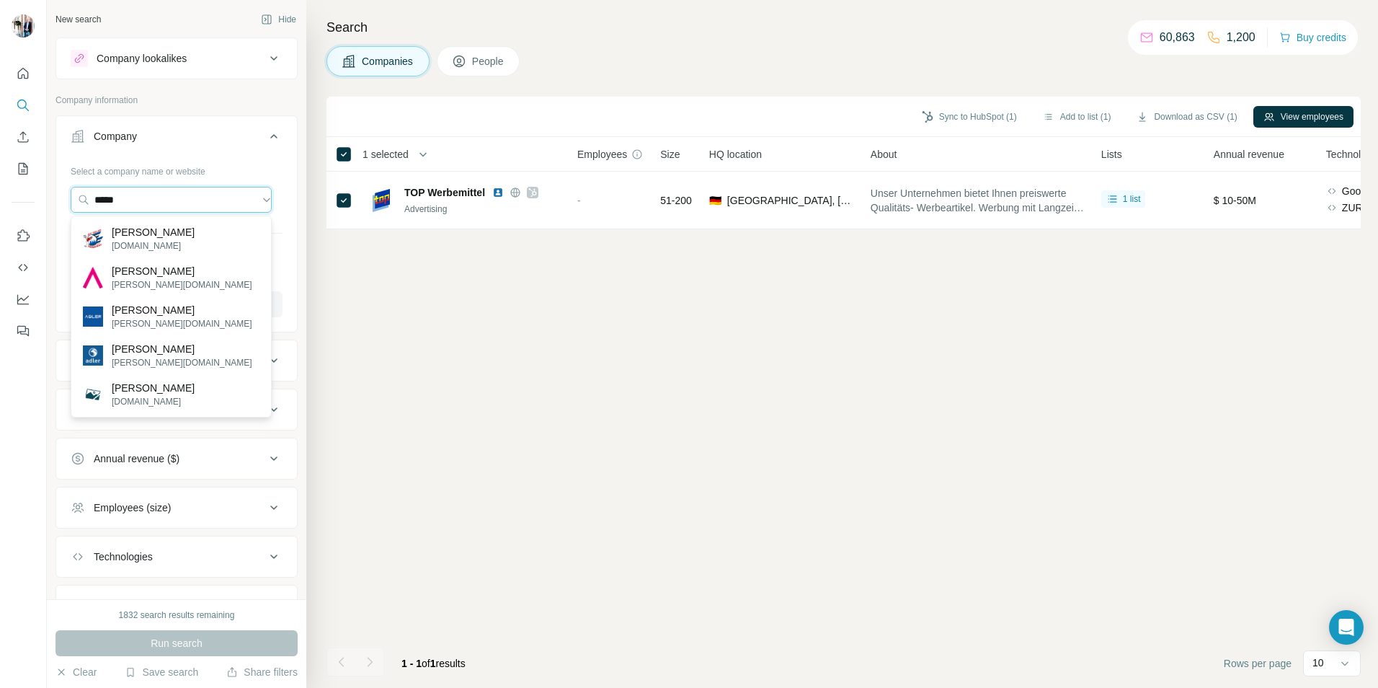
drag, startPoint x: 209, startPoint y: 197, endPoint x: 32, endPoint y: 197, distance: 177.3
click at [32, 197] on div "New search Hide Company lookalikes Company information Company Select a company…" at bounding box center [689, 344] width 1378 height 688
paste input "**********"
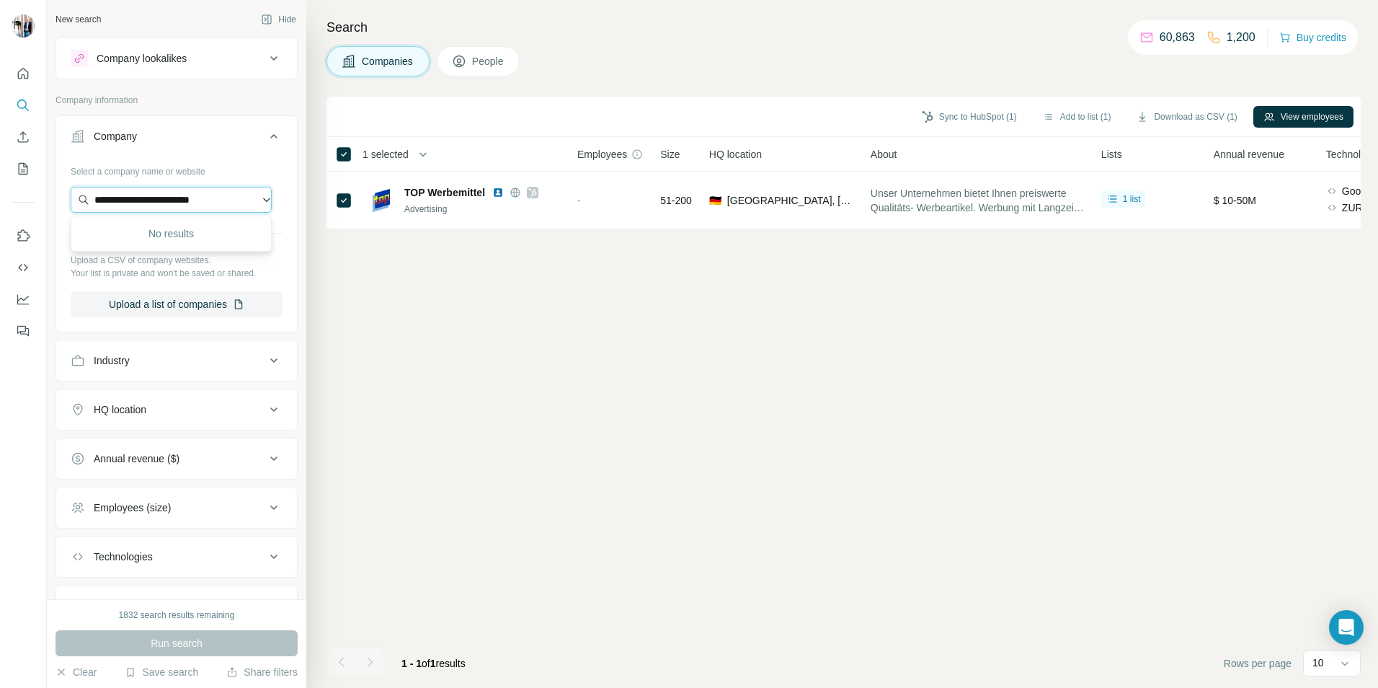
drag, startPoint x: 128, startPoint y: 197, endPoint x: 229, endPoint y: 203, distance: 101.7
click at [229, 203] on input "**********" at bounding box center [171, 200] width 201 height 26
type input "**********"
click at [266, 280] on div "Select a company name or website Upload a CSV of company websites. Your list is…" at bounding box center [177, 238] width 212 height 158
click at [204, 200] on input "text" at bounding box center [171, 200] width 201 height 26
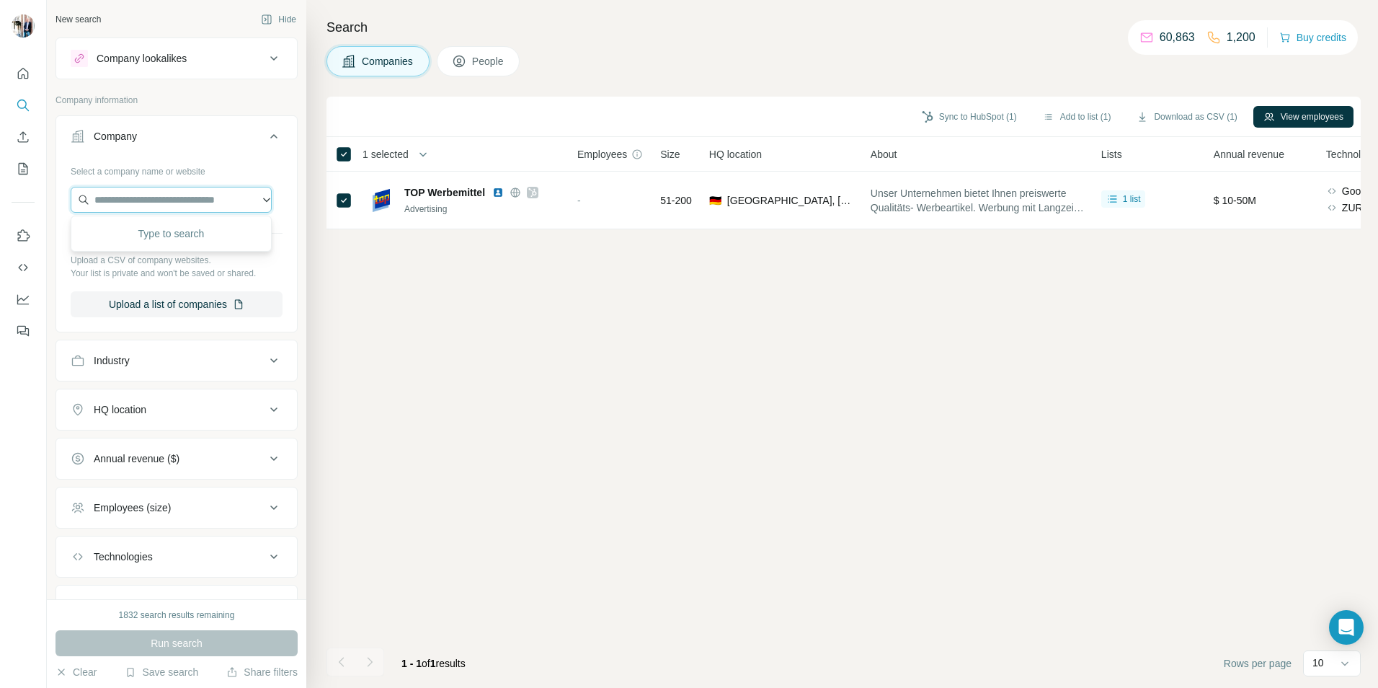
paste input "*********"
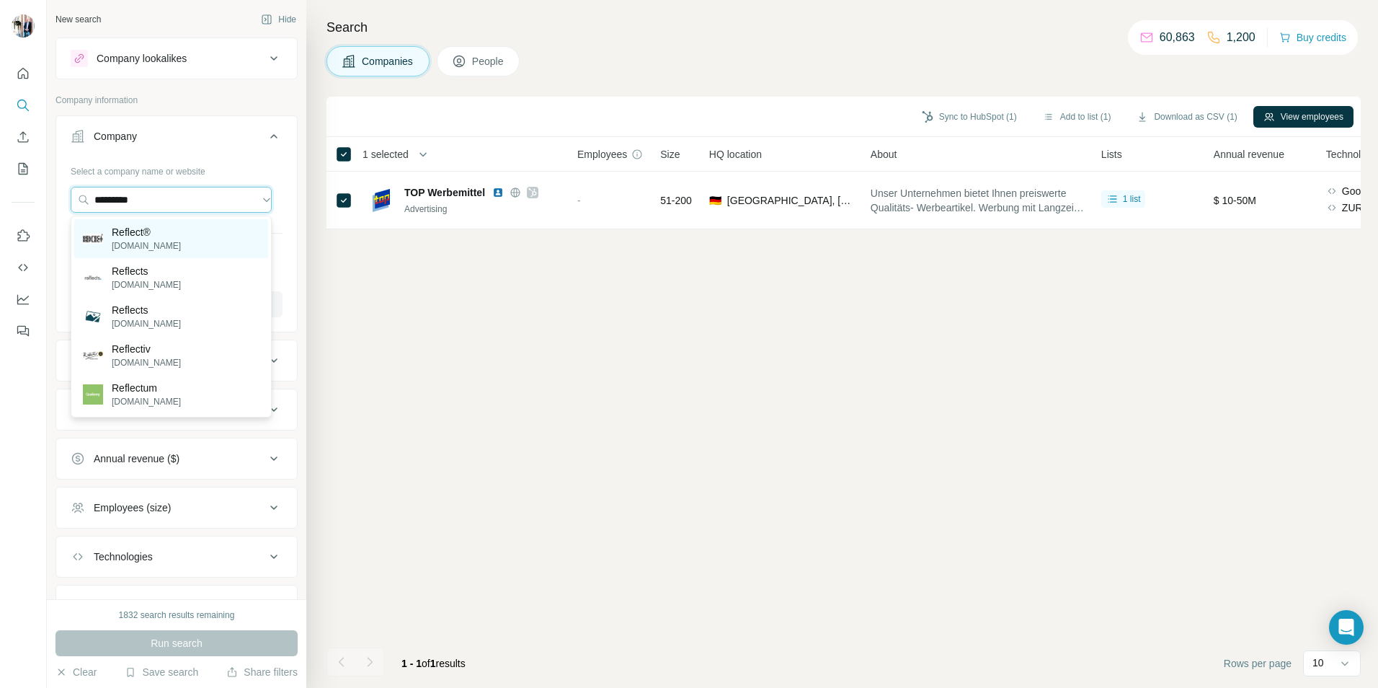
type input "*********"
click at [212, 236] on div "Reflect® [DOMAIN_NAME]" at bounding box center [171, 238] width 194 height 39
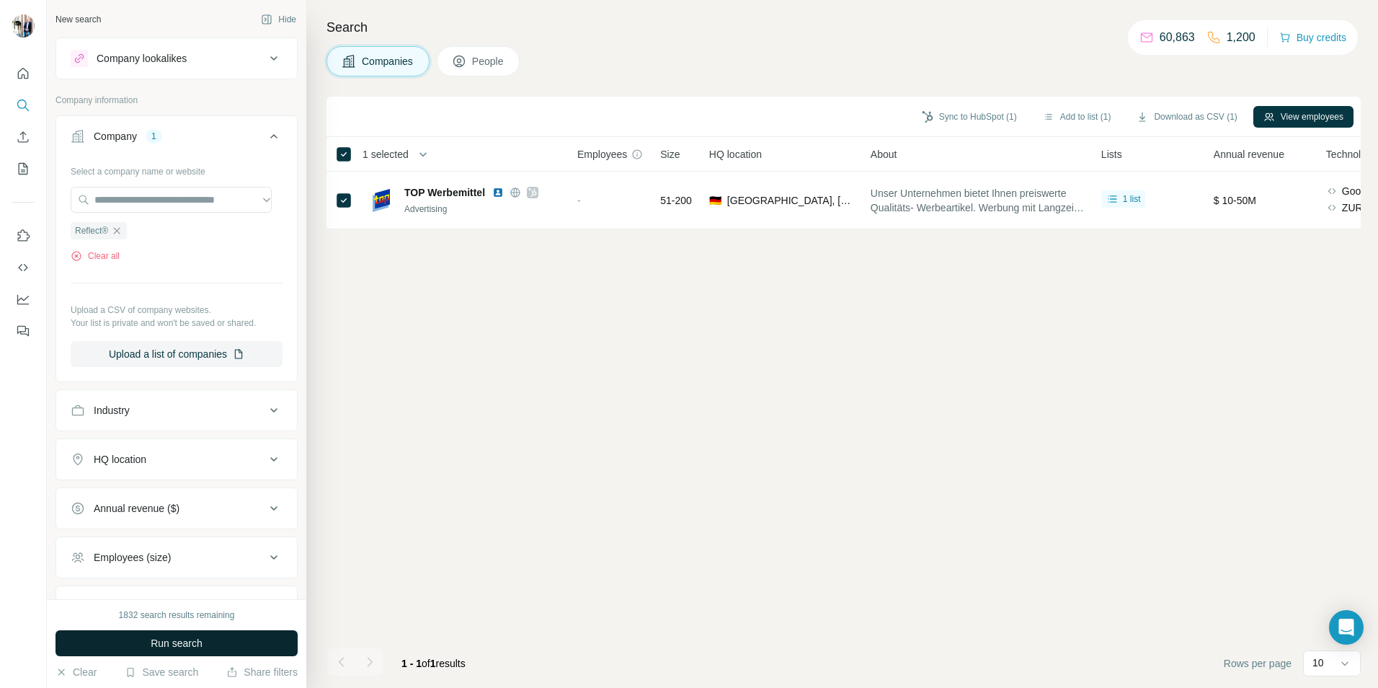
click at [167, 636] on button "Run search" at bounding box center [176, 643] width 242 height 26
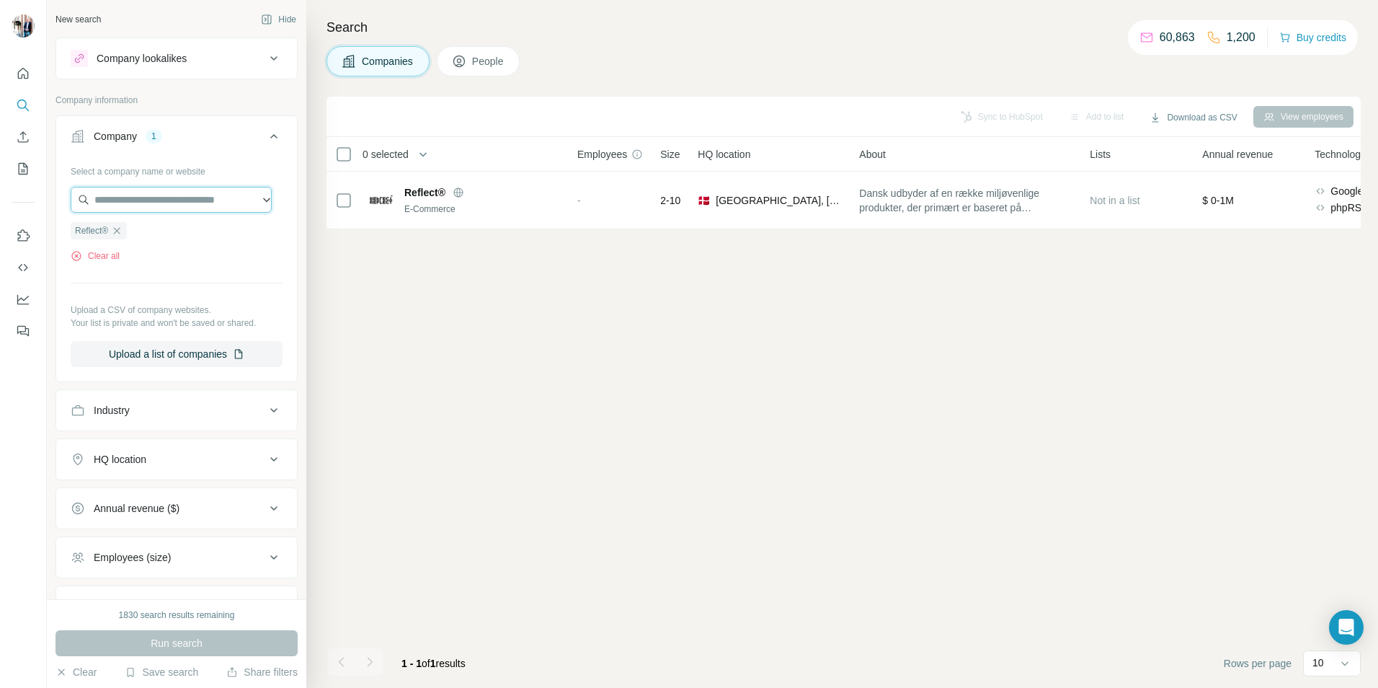
click at [171, 203] on input "text" at bounding box center [171, 200] width 201 height 26
click at [172, 202] on input "text" at bounding box center [171, 200] width 201 height 26
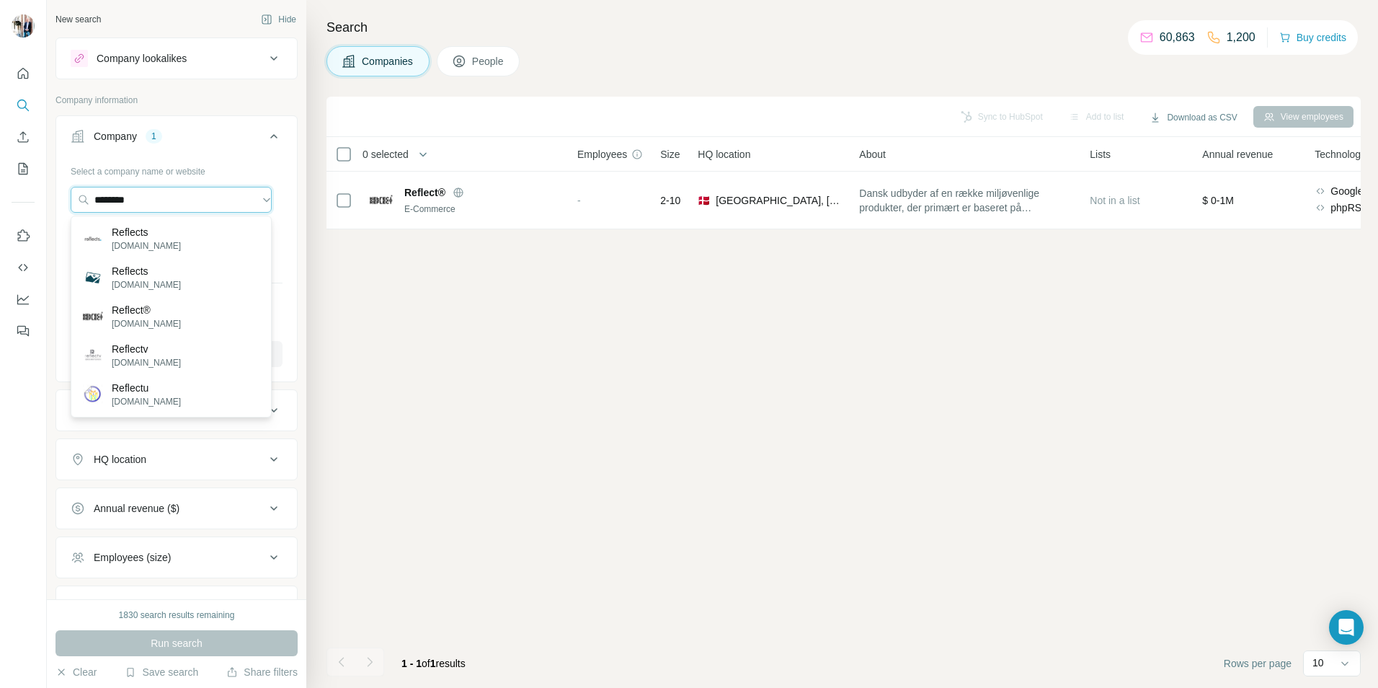
drag, startPoint x: 167, startPoint y: 205, endPoint x: -25, endPoint y: 193, distance: 192.1
click at [0, 193] on html "New search Hide Company lookalikes Company information Company 1 Select a compa…" at bounding box center [689, 344] width 1378 height 688
paste input "**********"
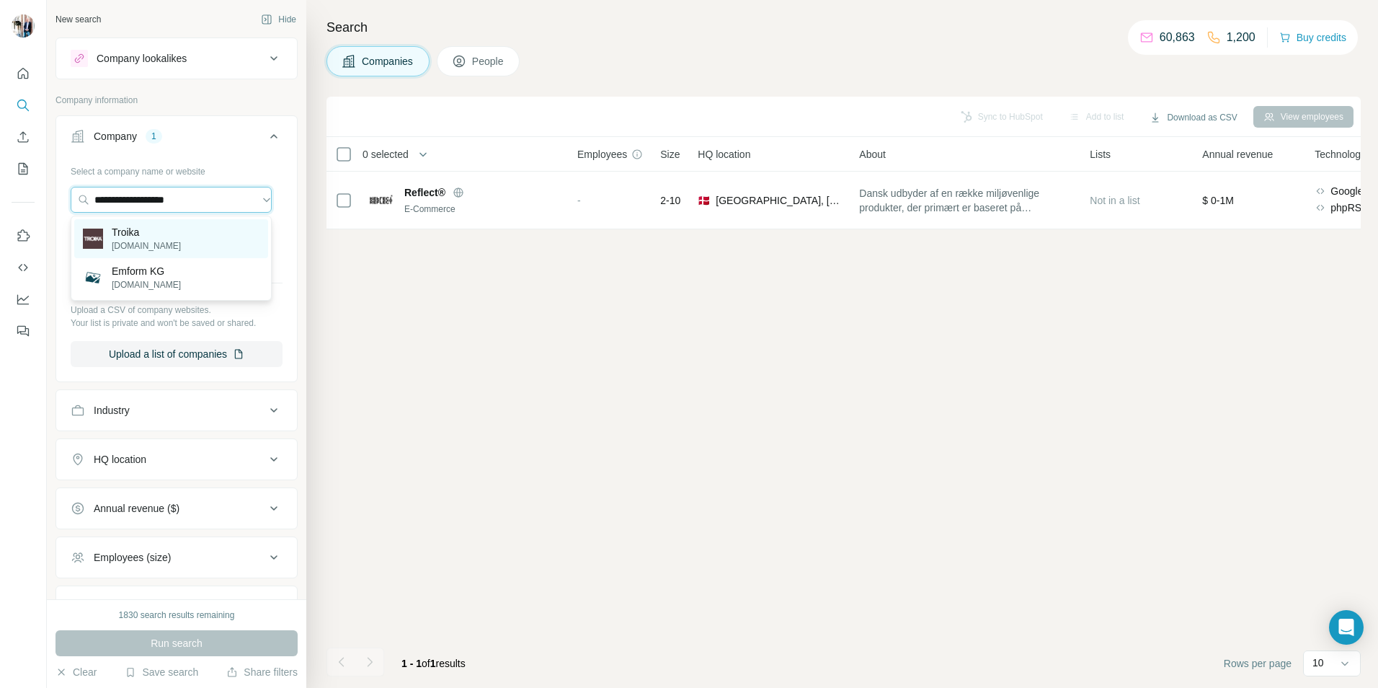
type input "**********"
click at [144, 241] on p "[DOMAIN_NAME]" at bounding box center [146, 245] width 69 height 13
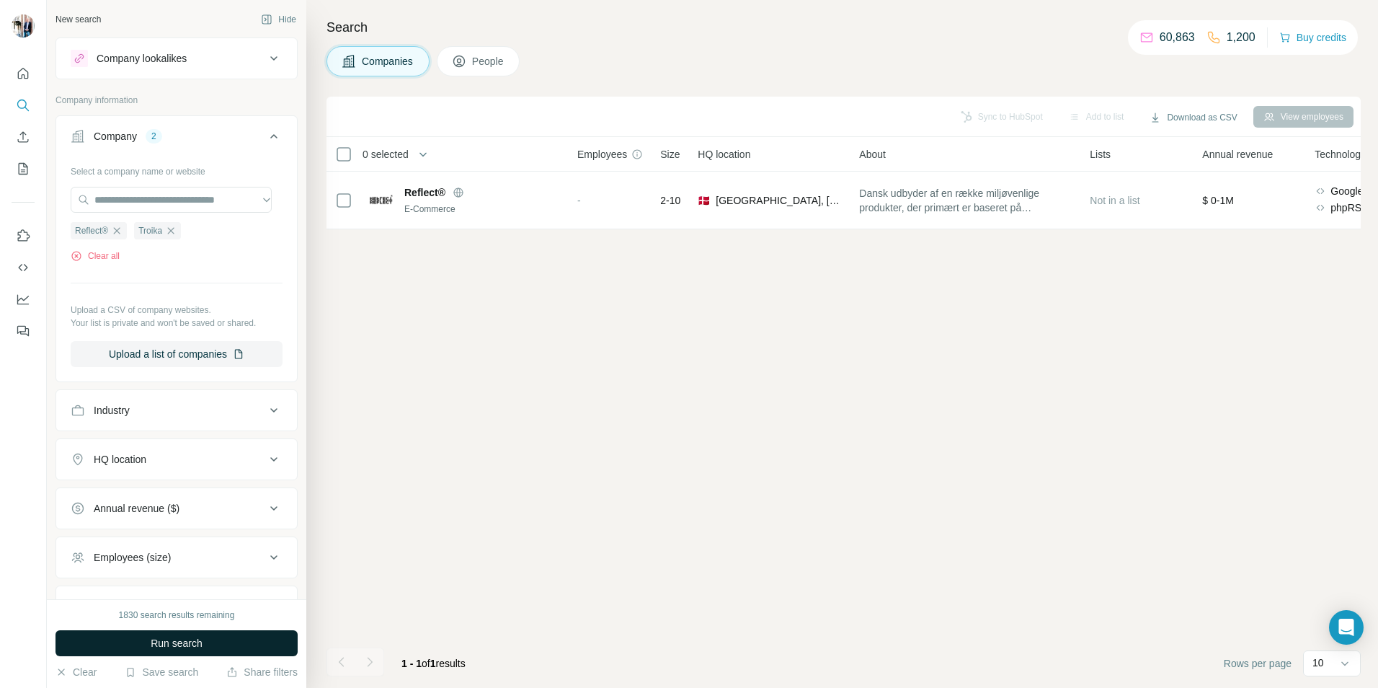
click at [160, 647] on span "Run search" at bounding box center [177, 643] width 52 height 14
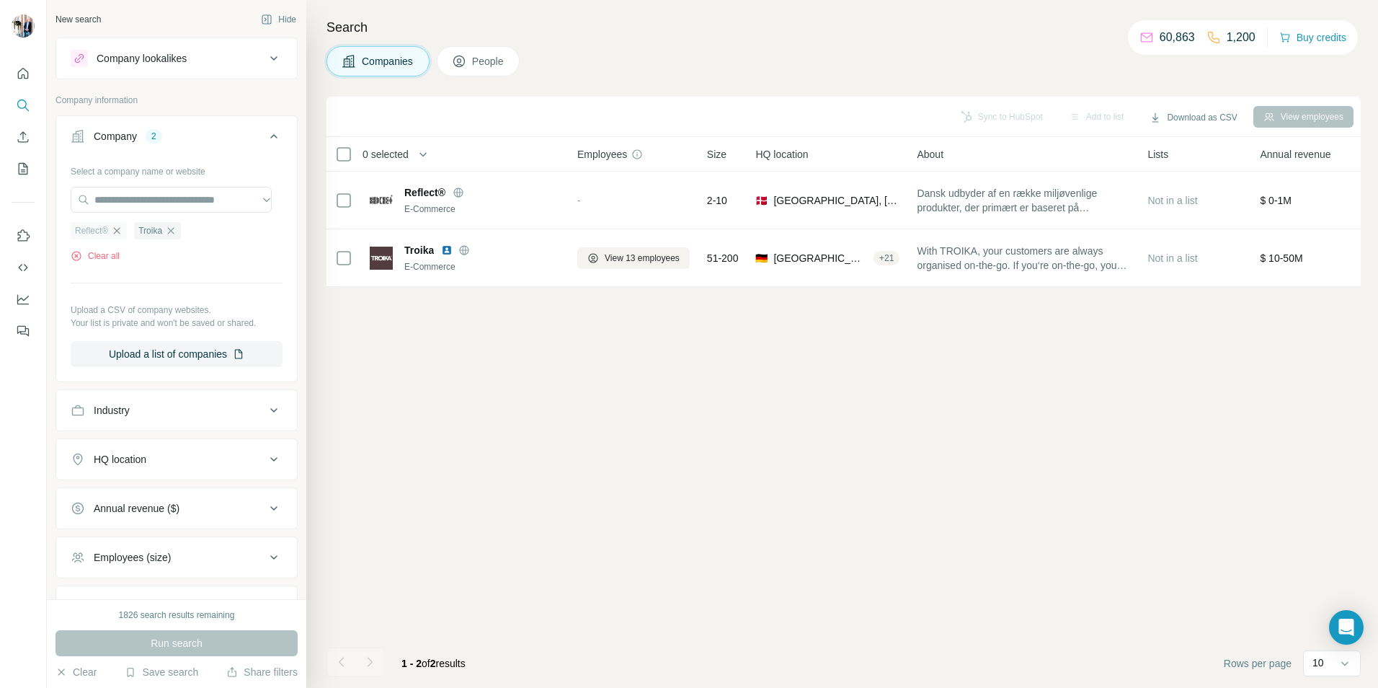
click at [114, 231] on icon "button" at bounding box center [117, 231] width 12 height 12
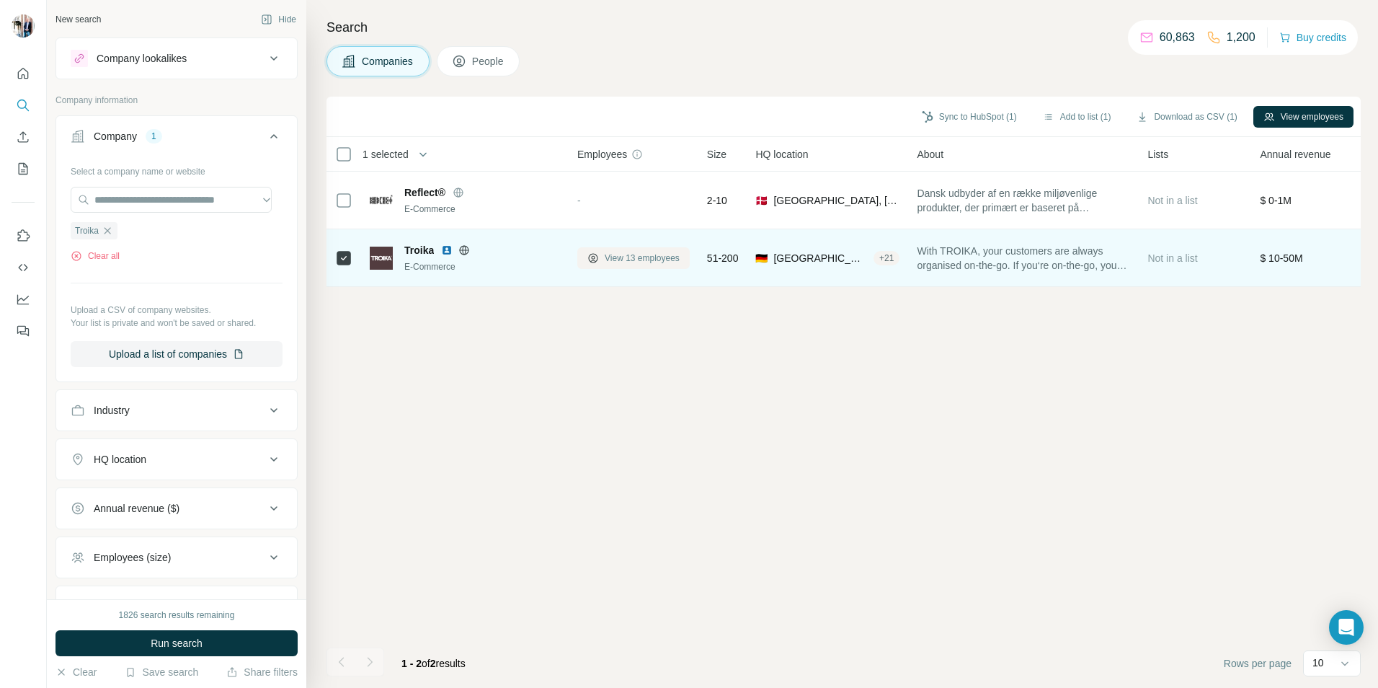
click at [636, 257] on span "View 13 employees" at bounding box center [642, 258] width 75 height 13
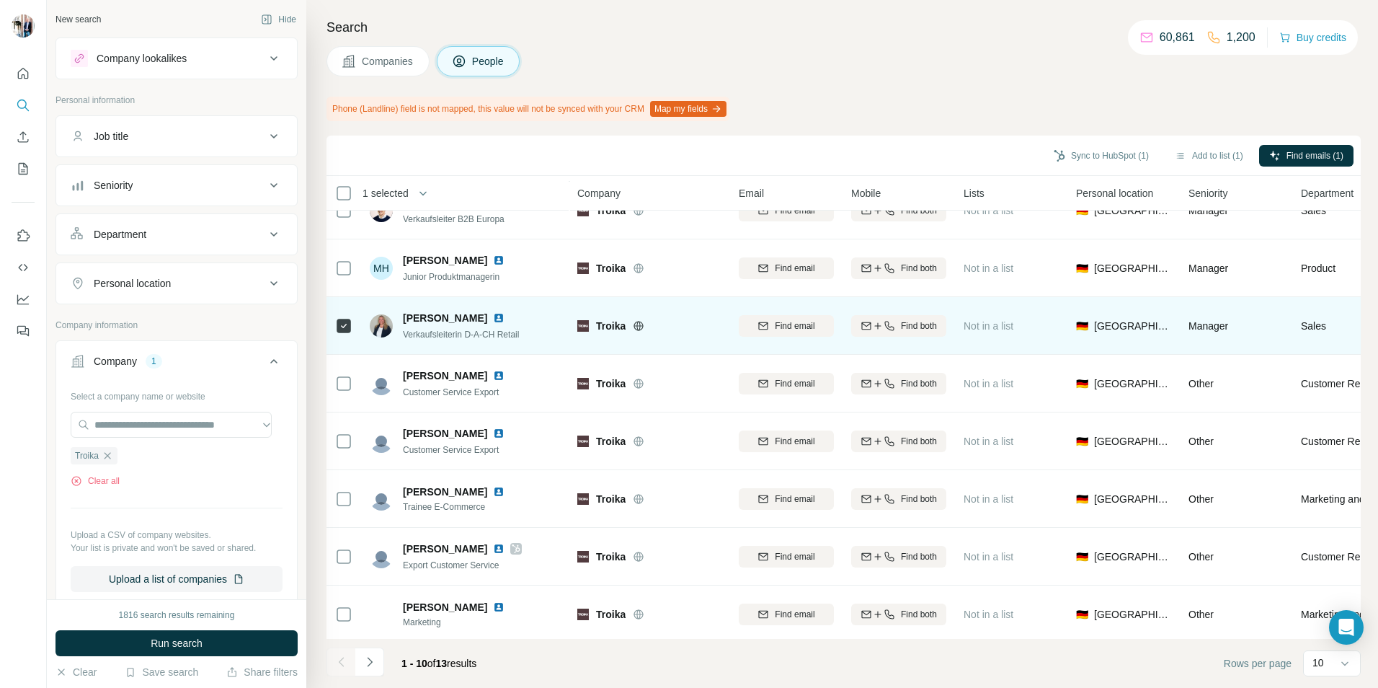
scroll to position [156, 0]
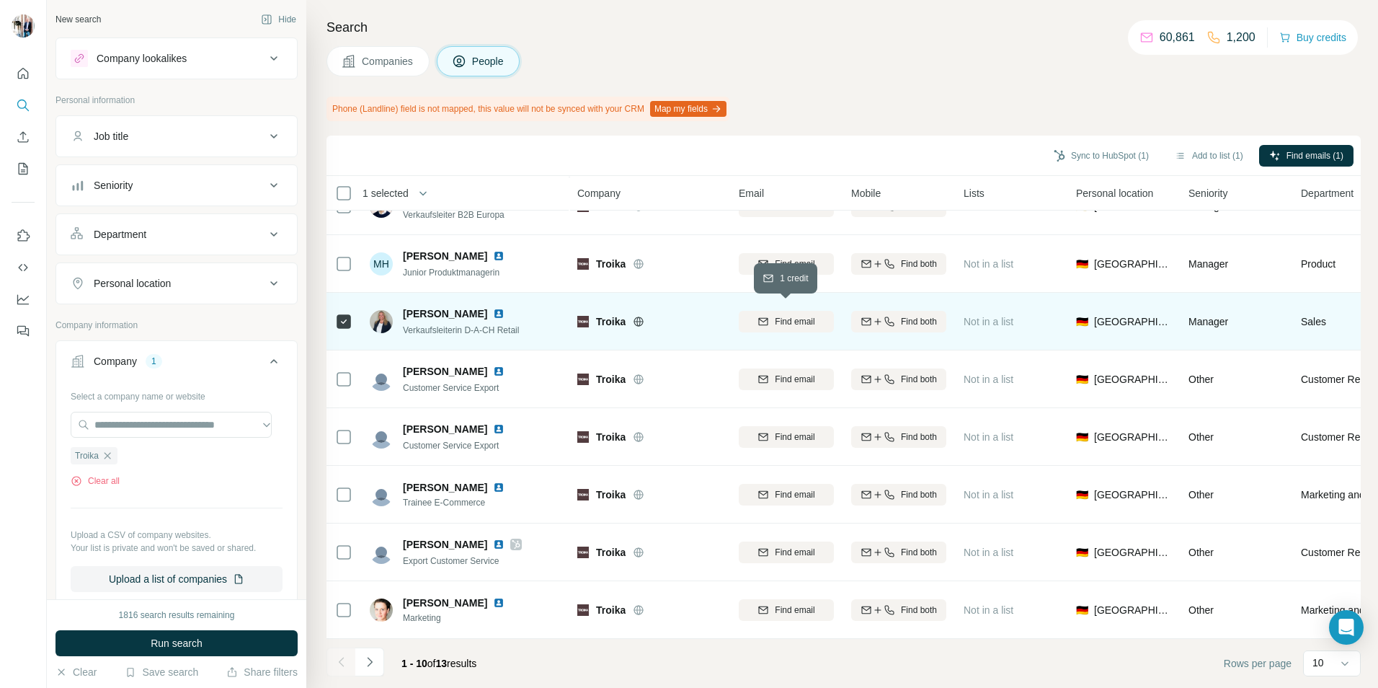
click at [786, 315] on span "Find email" at bounding box center [795, 321] width 40 height 13
click at [409, 66] on span "Companies" at bounding box center [388, 61] width 53 height 14
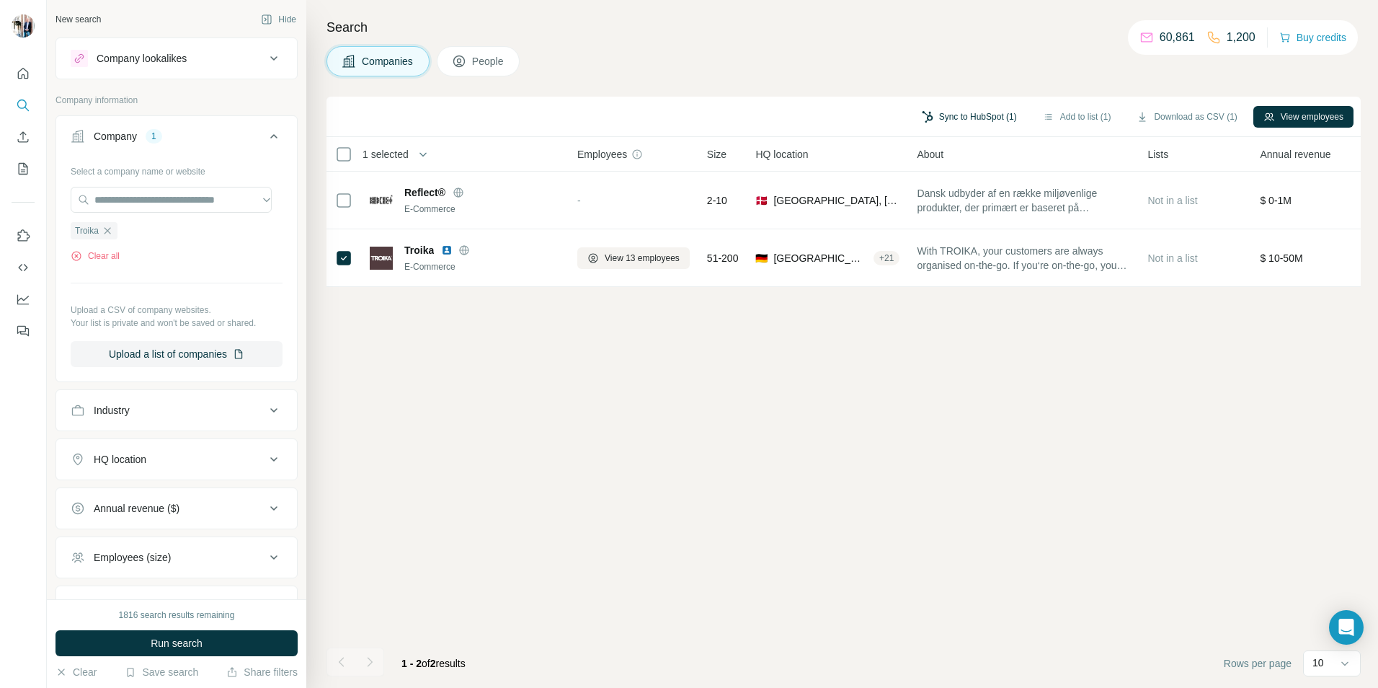
click at [974, 115] on button "Sync to HubSpot (1)" at bounding box center [969, 117] width 115 height 22
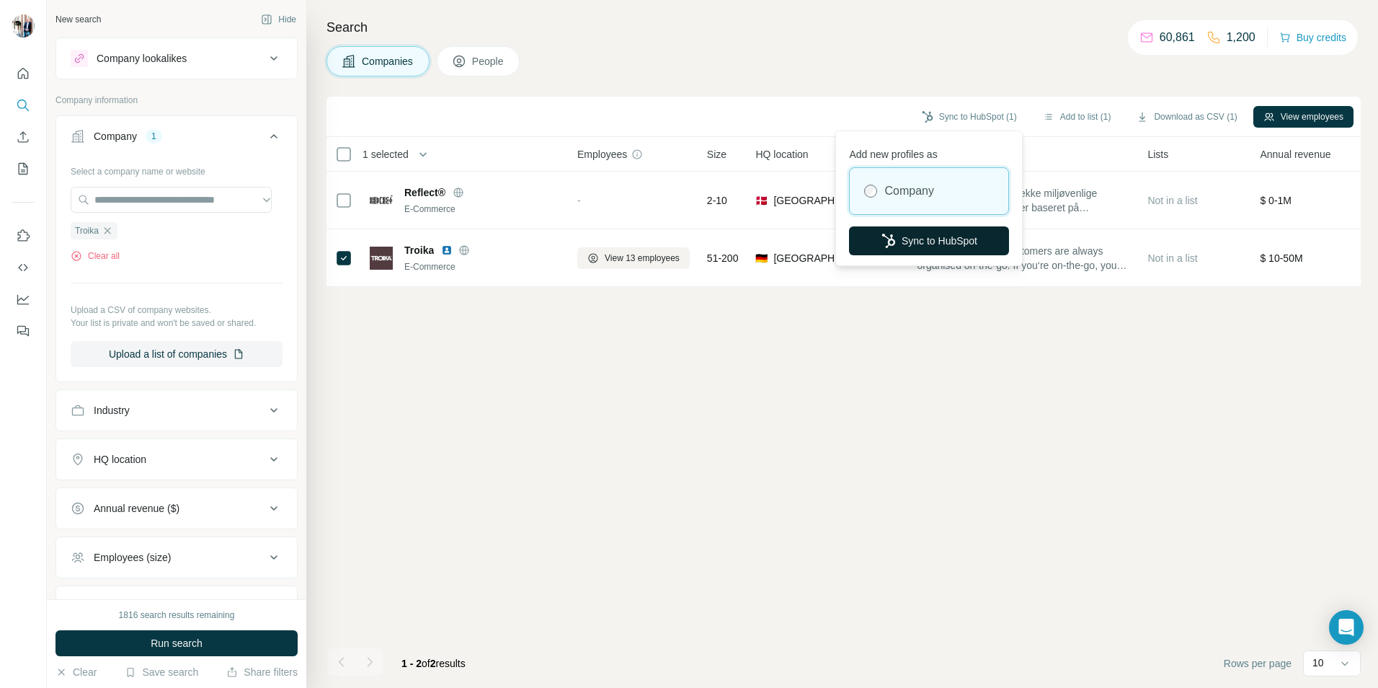
click at [938, 239] on button "Sync to HubSpot" at bounding box center [929, 240] width 160 height 29
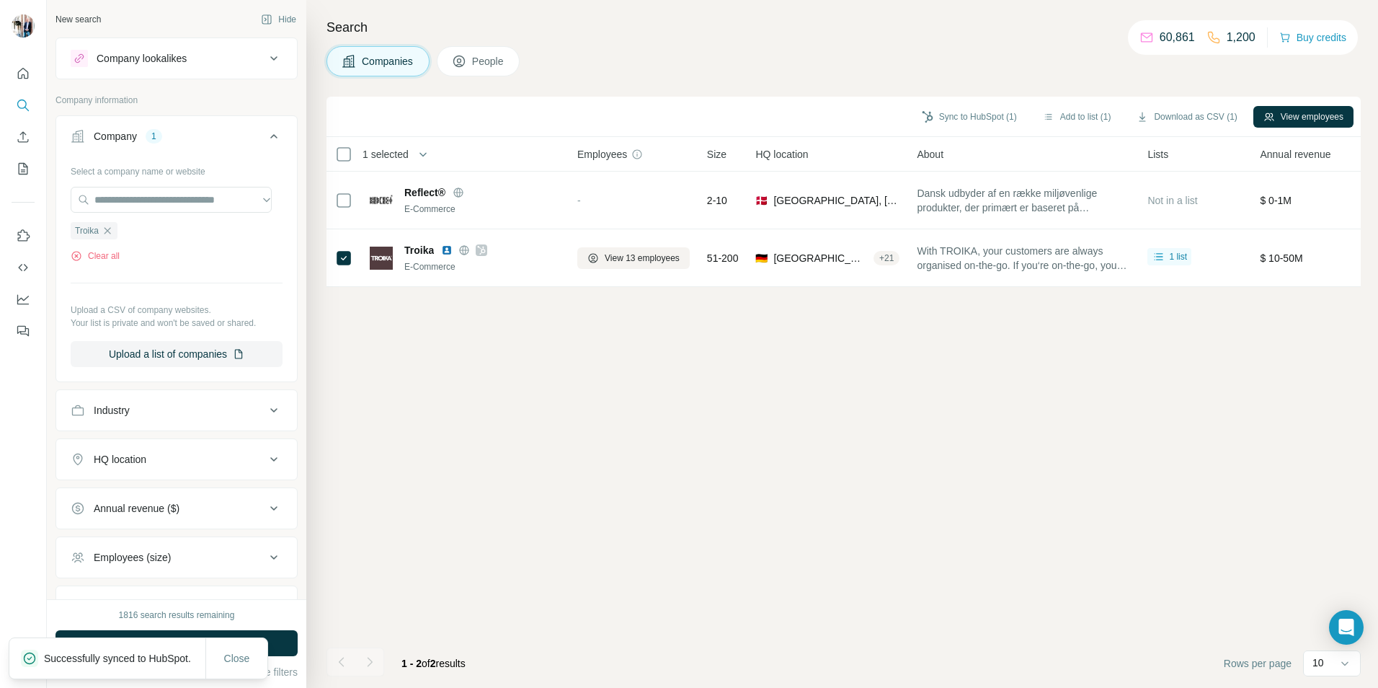
click at [483, 65] on span "People" at bounding box center [488, 61] width 33 height 14
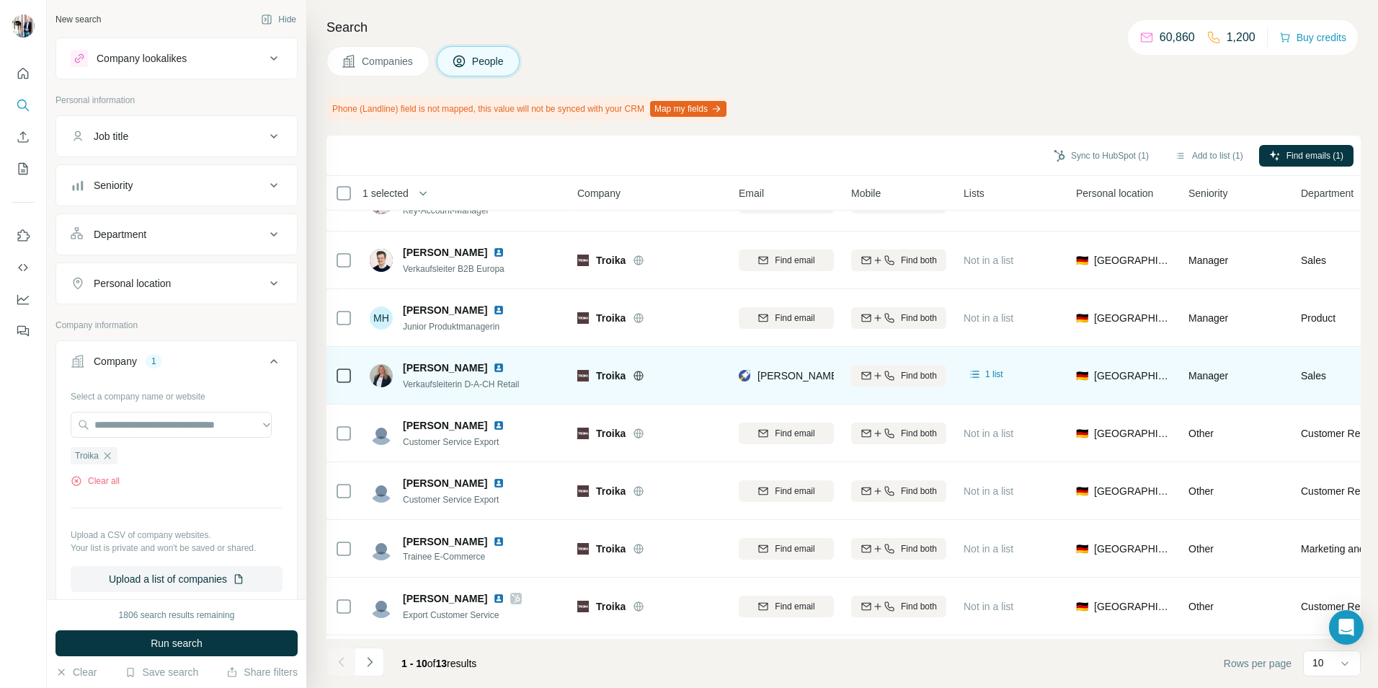
scroll to position [12, 0]
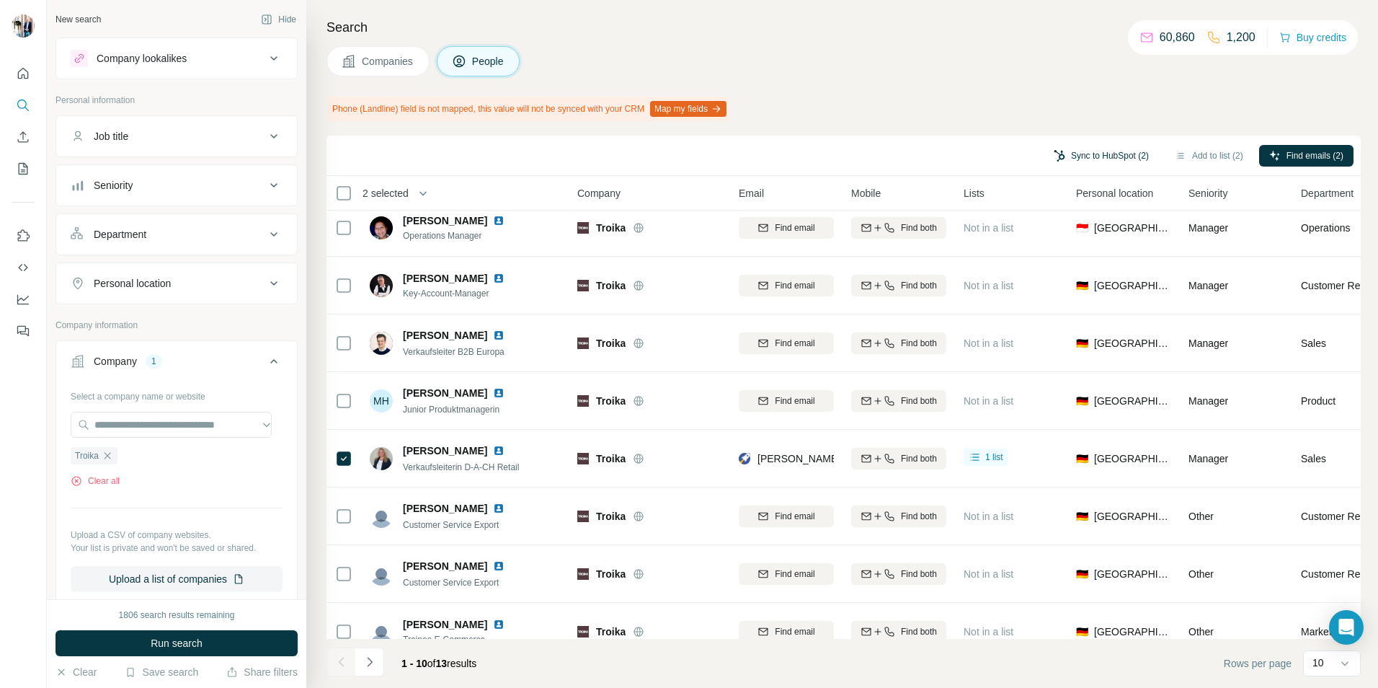
click at [1081, 154] on button "Sync to HubSpot (2)" at bounding box center [1101, 156] width 115 height 22
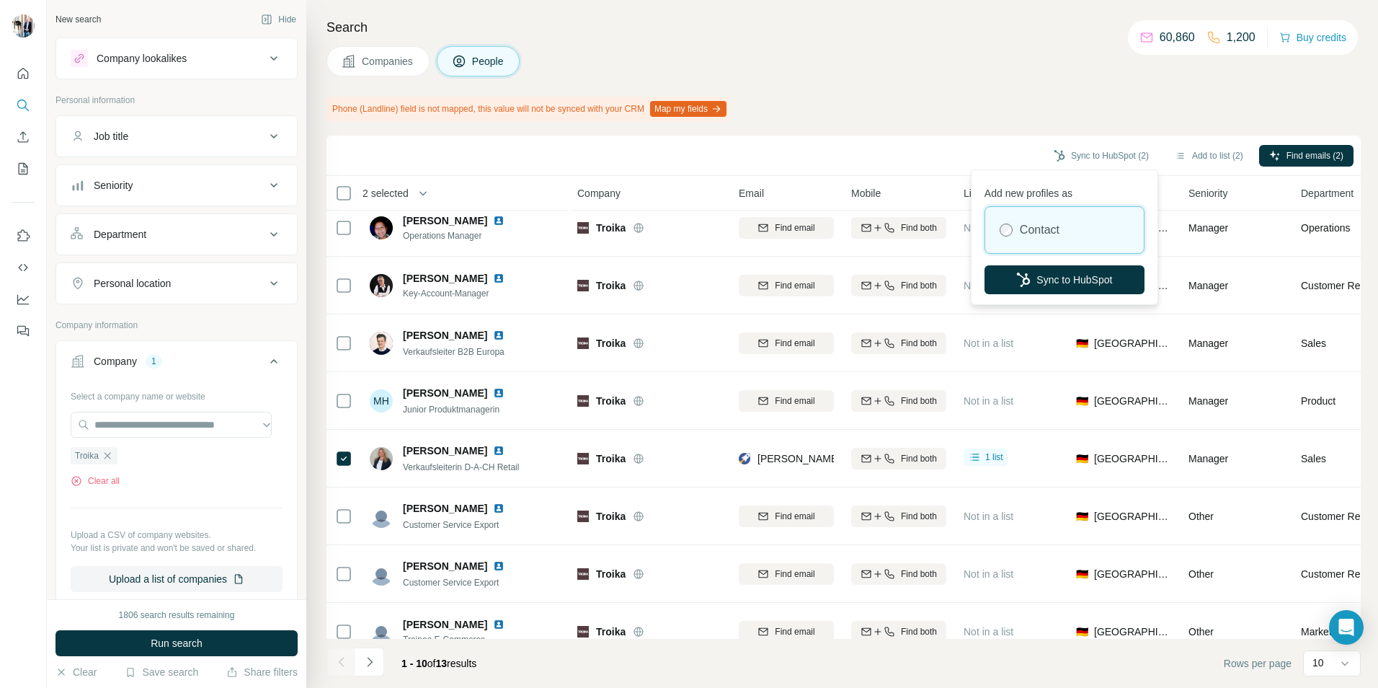
click at [1067, 238] on div "Contact" at bounding box center [1064, 230] width 159 height 46
click at [1065, 278] on button "Sync to HubSpot" at bounding box center [1064, 279] width 160 height 29
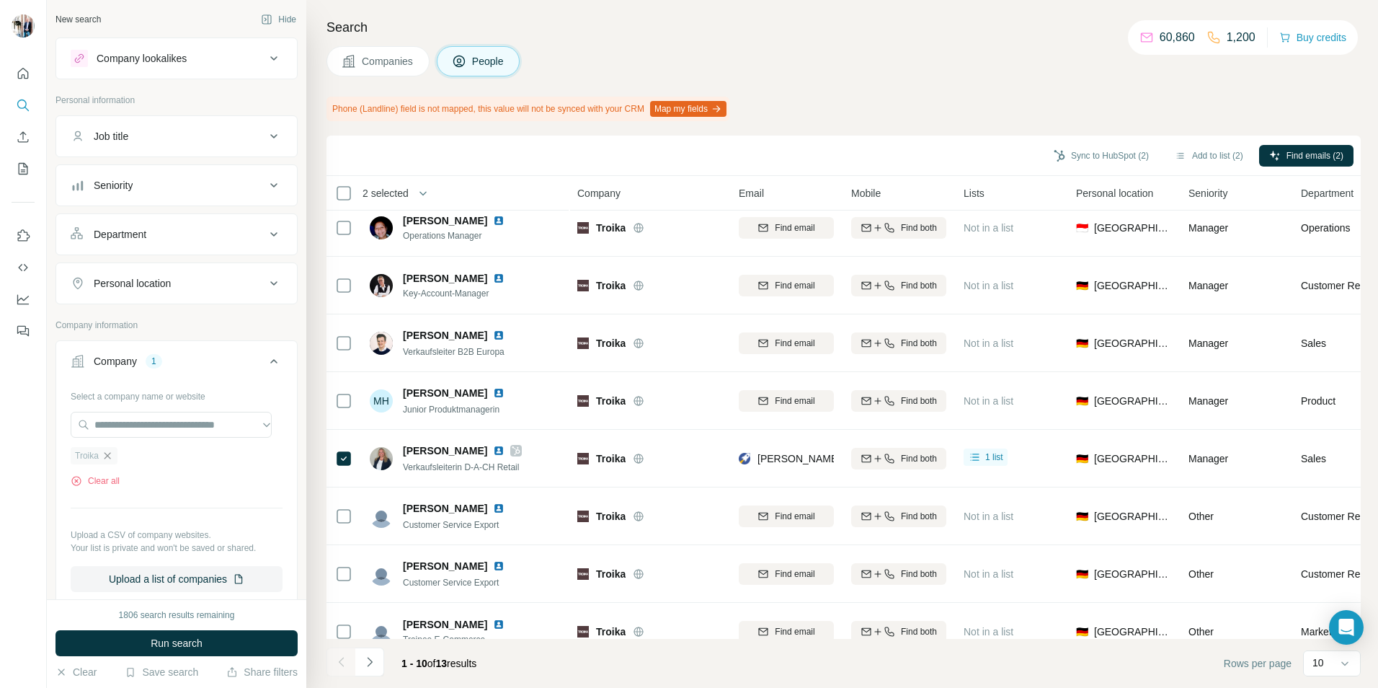
click at [112, 458] on icon "button" at bounding box center [108, 456] width 12 height 12
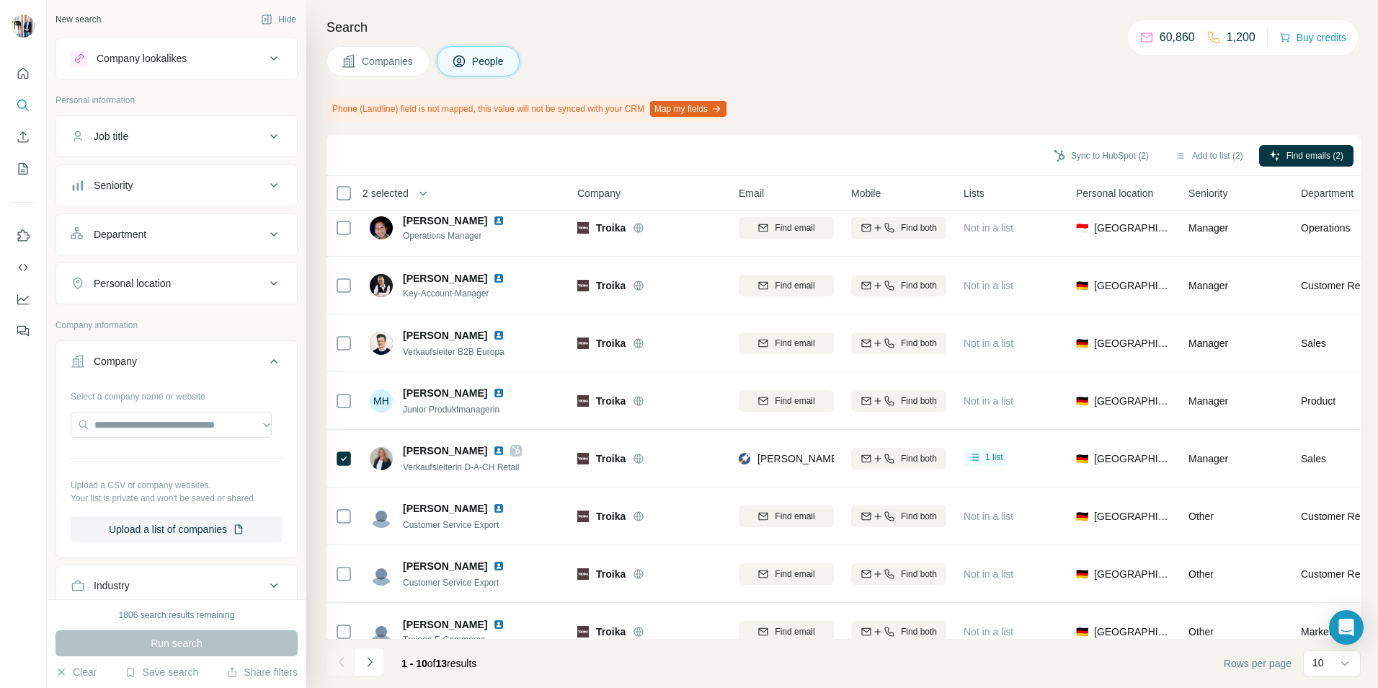
click at [134, 363] on div "Company" at bounding box center [115, 361] width 43 height 14
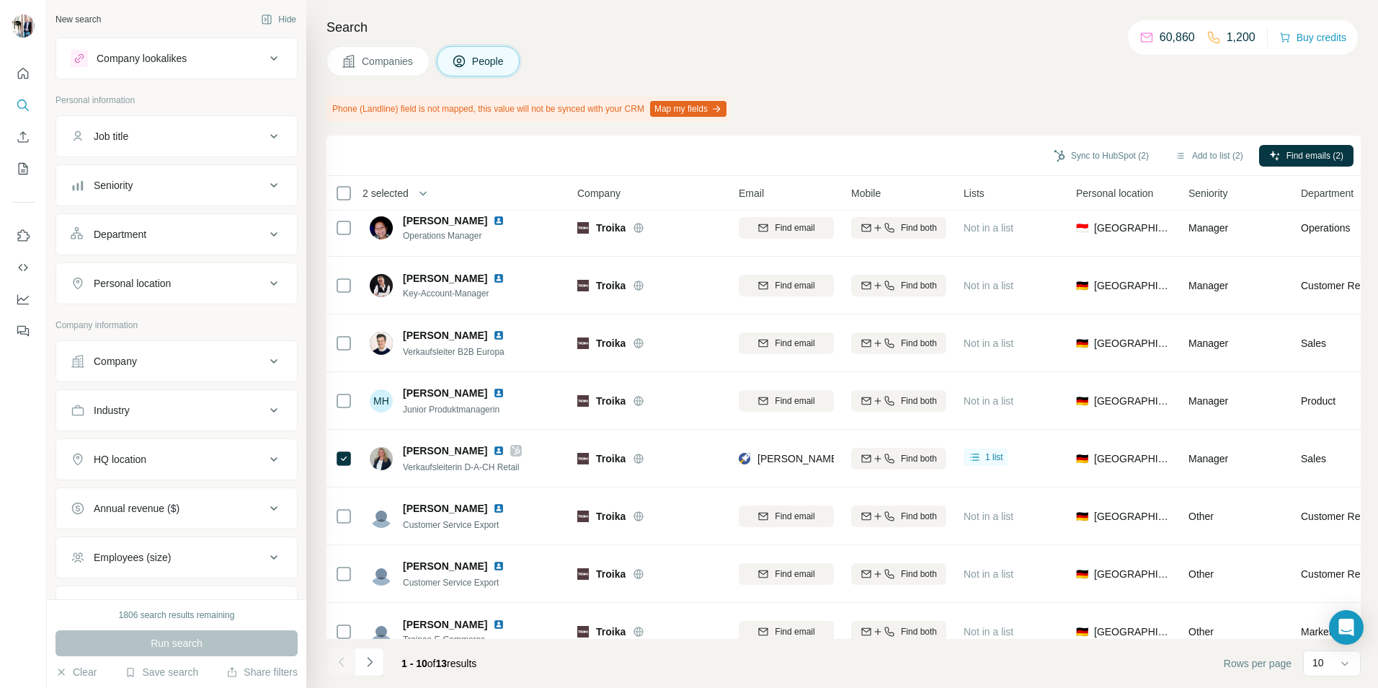
drag, startPoint x: 134, startPoint y: 363, endPoint x: 117, endPoint y: 364, distance: 17.4
click at [110, 355] on button "Company" at bounding box center [176, 361] width 241 height 35
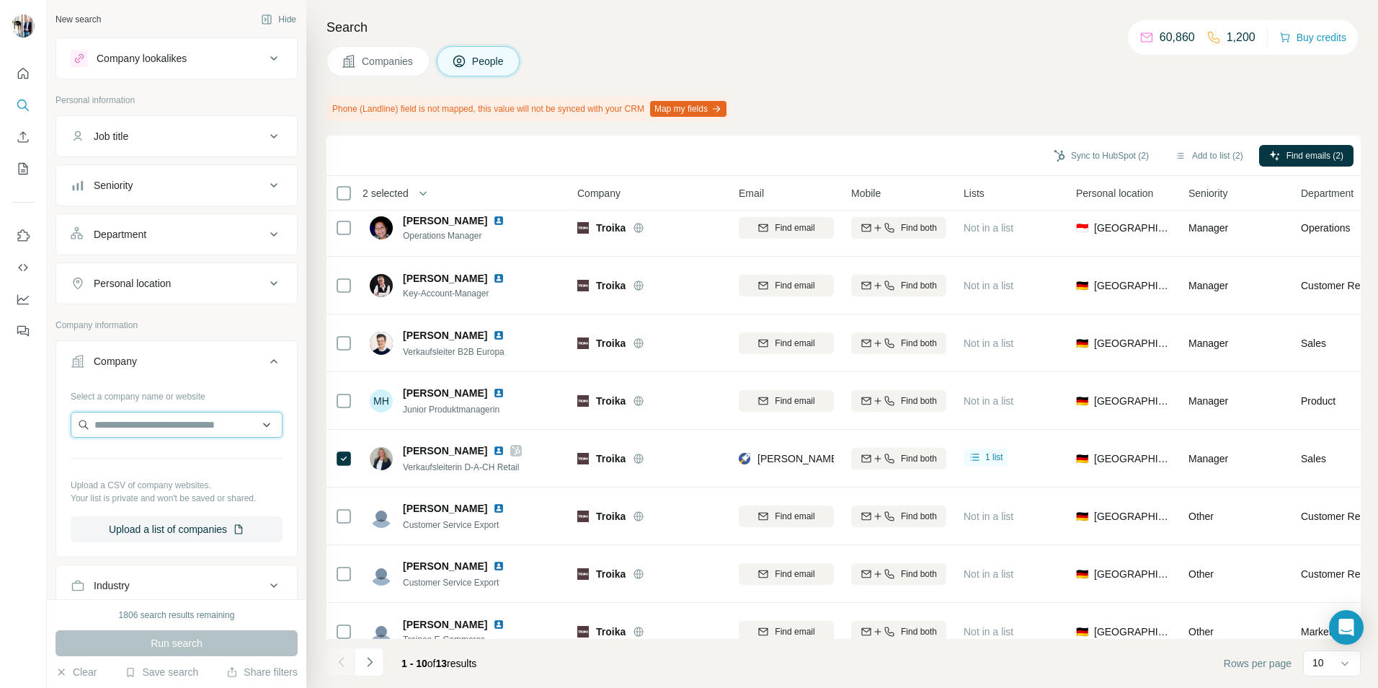
paste input "**********"
click at [172, 428] on input "**********" at bounding box center [177, 425] width 212 height 26
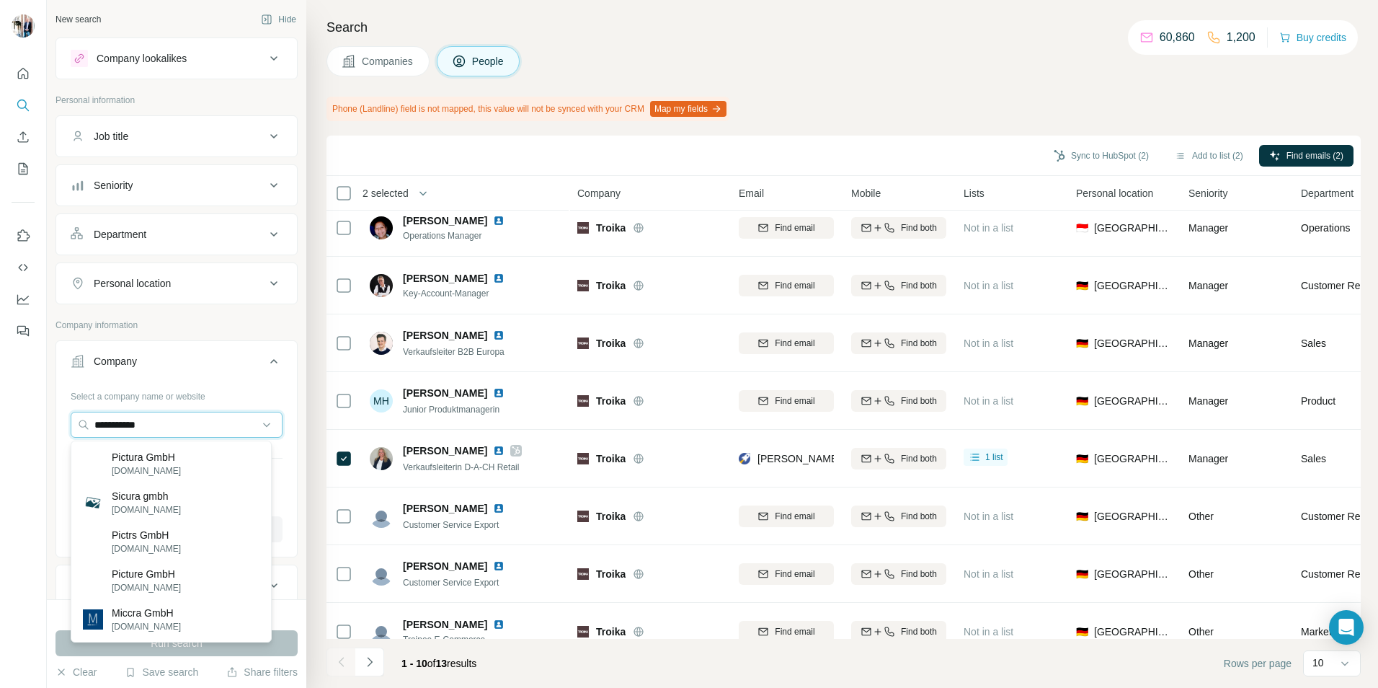
type input "**********"
click at [153, 56] on div "Company lookalikes" at bounding box center [142, 58] width 90 height 14
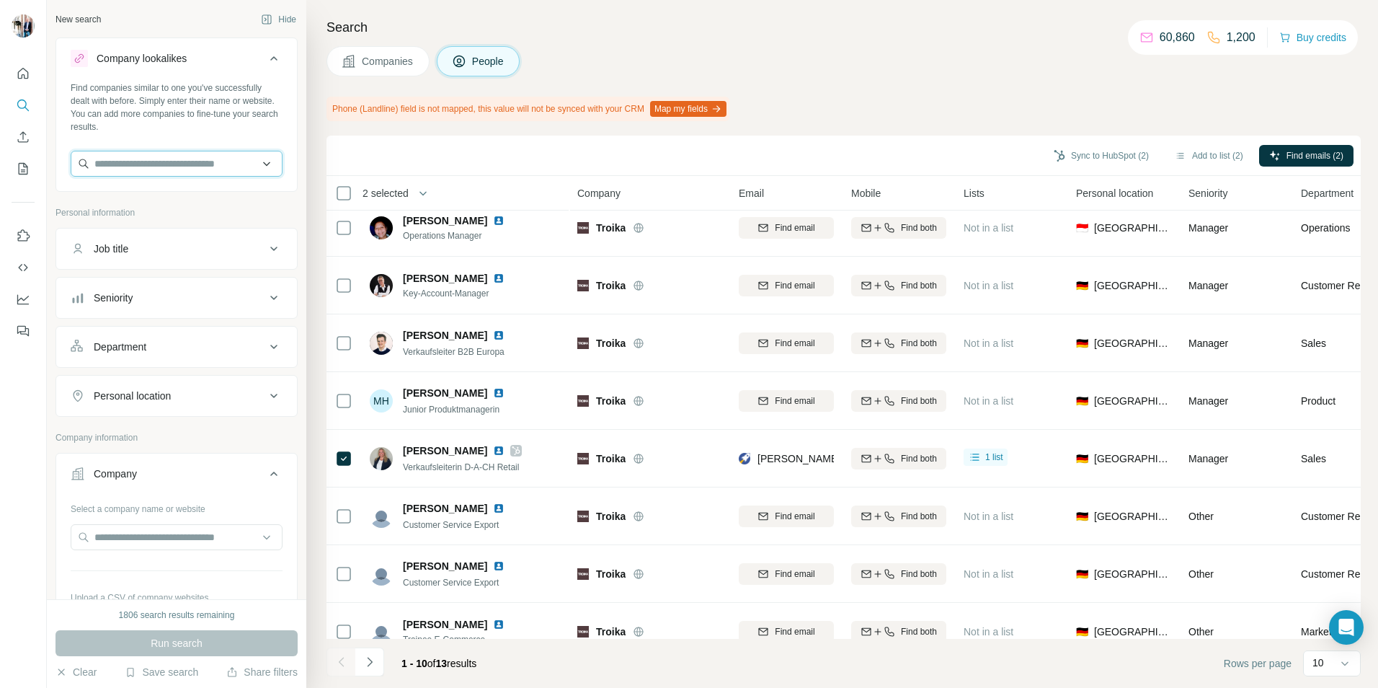
paste input "**********"
type input "**********"
click at [174, 636] on div "Run search" at bounding box center [176, 643] width 242 height 26
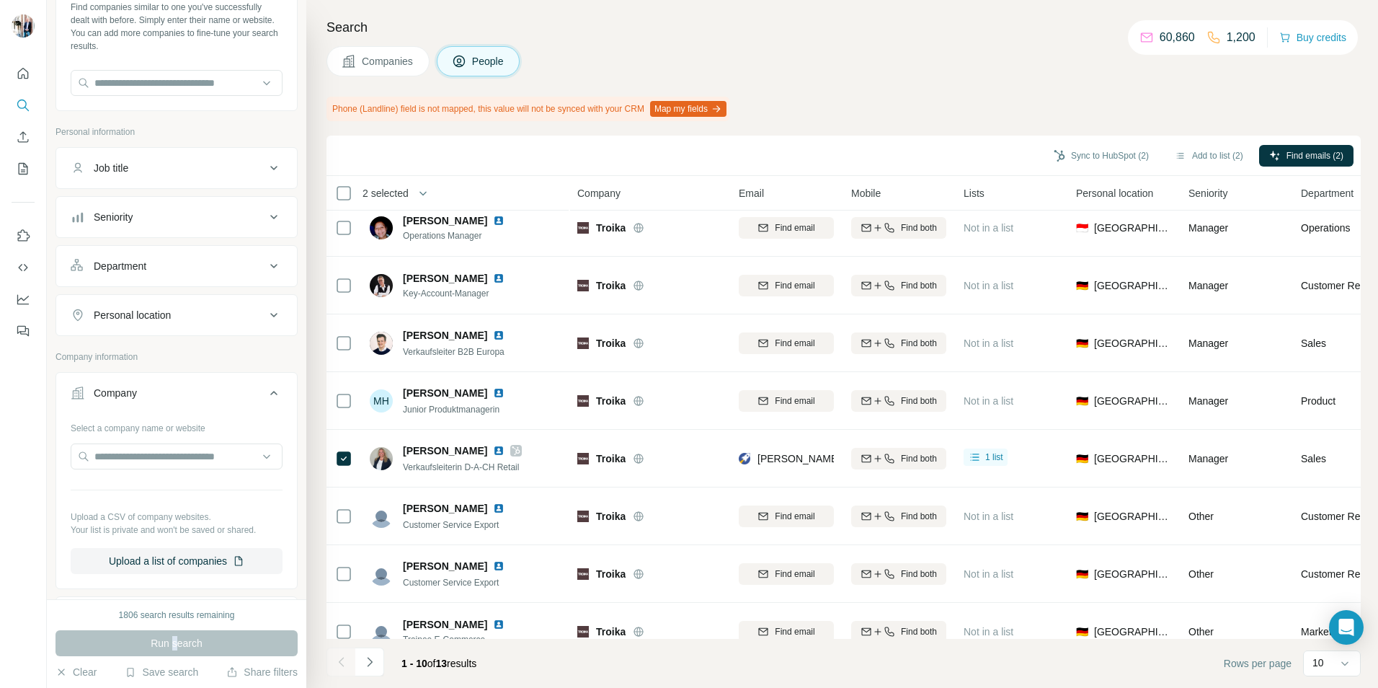
scroll to position [216, 0]
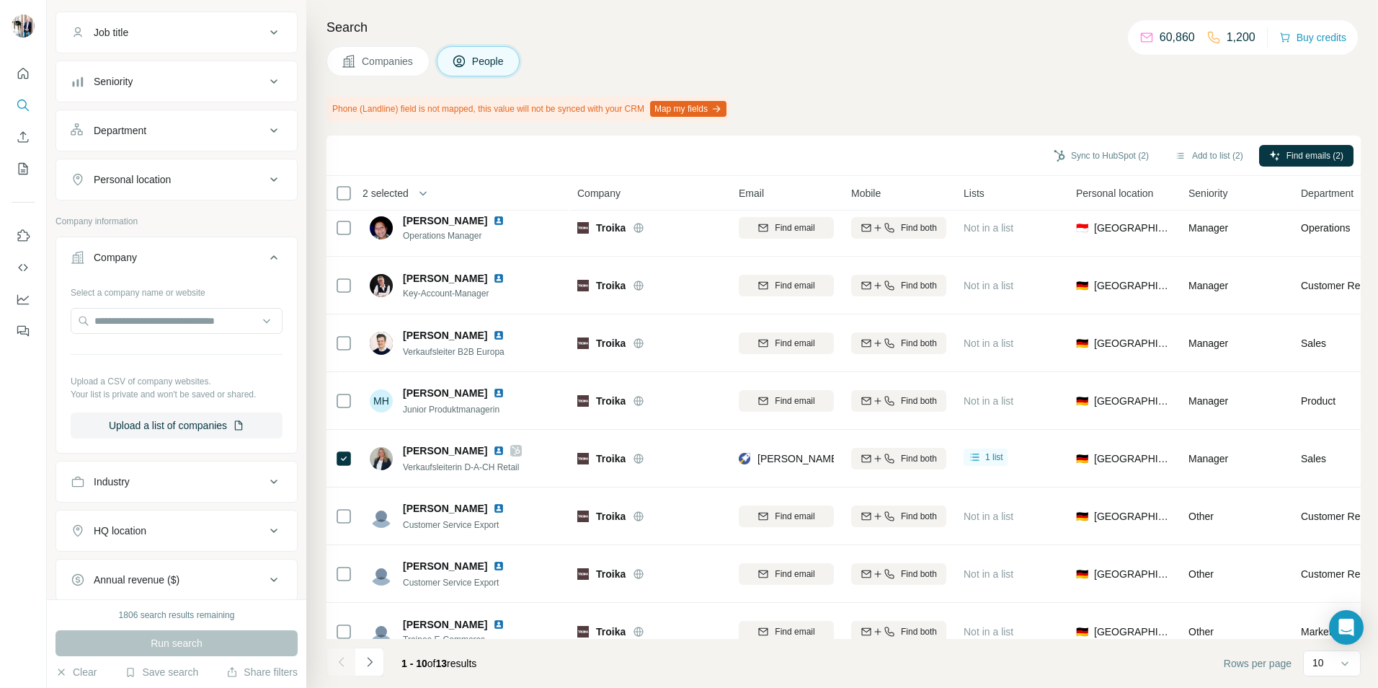
click at [187, 641] on div "Run search" at bounding box center [176, 643] width 242 height 26
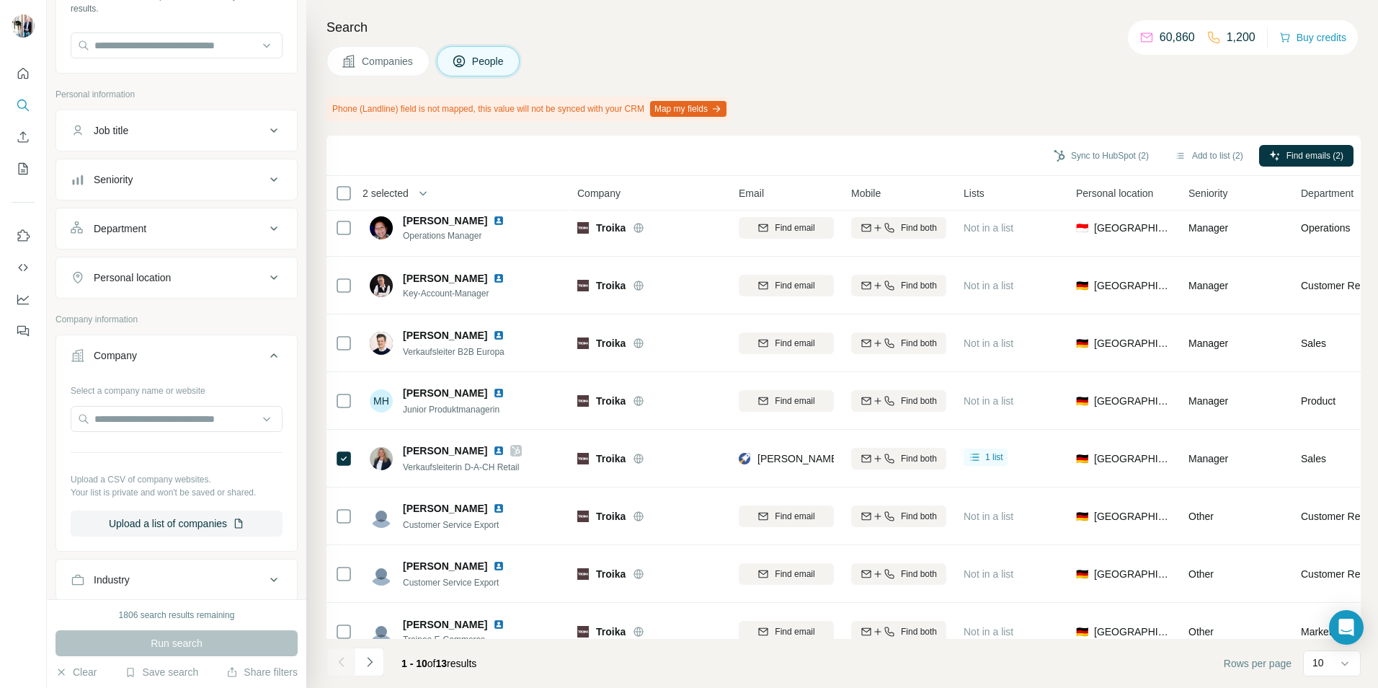
scroll to position [0, 0]
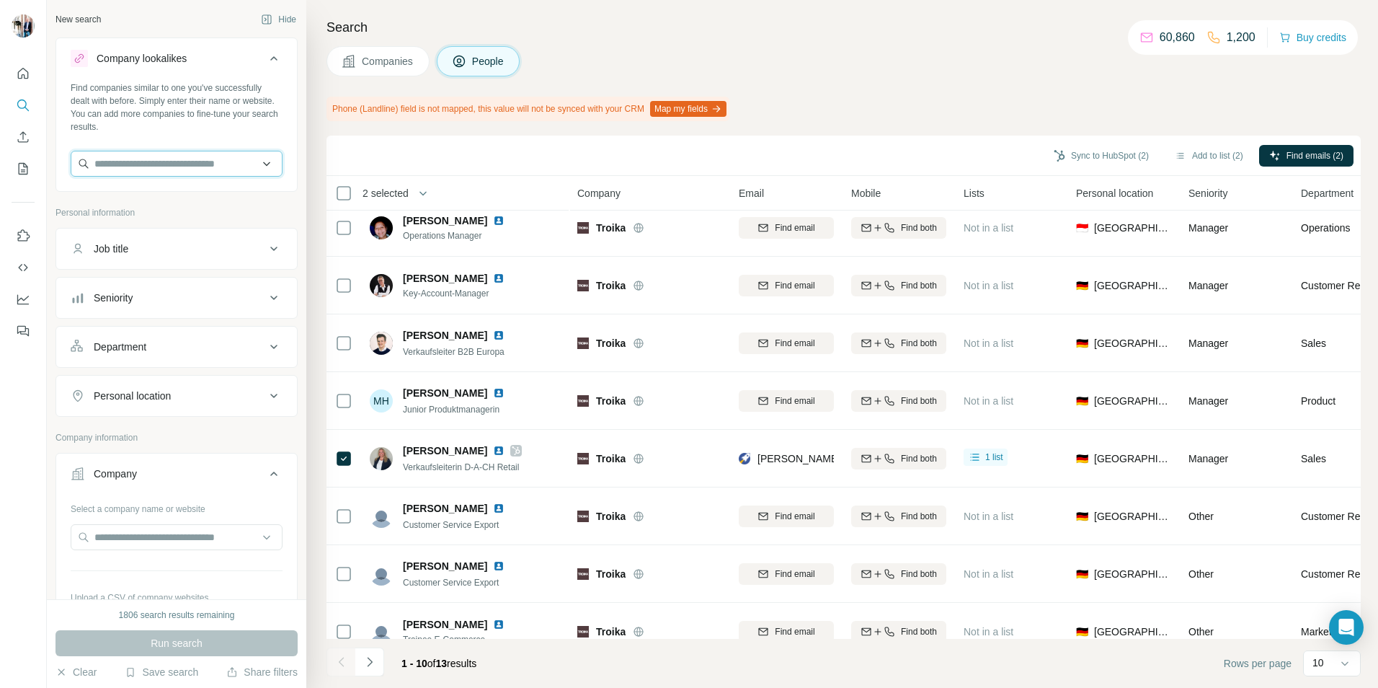
click at [135, 169] on input "text" at bounding box center [177, 164] width 212 height 26
paste input "**********"
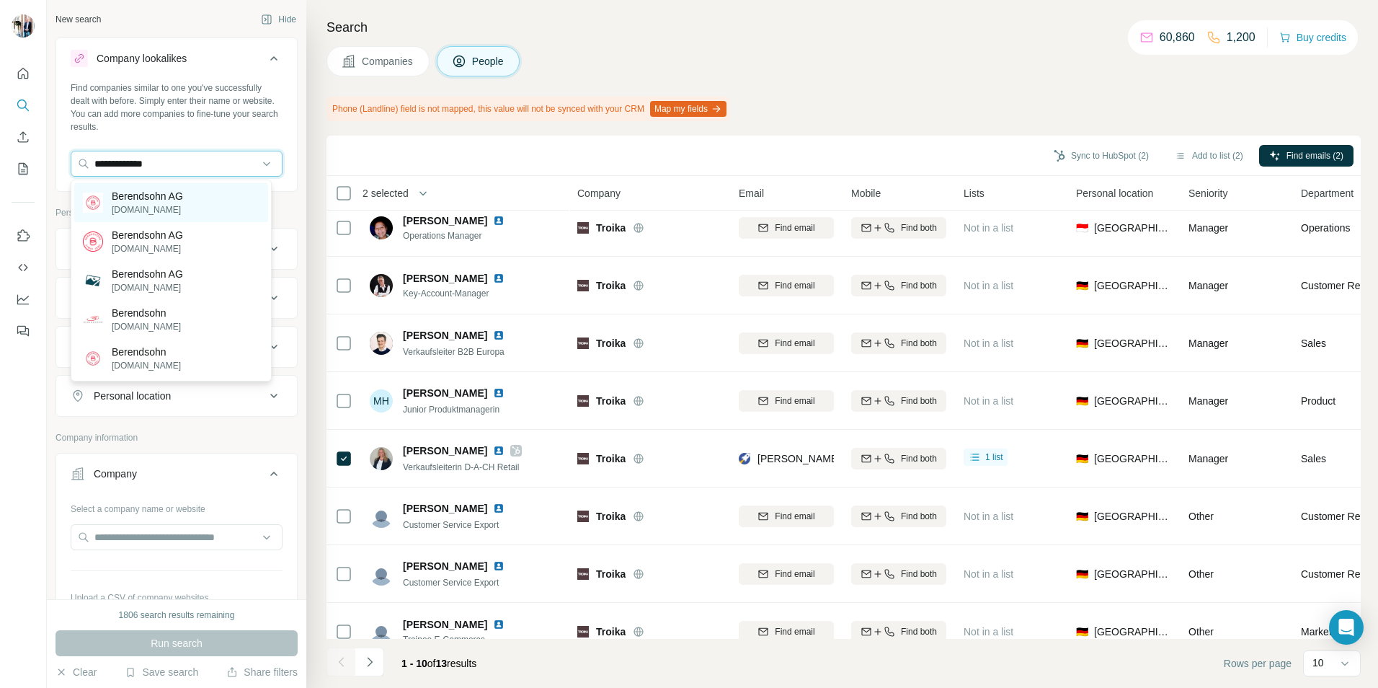
type input "**********"
click at [172, 201] on p "Berendsohn AG" at bounding box center [147, 196] width 71 height 14
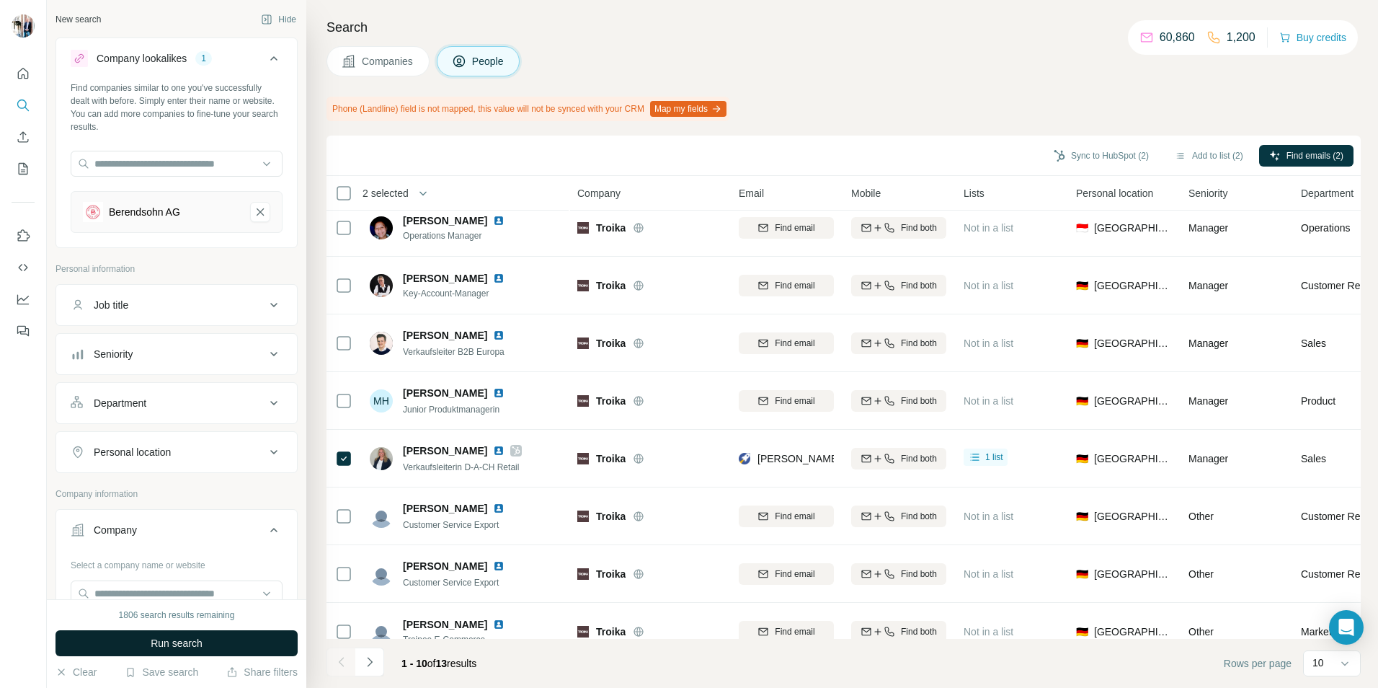
click at [177, 641] on span "Run search" at bounding box center [177, 643] width 52 height 14
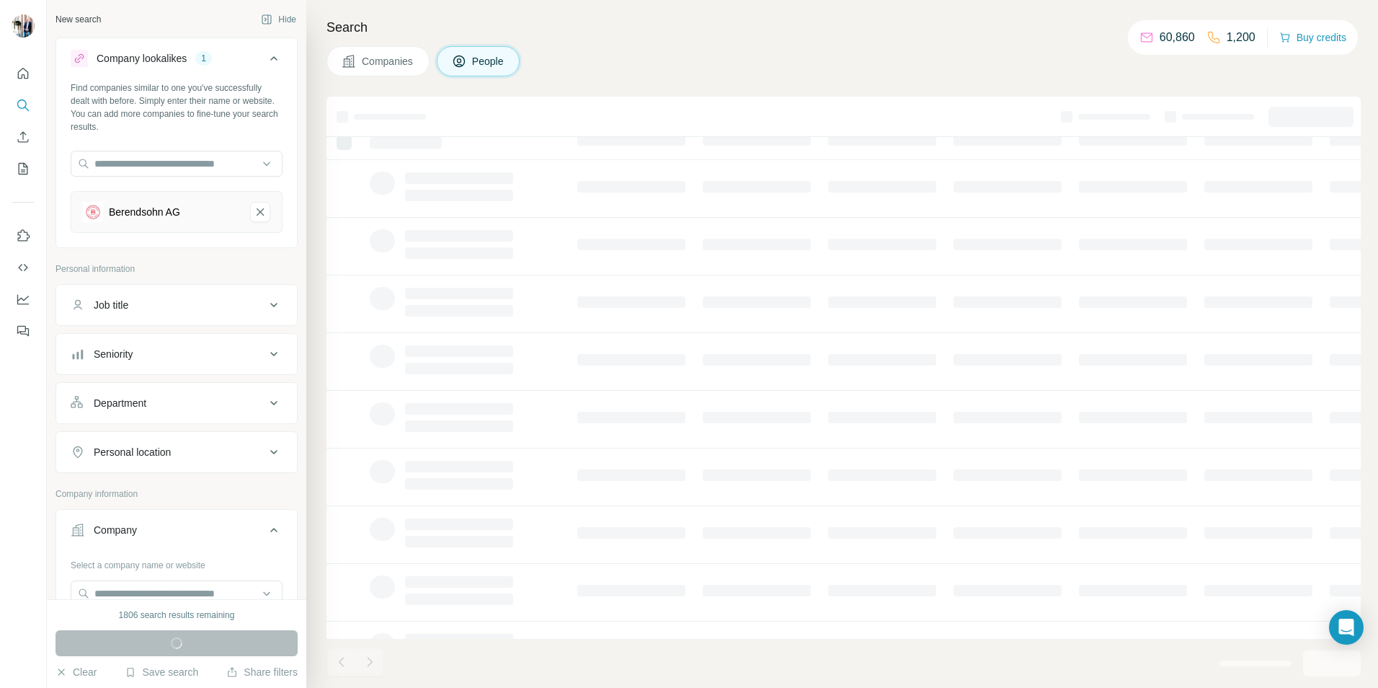
click at [401, 60] on span "Companies" at bounding box center [388, 61] width 53 height 14
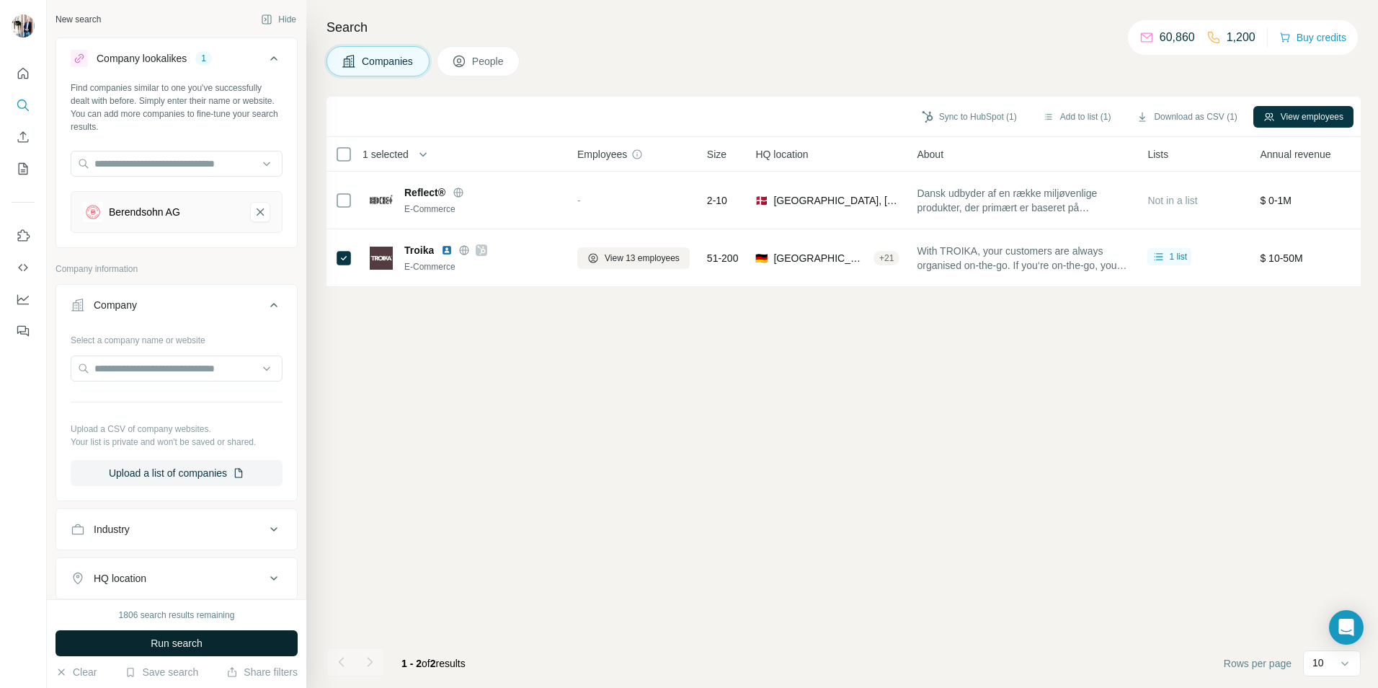
click at [169, 639] on span "Run search" at bounding box center [177, 643] width 52 height 14
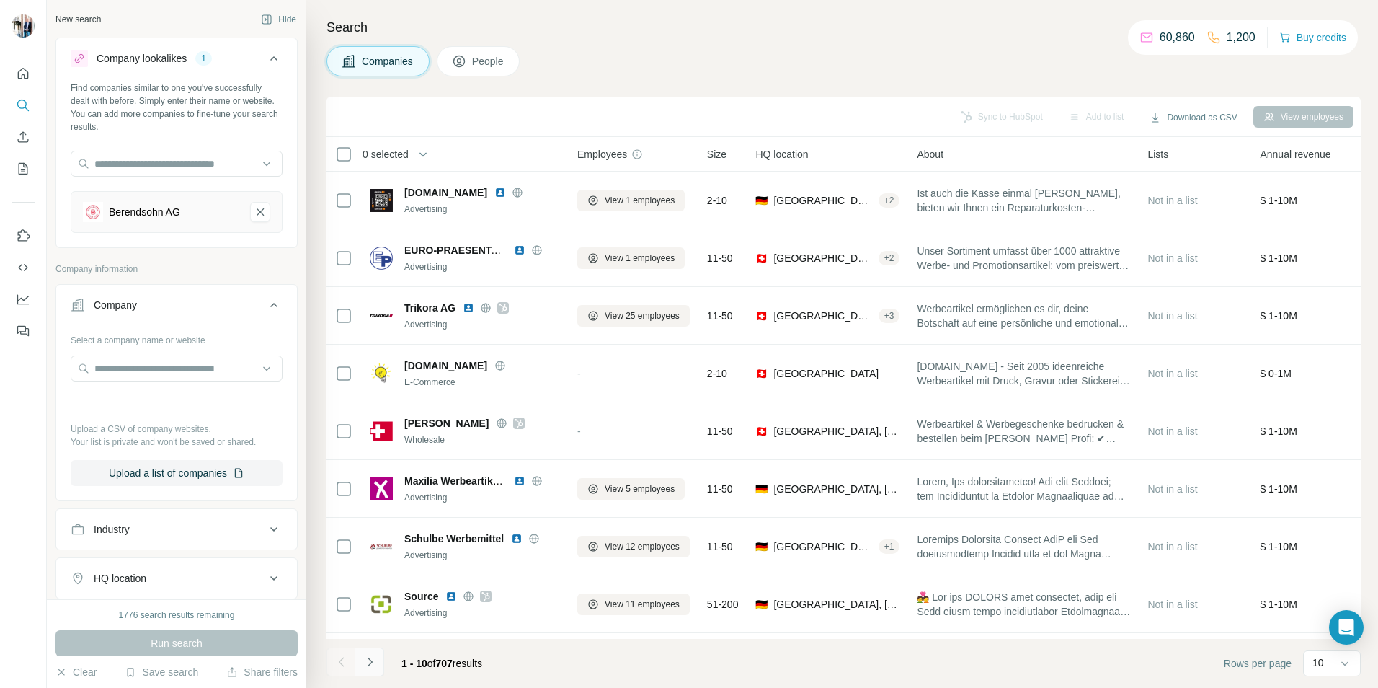
click at [370, 660] on icon "Navigate to next page" at bounding box center [369, 661] width 5 height 9
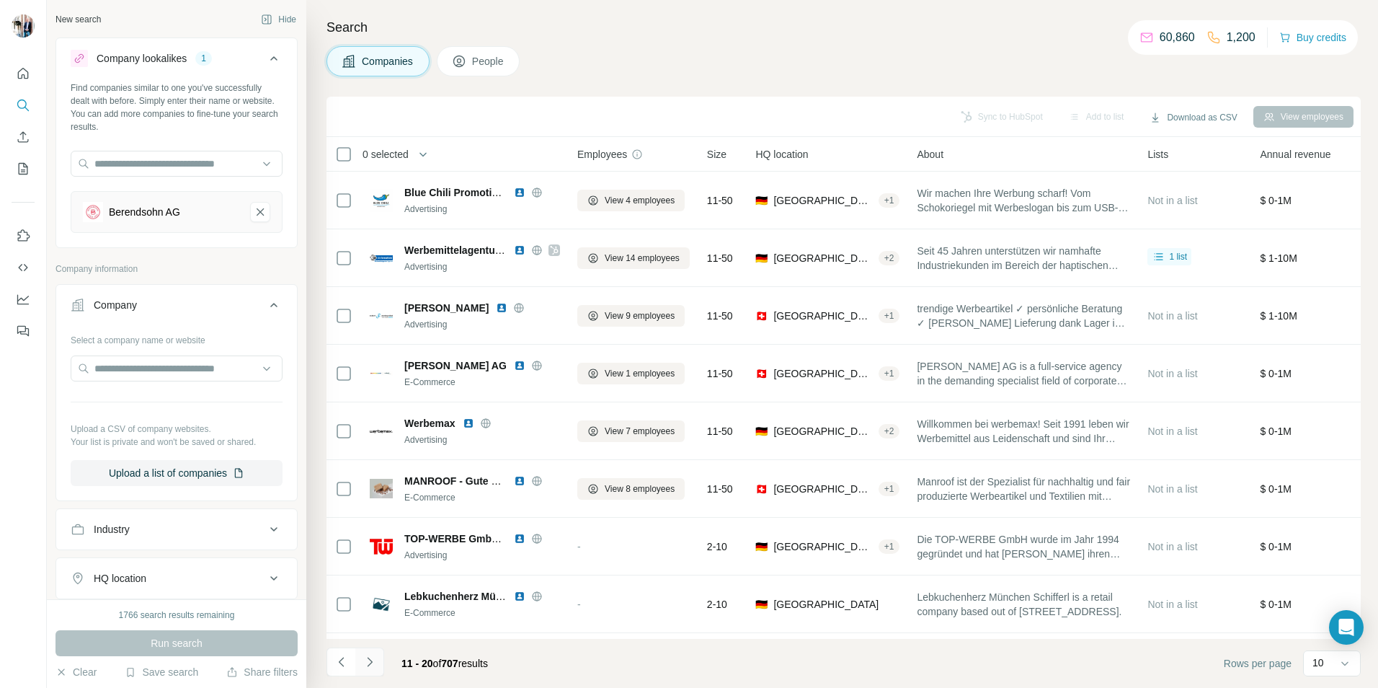
click at [371, 661] on icon "Navigate to next page" at bounding box center [369, 661] width 5 height 9
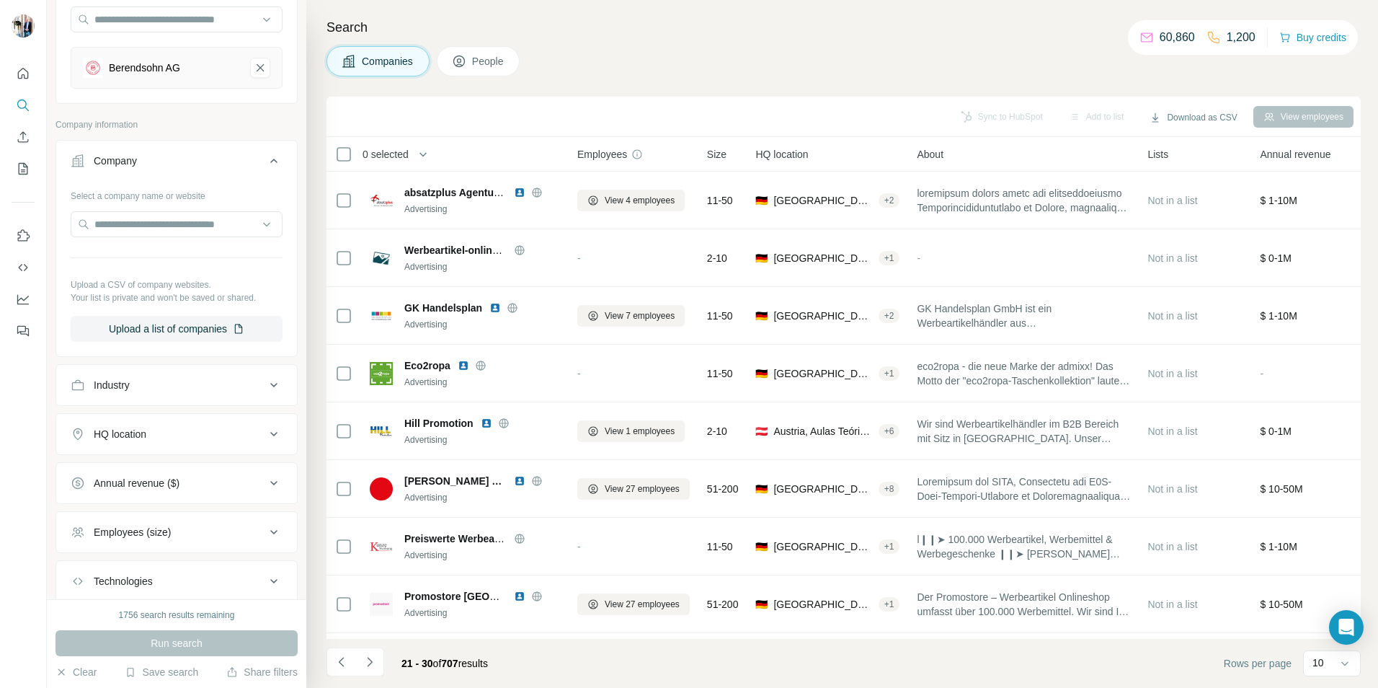
scroll to position [216, 0]
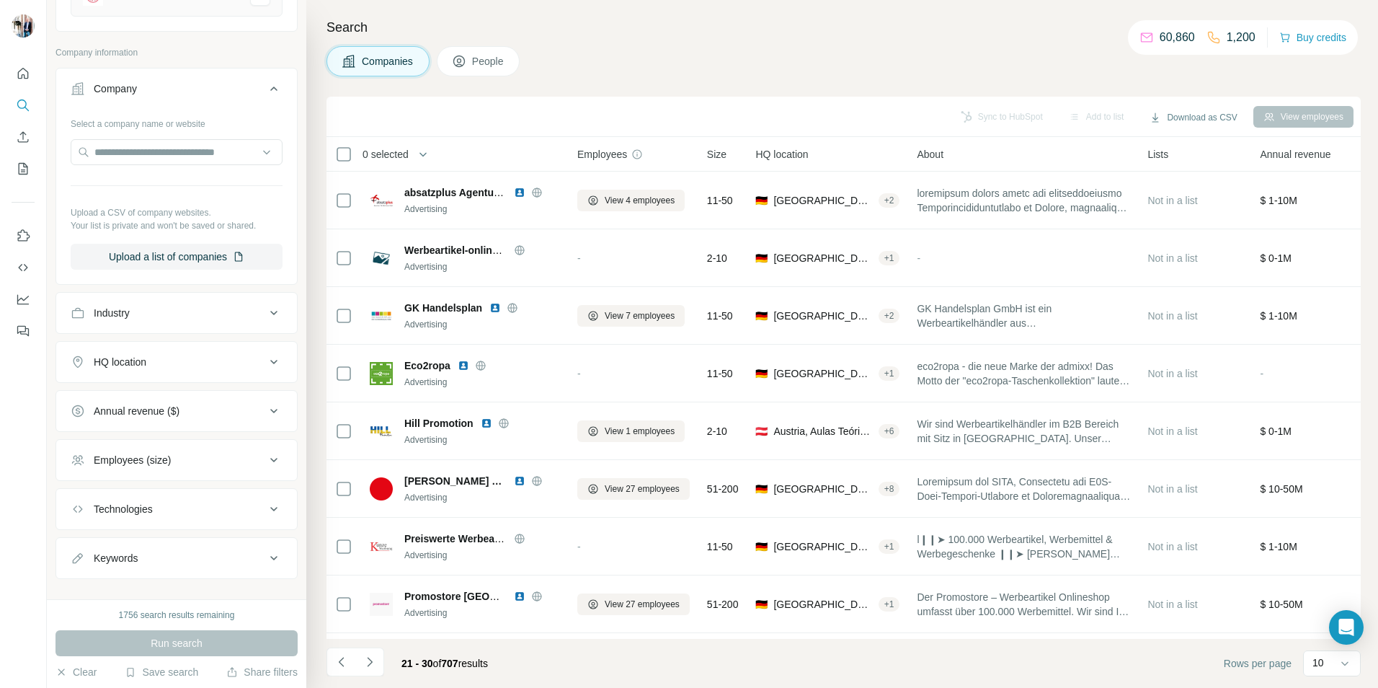
click at [177, 321] on button "Industry" at bounding box center [176, 312] width 241 height 35
click at [177, 321] on button "Industry" at bounding box center [176, 315] width 241 height 40
click at [174, 364] on div "HQ location" at bounding box center [168, 362] width 195 height 14
click at [162, 398] on input "text" at bounding box center [177, 398] width 212 height 26
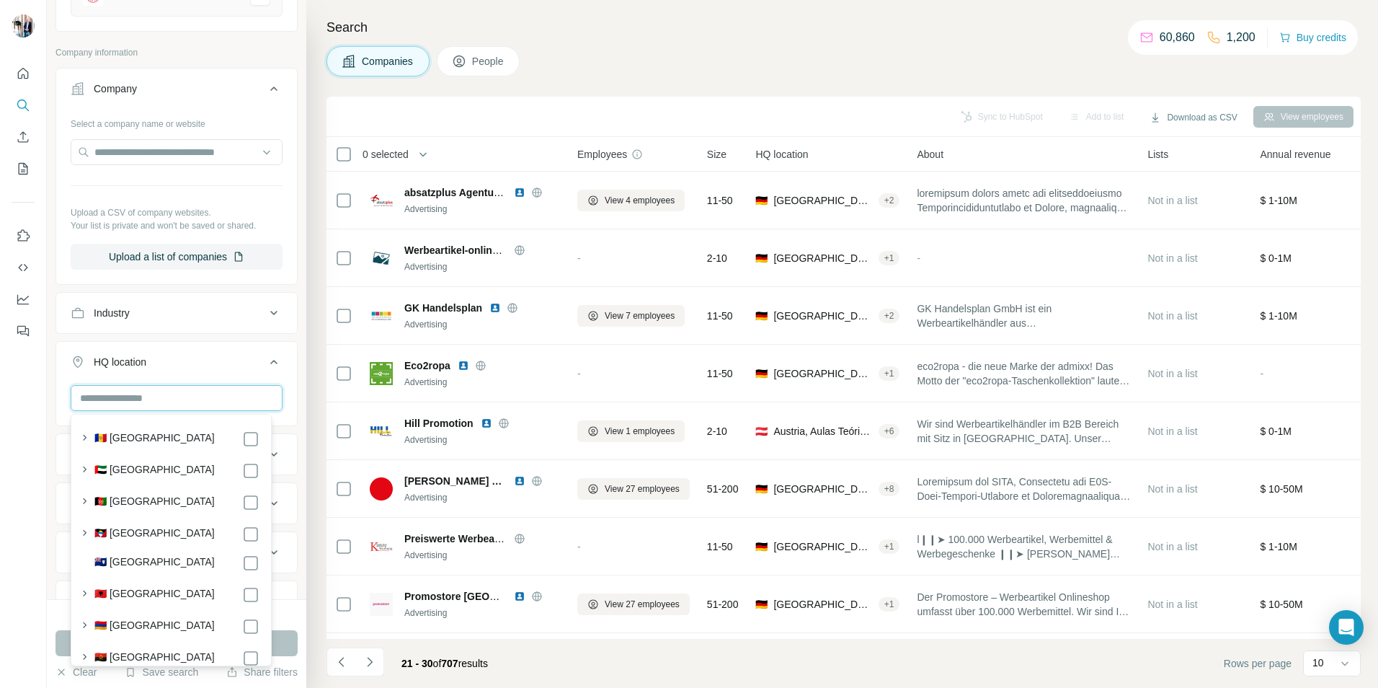
click at [162, 398] on input "text" at bounding box center [177, 398] width 212 height 26
click at [174, 363] on div "HQ location" at bounding box center [168, 362] width 195 height 14
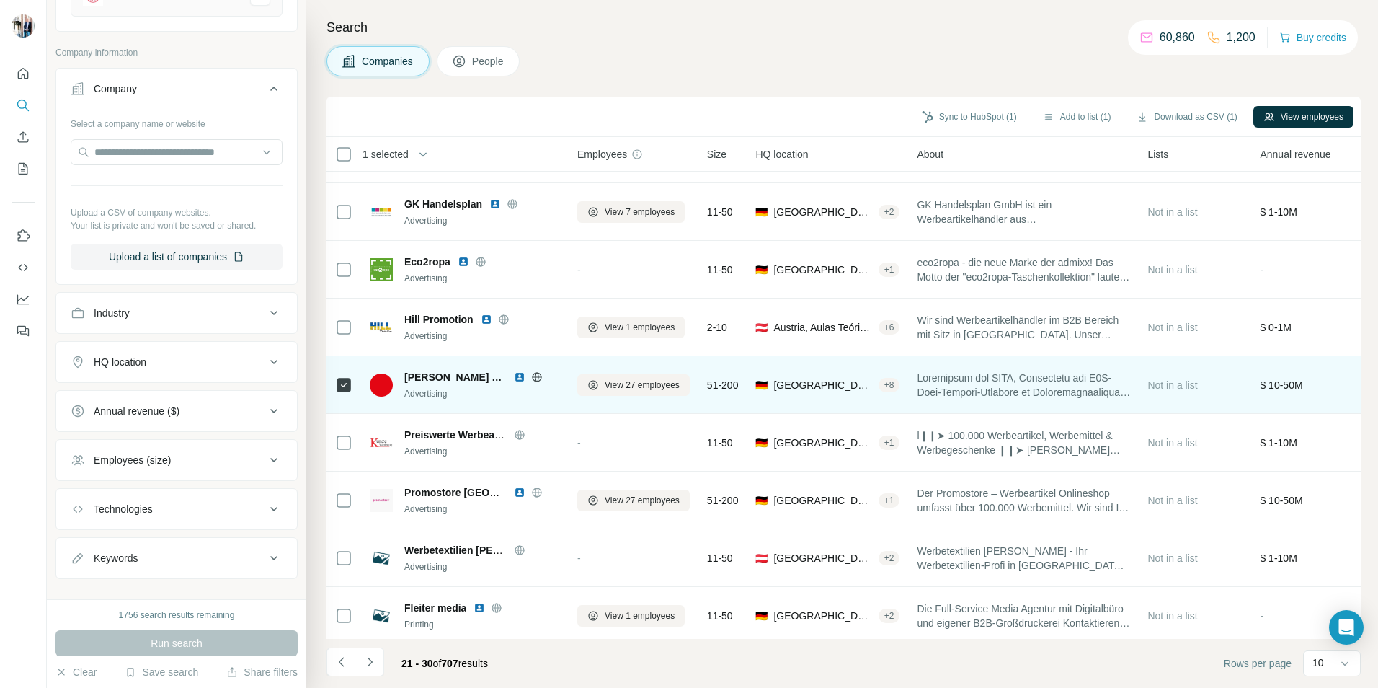
scroll to position [117, 0]
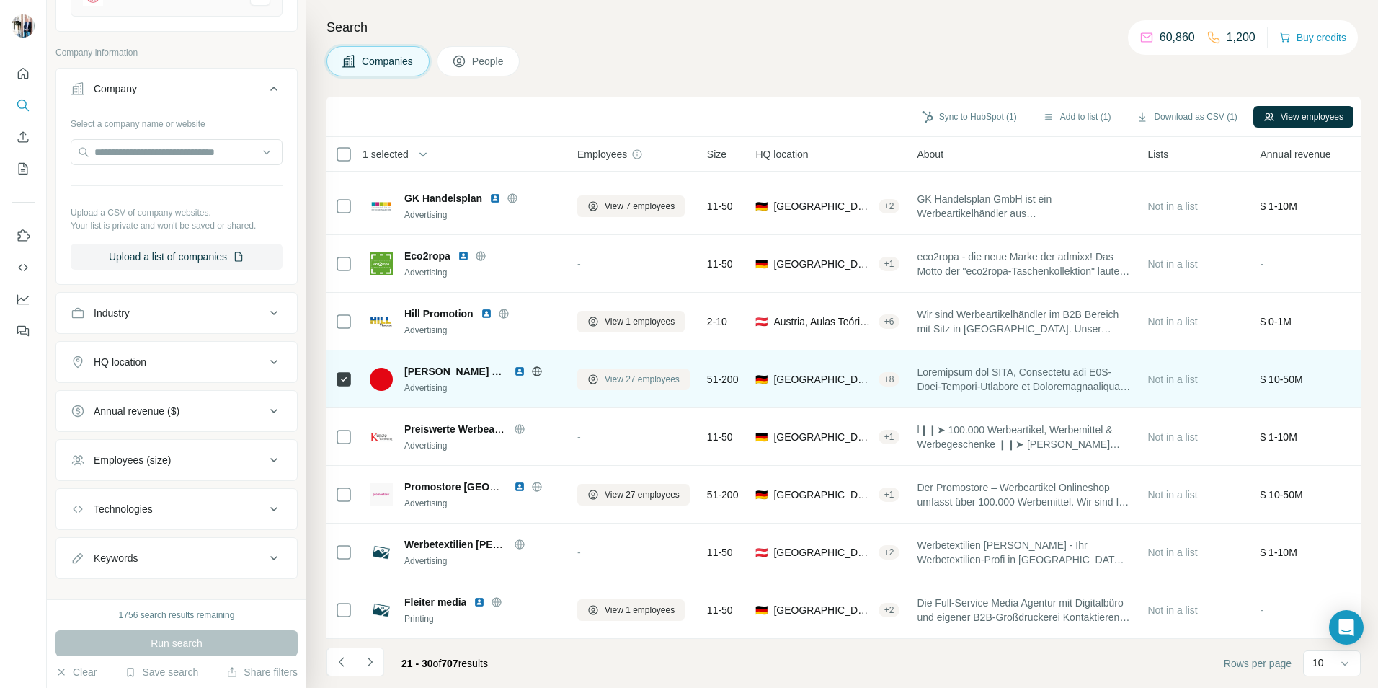
click at [610, 373] on span "View 27 employees" at bounding box center [642, 379] width 75 height 13
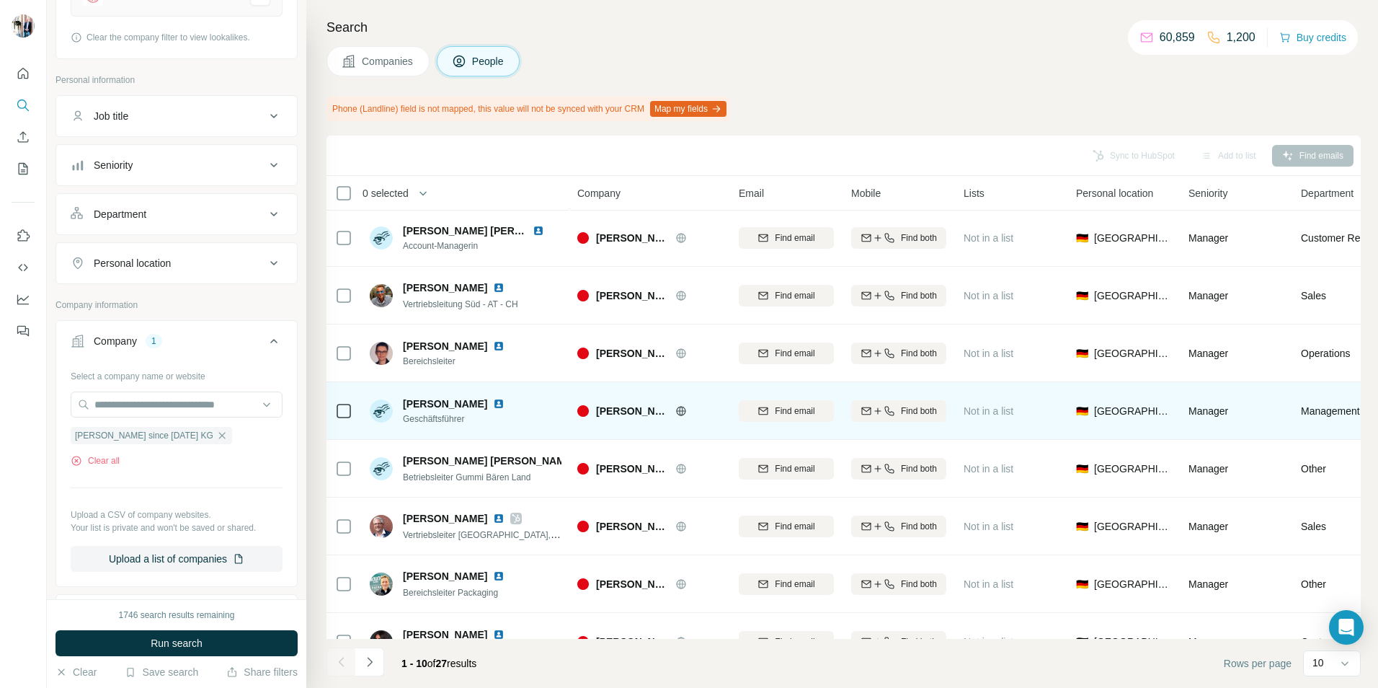
scroll to position [156, 0]
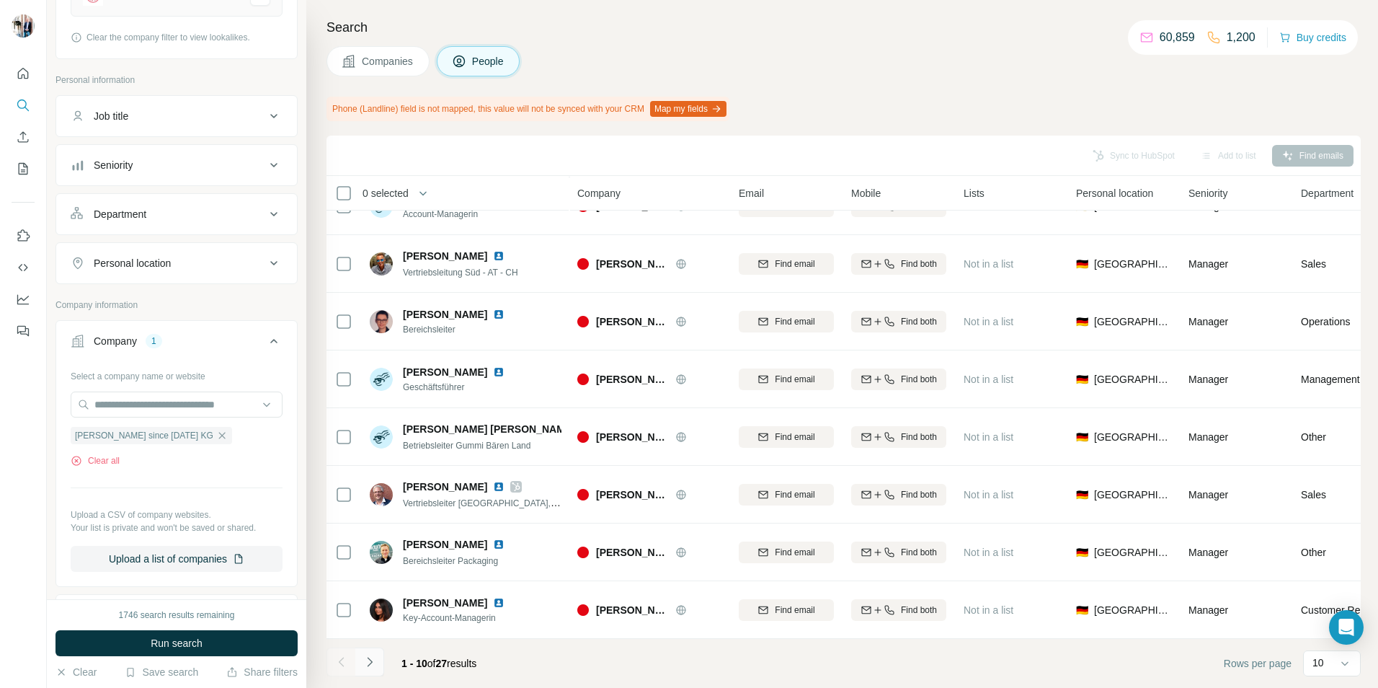
click at [373, 664] on icon "Navigate to next page" at bounding box center [370, 661] width 14 height 14
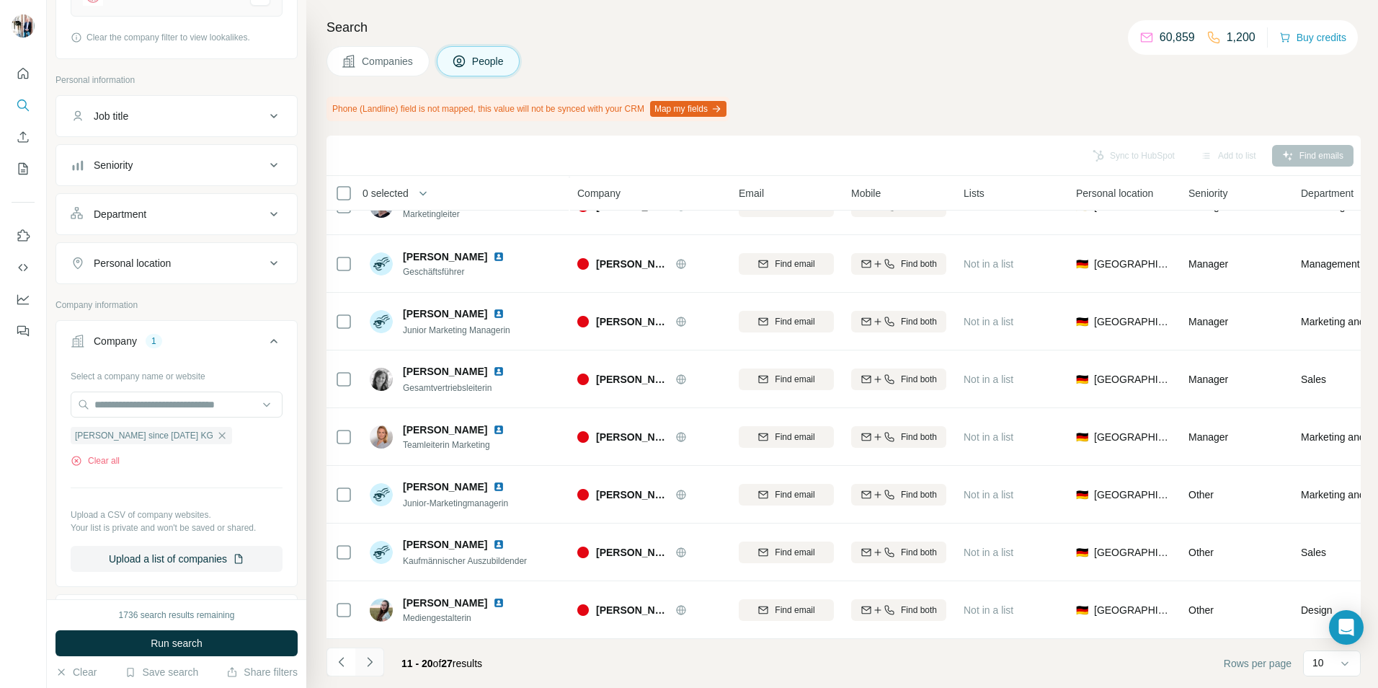
click at [370, 662] on icon "Navigate to next page" at bounding box center [370, 661] width 14 height 14
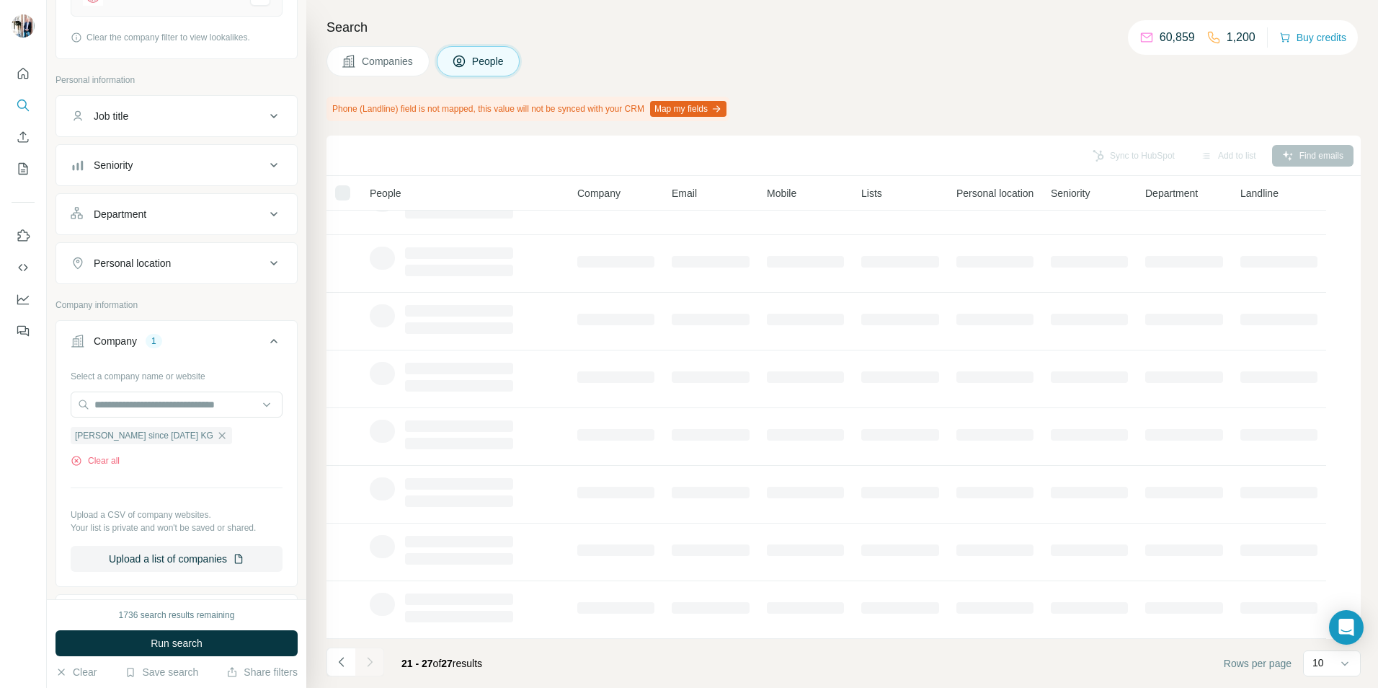
scroll to position [0, 0]
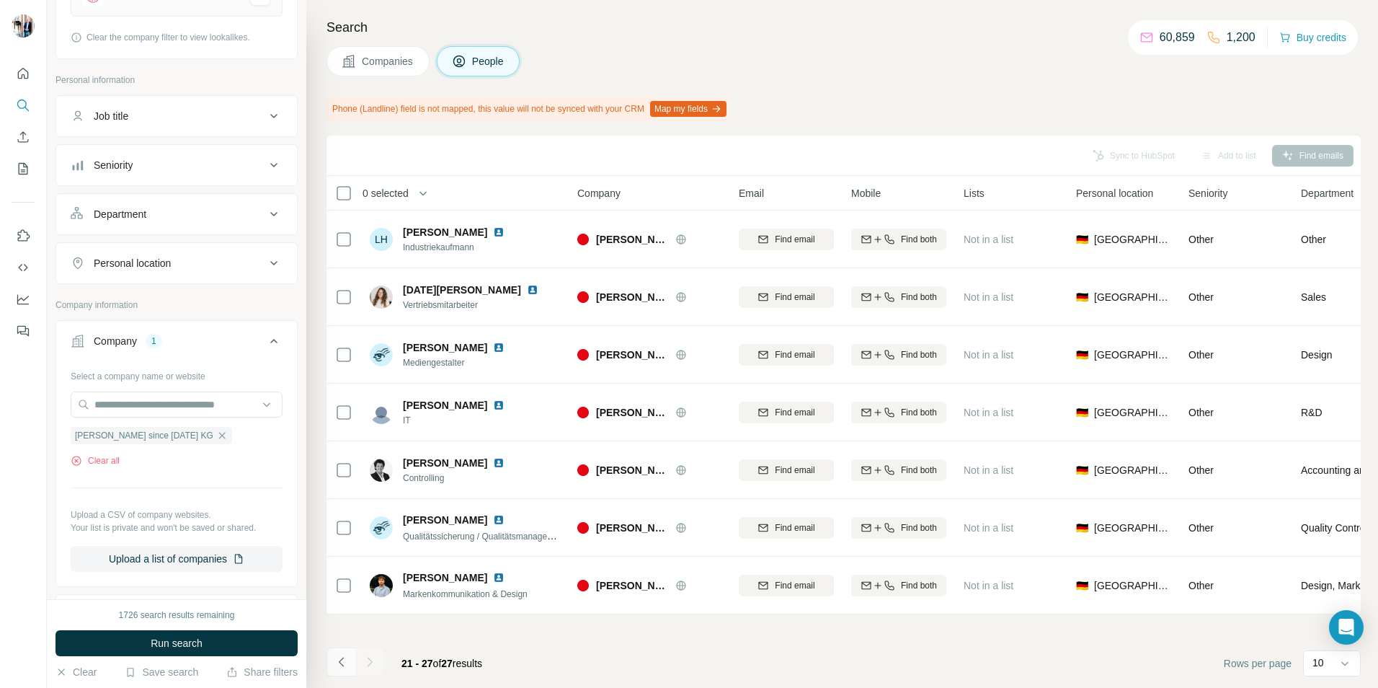
click at [341, 663] on icon "Navigate to previous page" at bounding box center [340, 661] width 5 height 9
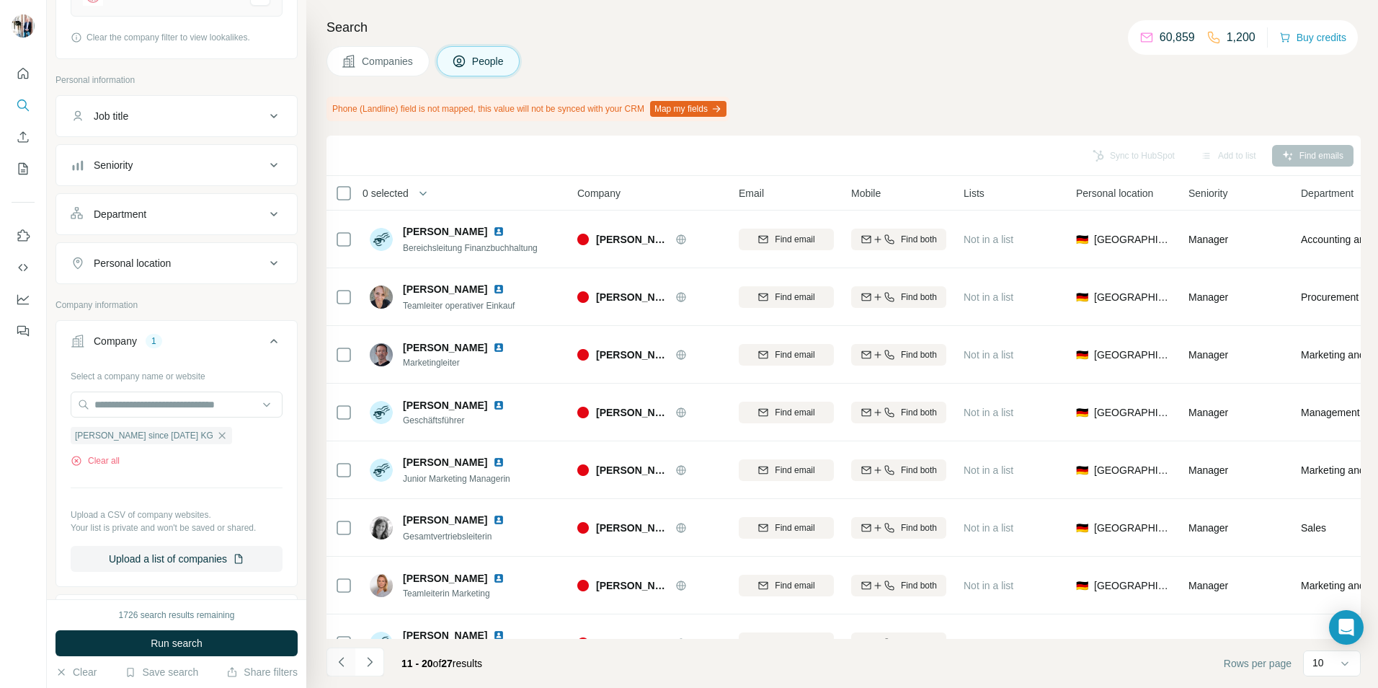
click at [341, 663] on icon "Navigate to previous page" at bounding box center [340, 661] width 5 height 9
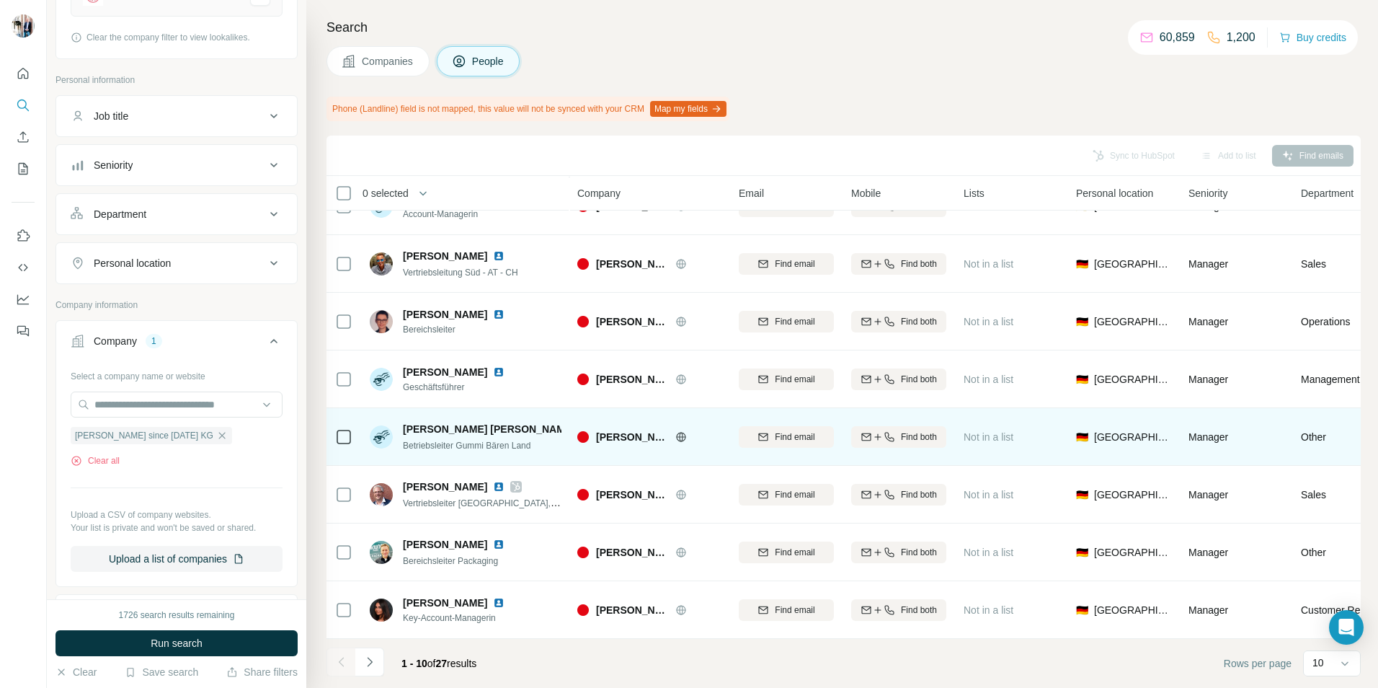
scroll to position [156, 0]
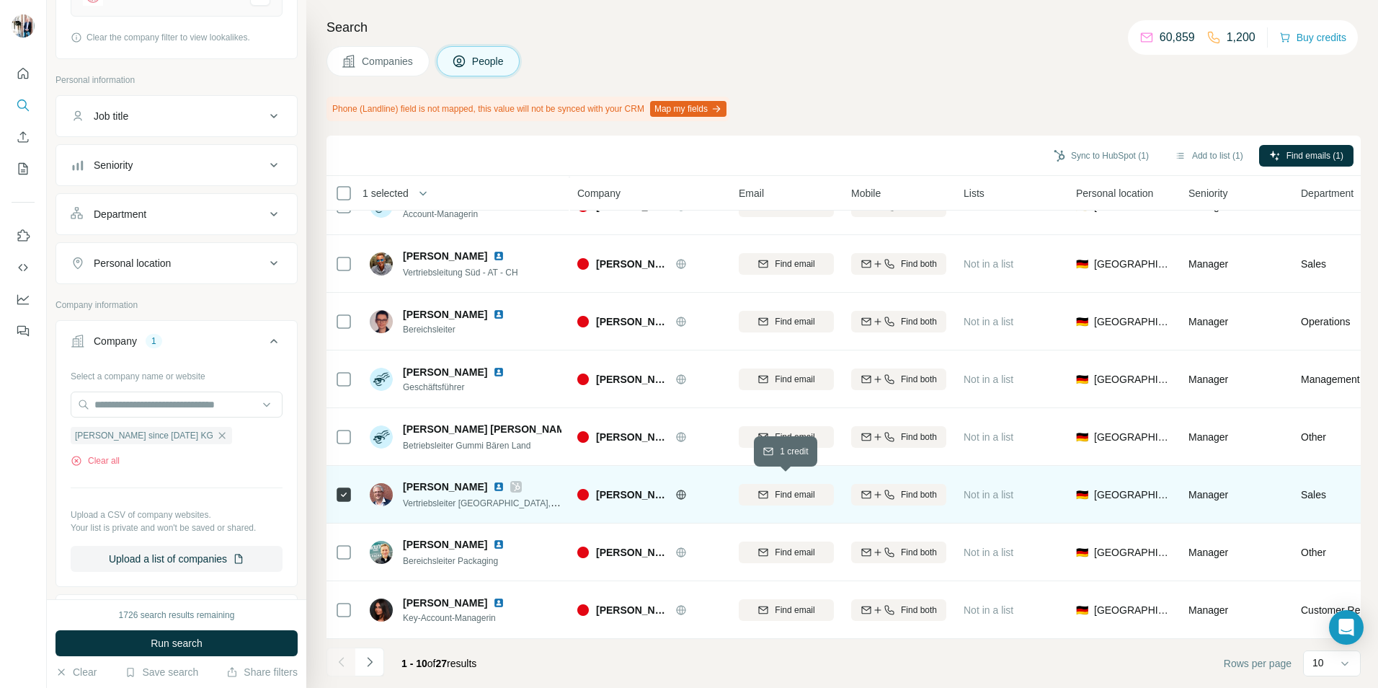
click at [802, 488] on span "Find email" at bounding box center [795, 494] width 40 height 13
click at [378, 63] on span "Companies" at bounding box center [388, 61] width 53 height 14
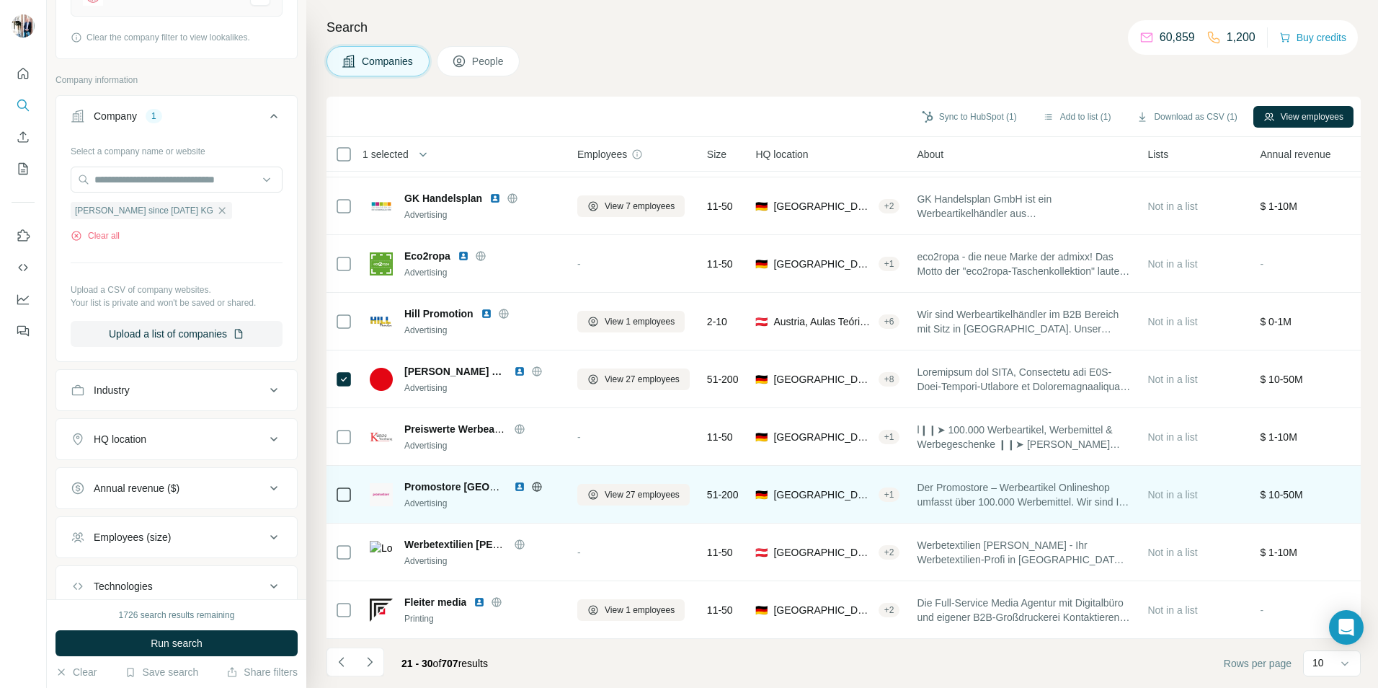
scroll to position [117, 0]
click at [948, 115] on button "Sync to HubSpot (1)" at bounding box center [969, 117] width 115 height 22
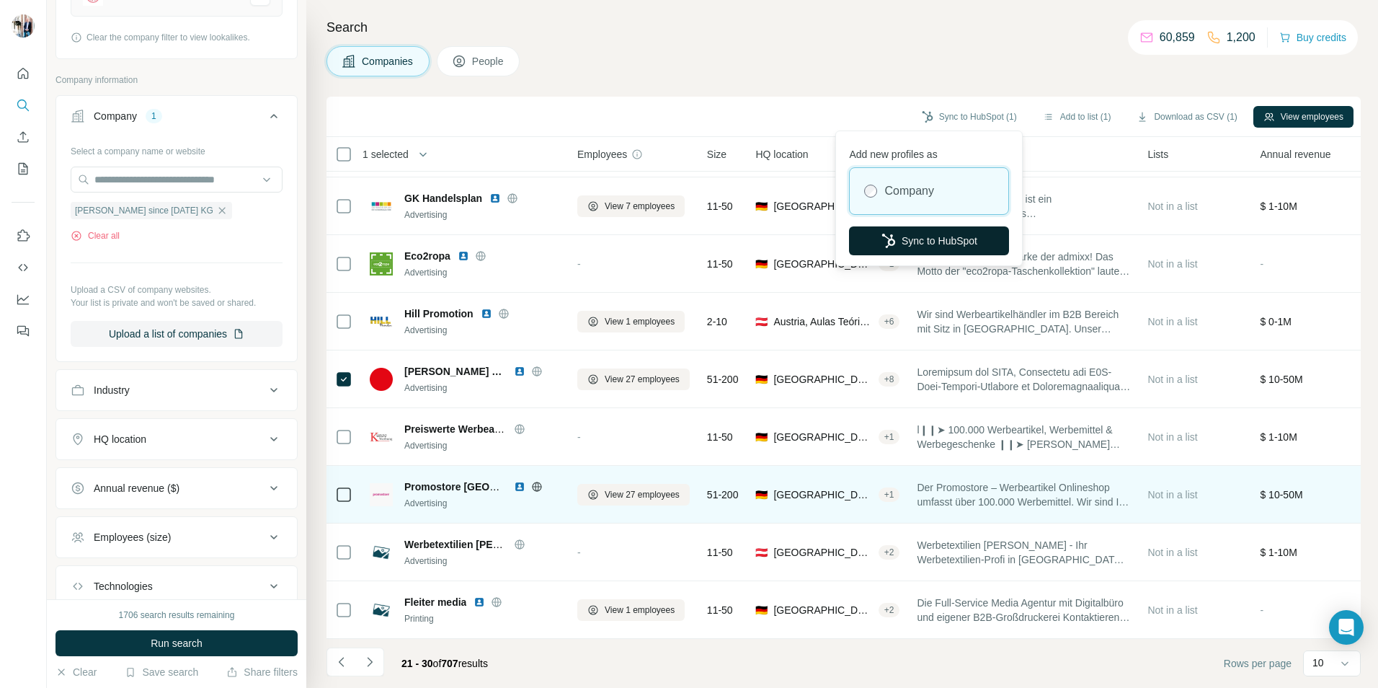
click at [945, 246] on button "Sync to HubSpot" at bounding box center [929, 240] width 160 height 29
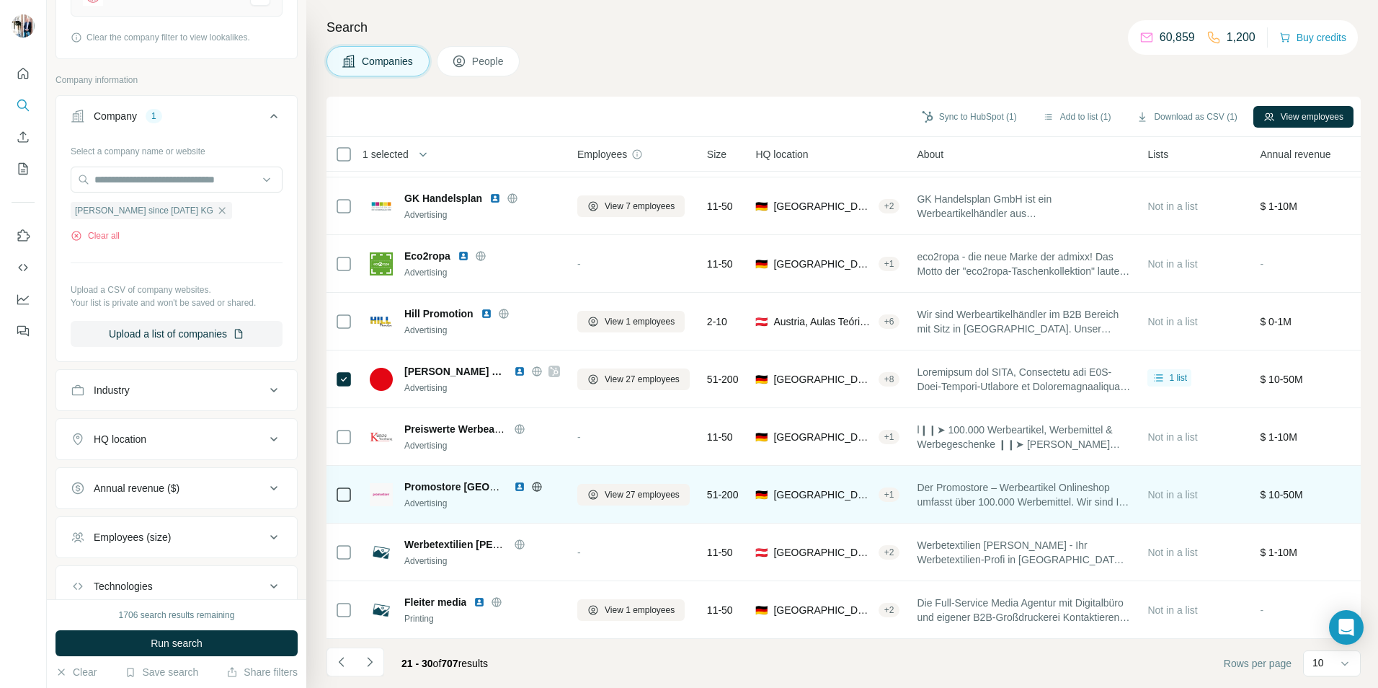
click at [489, 67] on span "People" at bounding box center [488, 61] width 33 height 14
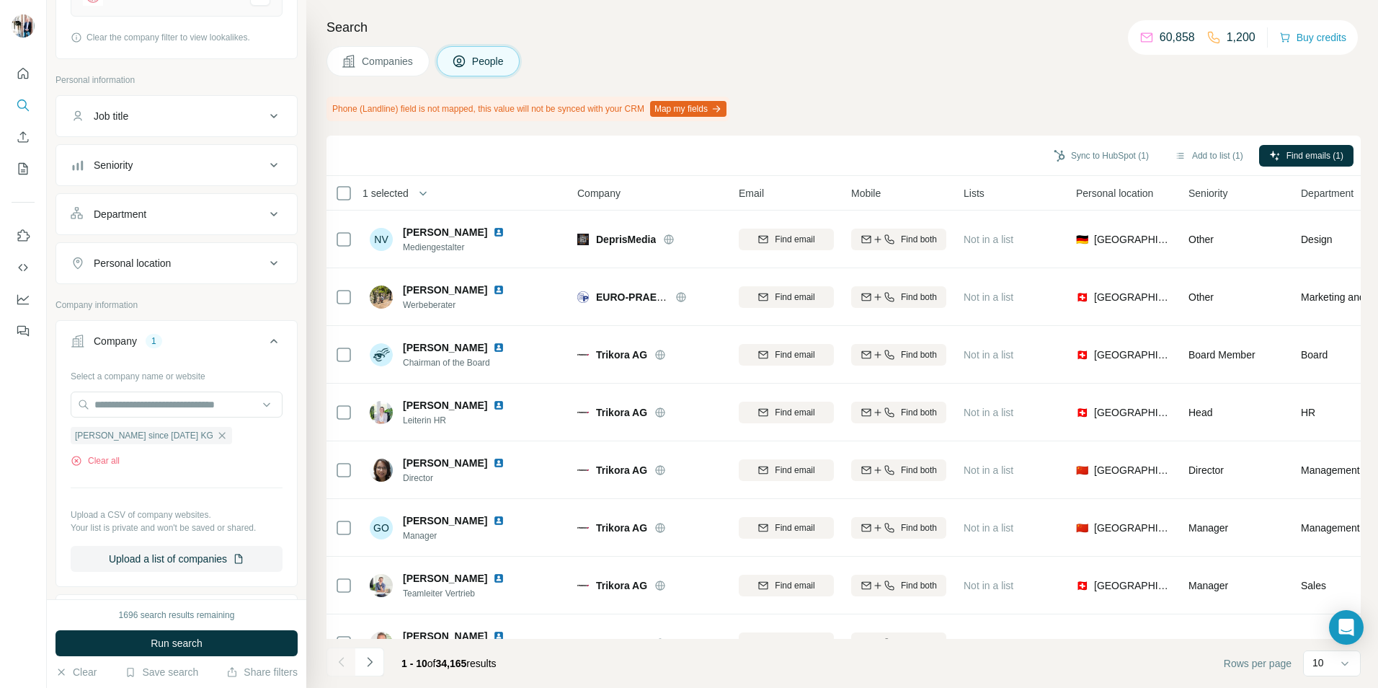
click at [393, 67] on span "Companies" at bounding box center [388, 61] width 53 height 14
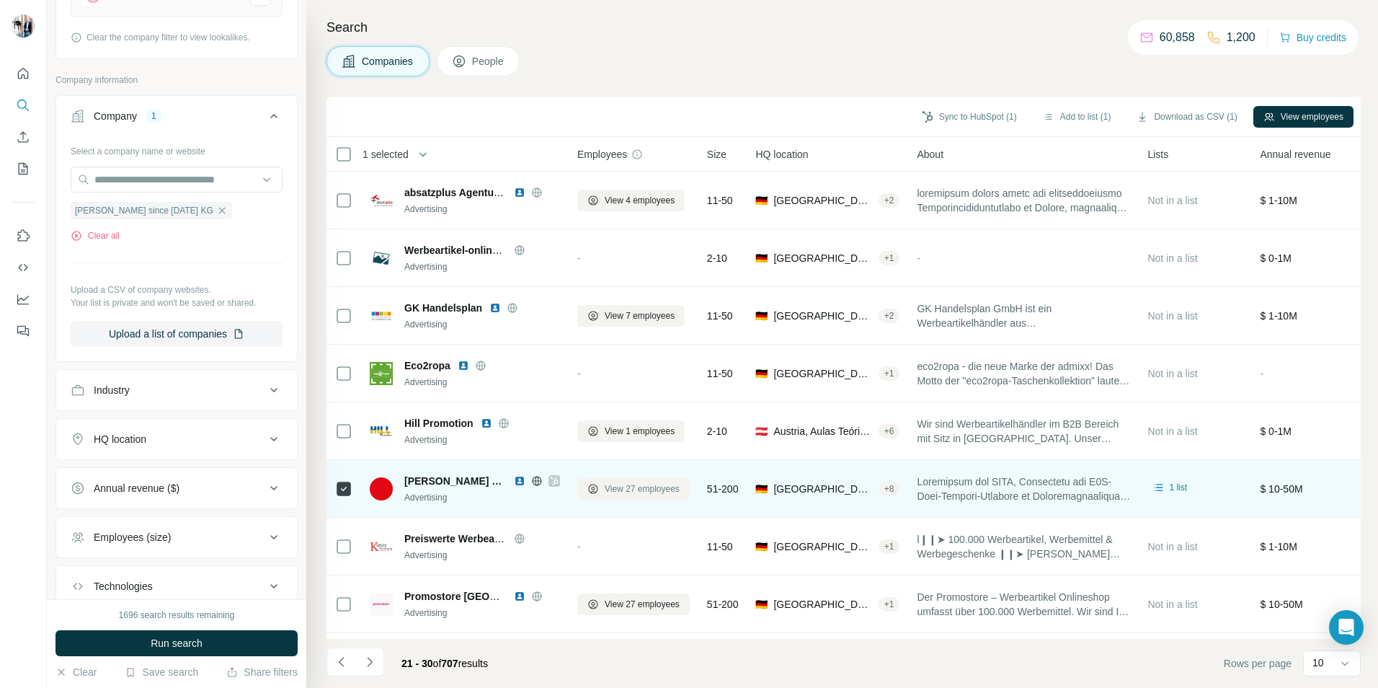
click at [621, 489] on span "View 27 employees" at bounding box center [642, 488] width 75 height 13
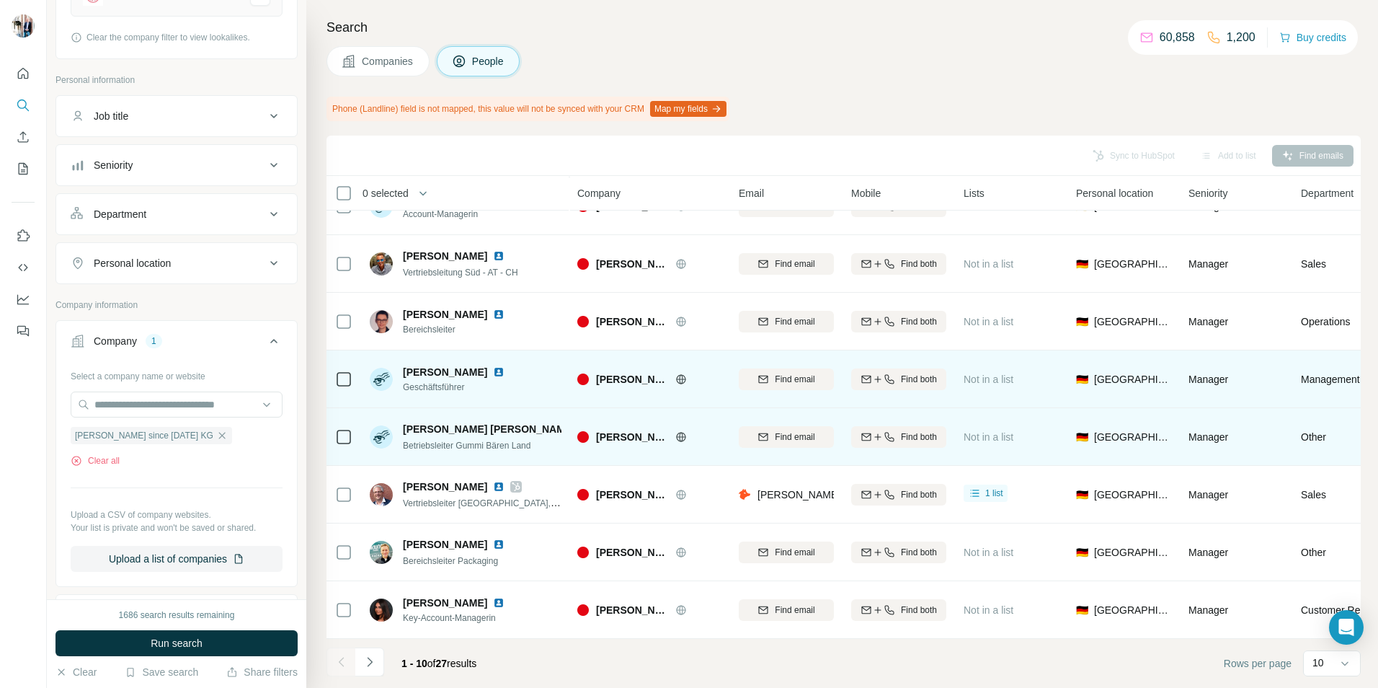
scroll to position [156, 0]
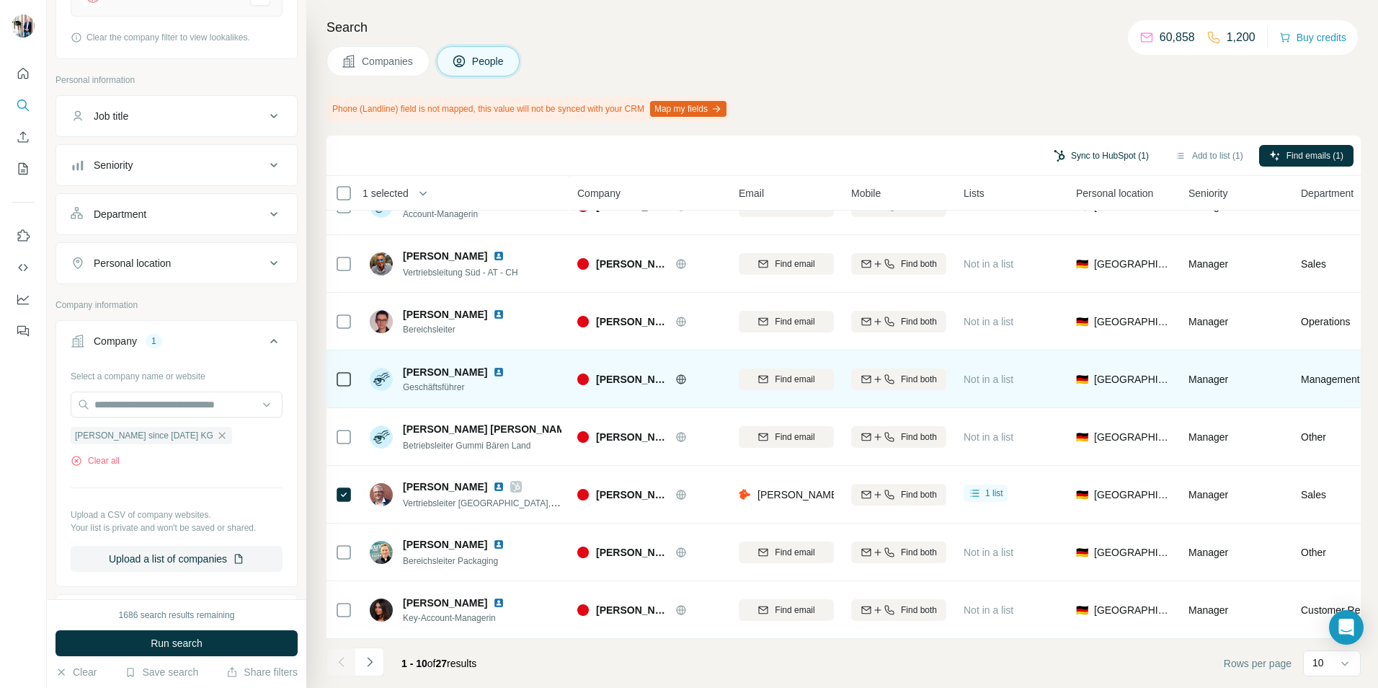
click at [1103, 155] on button "Sync to HubSpot (1)" at bounding box center [1101, 156] width 115 height 22
click at [1082, 265] on button "Sync to HubSpot" at bounding box center [1067, 262] width 160 height 29
click at [384, 61] on span "Companies" at bounding box center [388, 61] width 53 height 14
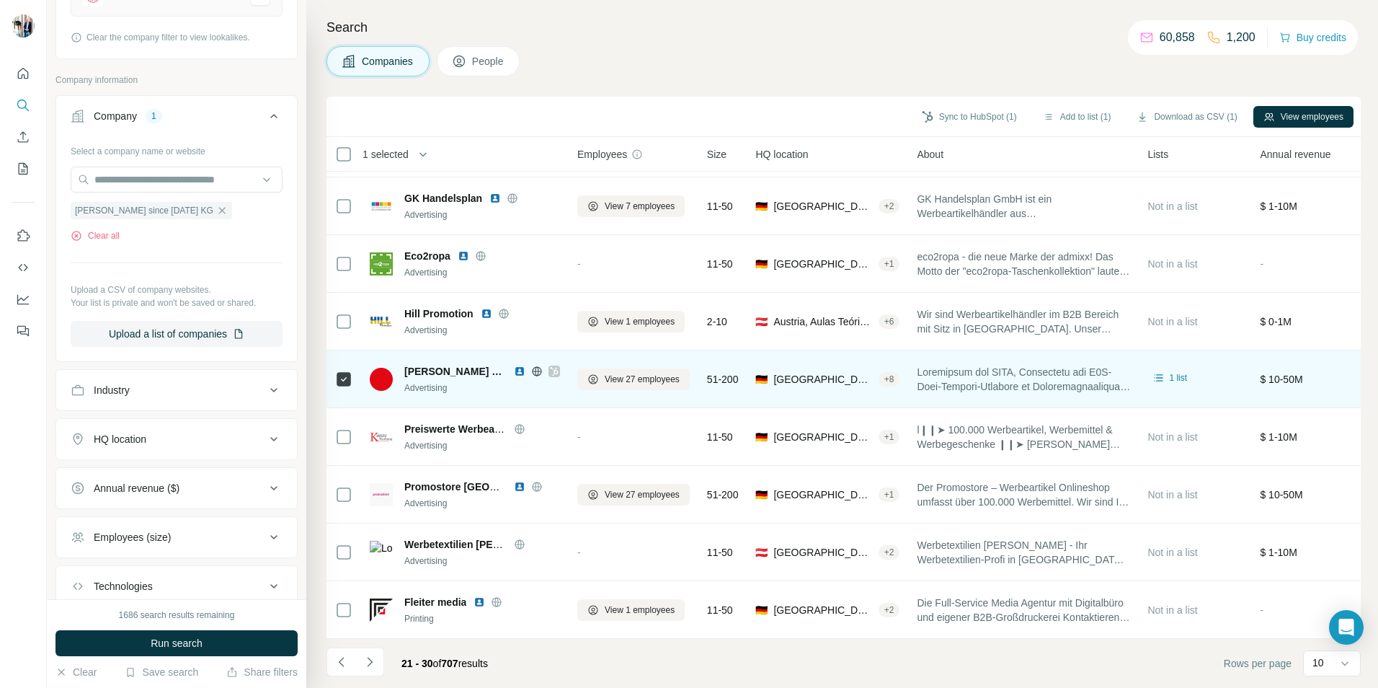
scroll to position [117, 0]
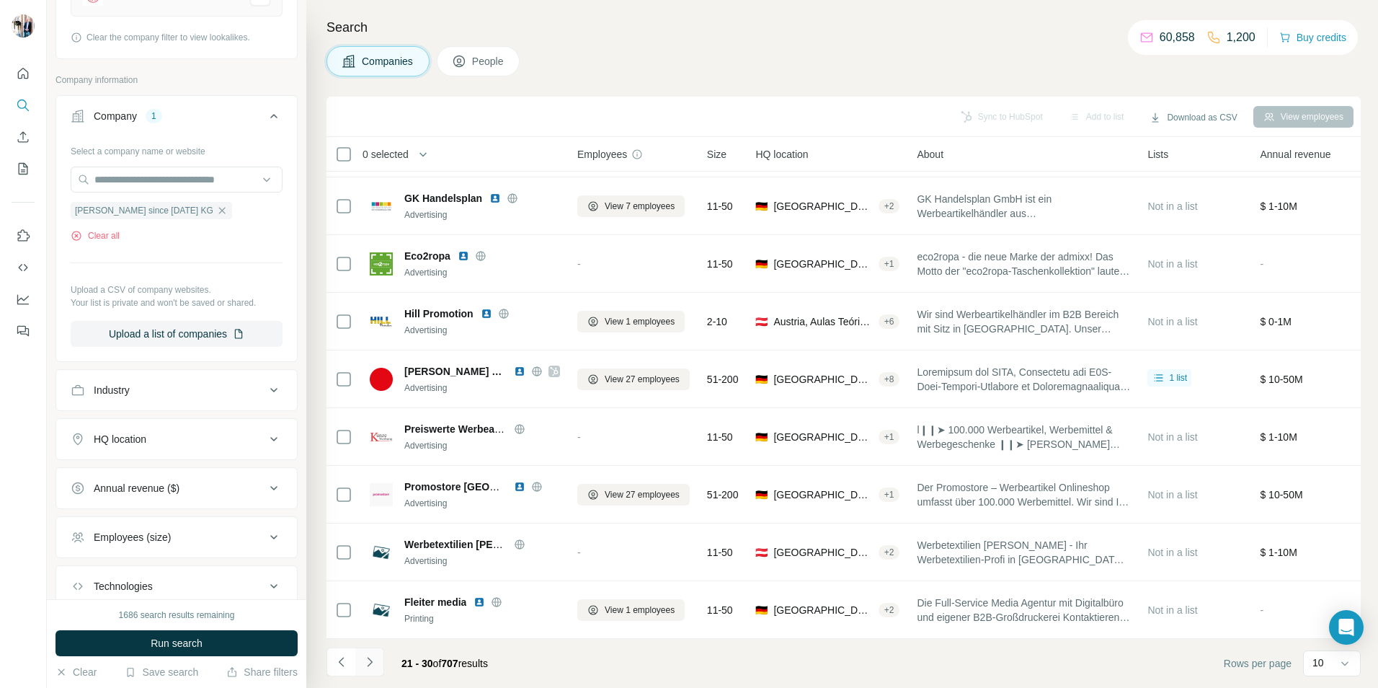
click at [370, 664] on icon "Navigate to next page" at bounding box center [370, 661] width 14 height 14
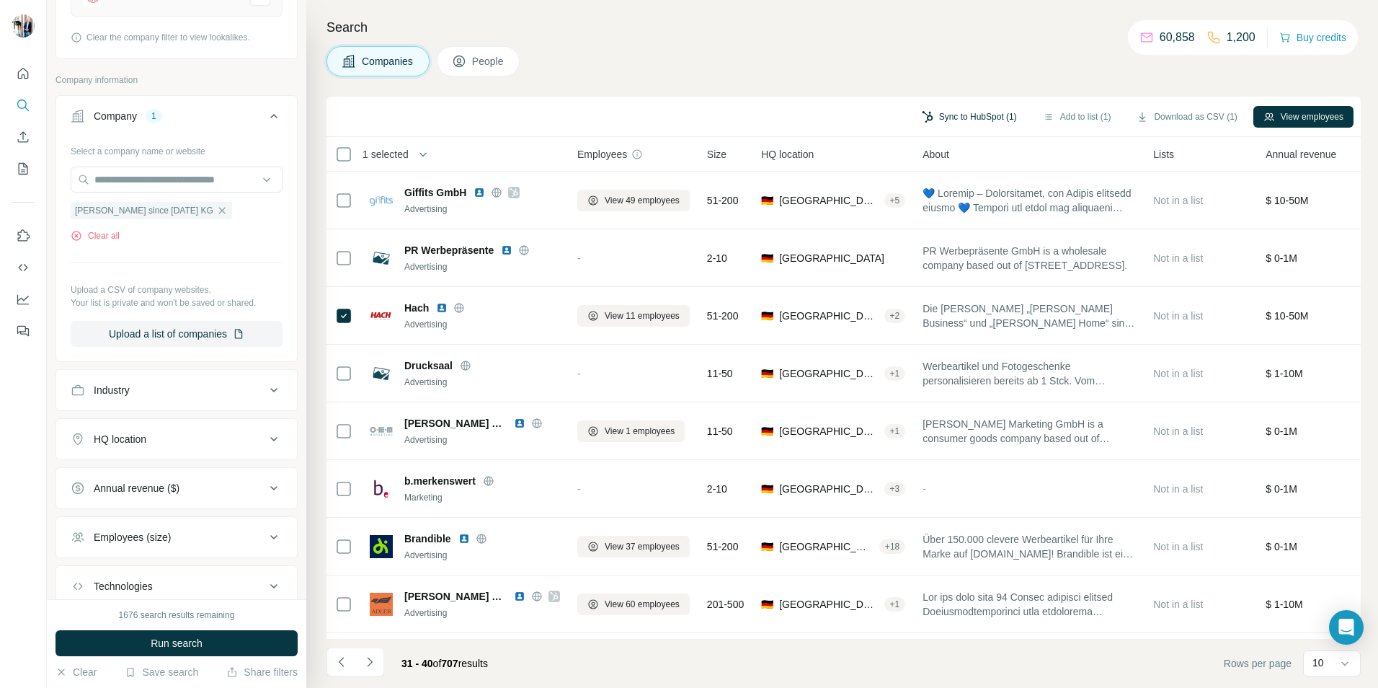
click at [980, 116] on button "Sync to HubSpot (1)" at bounding box center [969, 117] width 115 height 22
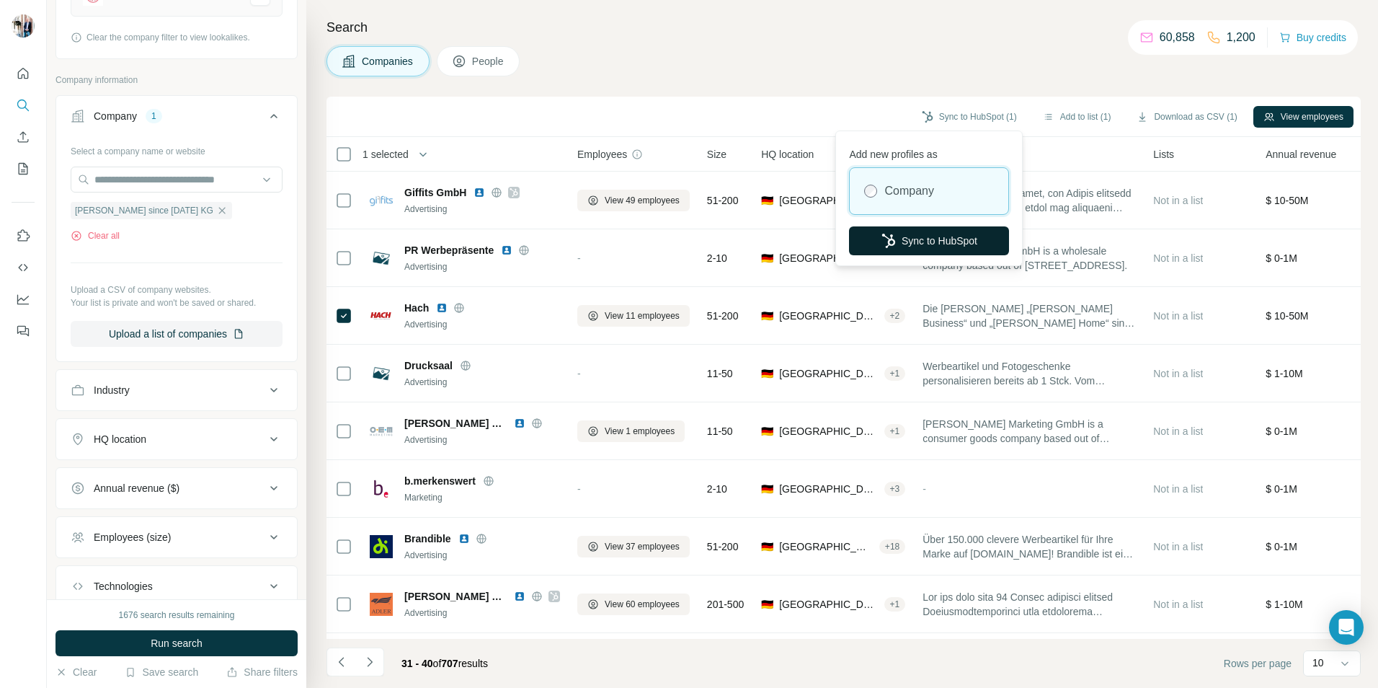
click at [933, 243] on button "Sync to HubSpot" at bounding box center [929, 240] width 160 height 29
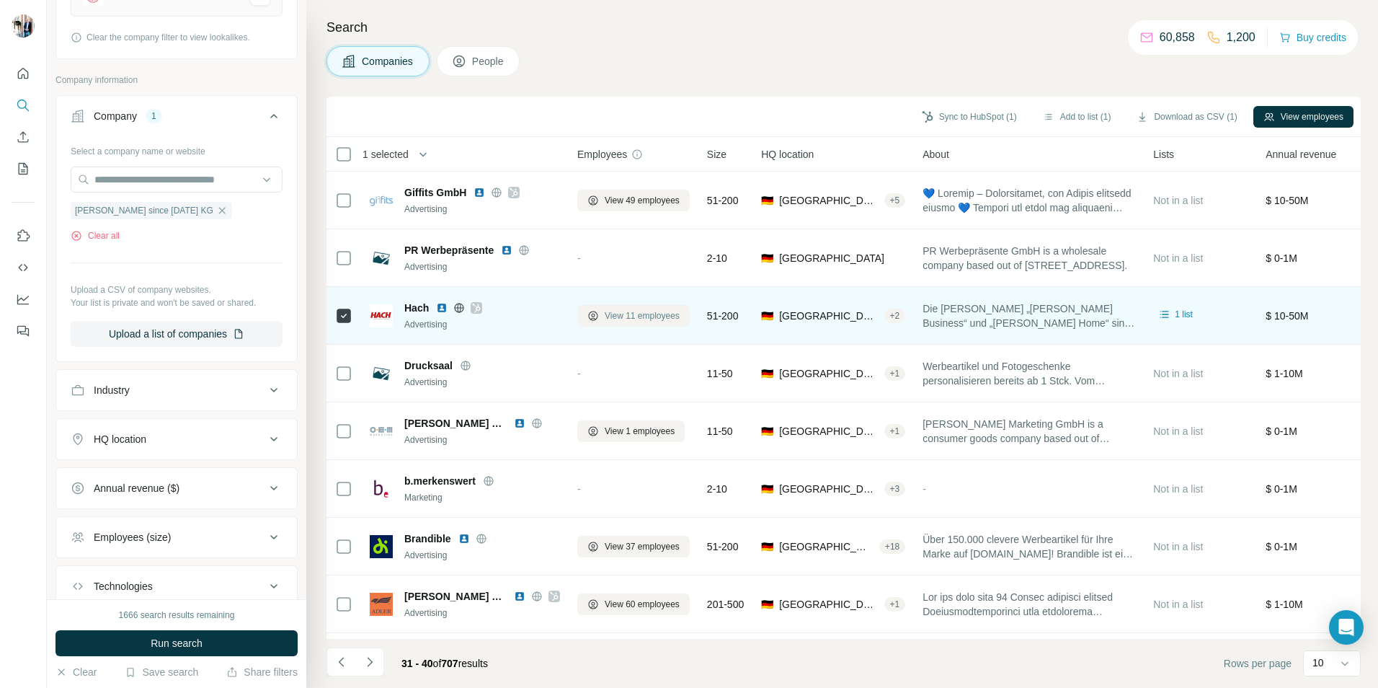
click at [636, 318] on span "View 11 employees" at bounding box center [642, 315] width 75 height 13
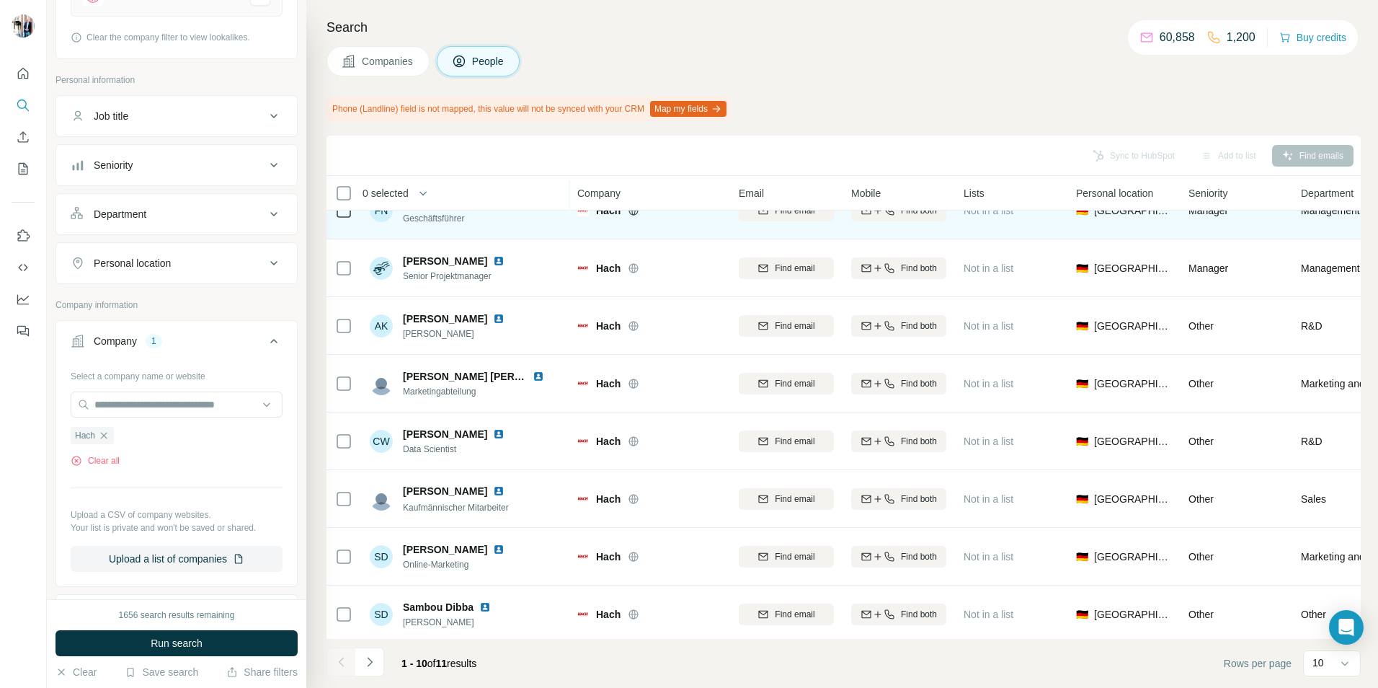
scroll to position [156, 0]
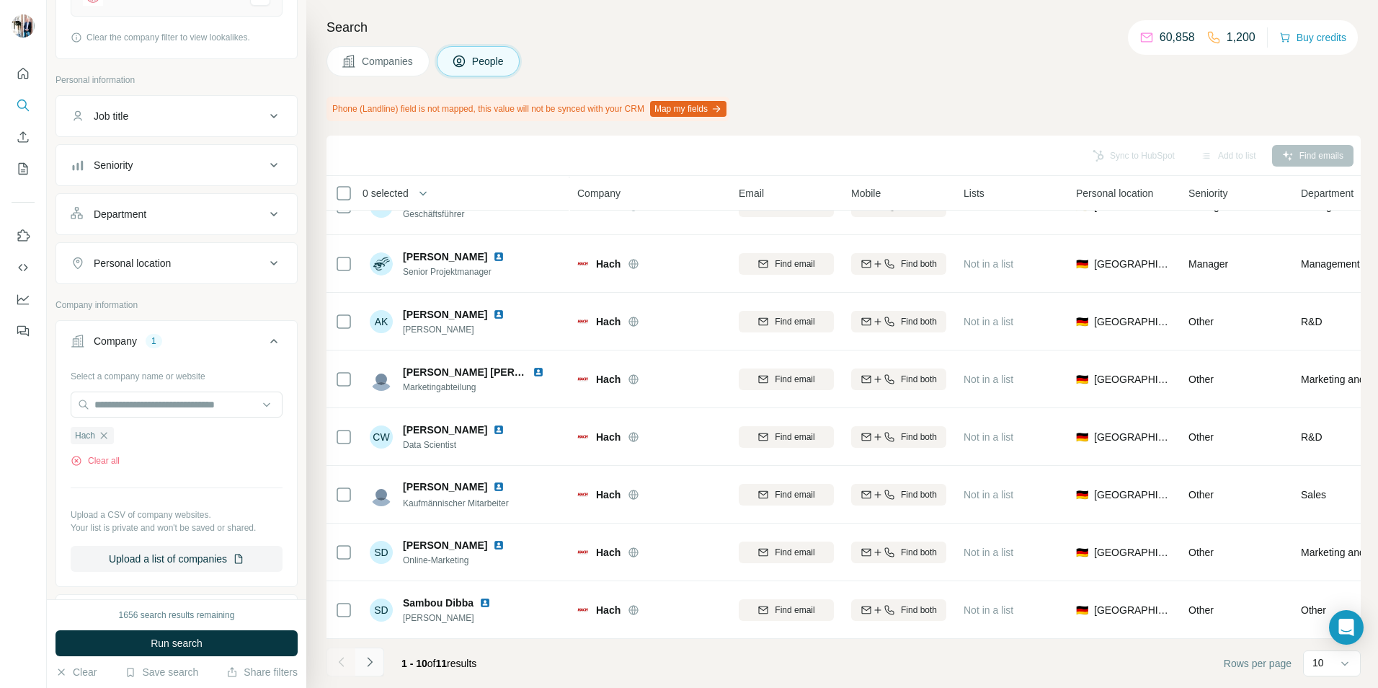
click at [370, 660] on icon "Navigate to next page" at bounding box center [369, 661] width 5 height 9
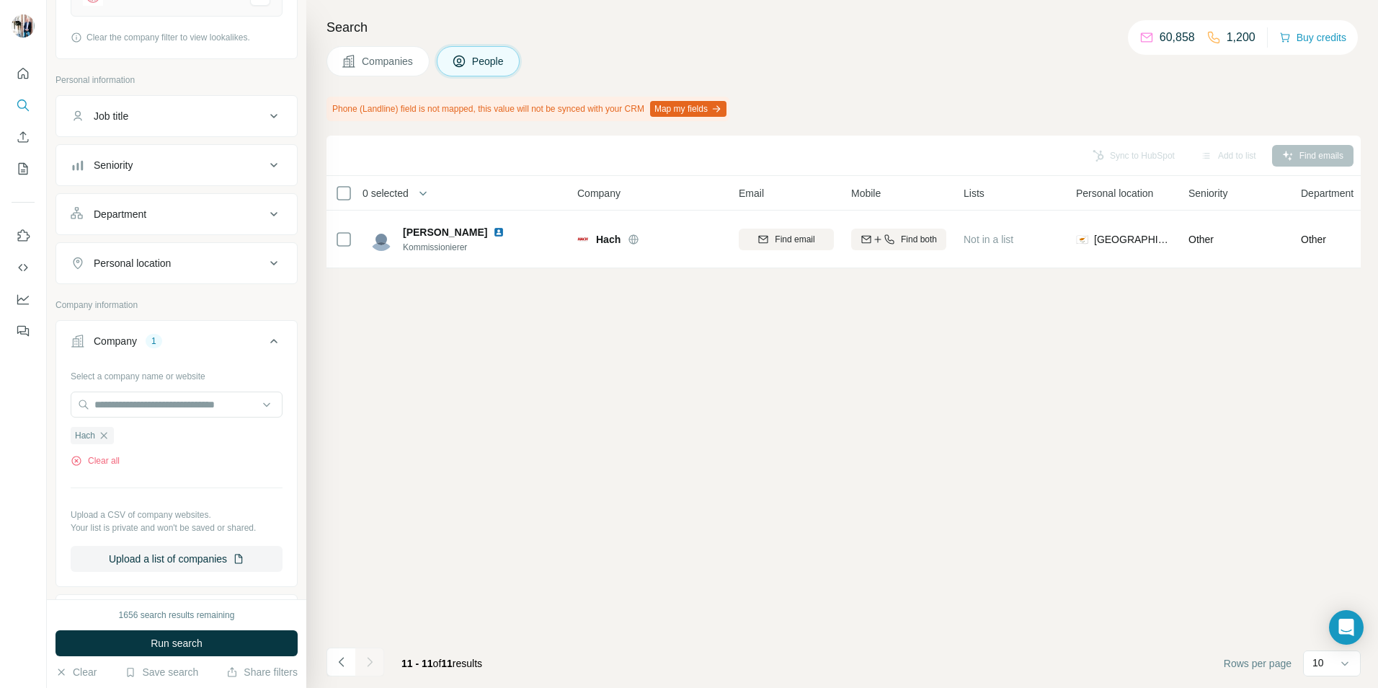
scroll to position [0, 0]
click at [340, 661] on icon "Navigate to previous page" at bounding box center [340, 661] width 5 height 9
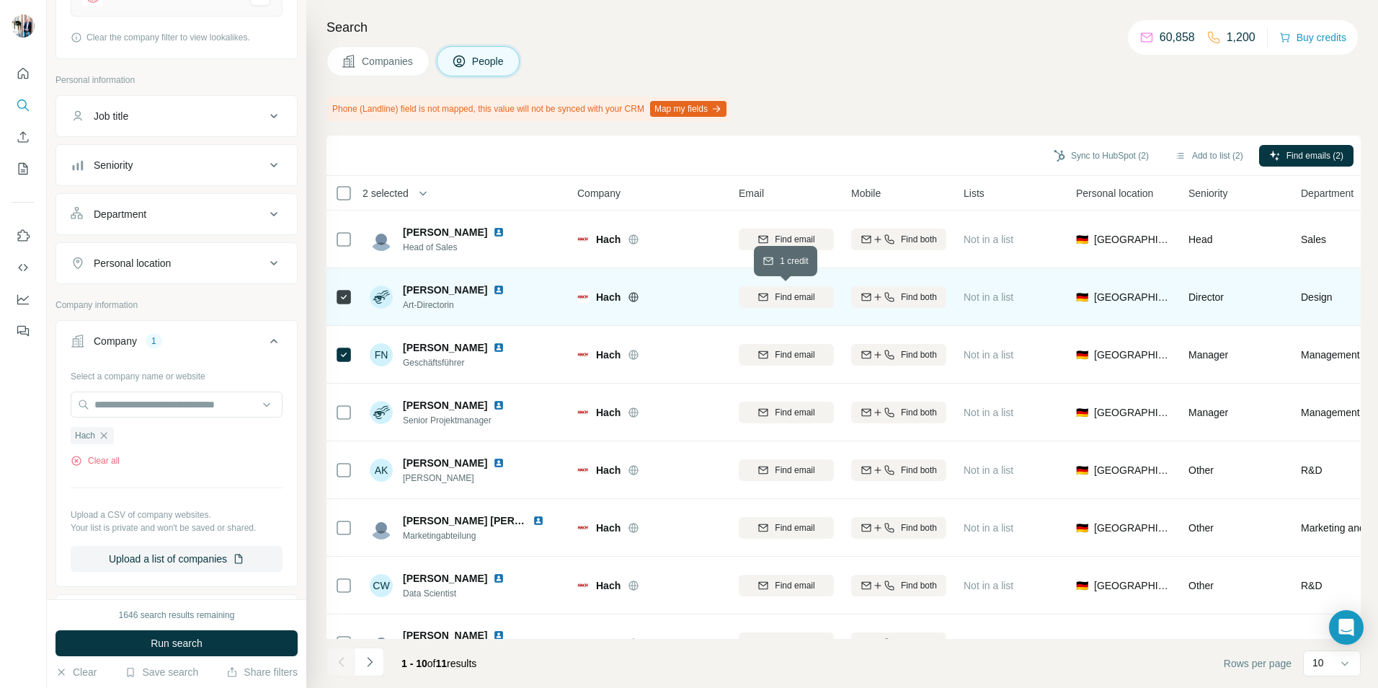
click at [809, 298] on span "Find email" at bounding box center [795, 296] width 40 height 13
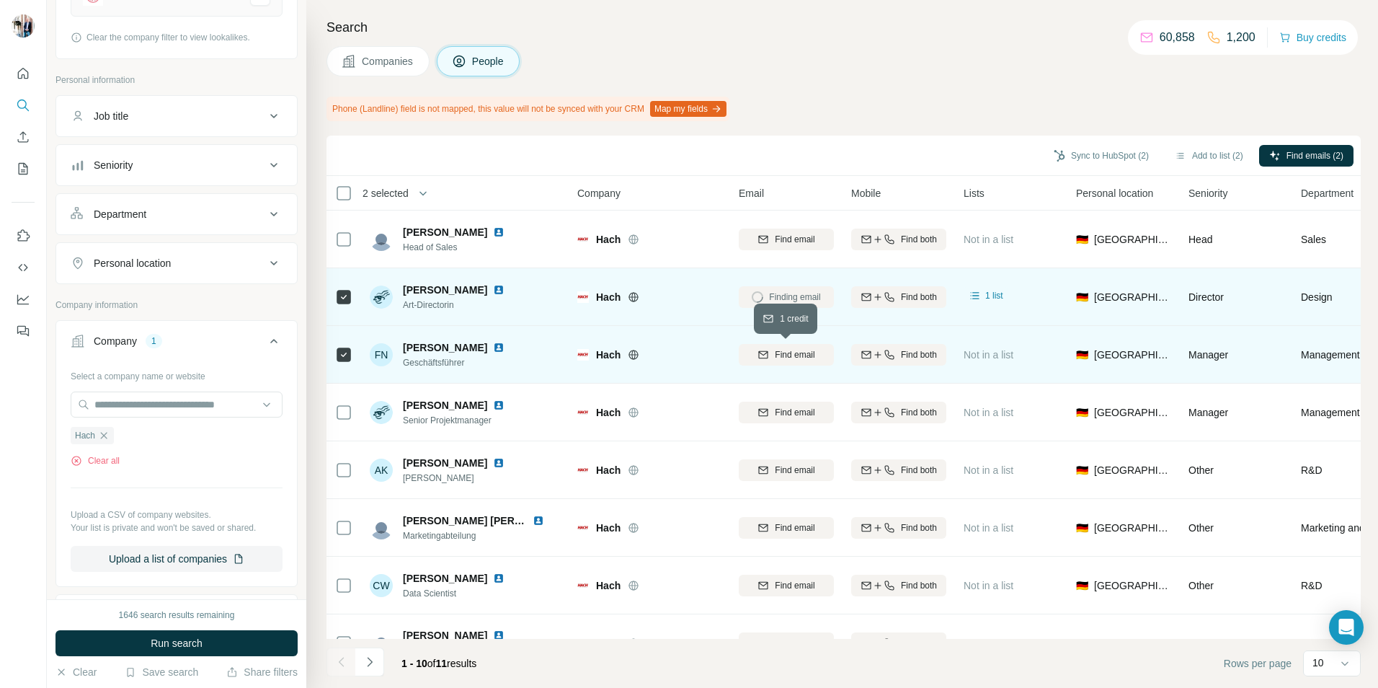
click at [801, 356] on span "Find email" at bounding box center [795, 354] width 40 height 13
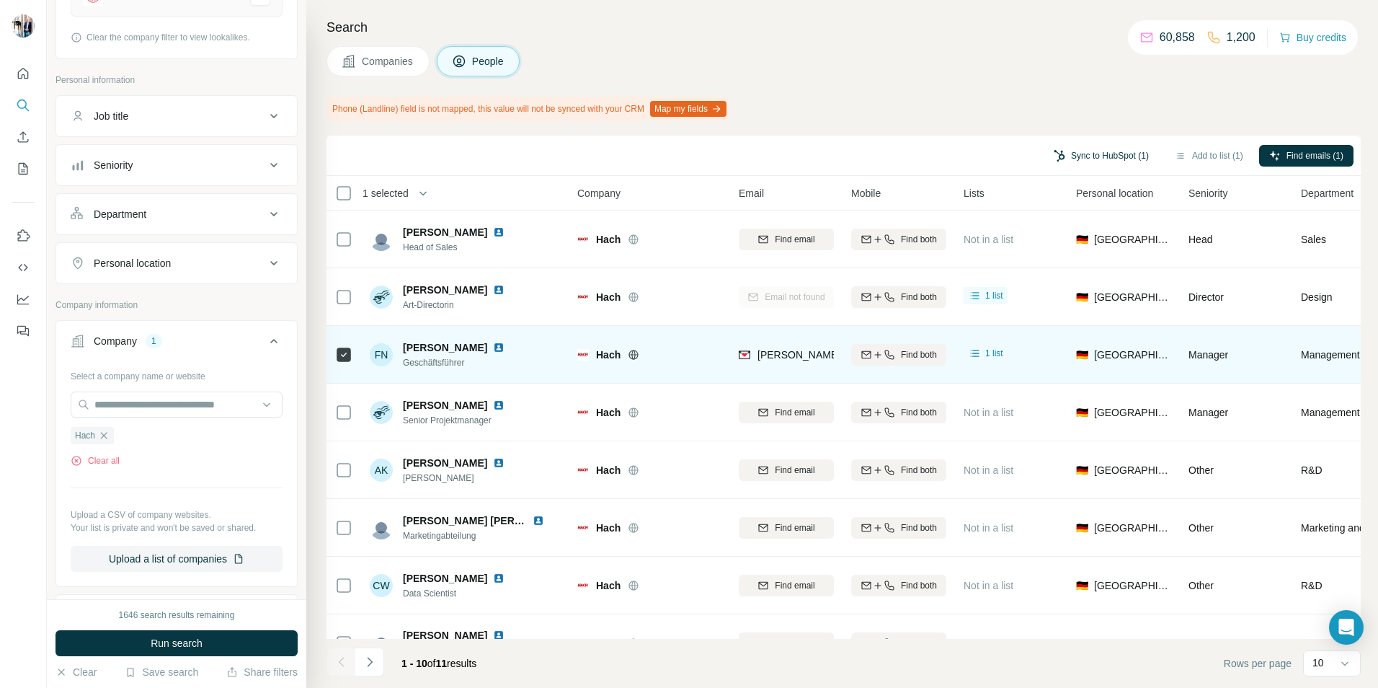
click at [1095, 156] on button "Sync to HubSpot (1)" at bounding box center [1101, 156] width 115 height 22
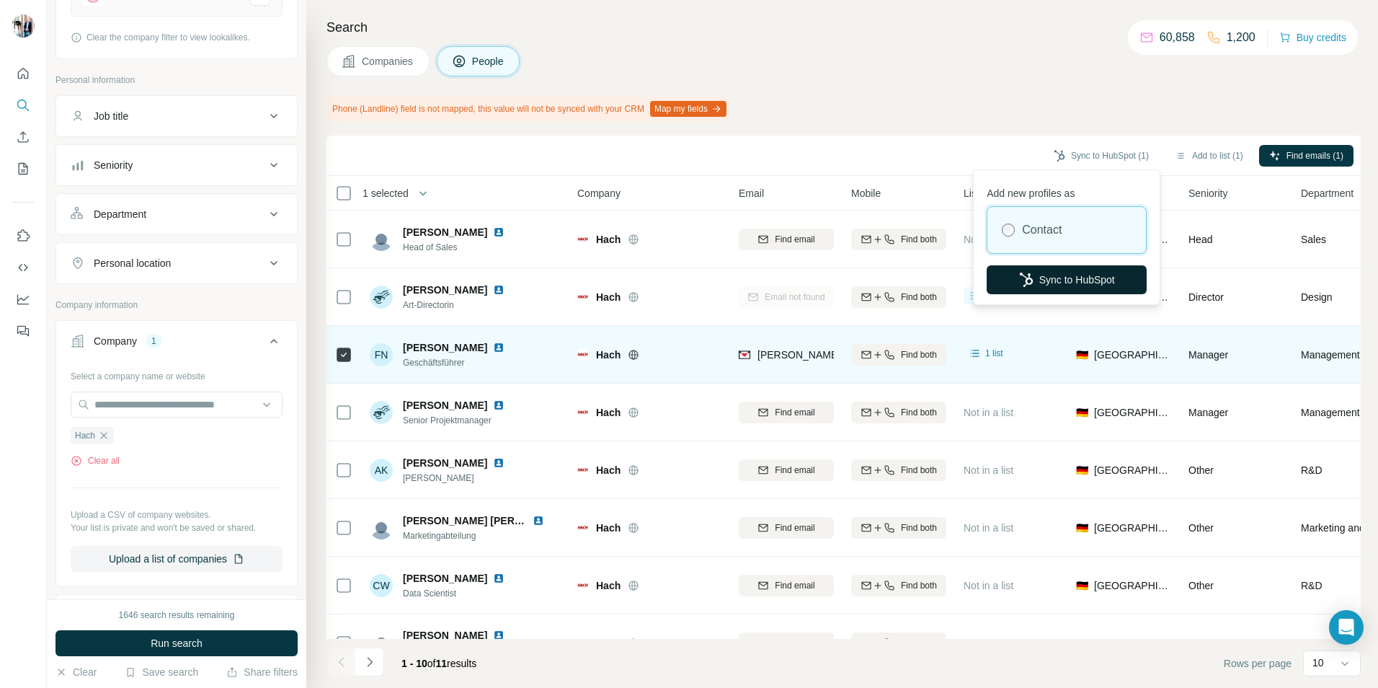
click at [1068, 283] on button "Sync to HubSpot" at bounding box center [1067, 279] width 160 height 29
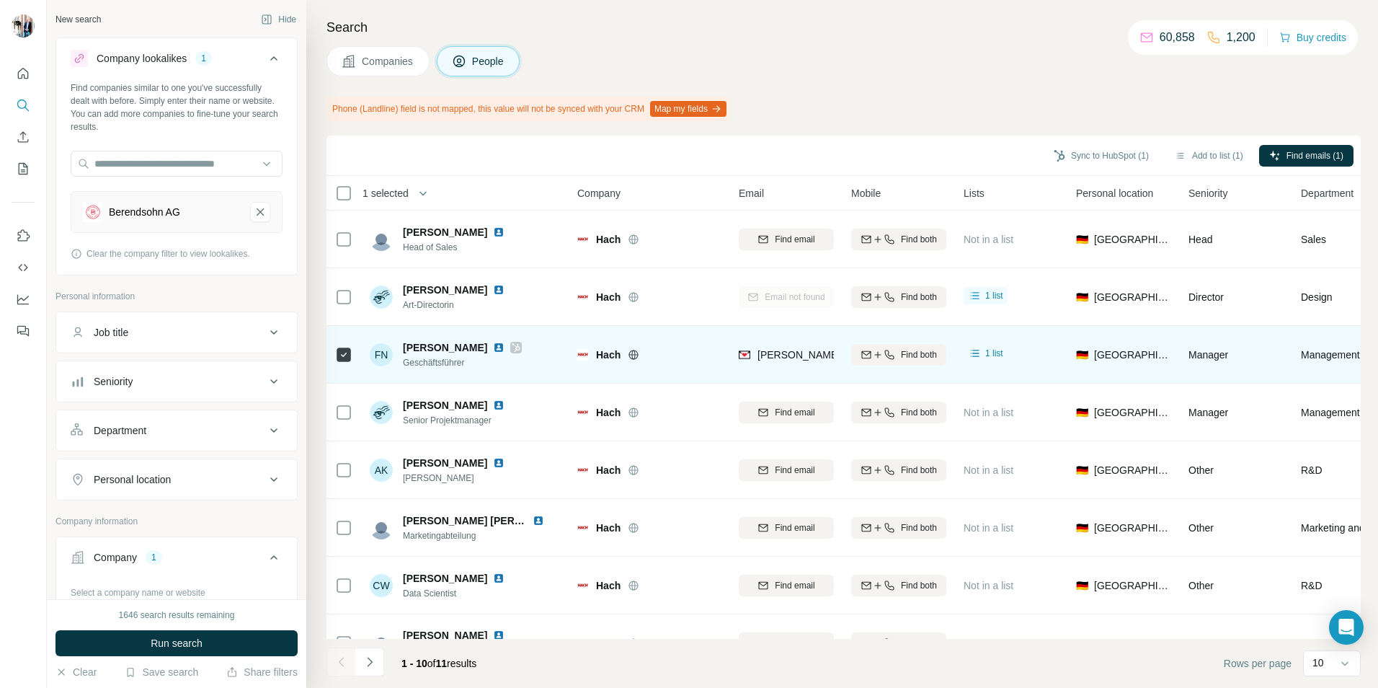
click at [391, 63] on span "Companies" at bounding box center [388, 61] width 53 height 14
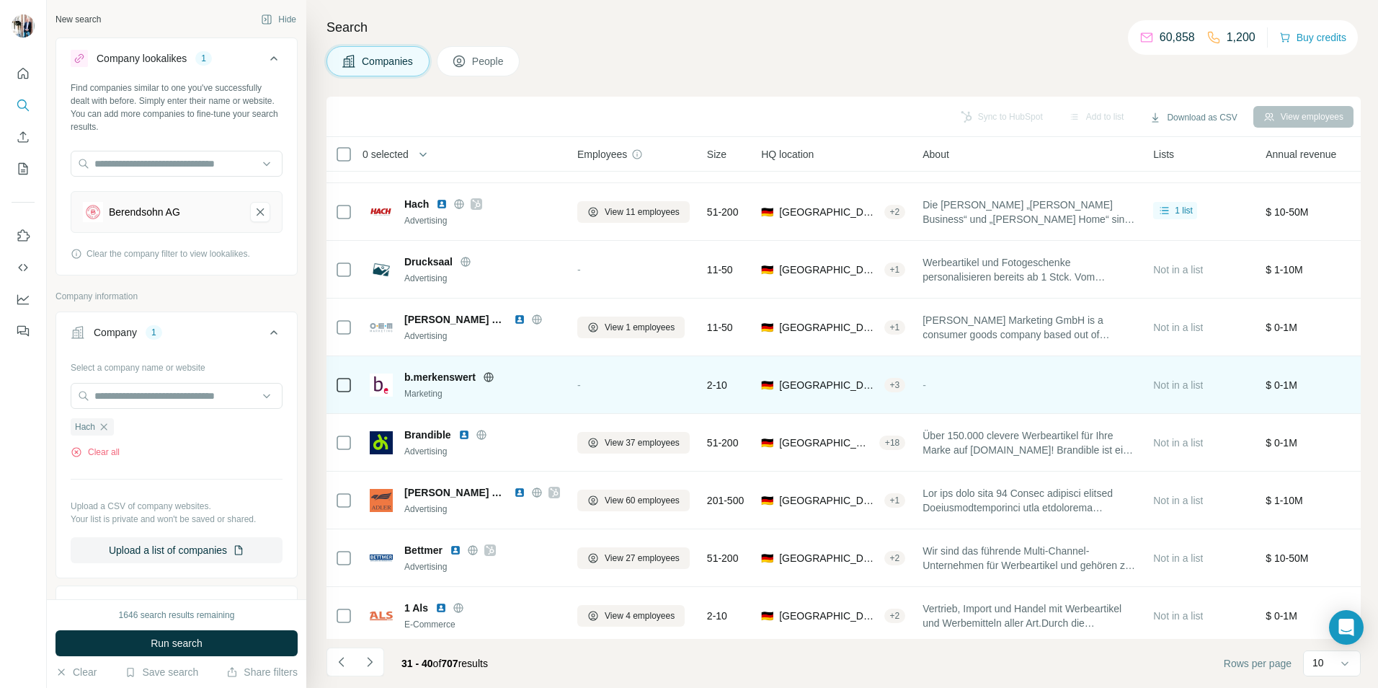
scroll to position [117, 0]
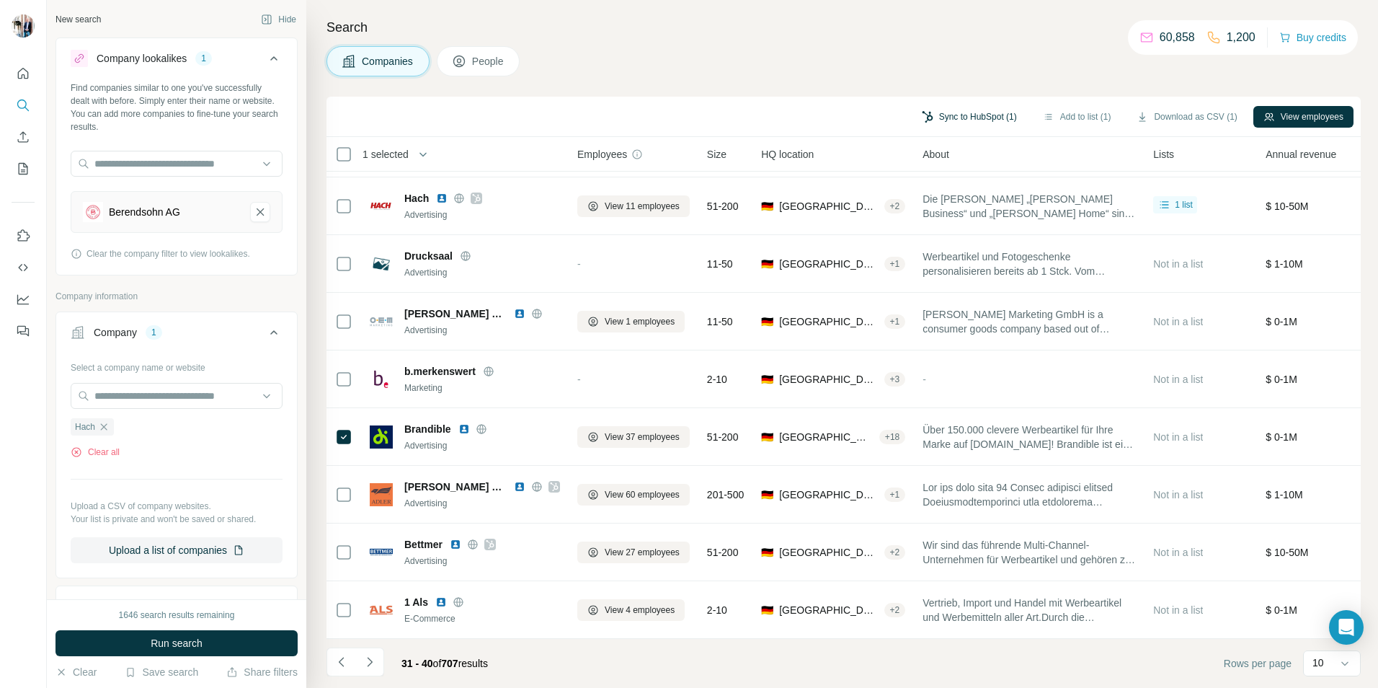
click at [963, 118] on button "Sync to HubSpot (1)" at bounding box center [969, 117] width 115 height 22
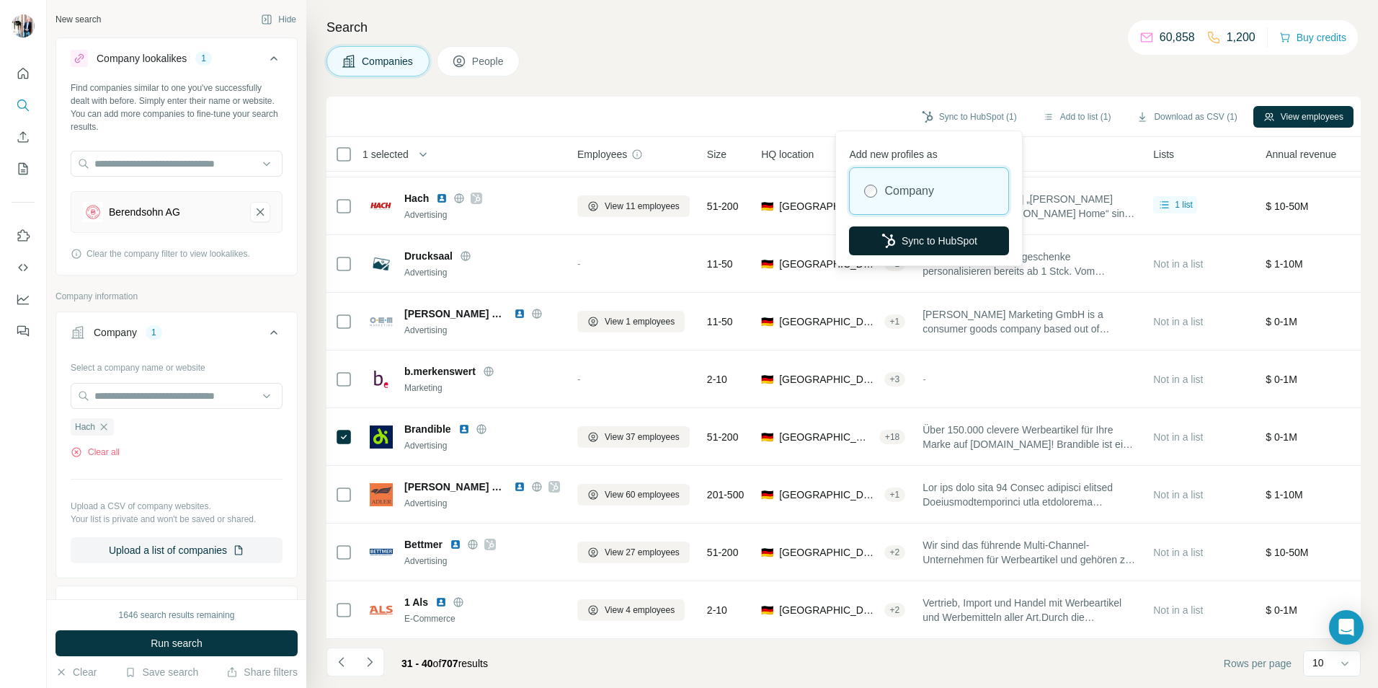
click at [935, 241] on button "Sync to HubSpot" at bounding box center [929, 240] width 160 height 29
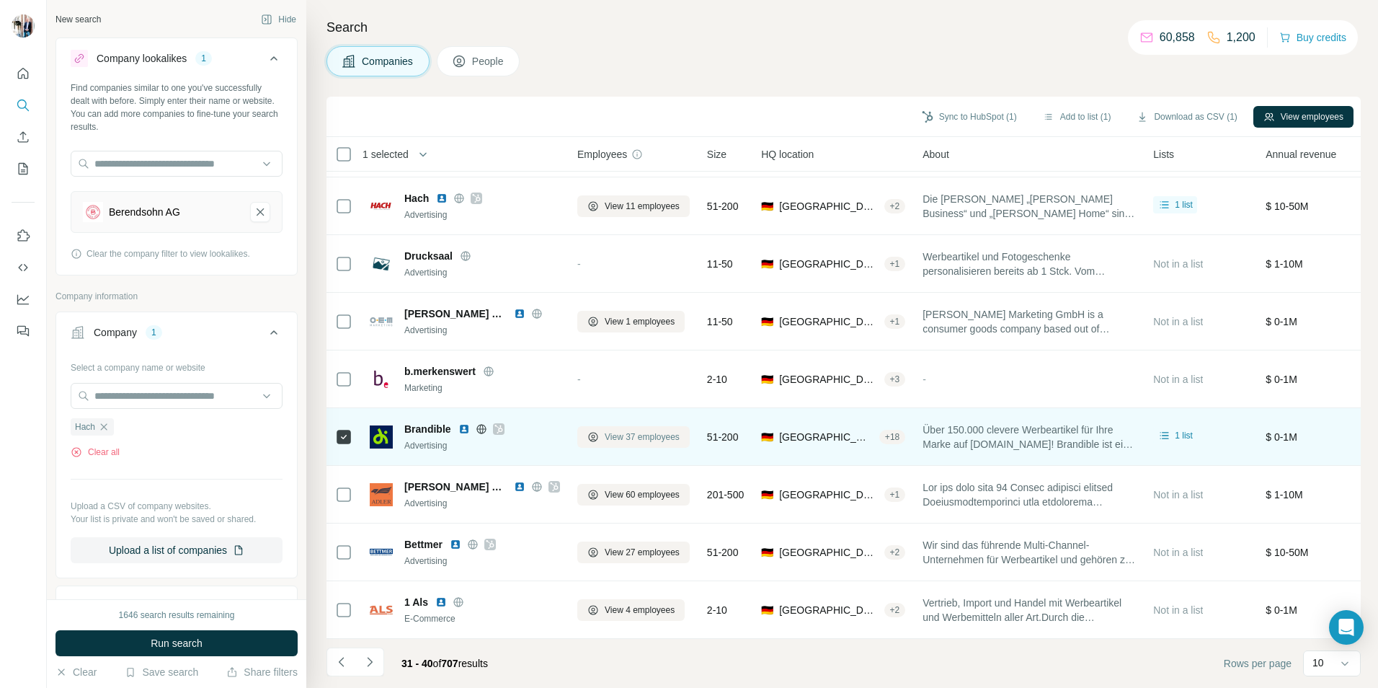
click at [646, 434] on span "View 37 employees" at bounding box center [642, 436] width 75 height 13
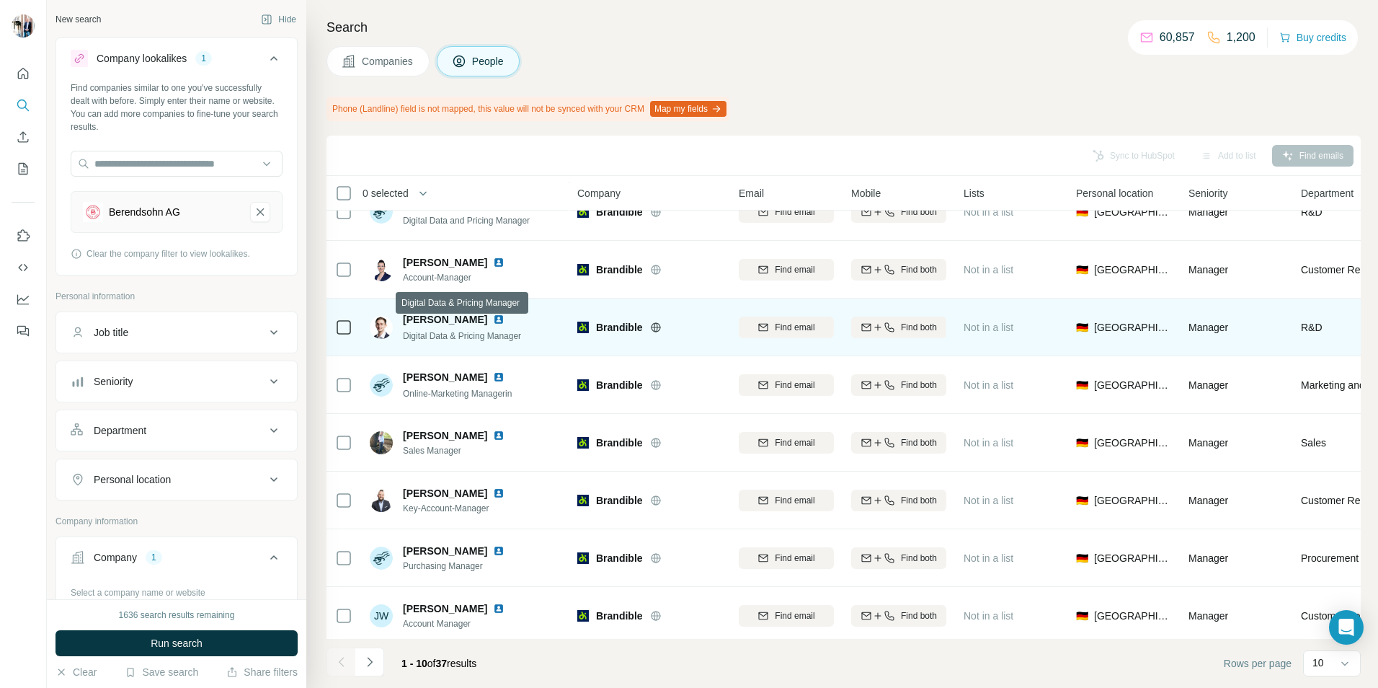
scroll to position [156, 0]
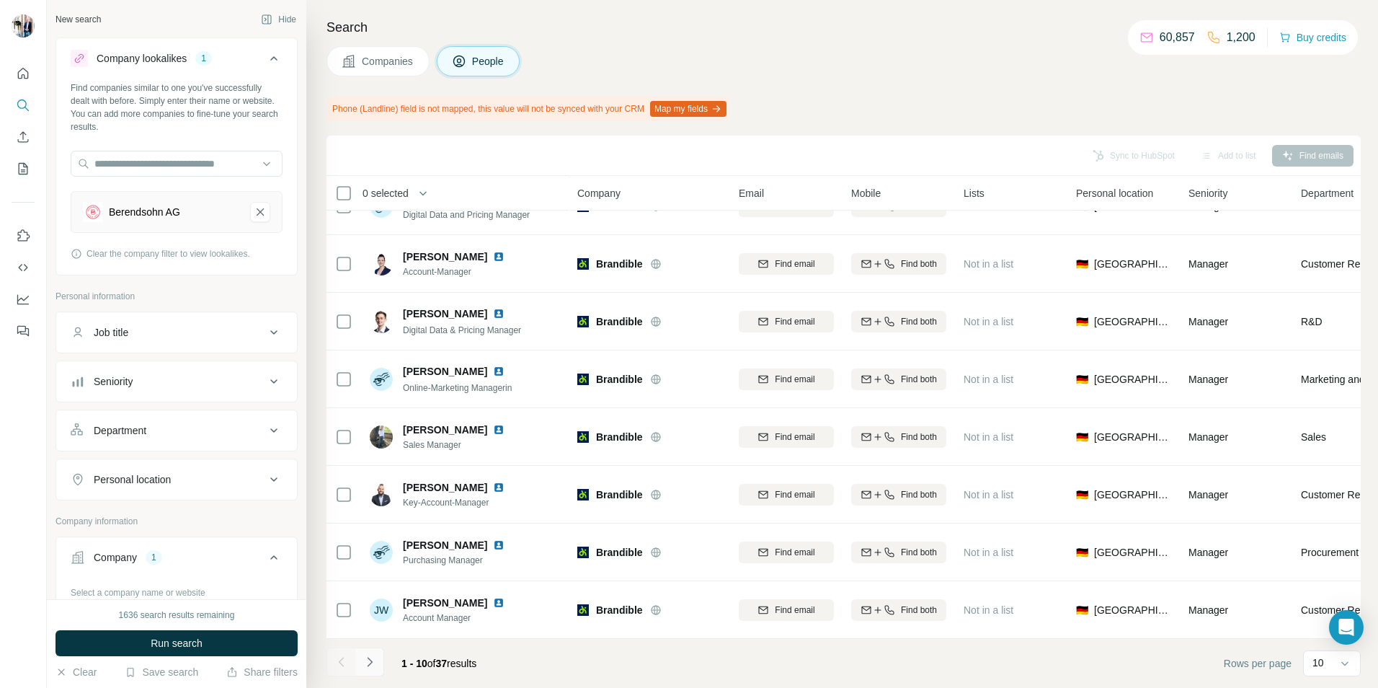
click at [372, 667] on icon "Navigate to next page" at bounding box center [370, 661] width 14 height 14
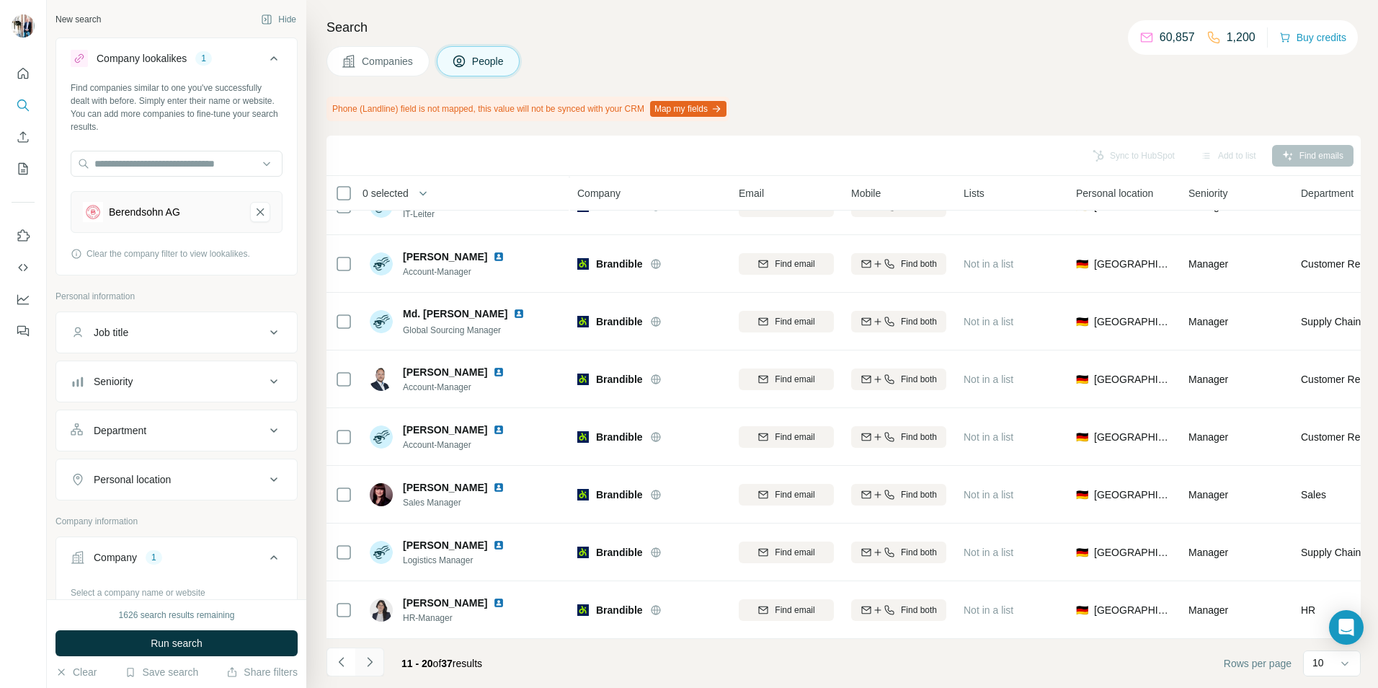
click at [372, 661] on icon "Navigate to next page" at bounding box center [370, 661] width 14 height 14
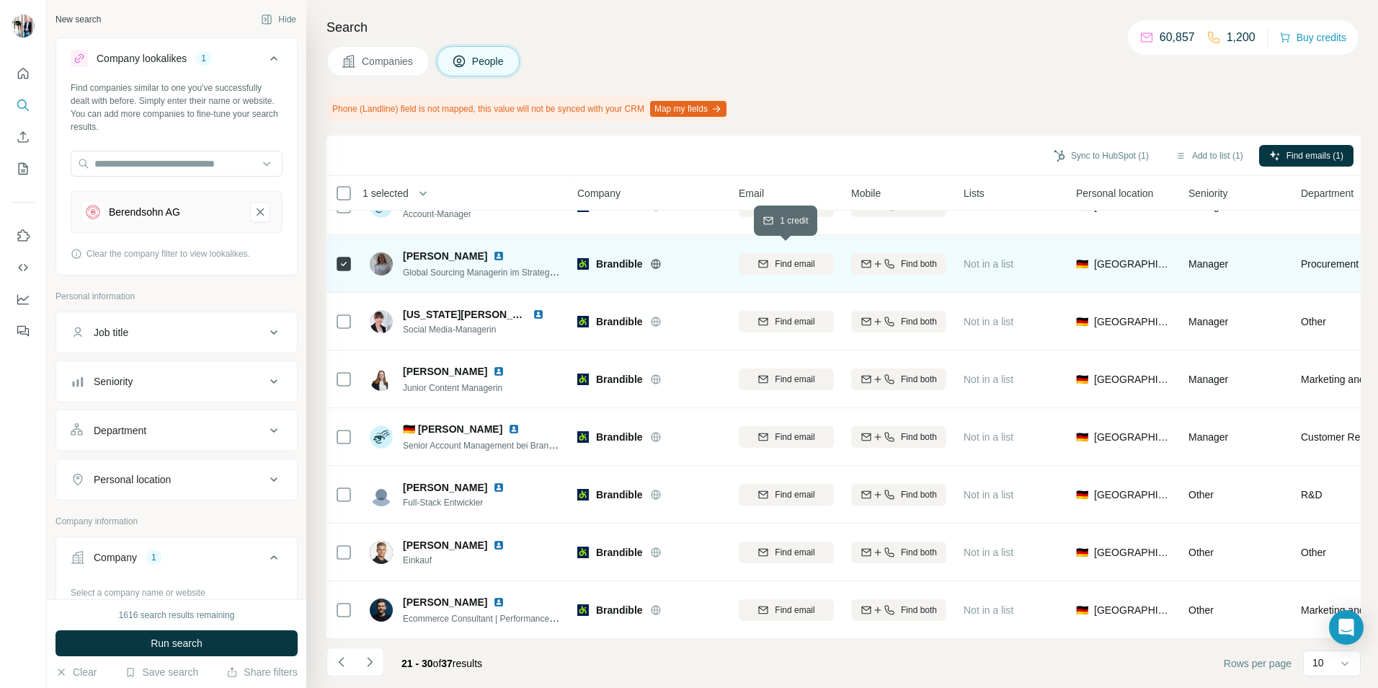
click at [791, 257] on span "Find email" at bounding box center [795, 263] width 40 height 13
click at [1114, 156] on button "Sync to HubSpot (1)" at bounding box center [1101, 156] width 115 height 22
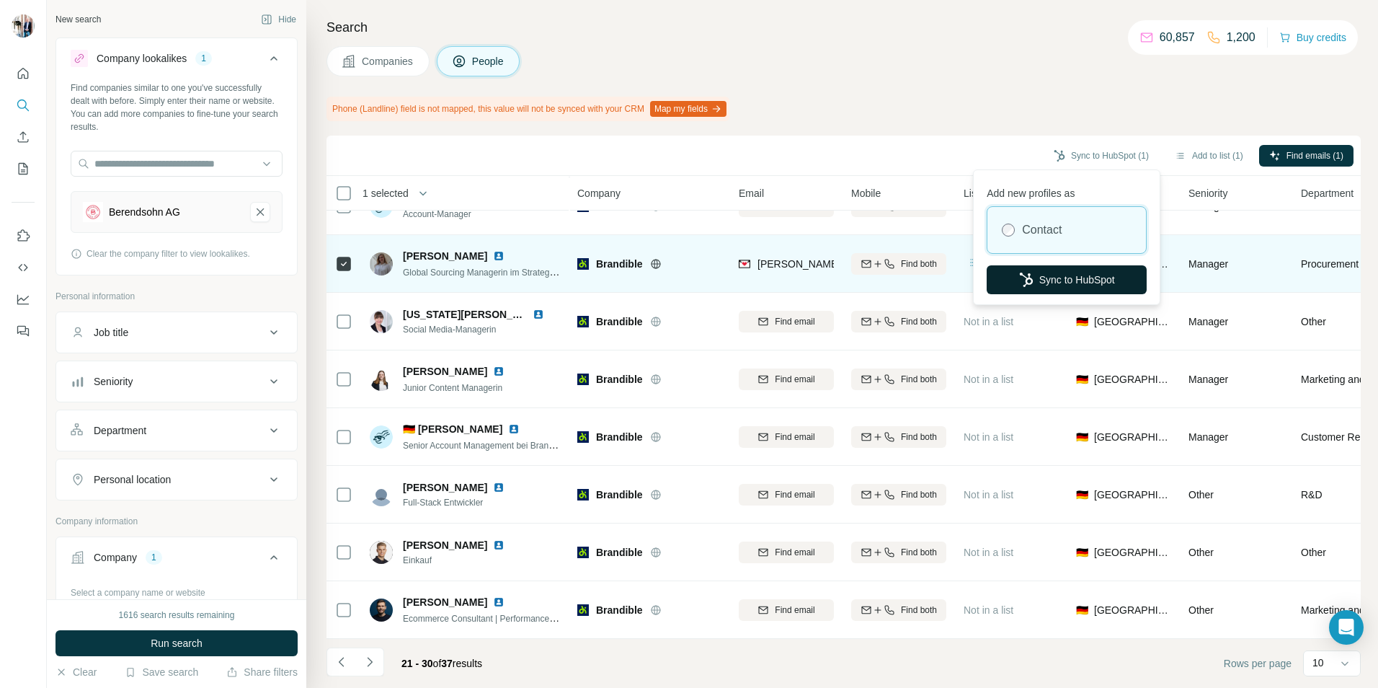
click at [1070, 272] on button "Sync to HubSpot" at bounding box center [1067, 279] width 160 height 29
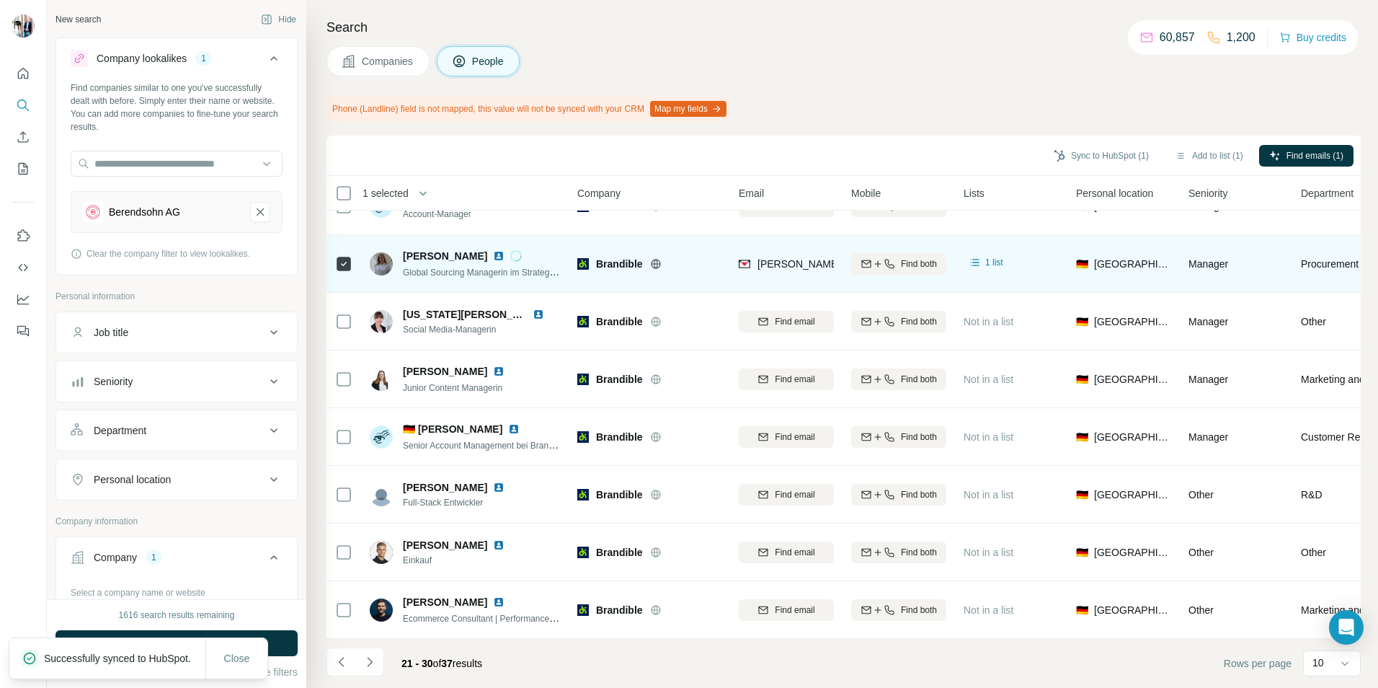
click at [381, 62] on span "Companies" at bounding box center [388, 61] width 53 height 14
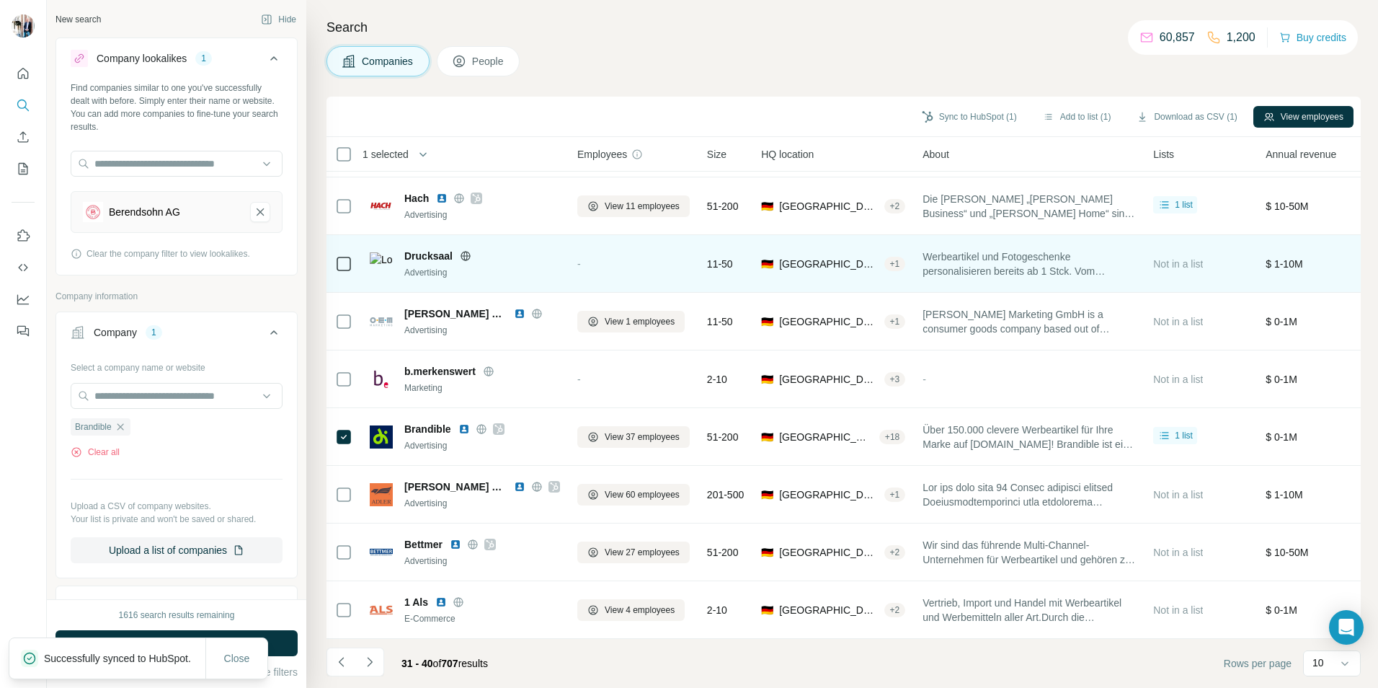
scroll to position [117, 0]
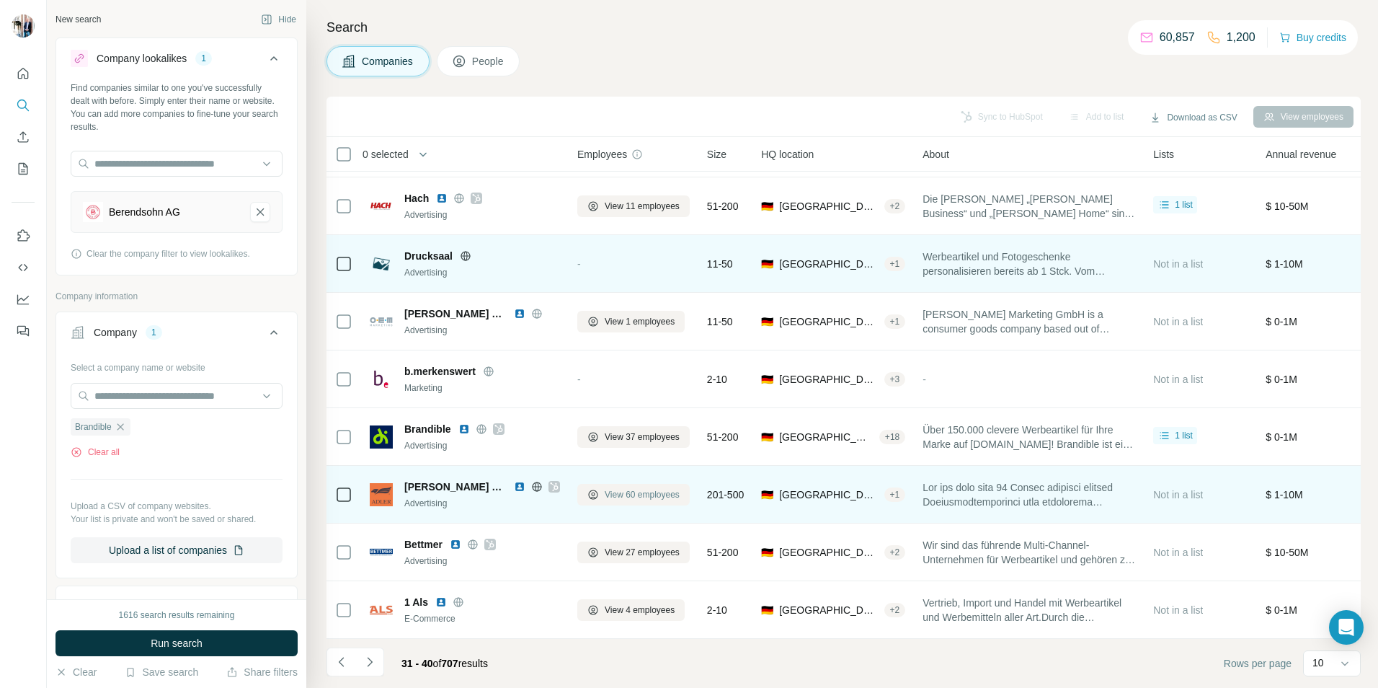
click at [660, 489] on span "View 60 employees" at bounding box center [642, 494] width 75 height 13
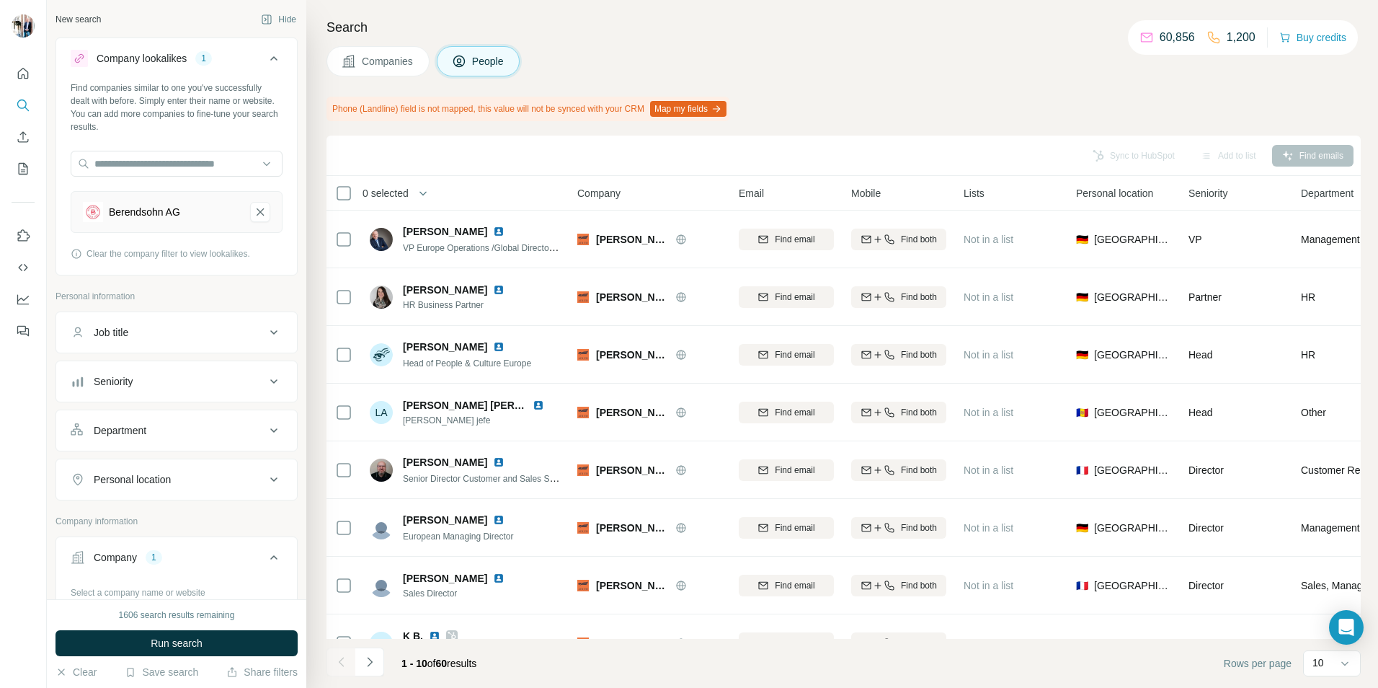
click at [368, 660] on icon "Navigate to next page" at bounding box center [370, 661] width 14 height 14
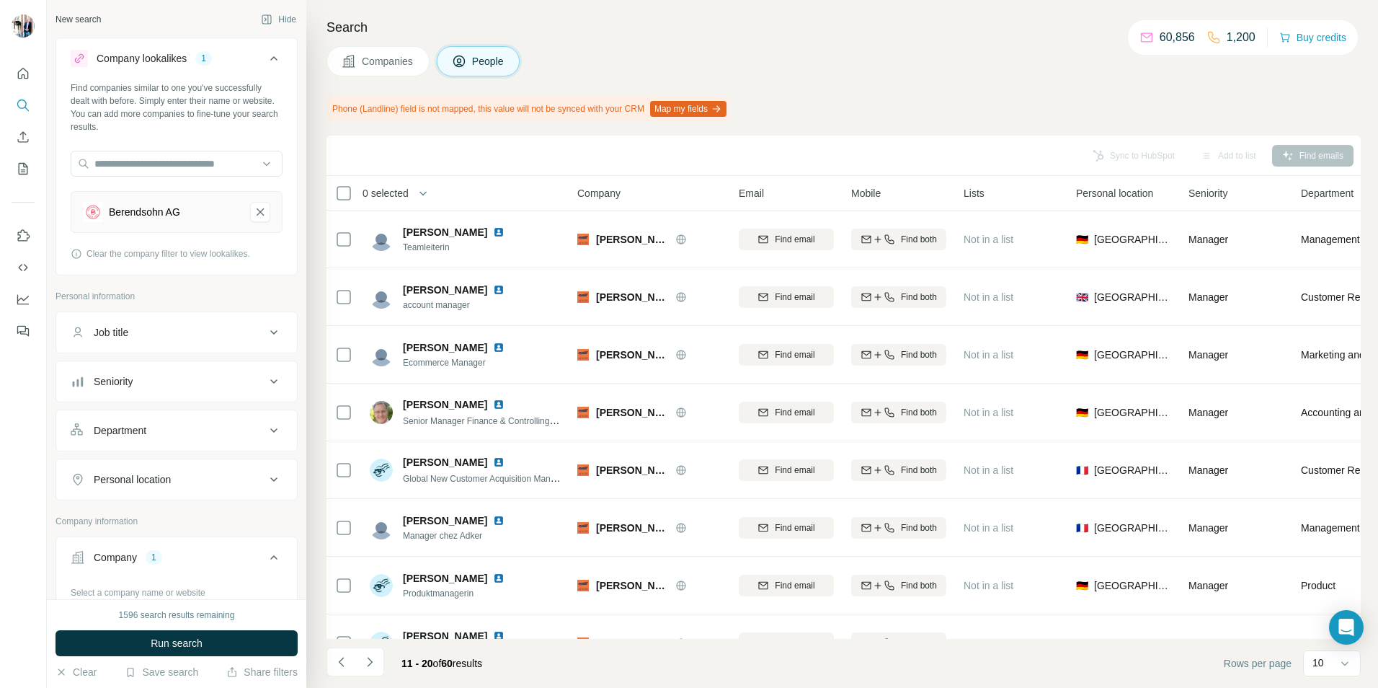
click at [372, 66] on span "Companies" at bounding box center [388, 61] width 53 height 14
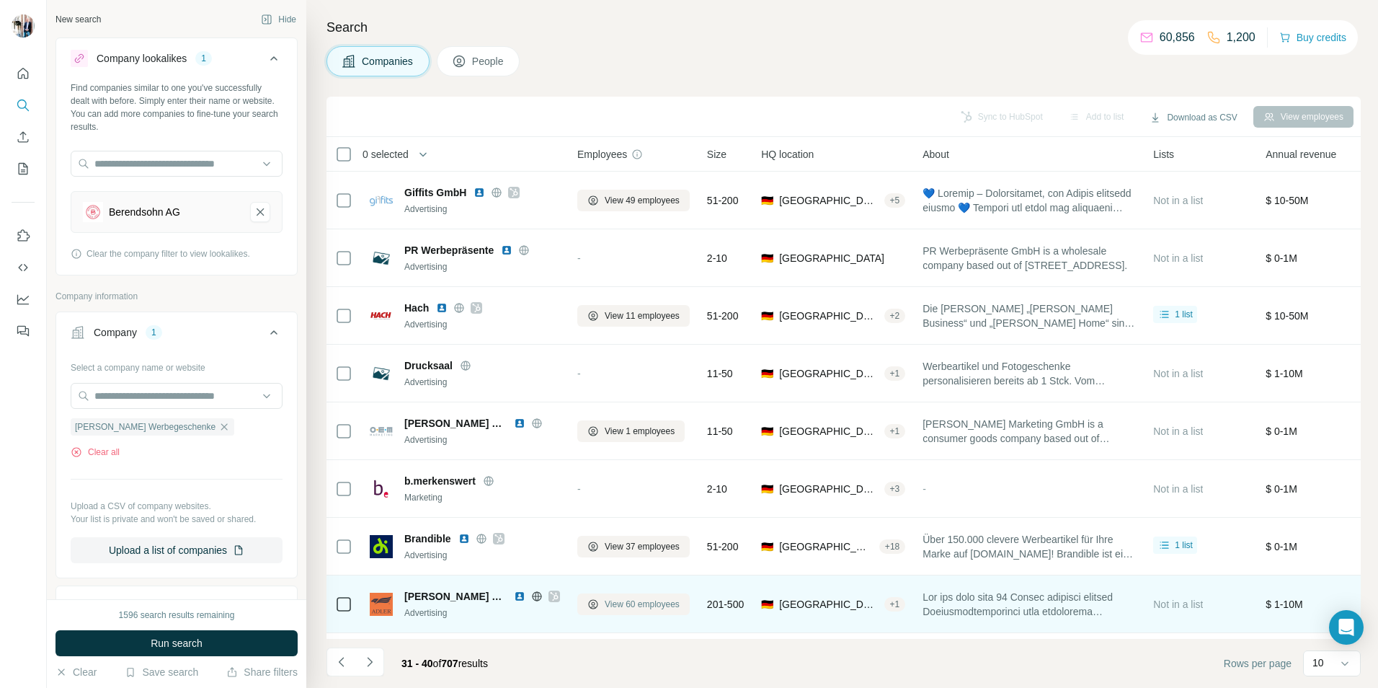
click at [658, 601] on span "View 60 employees" at bounding box center [642, 603] width 75 height 13
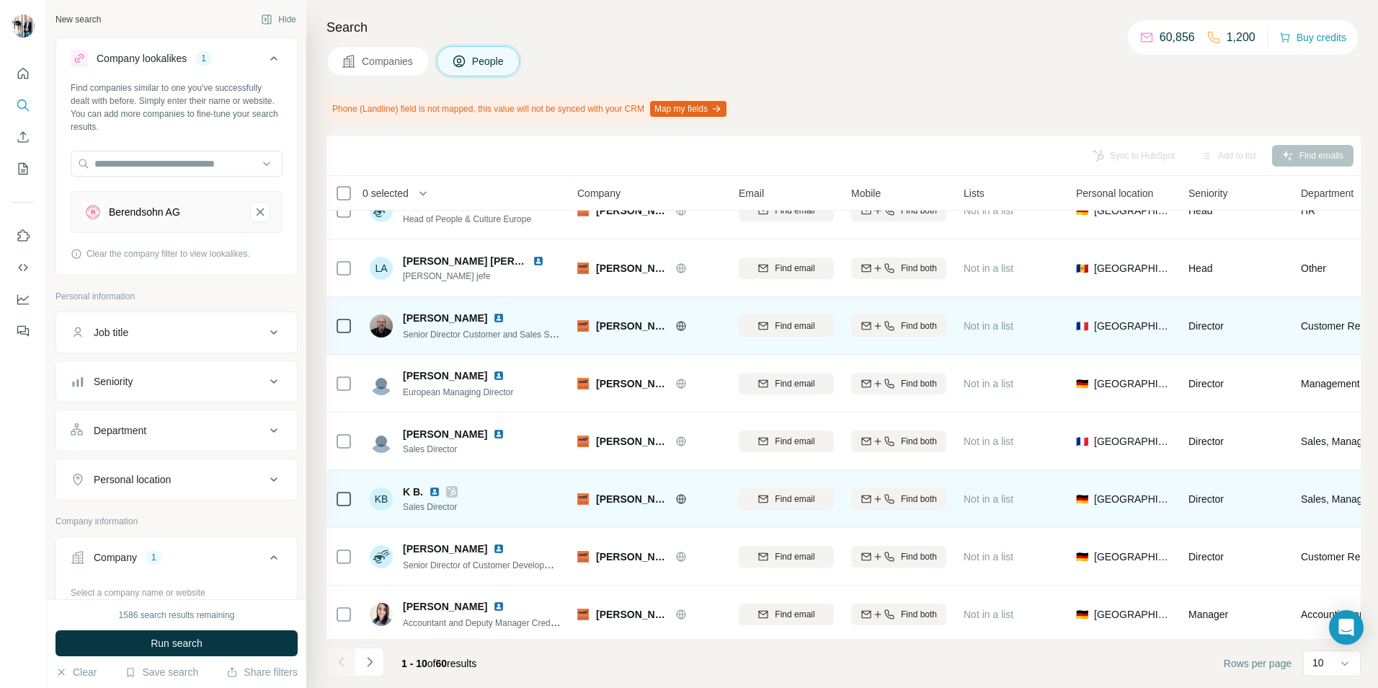
scroll to position [156, 0]
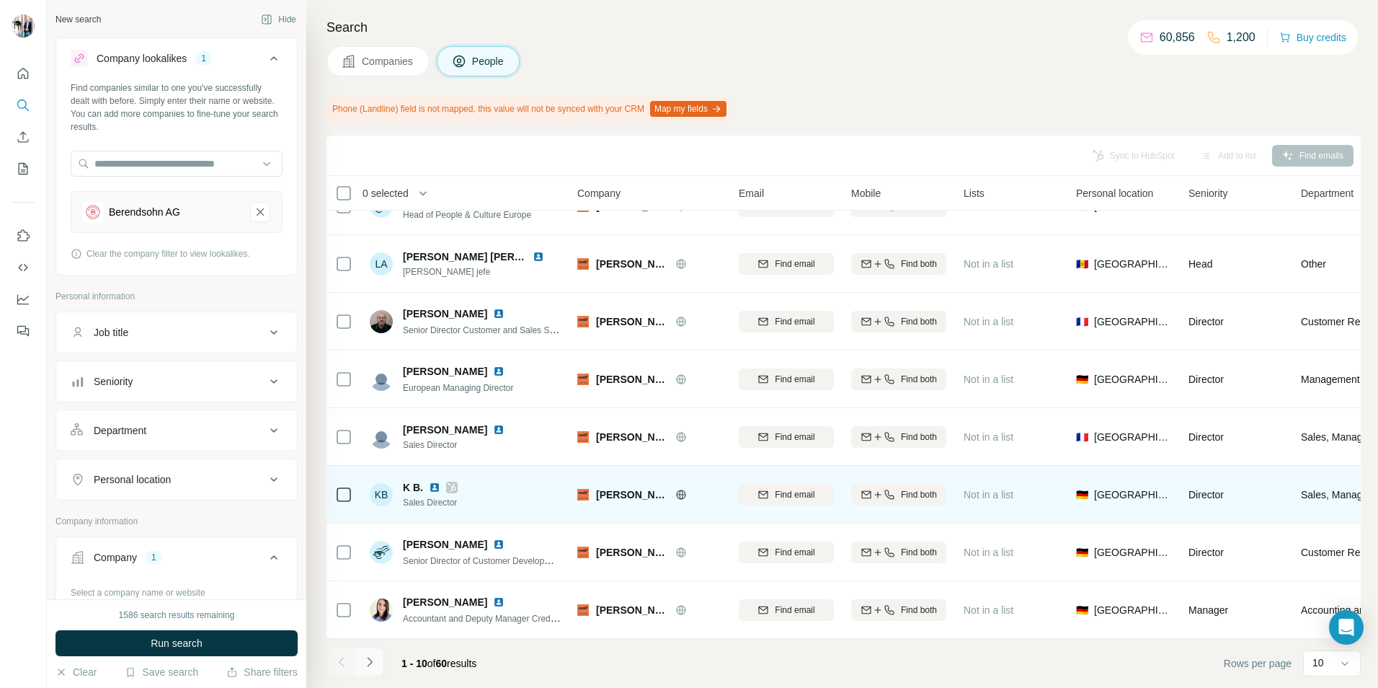
click at [374, 659] on icon "Navigate to next page" at bounding box center [370, 661] width 14 height 14
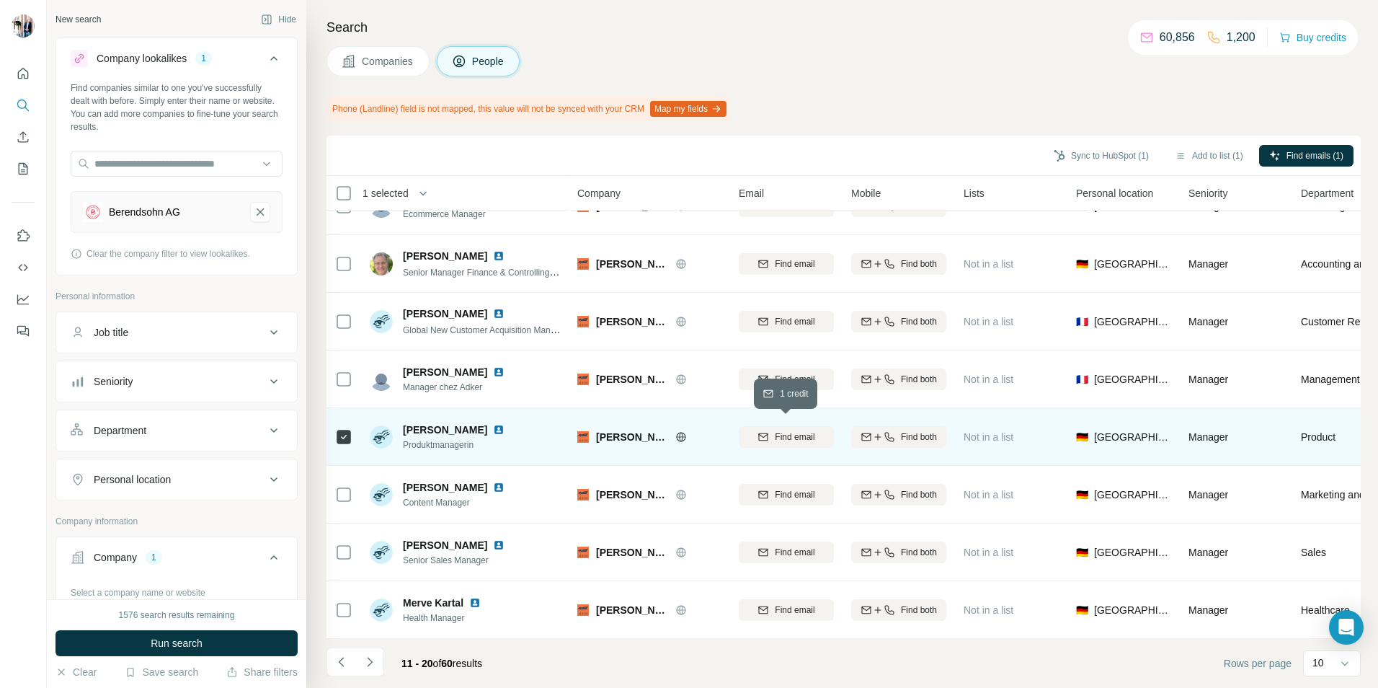
click at [778, 430] on span "Find email" at bounding box center [795, 436] width 40 height 13
click at [389, 58] on span "Companies" at bounding box center [388, 61] width 53 height 14
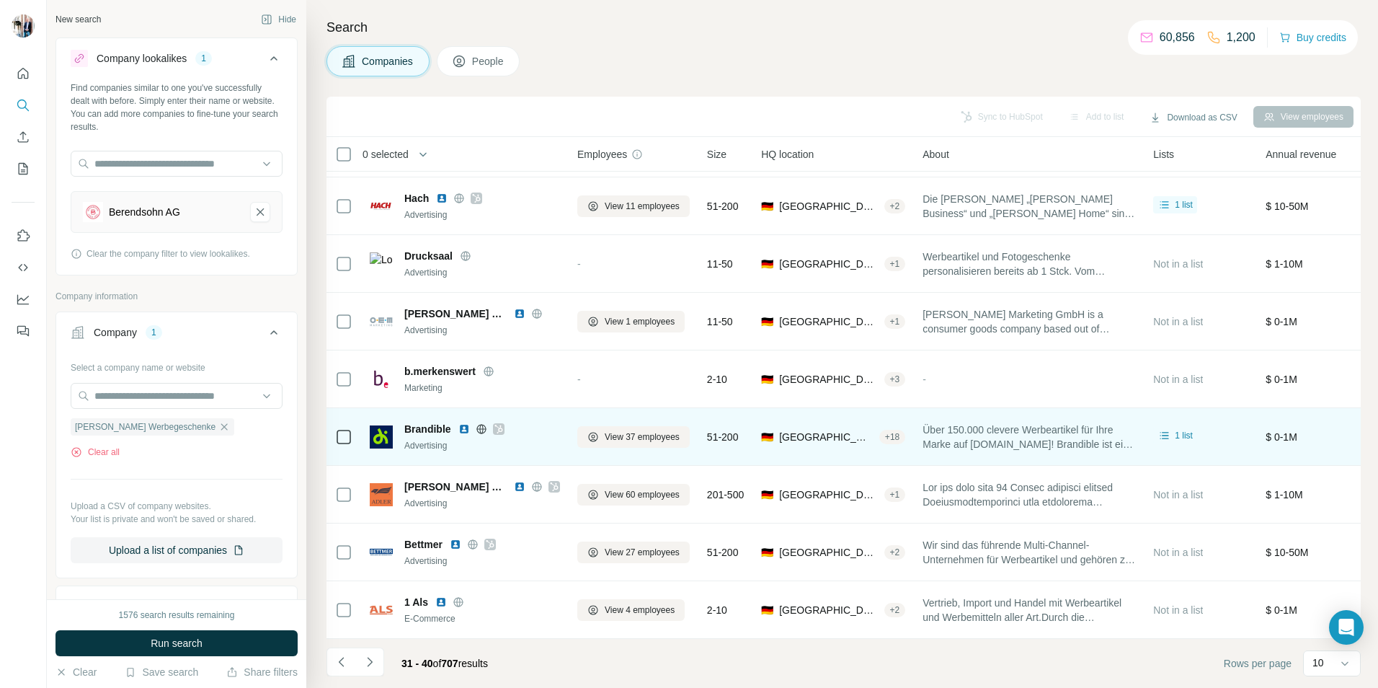
scroll to position [117, 0]
click at [930, 113] on button "Sync to HubSpot (1)" at bounding box center [969, 117] width 115 height 22
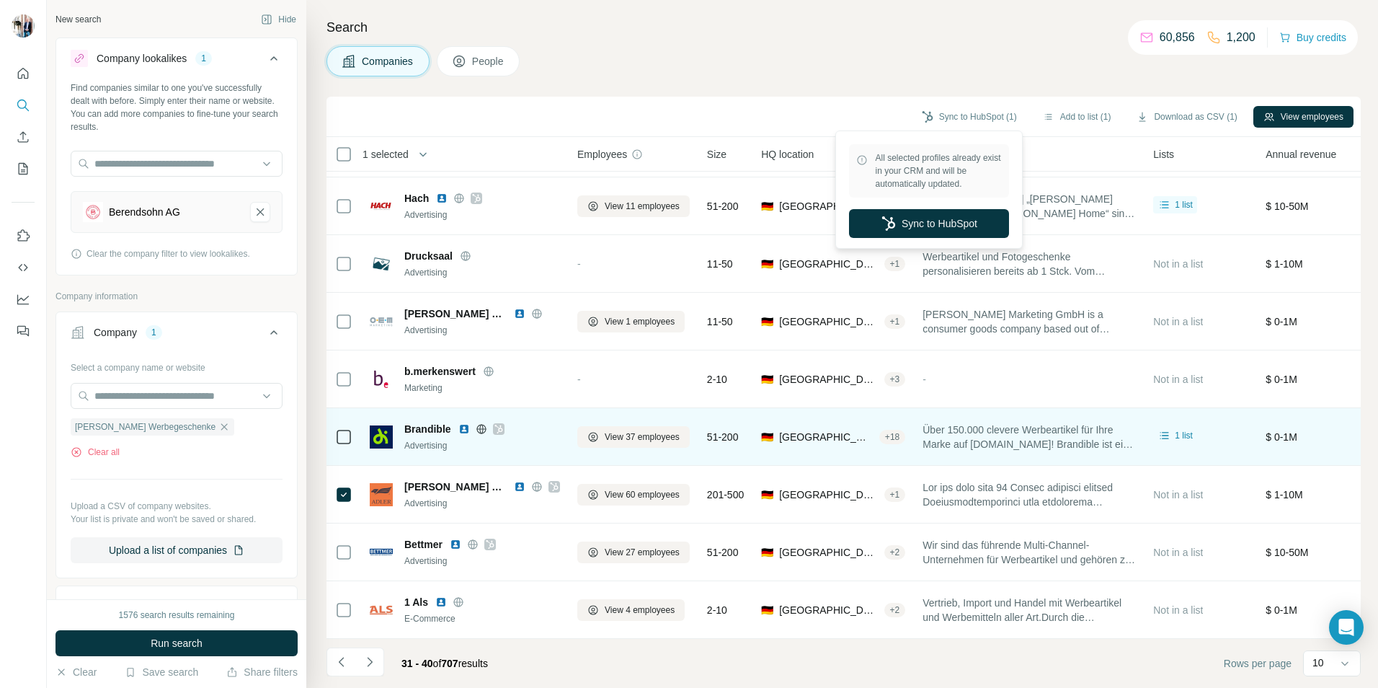
drag, startPoint x: 879, startPoint y: 87, endPoint x: 874, endPoint y: 80, distance: 8.4
click at [874, 86] on div "Search Companies People Sync to HubSpot (1) Add to list (1) Download as CSV (1)…" at bounding box center [842, 344] width 1072 height 688
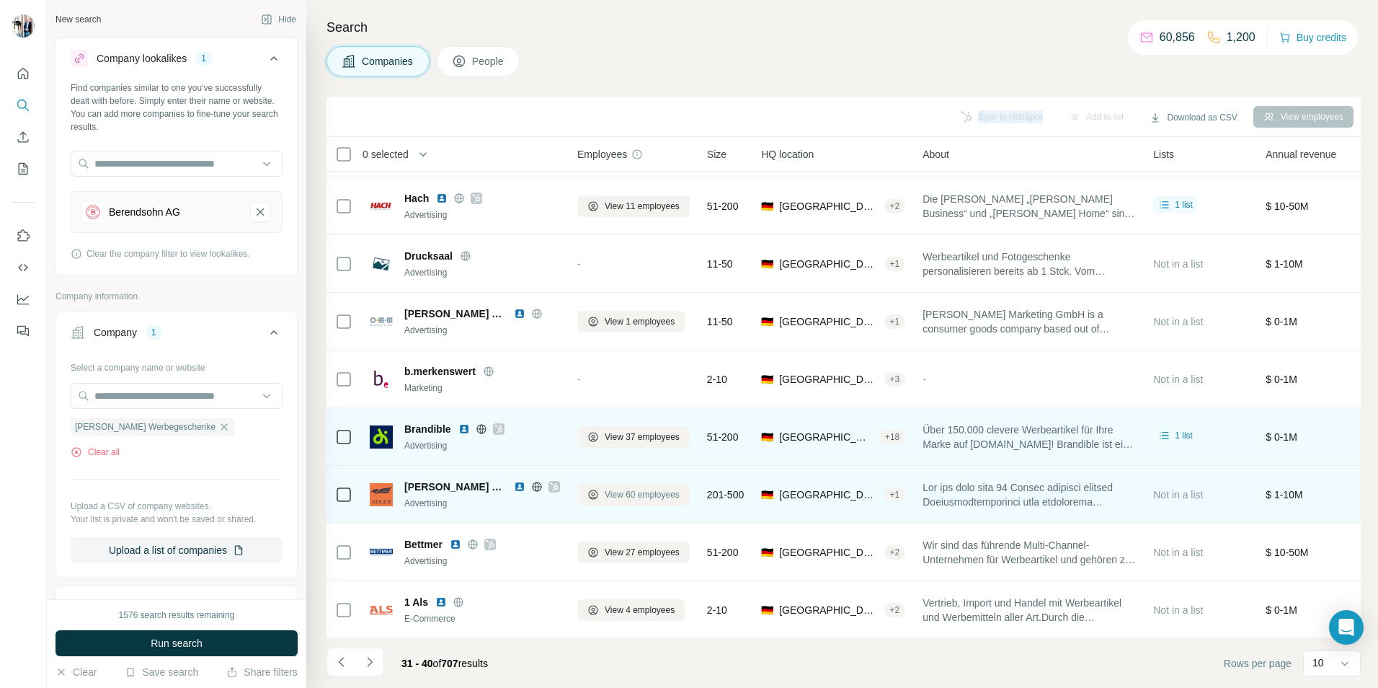
click at [618, 488] on span "View 60 employees" at bounding box center [642, 494] width 75 height 13
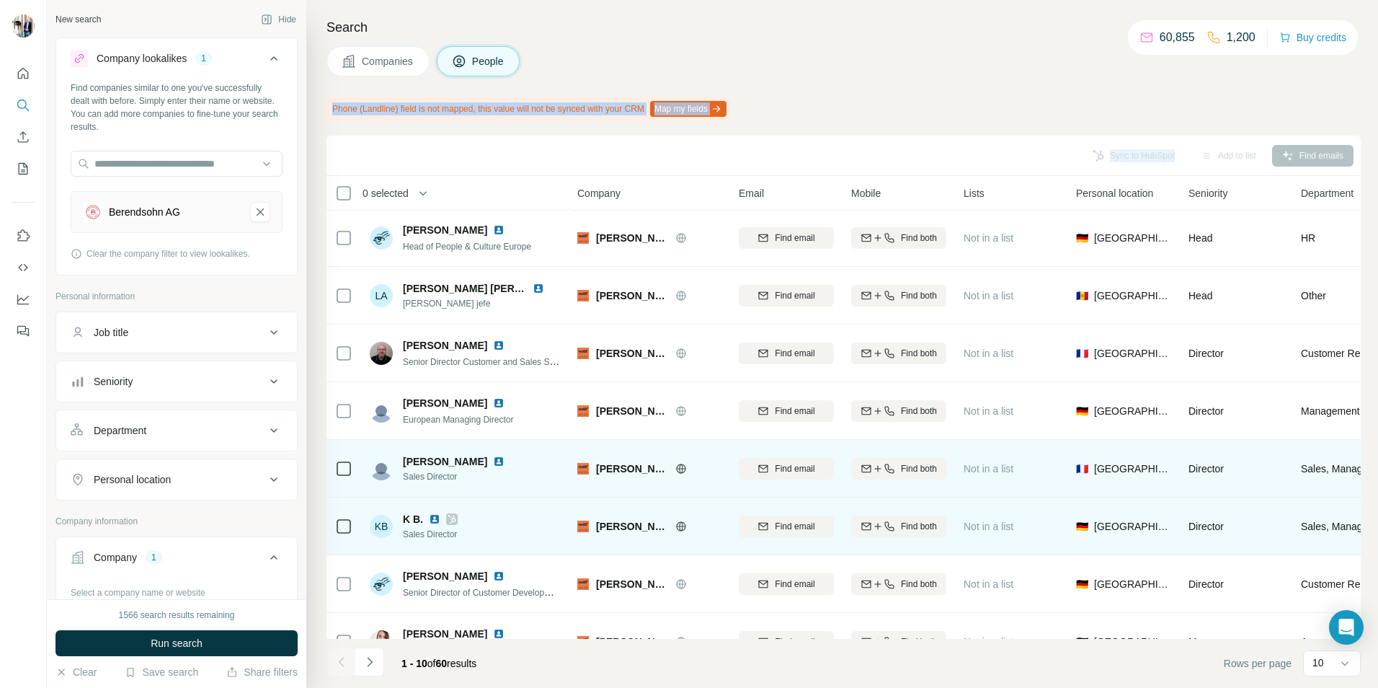
click at [370, 659] on icon "Navigate to next page" at bounding box center [370, 661] width 14 height 14
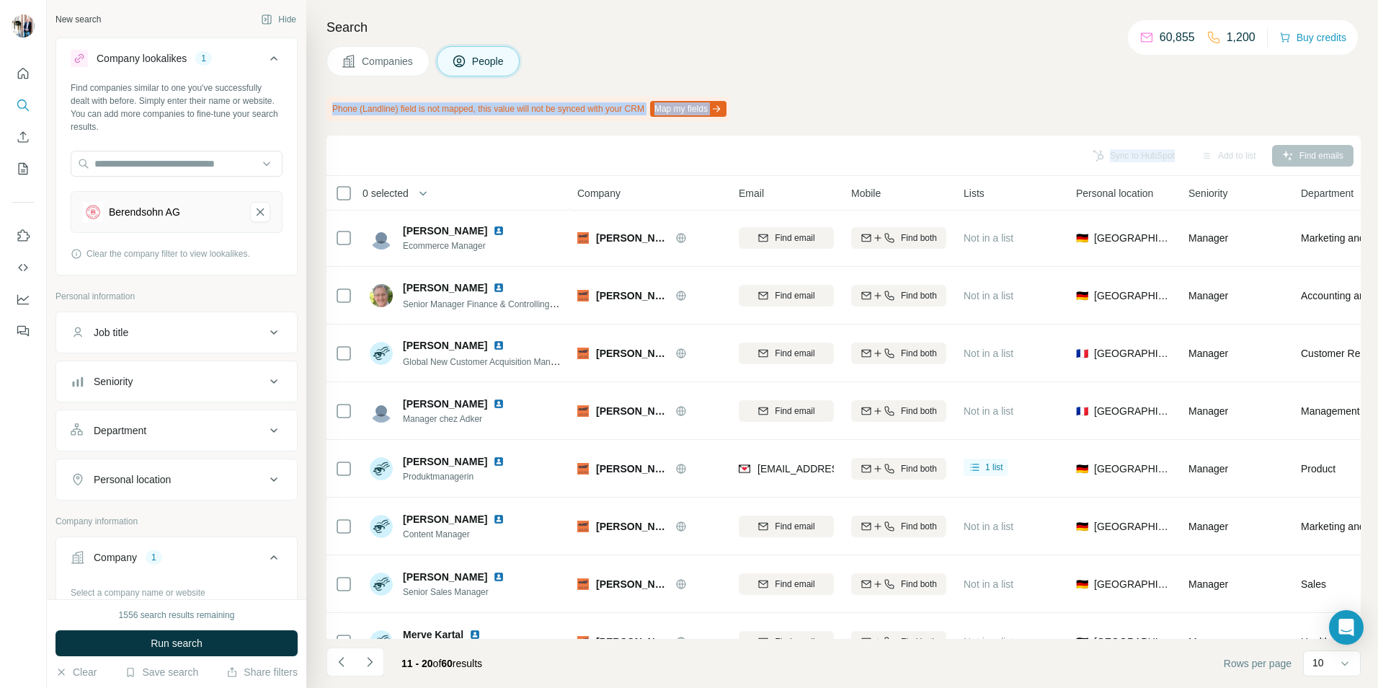
click at [370, 659] on icon "Navigate to next page" at bounding box center [370, 661] width 14 height 14
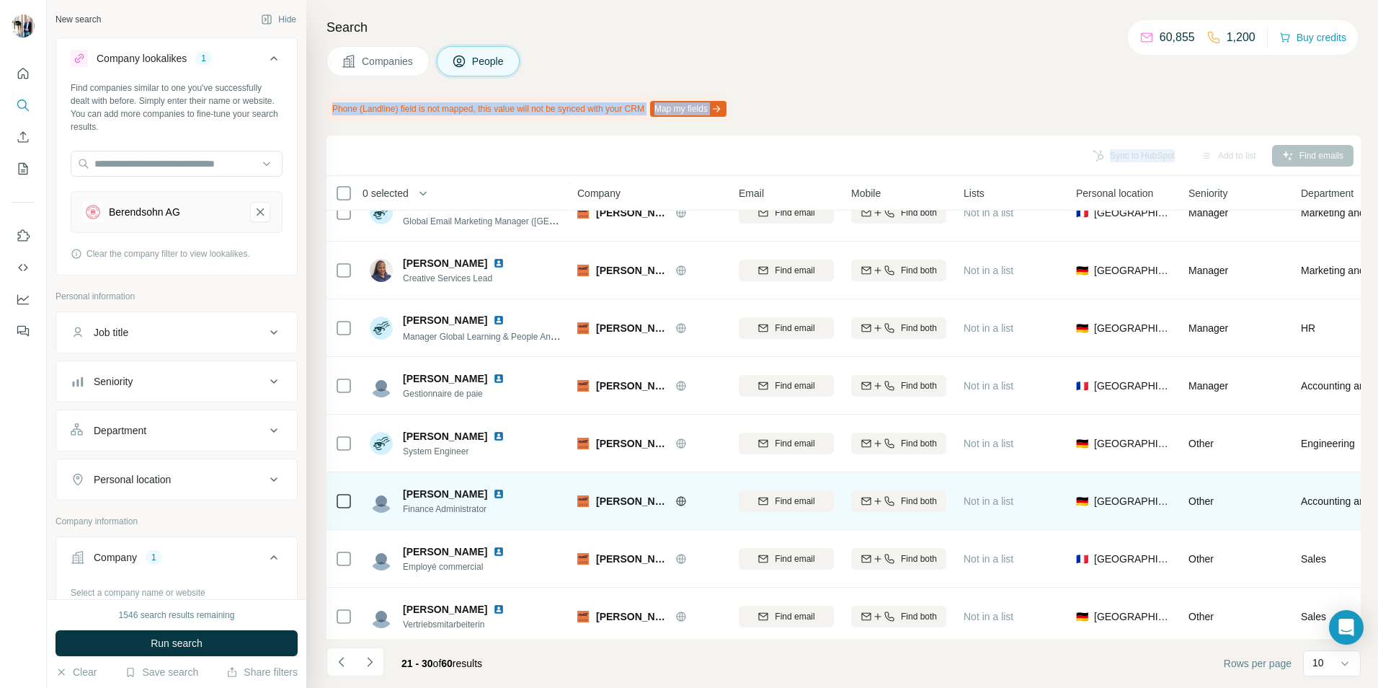
scroll to position [156, 0]
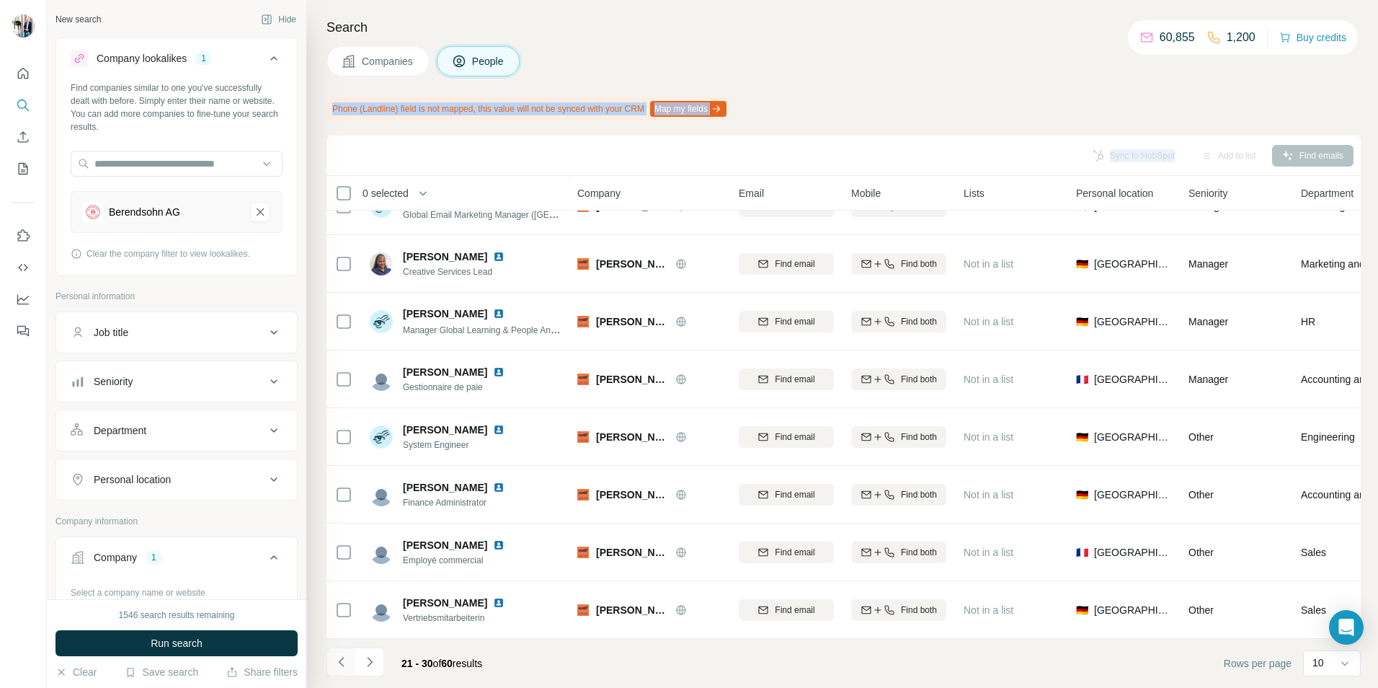
click at [344, 662] on icon "Navigate to previous page" at bounding box center [341, 661] width 14 height 14
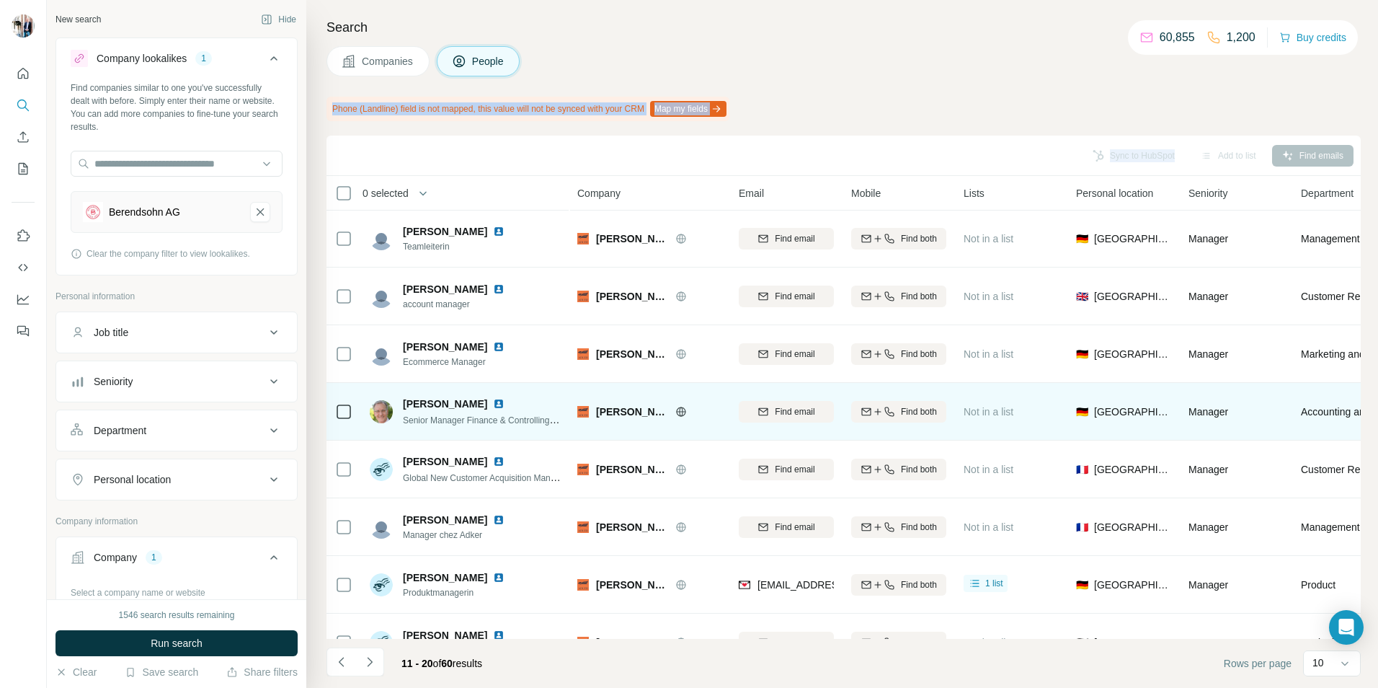
scroll to position [0, 0]
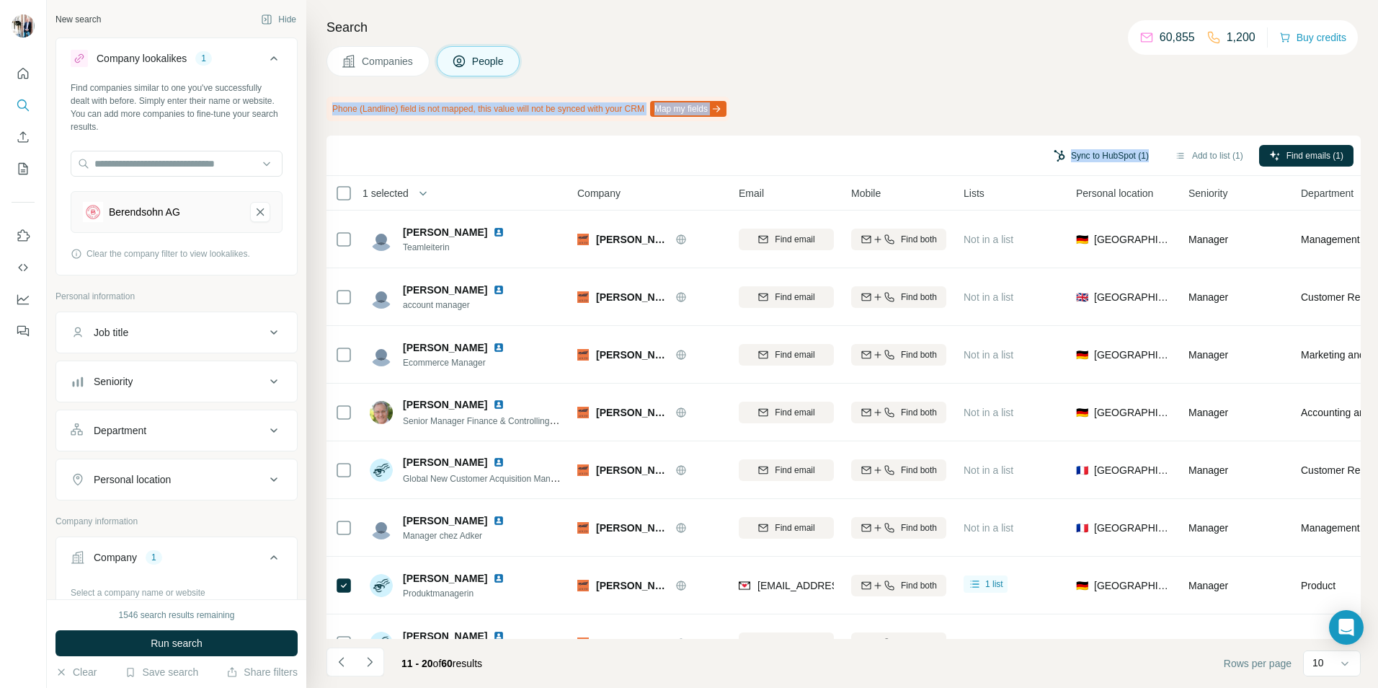
click at [1093, 157] on button "Sync to HubSpot (1)" at bounding box center [1101, 156] width 115 height 22
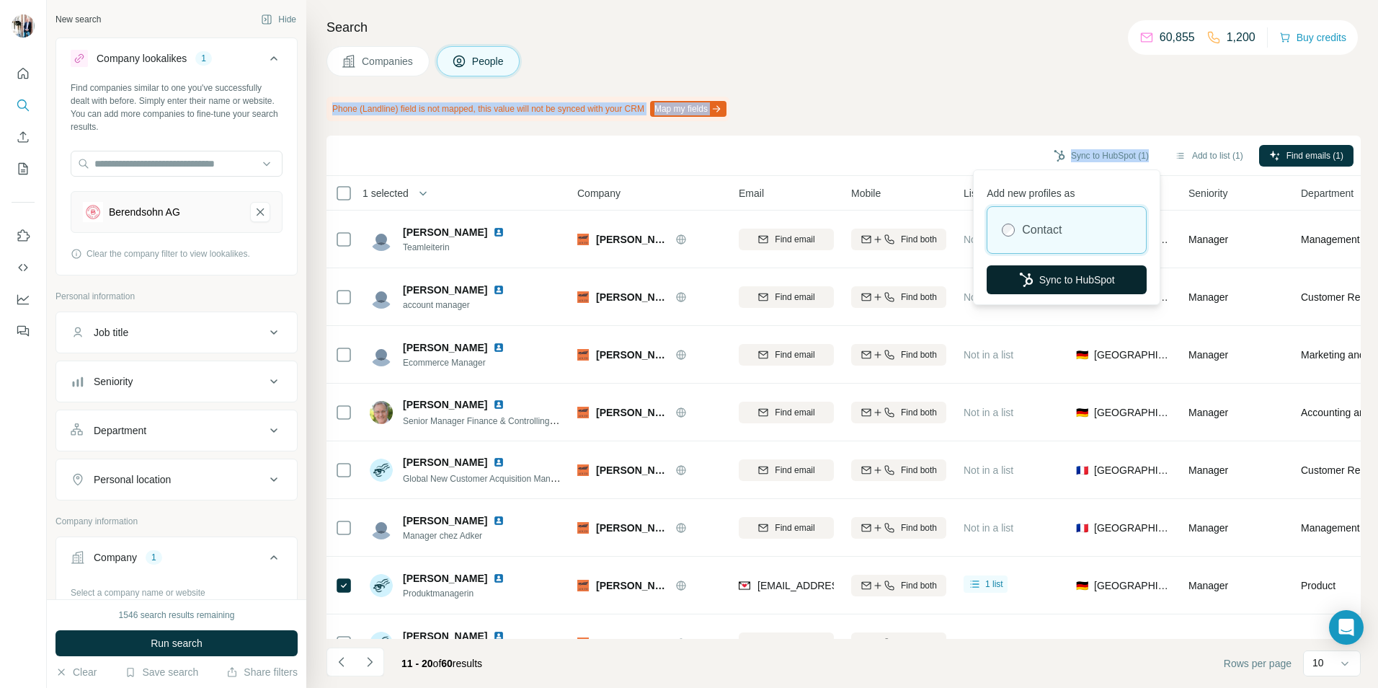
click at [1045, 280] on button "Sync to HubSpot" at bounding box center [1067, 279] width 160 height 29
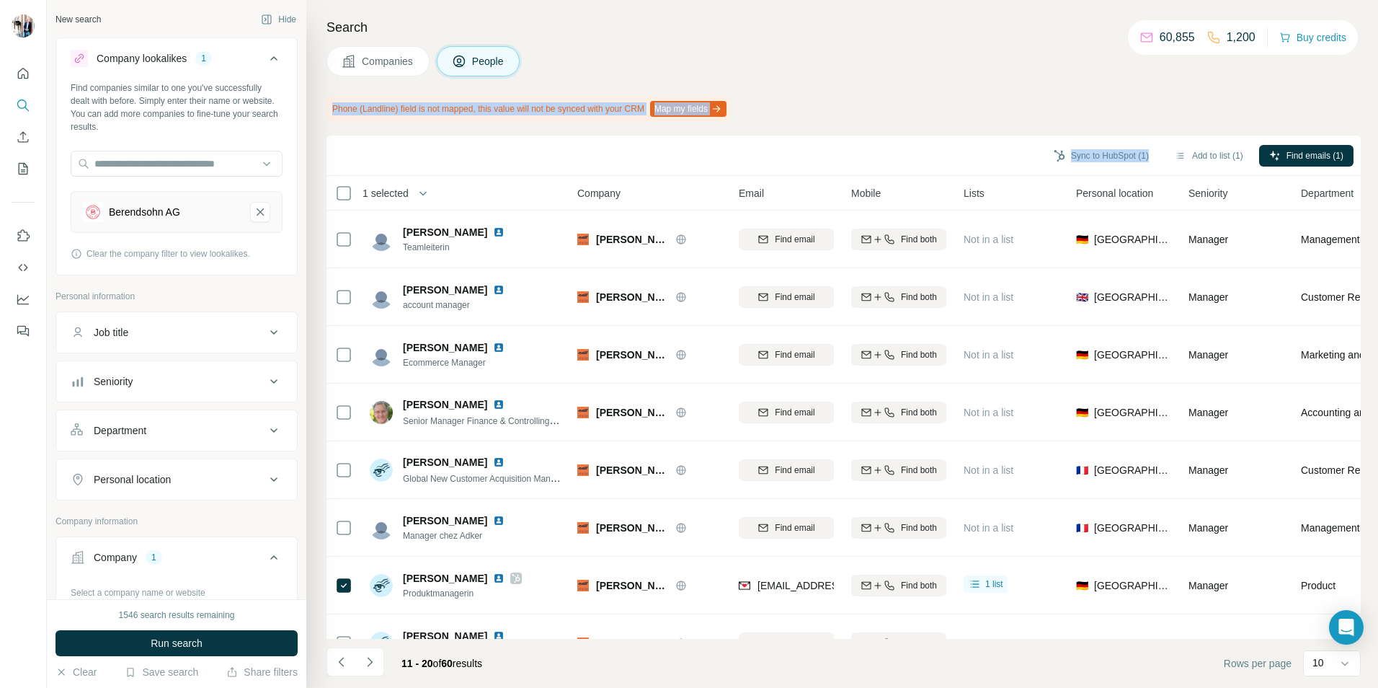
click at [393, 63] on span "Companies" at bounding box center [388, 61] width 53 height 14
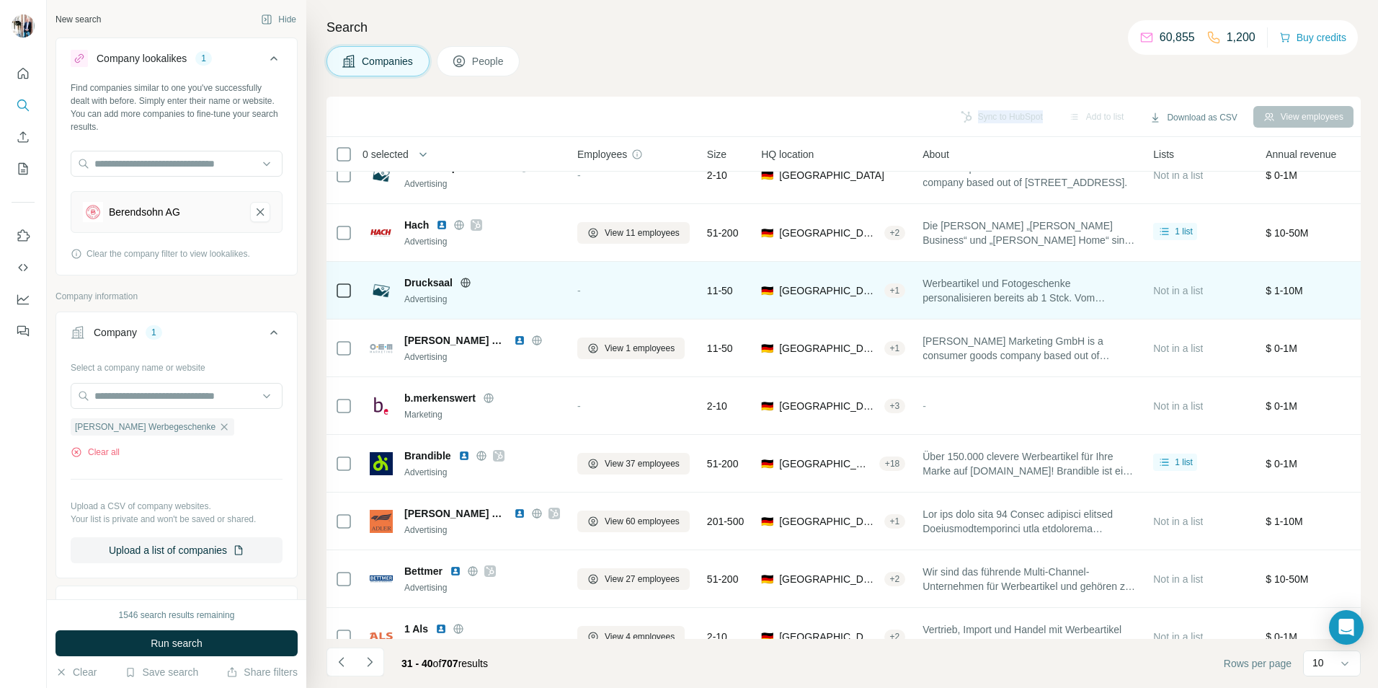
scroll to position [117, 0]
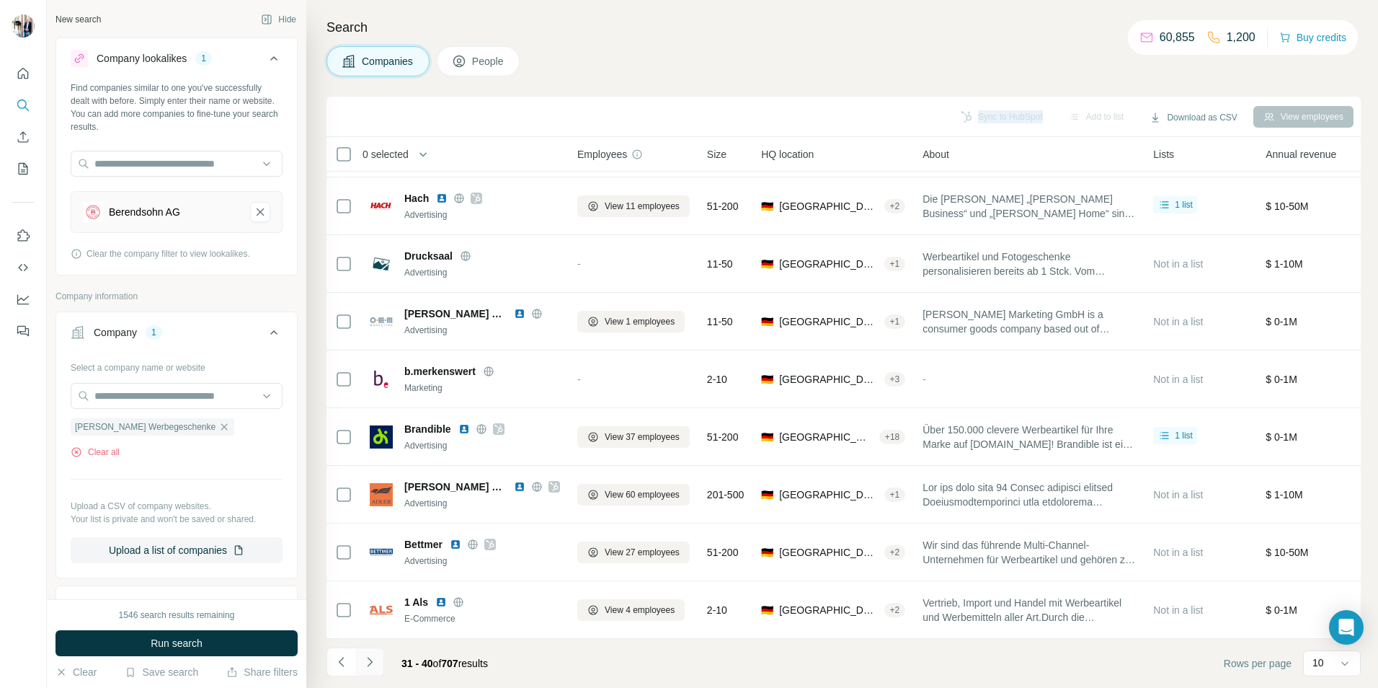
click at [367, 664] on icon "Navigate to next page" at bounding box center [370, 661] width 14 height 14
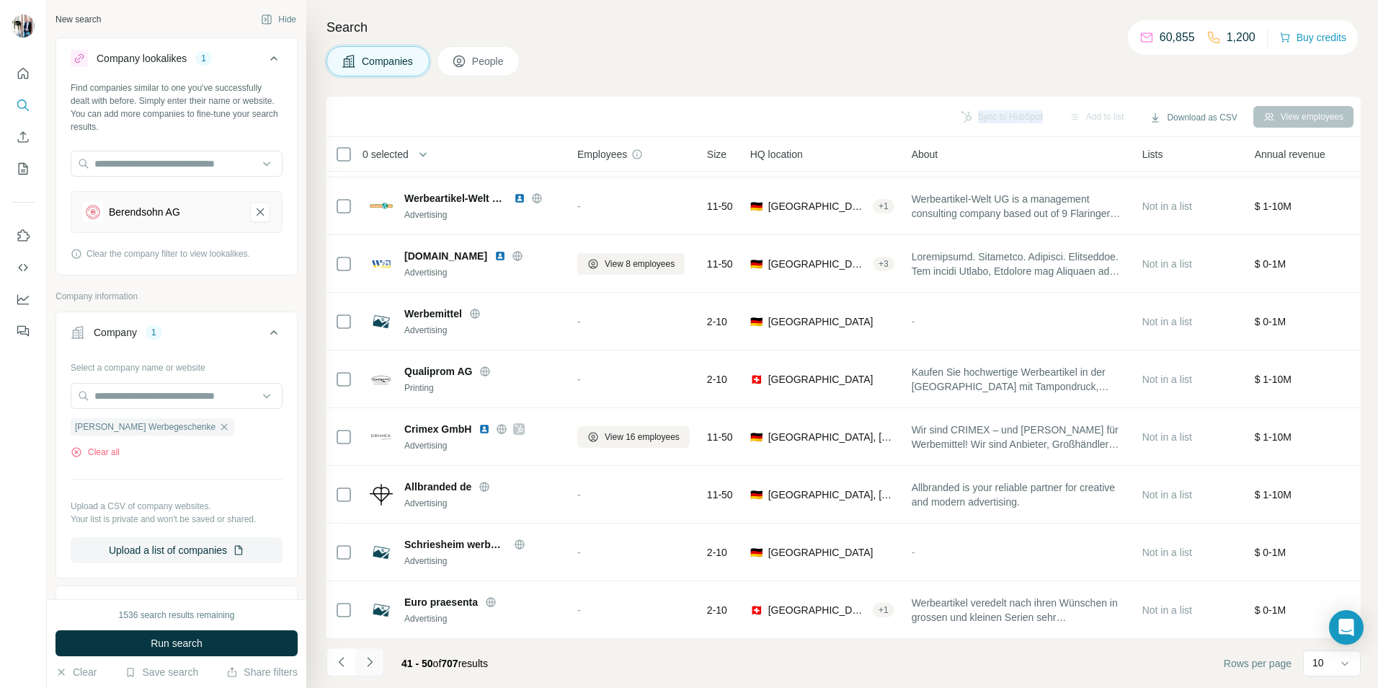
click at [371, 660] on icon "Navigate to next page" at bounding box center [370, 661] width 14 height 14
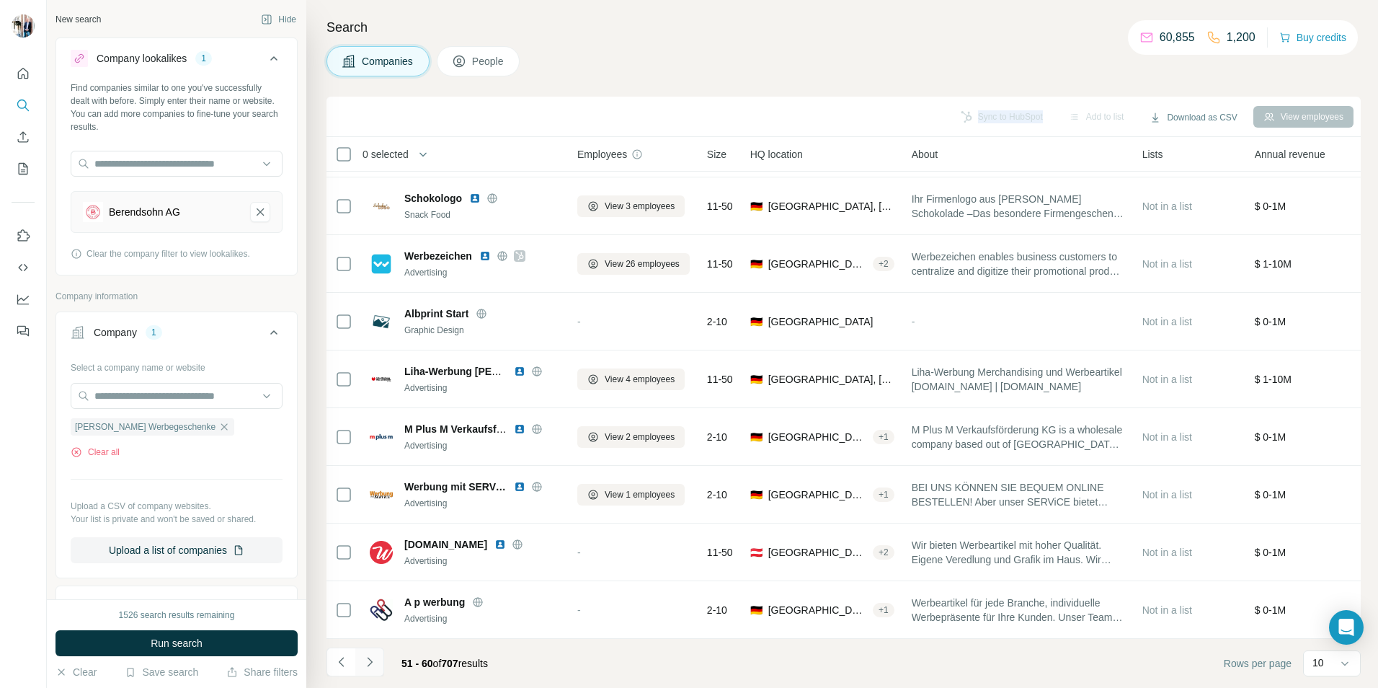
click at [365, 659] on icon "Navigate to next page" at bounding box center [370, 661] width 14 height 14
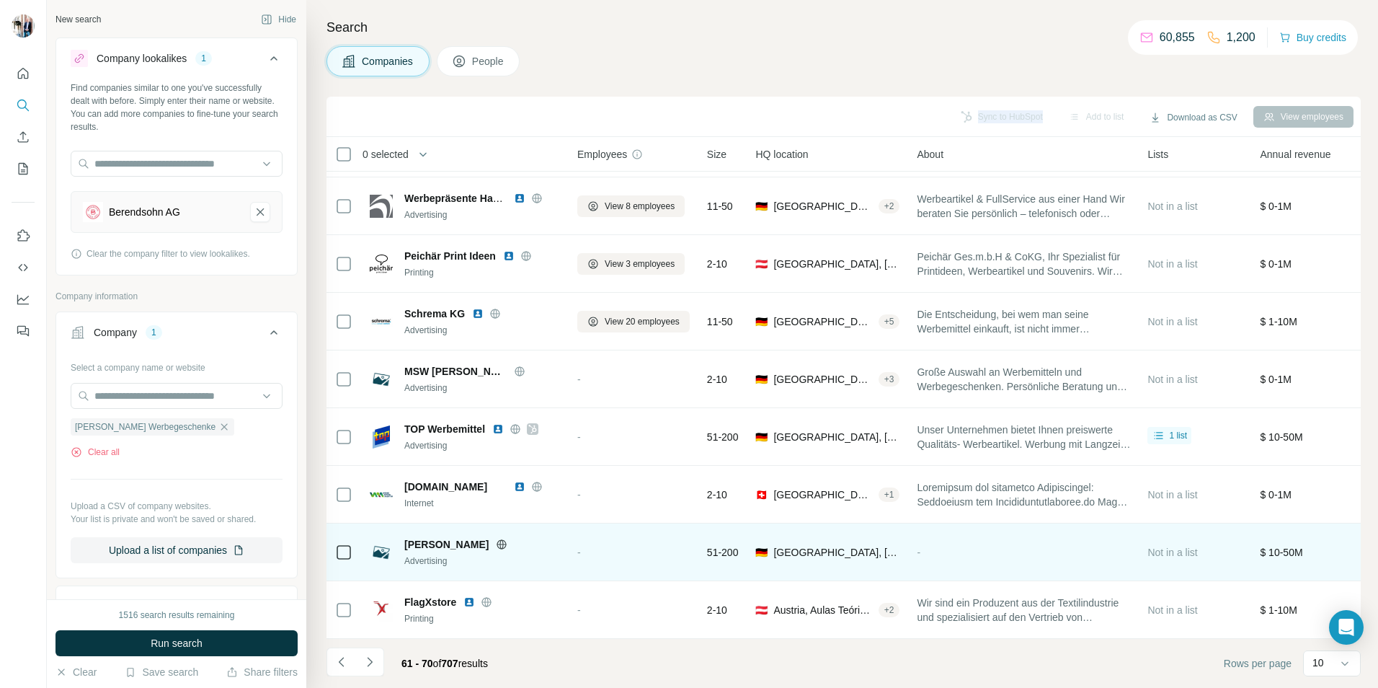
drag, startPoint x: 409, startPoint y: 535, endPoint x: 484, endPoint y: 536, distance: 75.0
click at [484, 537] on span "[PERSON_NAME]" at bounding box center [446, 544] width 84 height 14
drag, startPoint x: 484, startPoint y: 536, endPoint x: 407, endPoint y: 536, distance: 76.4
click at [407, 537] on span "[PERSON_NAME]" at bounding box center [446, 544] width 84 height 14
drag, startPoint x: 402, startPoint y: 533, endPoint x: 489, endPoint y: 538, distance: 87.4
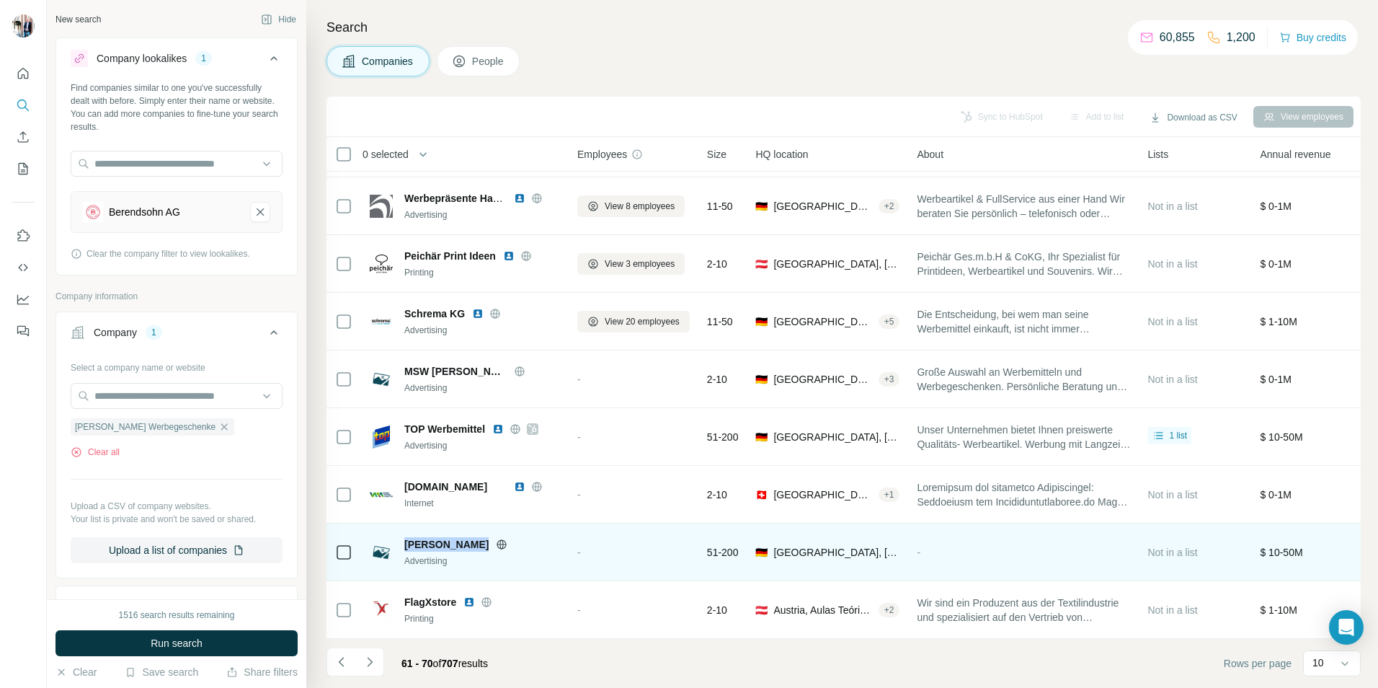
click at [489, 538] on div "[PERSON_NAME] Advertising" at bounding box center [465, 552] width 190 height 30
drag, startPoint x: 489, startPoint y: 538, endPoint x: 479, endPoint y: 539, distance: 10.1
copy div "[PERSON_NAME]"
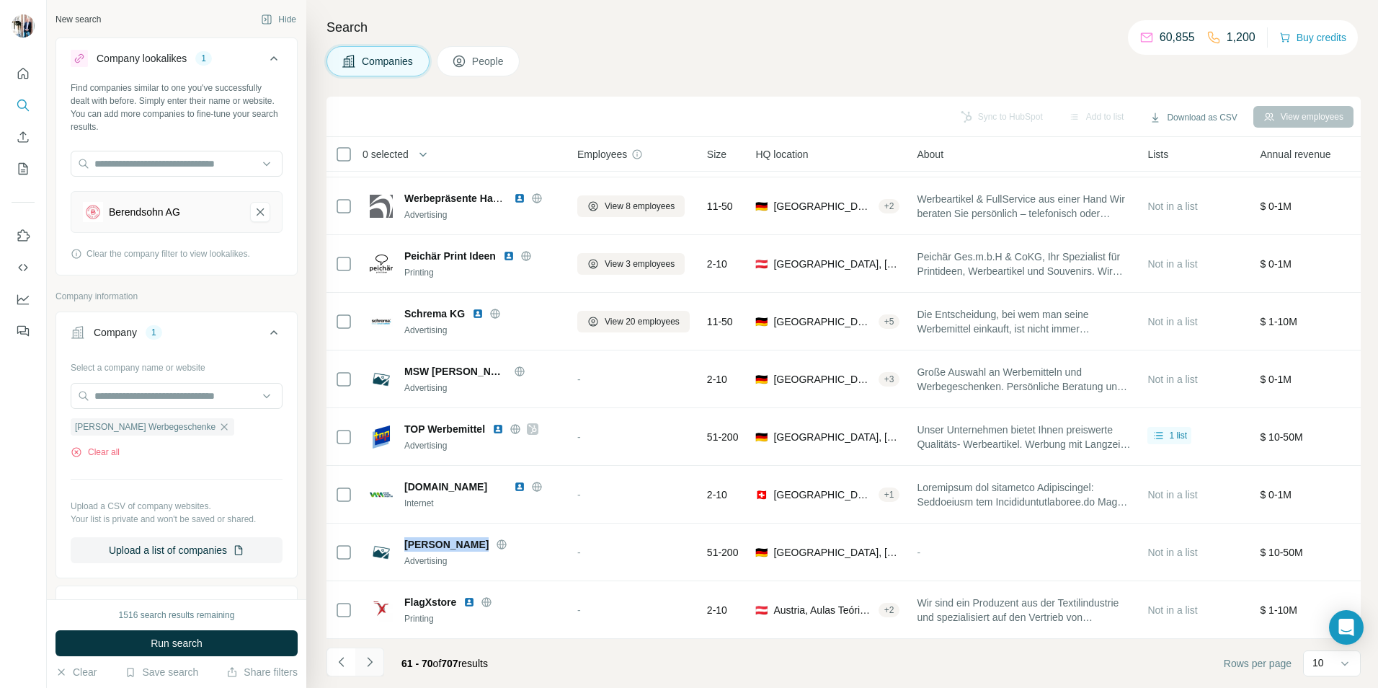
click at [370, 657] on icon "Navigate to next page" at bounding box center [370, 661] width 14 height 14
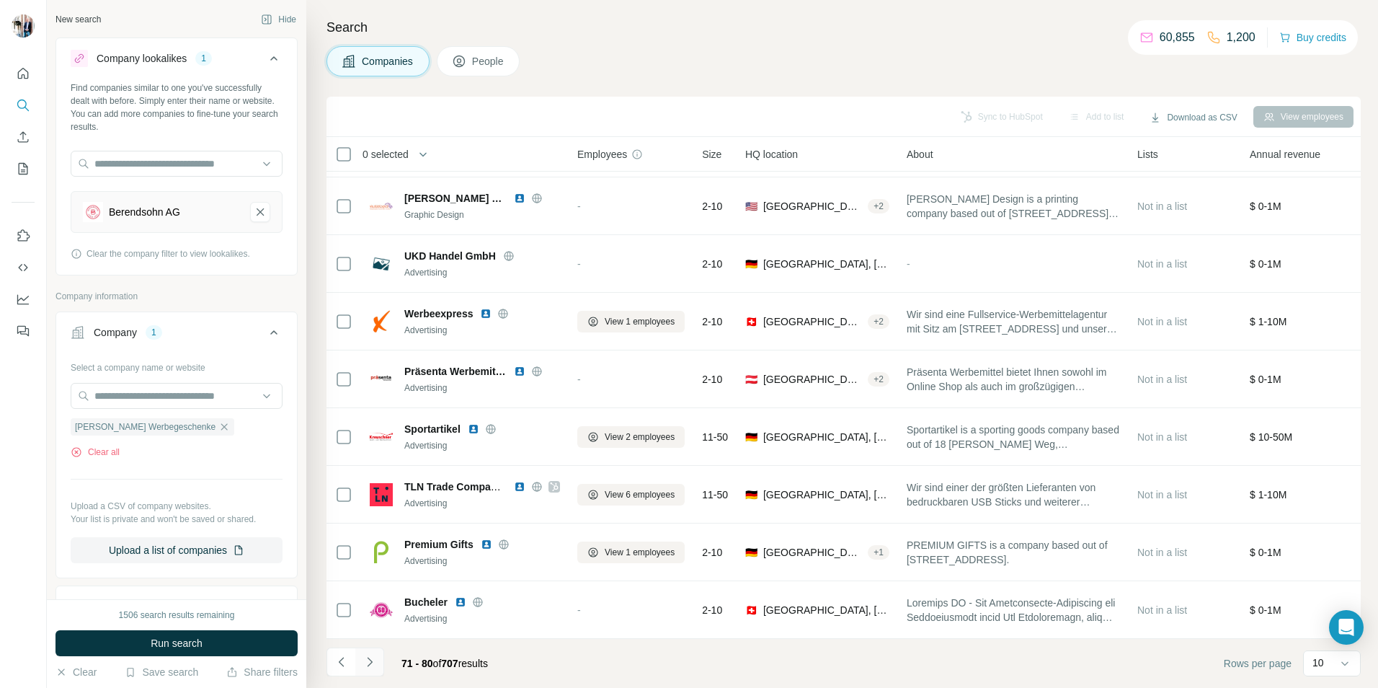
click at [371, 661] on icon "Navigate to next page" at bounding box center [369, 661] width 5 height 9
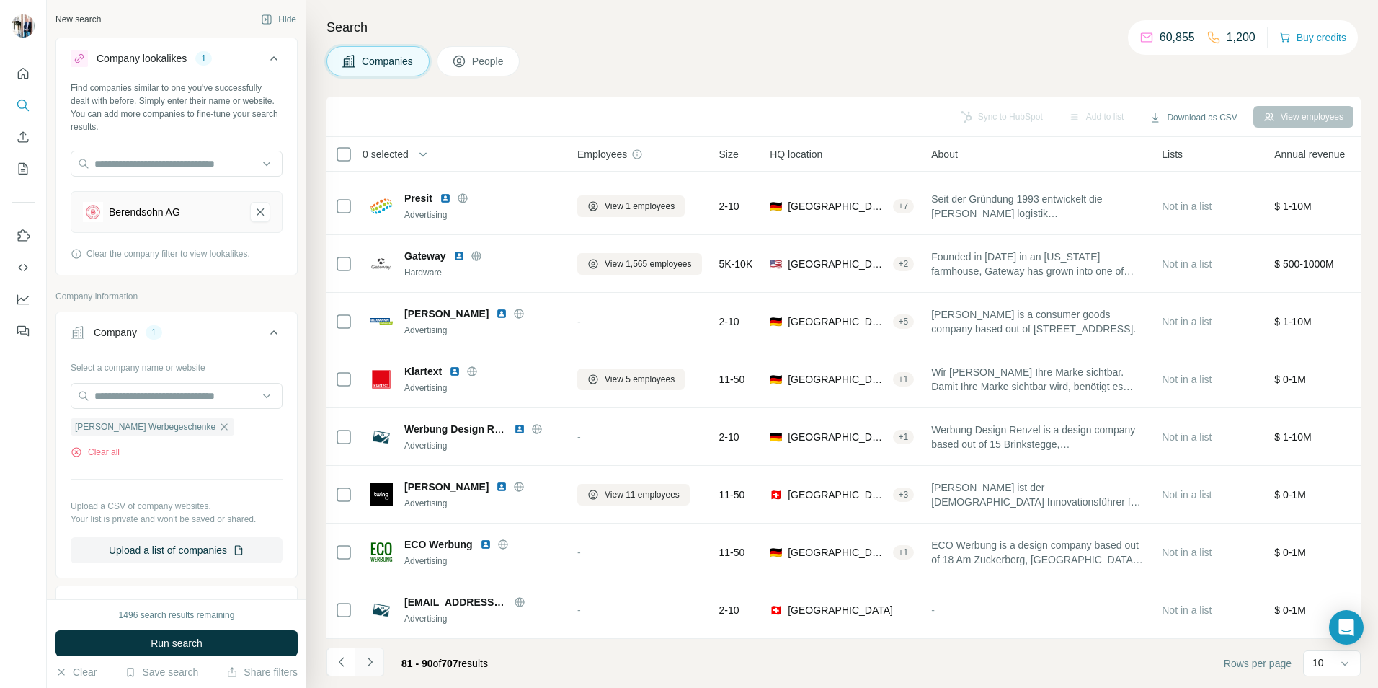
click at [373, 659] on icon "Navigate to next page" at bounding box center [370, 661] width 14 height 14
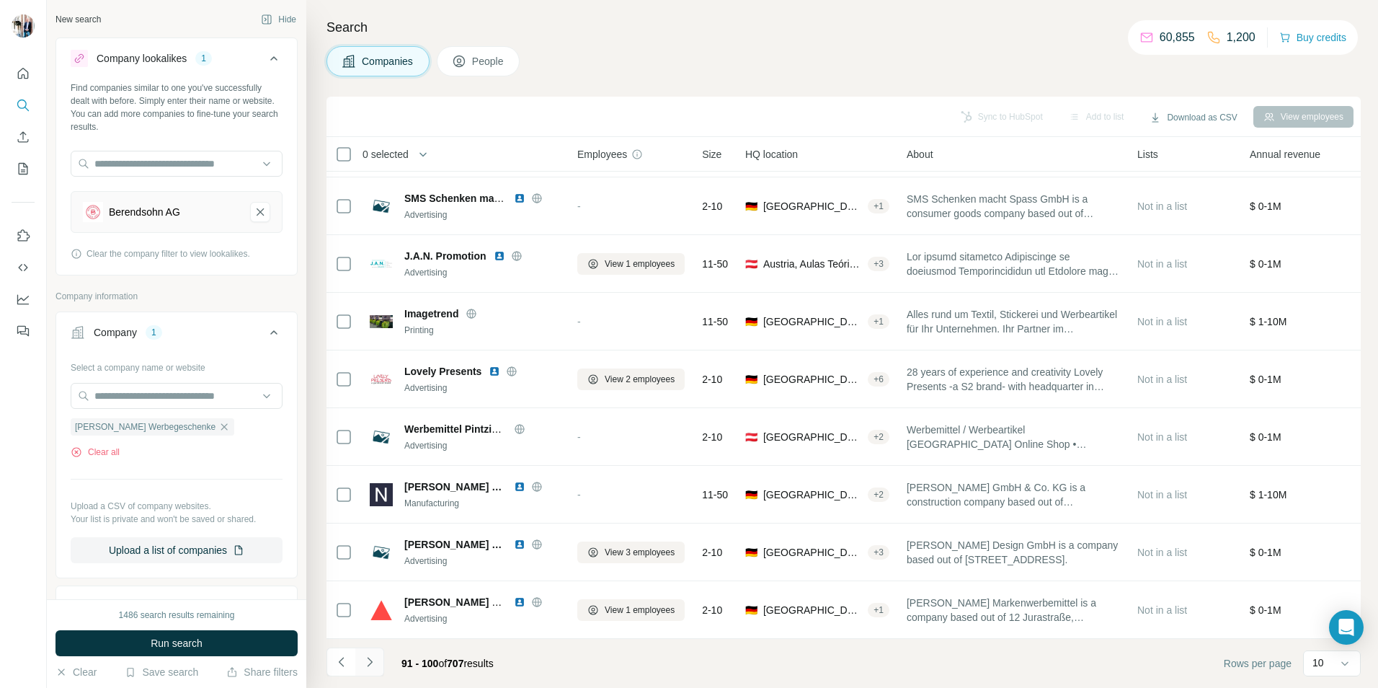
click at [368, 665] on icon "Navigate to next page" at bounding box center [369, 661] width 5 height 9
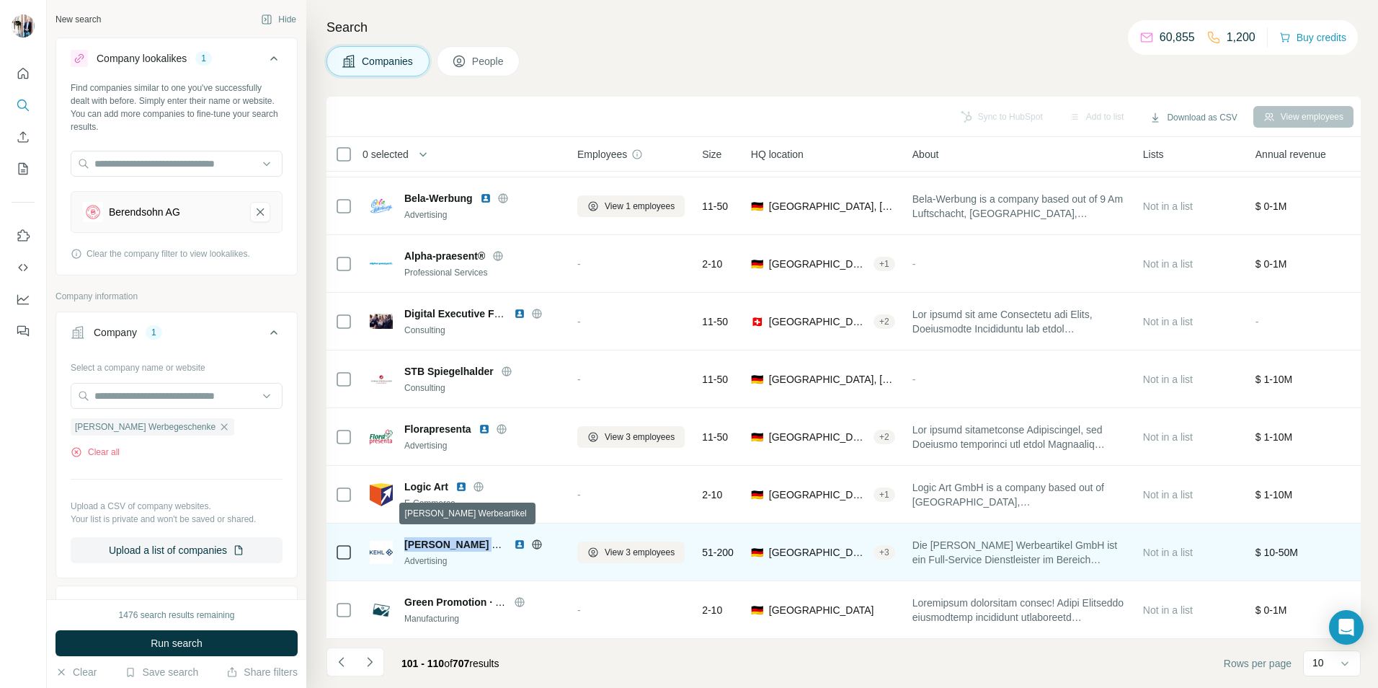
drag, startPoint x: 405, startPoint y: 533, endPoint x: 505, endPoint y: 537, distance: 100.3
click at [505, 538] on span "[PERSON_NAME] Werbeartikel" at bounding box center [478, 544] width 148 height 12
drag, startPoint x: 505, startPoint y: 537, endPoint x: 480, endPoint y: 536, distance: 25.2
copy span "[PERSON_NAME] Werbeart"
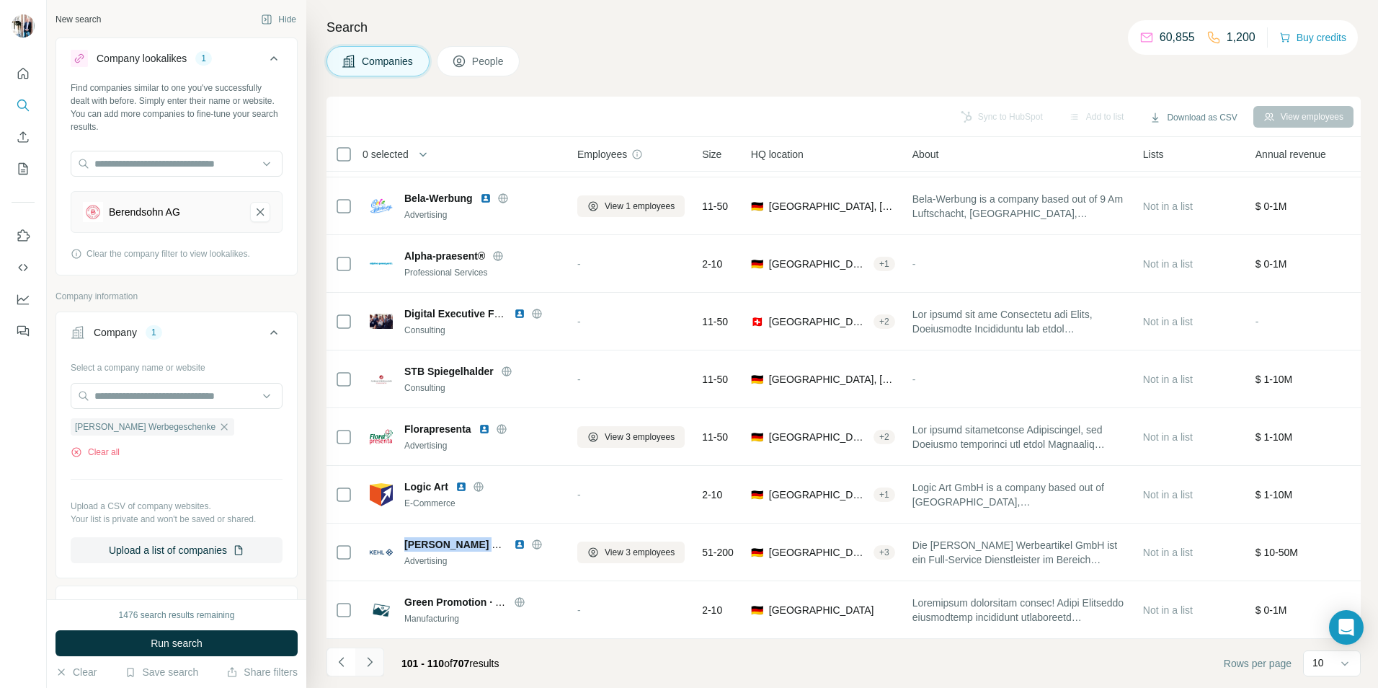
click at [373, 659] on icon "Navigate to next page" at bounding box center [370, 661] width 14 height 14
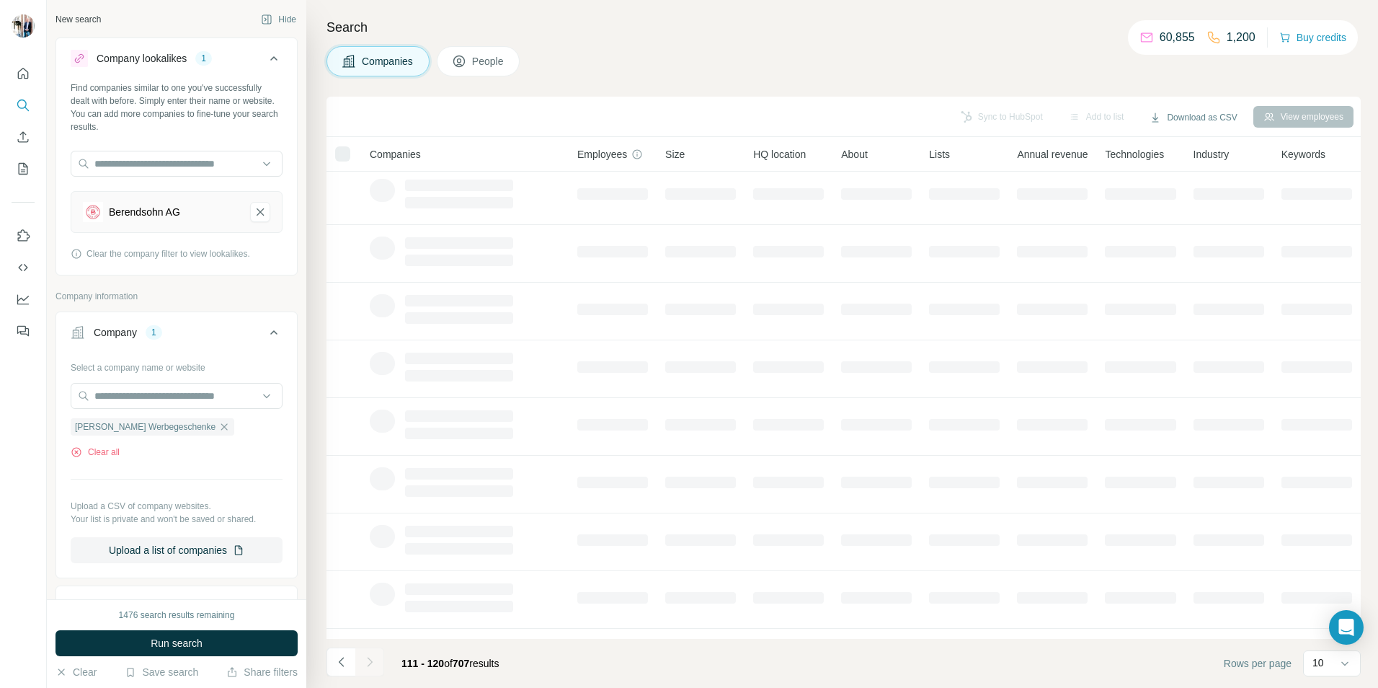
scroll to position [0, 0]
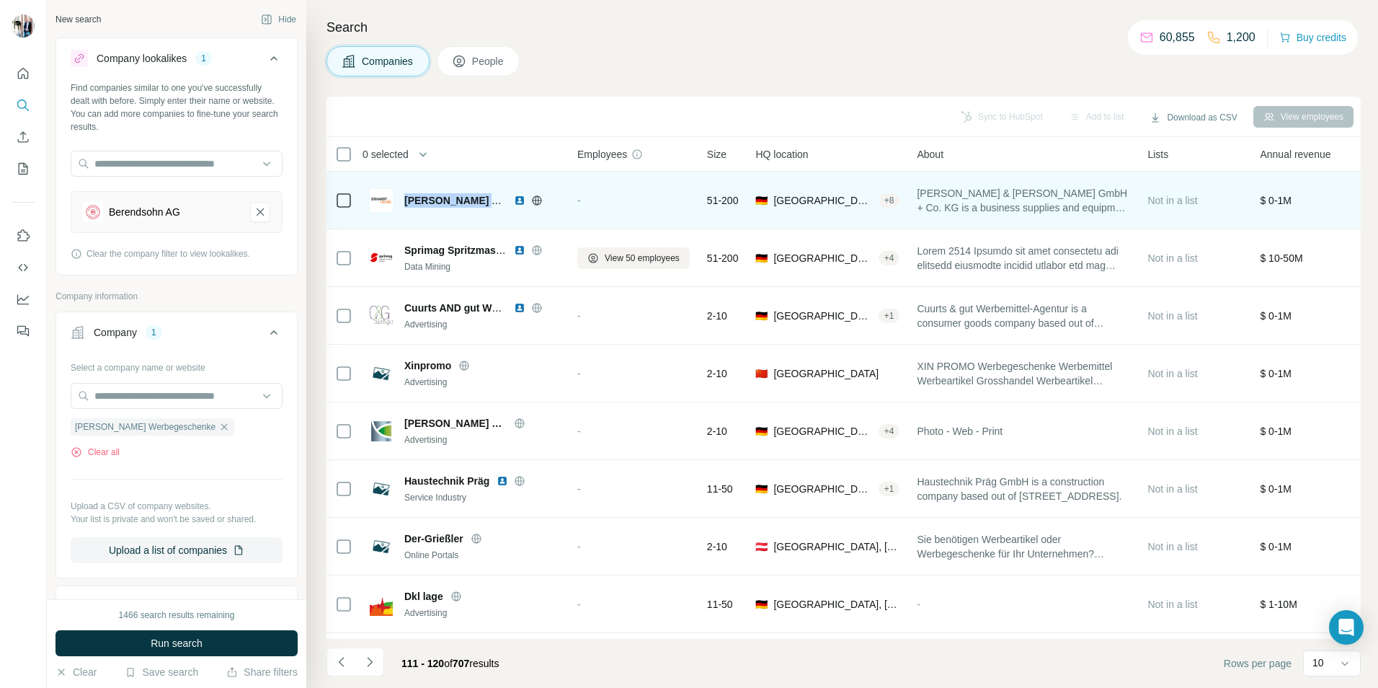
drag, startPoint x: 404, startPoint y: 197, endPoint x: 509, endPoint y: 200, distance: 104.5
click at [509, 200] on div "[PERSON_NAME] AND [PERSON_NAME] AND KG" at bounding box center [482, 200] width 156 height 14
drag, startPoint x: 509, startPoint y: 200, endPoint x: 476, endPoint y: 199, distance: 33.2
copy span "[PERSON_NAME] AND [PERSON_NAME]"
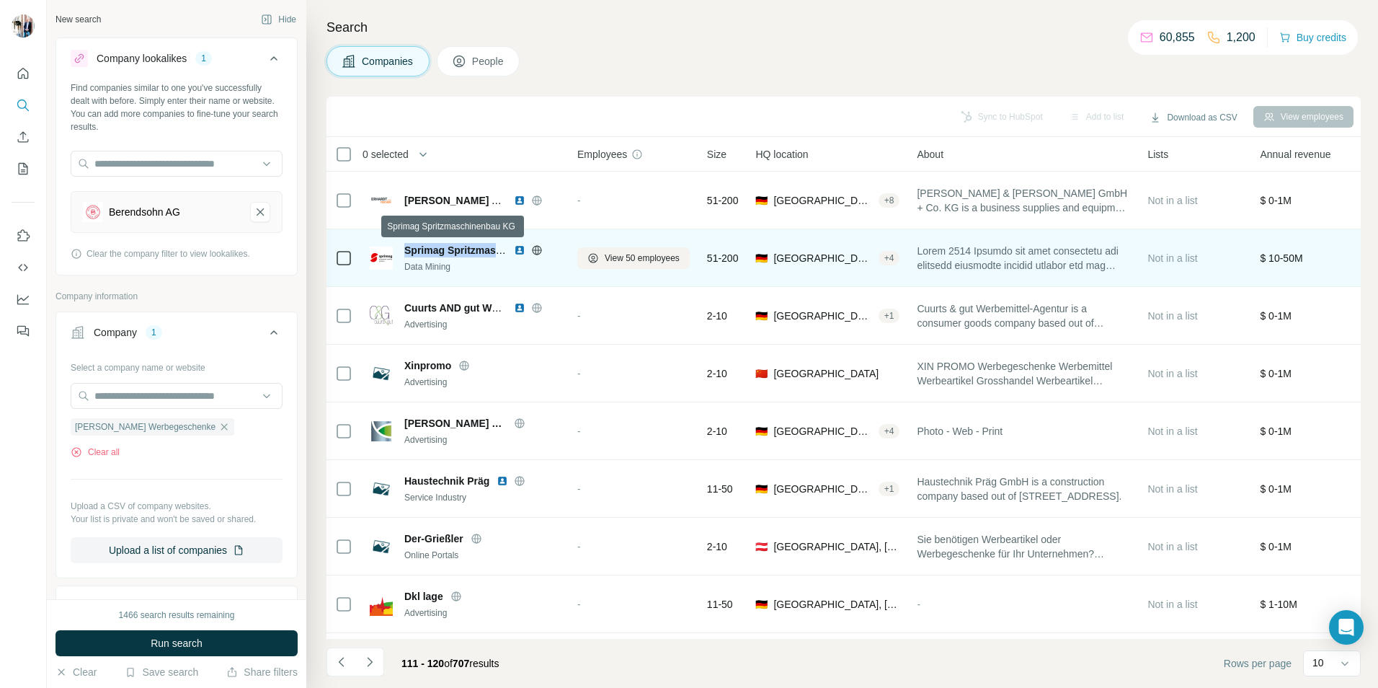
drag, startPoint x: 405, startPoint y: 247, endPoint x: 503, endPoint y: 249, distance: 98.0
click at [503, 249] on span "Sprimag Spritzmaschinenbau KG" at bounding box center [484, 250] width 160 height 12
drag, startPoint x: 503, startPoint y: 249, endPoint x: 479, endPoint y: 252, distance: 24.7
copy span "Sprimag Spritzmasc"
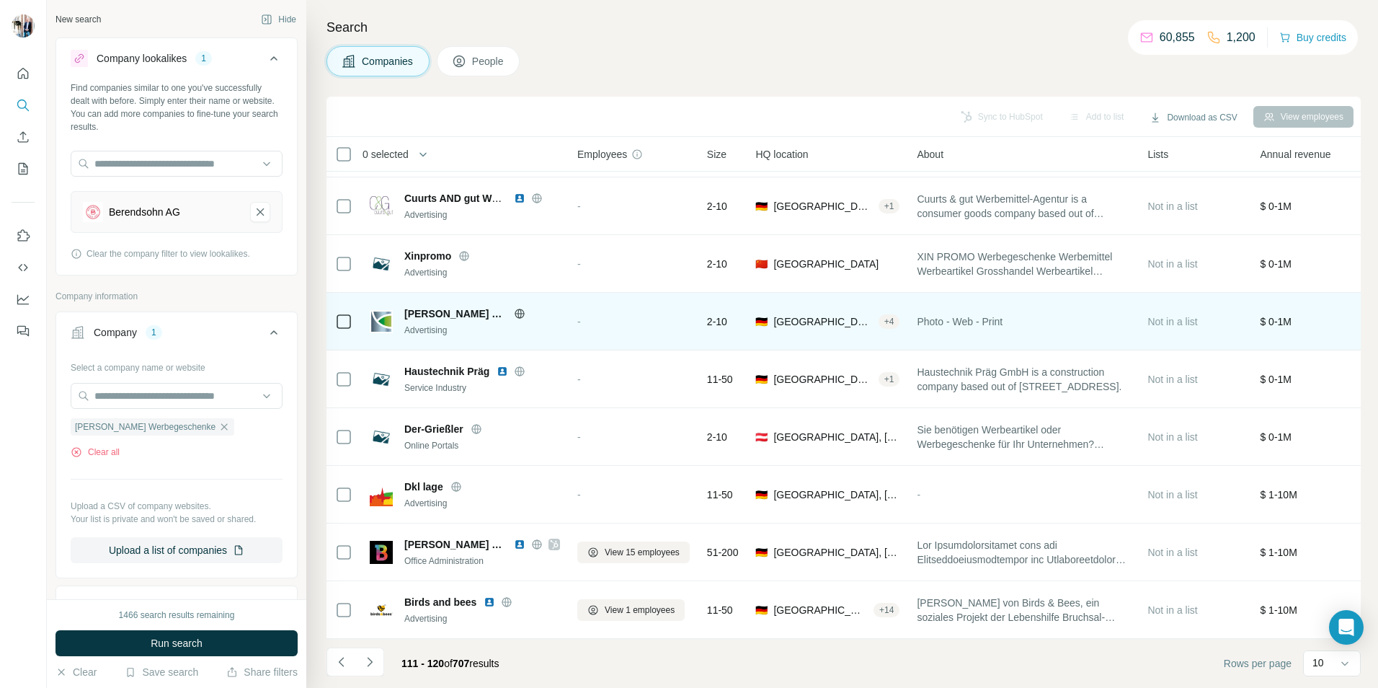
scroll to position [117, 0]
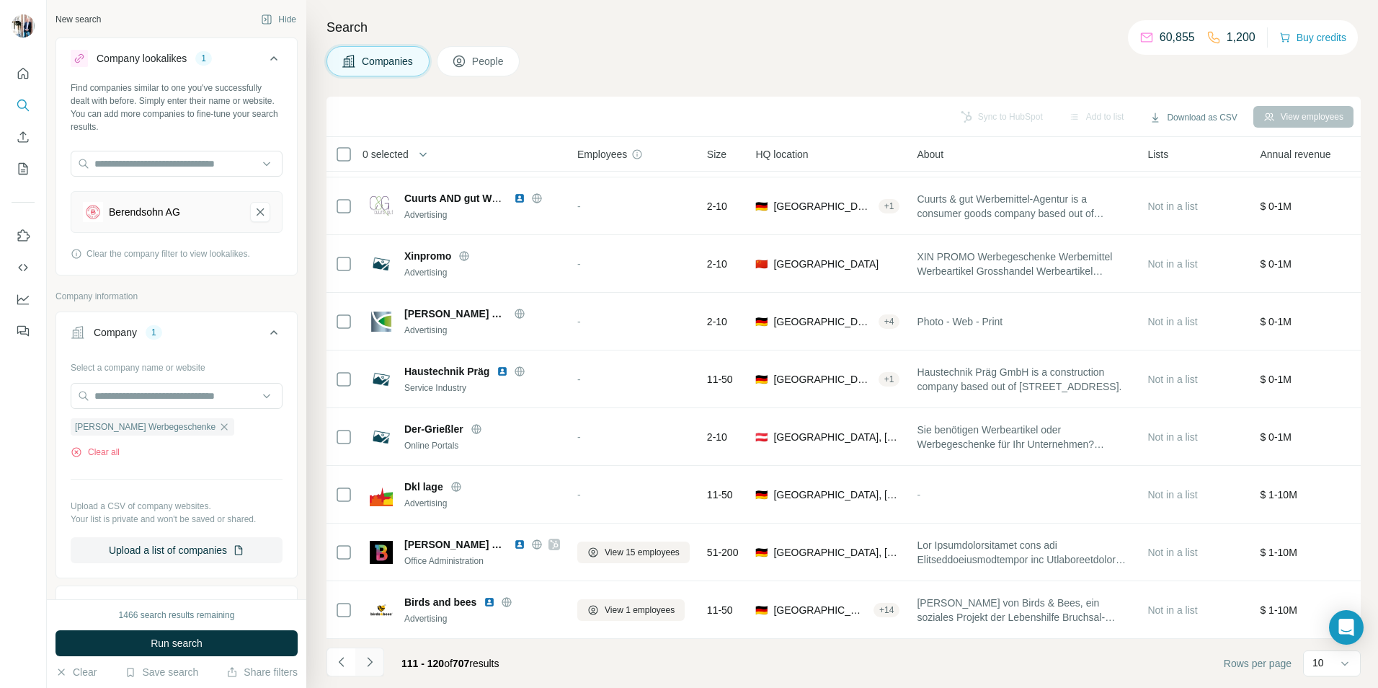
click at [370, 659] on icon "Navigate to next page" at bounding box center [369, 661] width 5 height 9
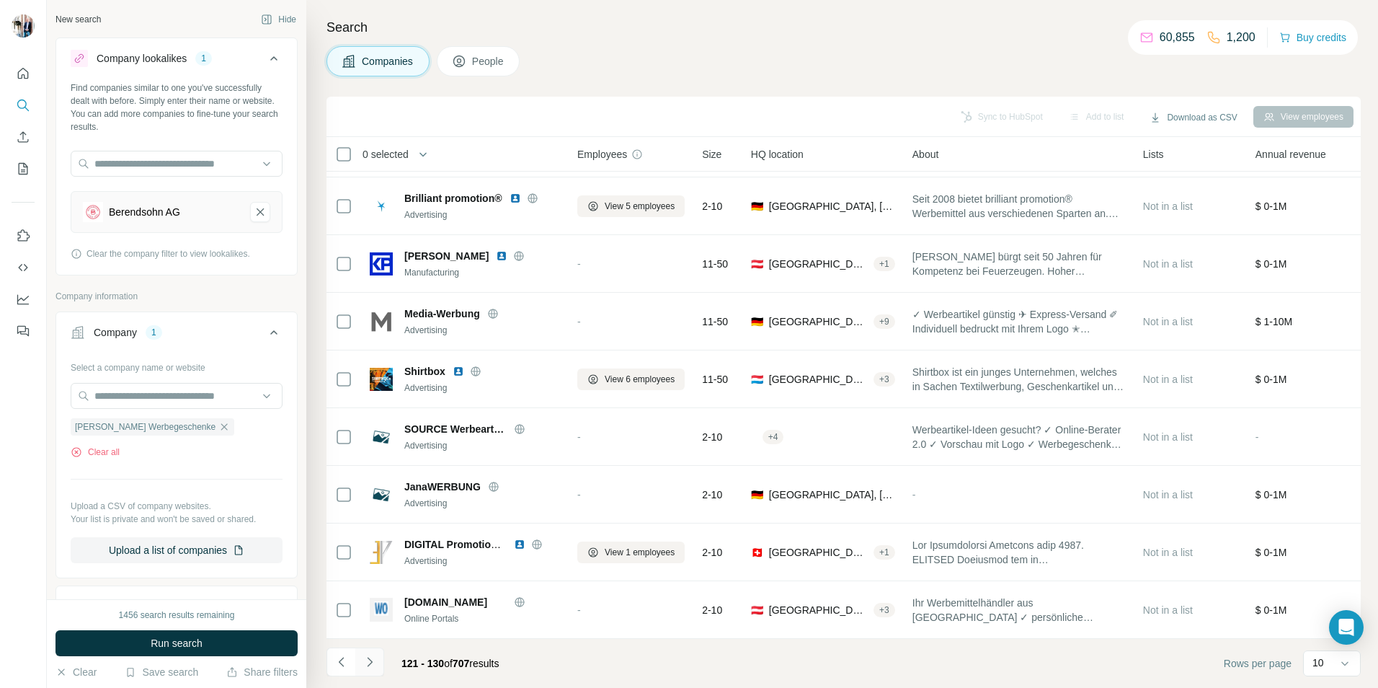
click at [373, 660] on icon "Navigate to next page" at bounding box center [370, 661] width 14 height 14
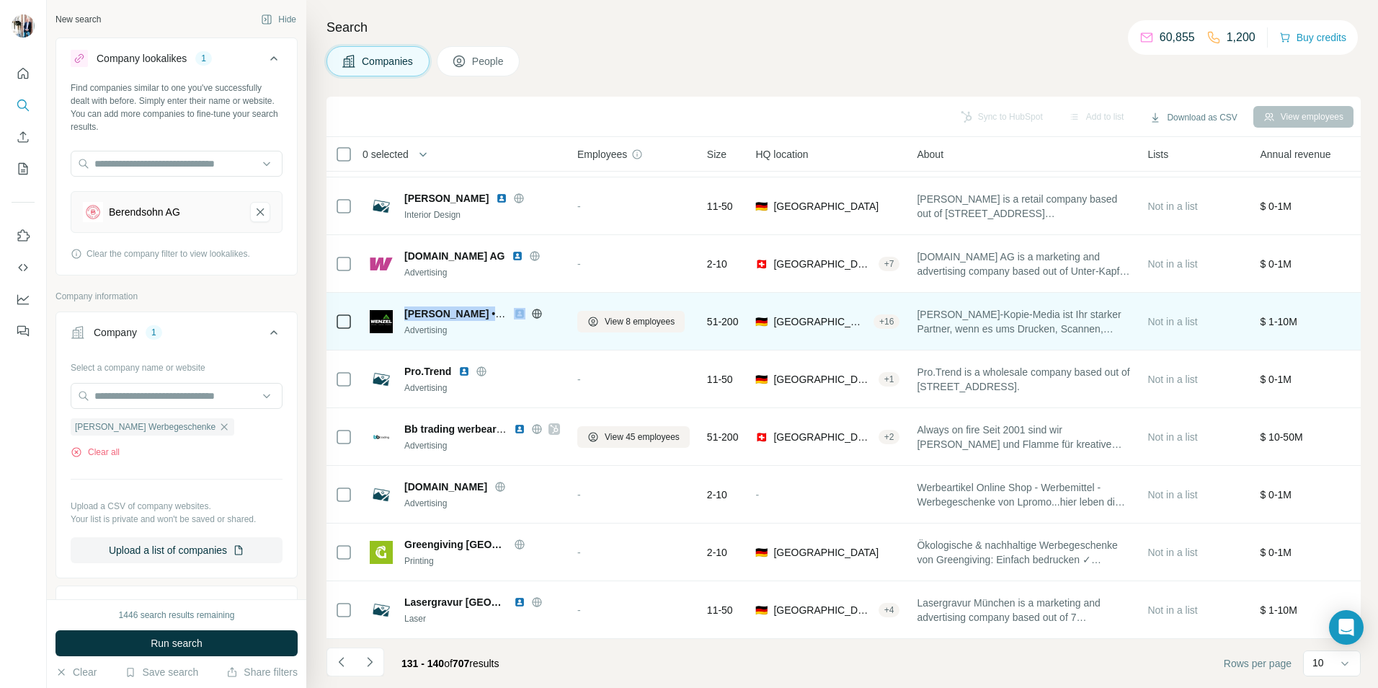
drag, startPoint x: 407, startPoint y: 304, endPoint x: 536, endPoint y: 307, distance: 129.0
click at [536, 307] on div "[PERSON_NAME] • kopie • media" at bounding box center [482, 313] width 156 height 14
drag, startPoint x: 536, startPoint y: 307, endPoint x: 481, endPoint y: 300, distance: 55.2
copy div "[PERSON_NAME] • kopie • media"
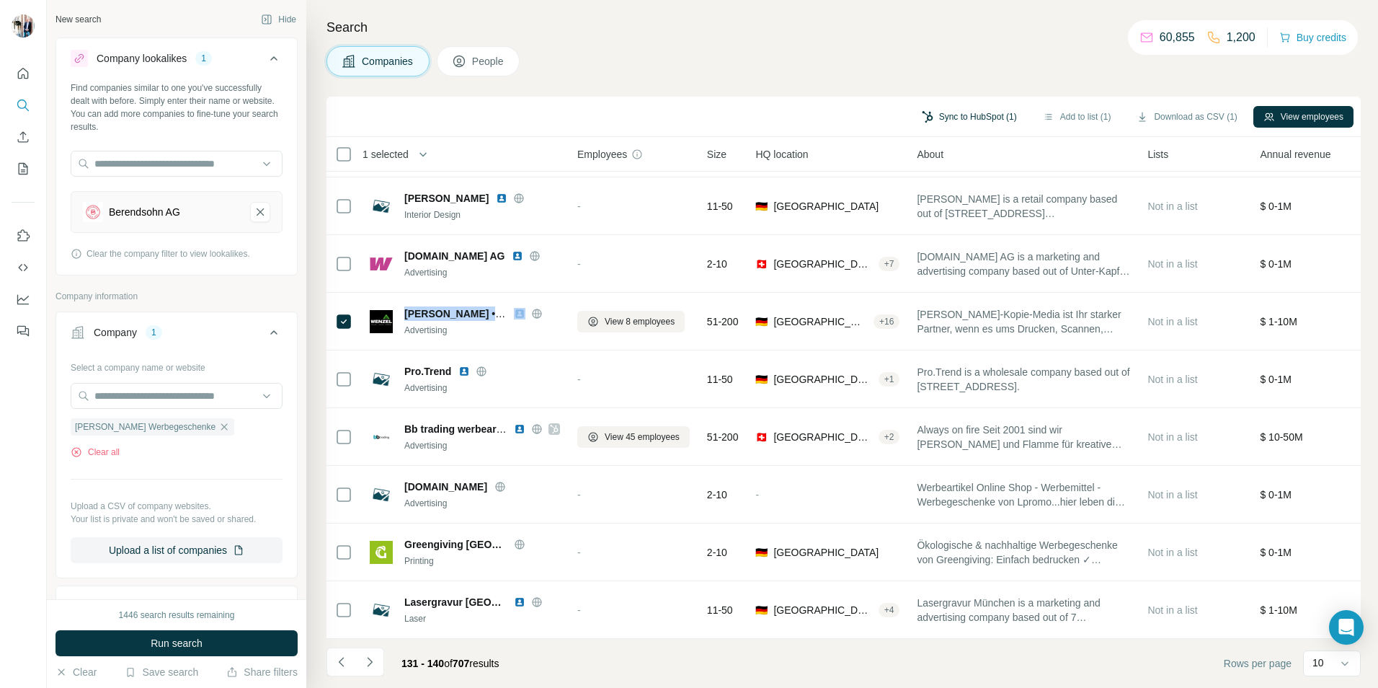
click at [935, 115] on button "Sync to HubSpot (1)" at bounding box center [969, 117] width 115 height 22
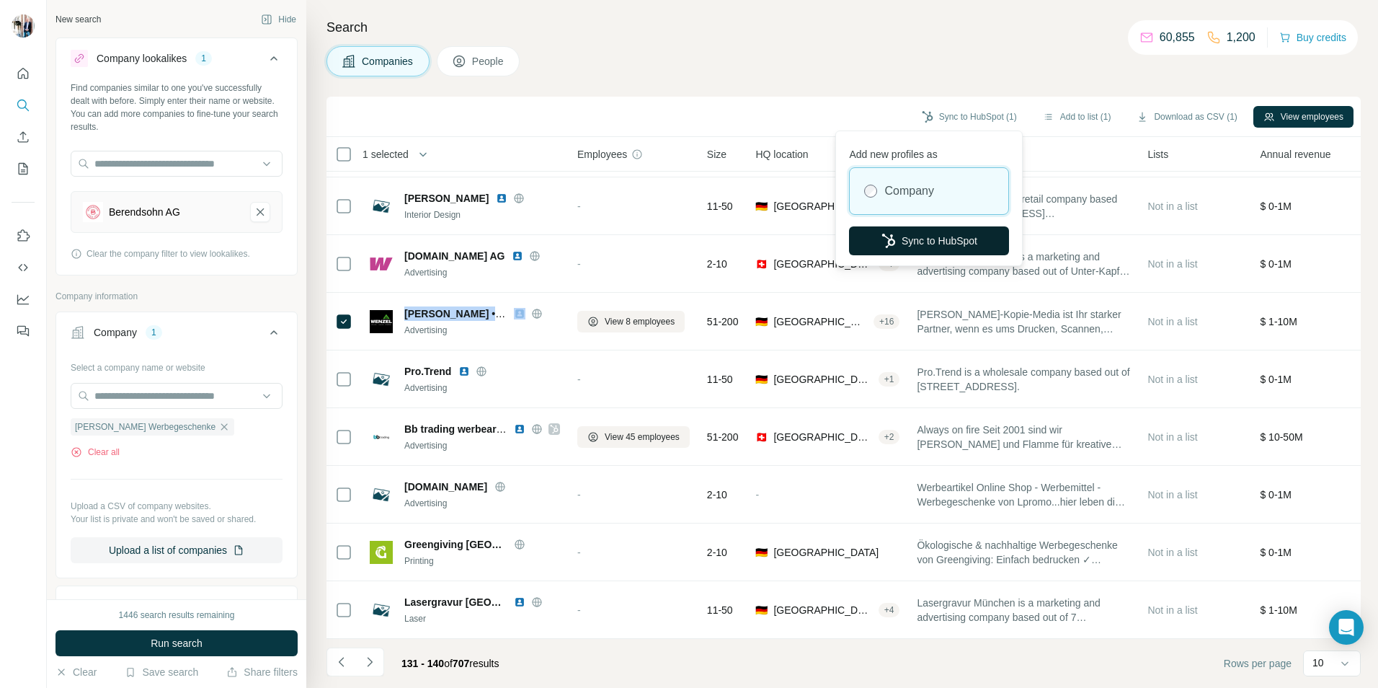
click at [913, 237] on button "Sync to HubSpot" at bounding box center [929, 240] width 160 height 29
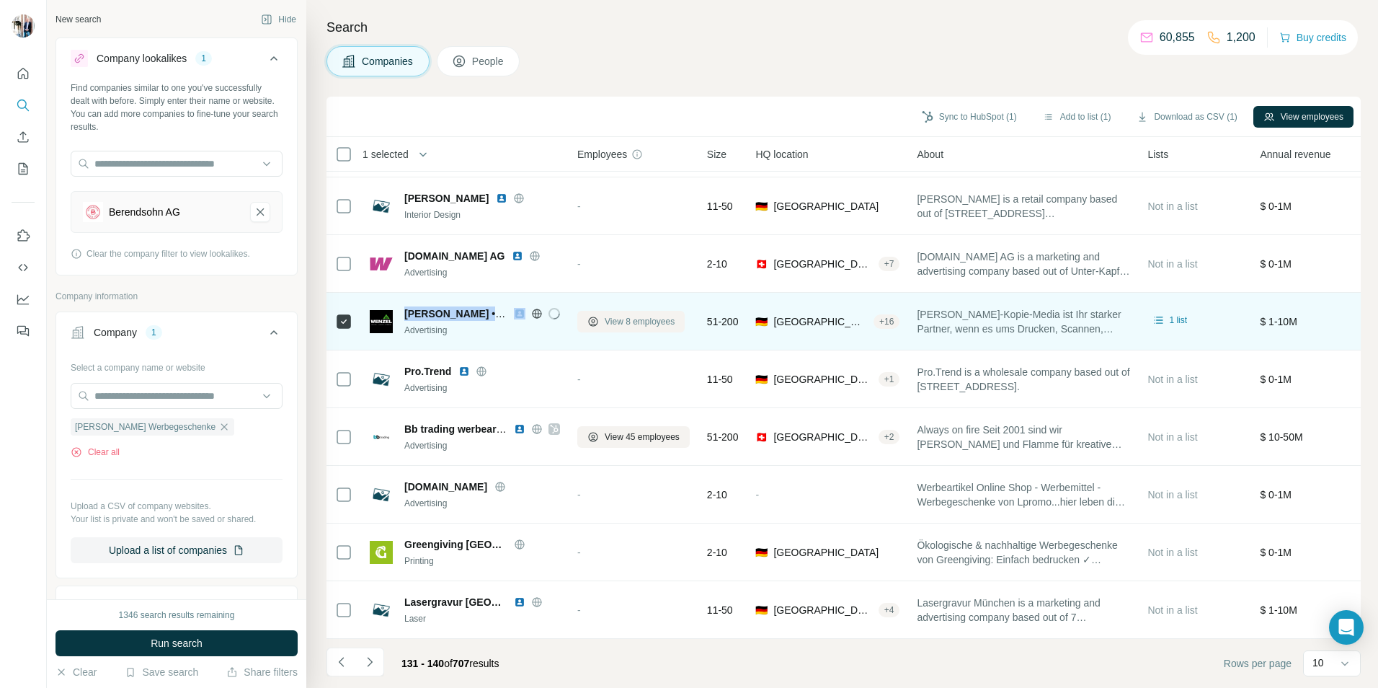
click at [623, 317] on span "View 8 employees" at bounding box center [640, 321] width 70 height 13
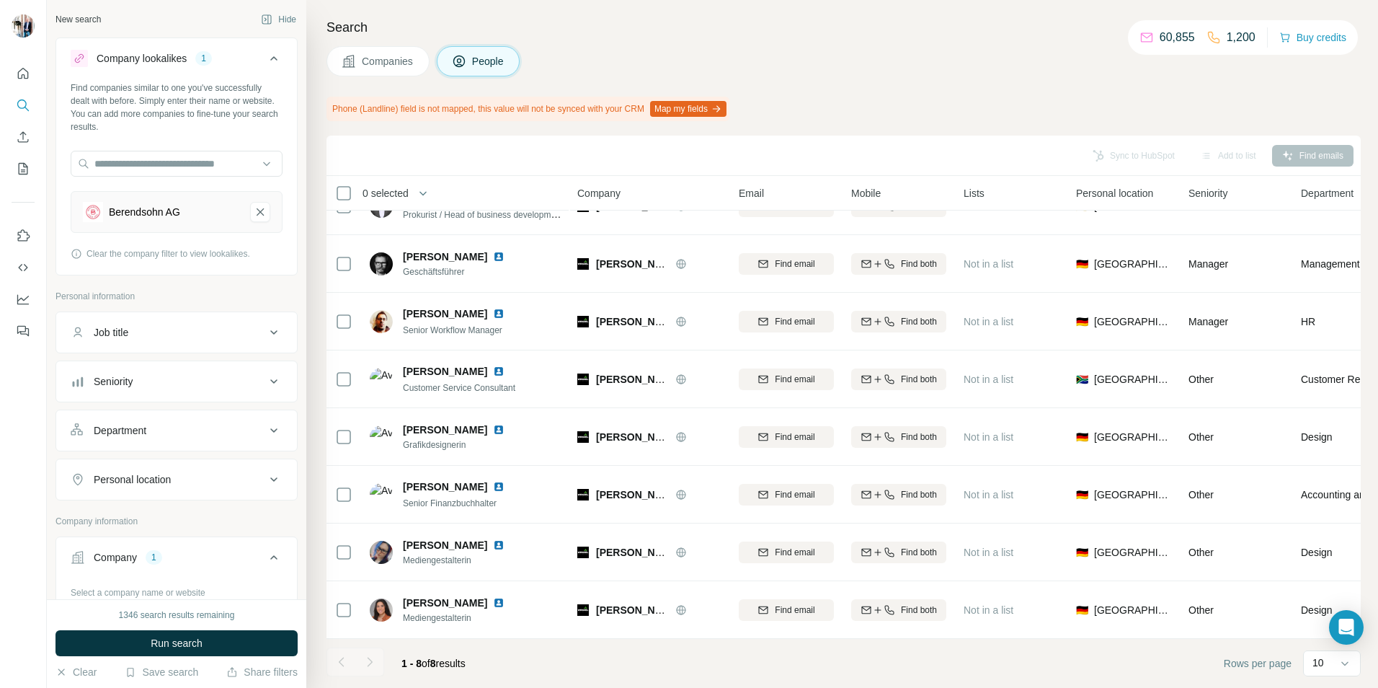
scroll to position [40, 0]
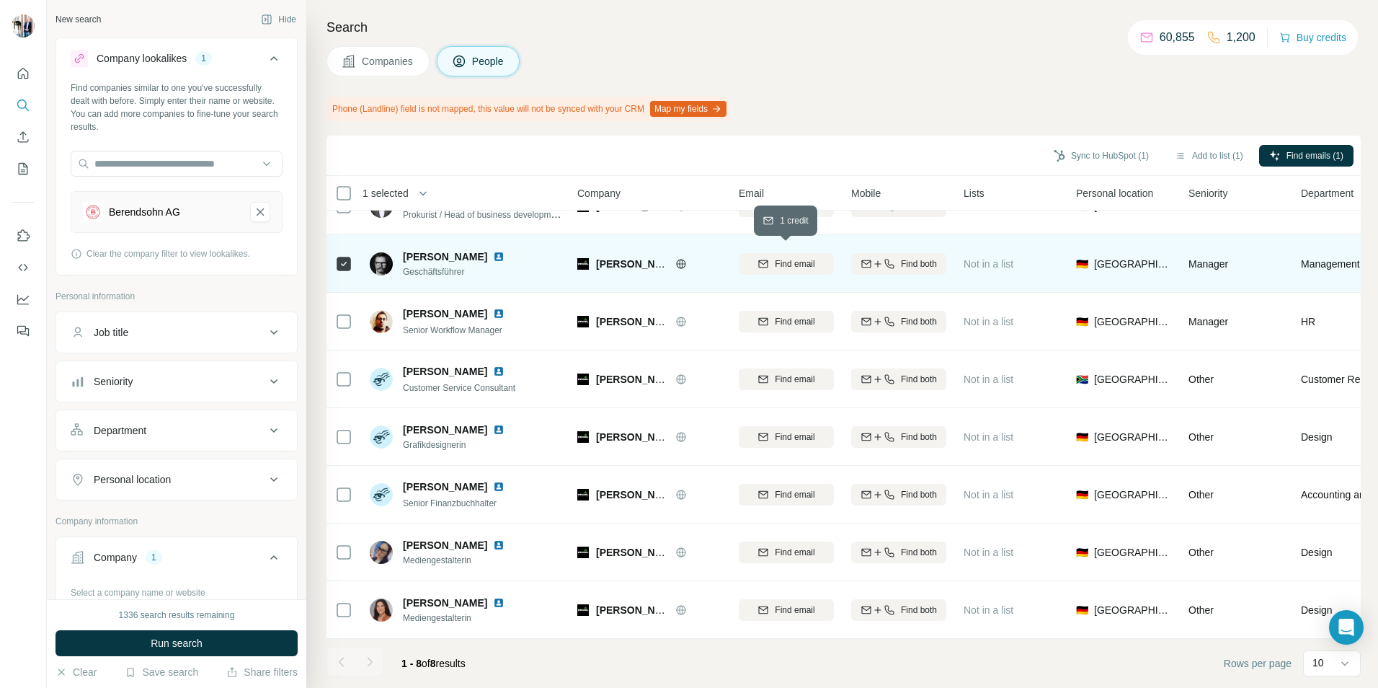
click at [787, 257] on span "Find email" at bounding box center [795, 263] width 40 height 13
click at [1075, 153] on button "Sync to HubSpot (1)" at bounding box center [1101, 156] width 115 height 22
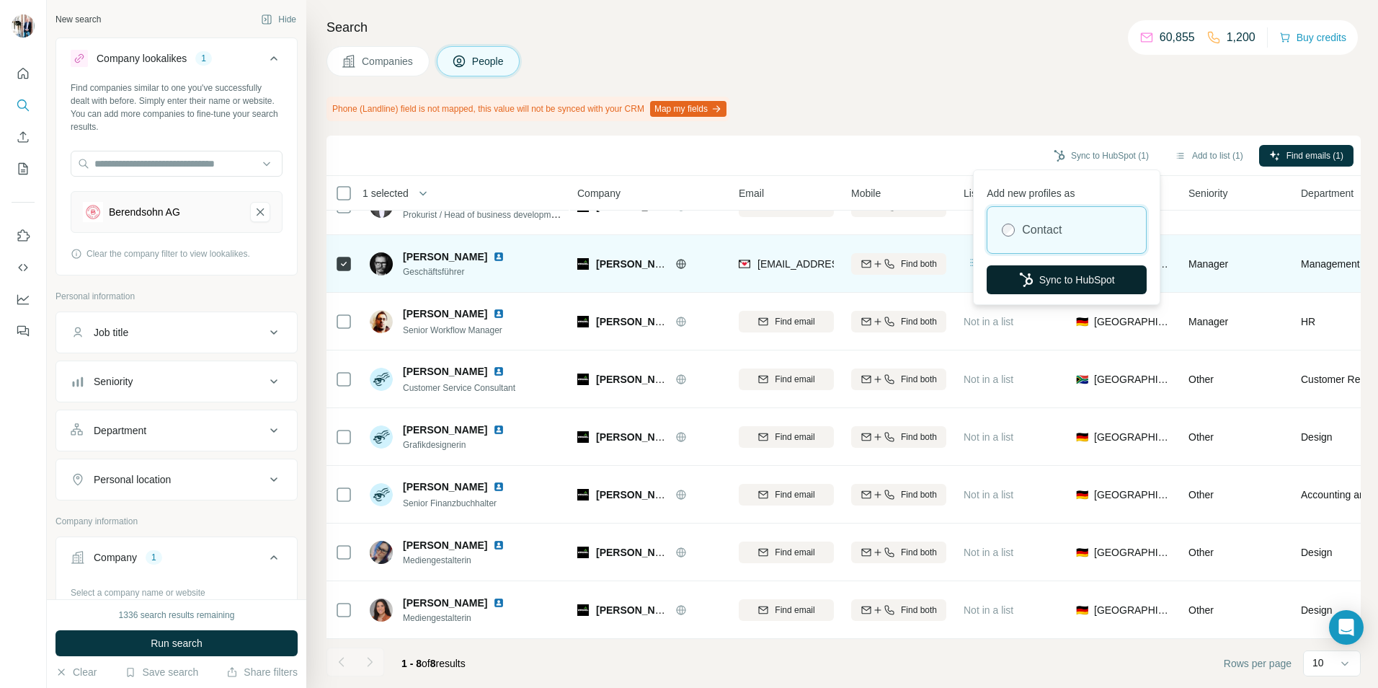
click at [1086, 286] on button "Sync to HubSpot" at bounding box center [1067, 279] width 160 height 29
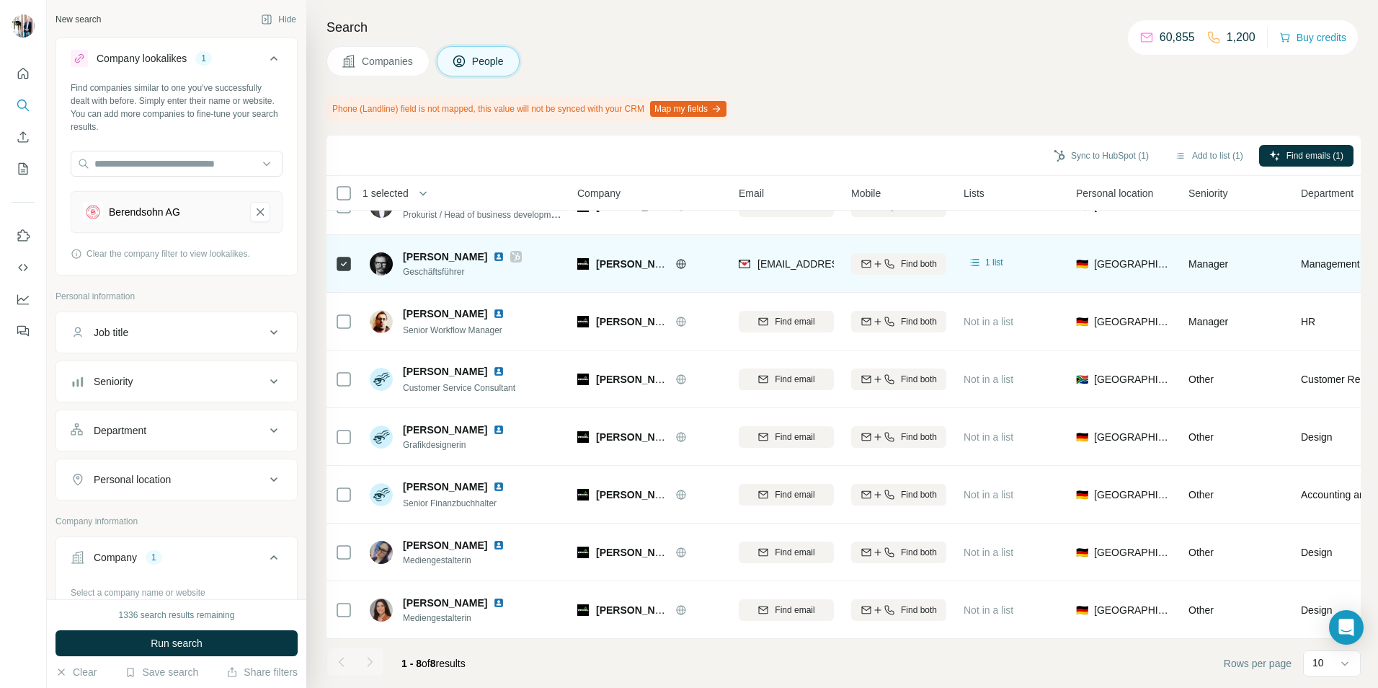
click at [397, 60] on span "Companies" at bounding box center [388, 61] width 53 height 14
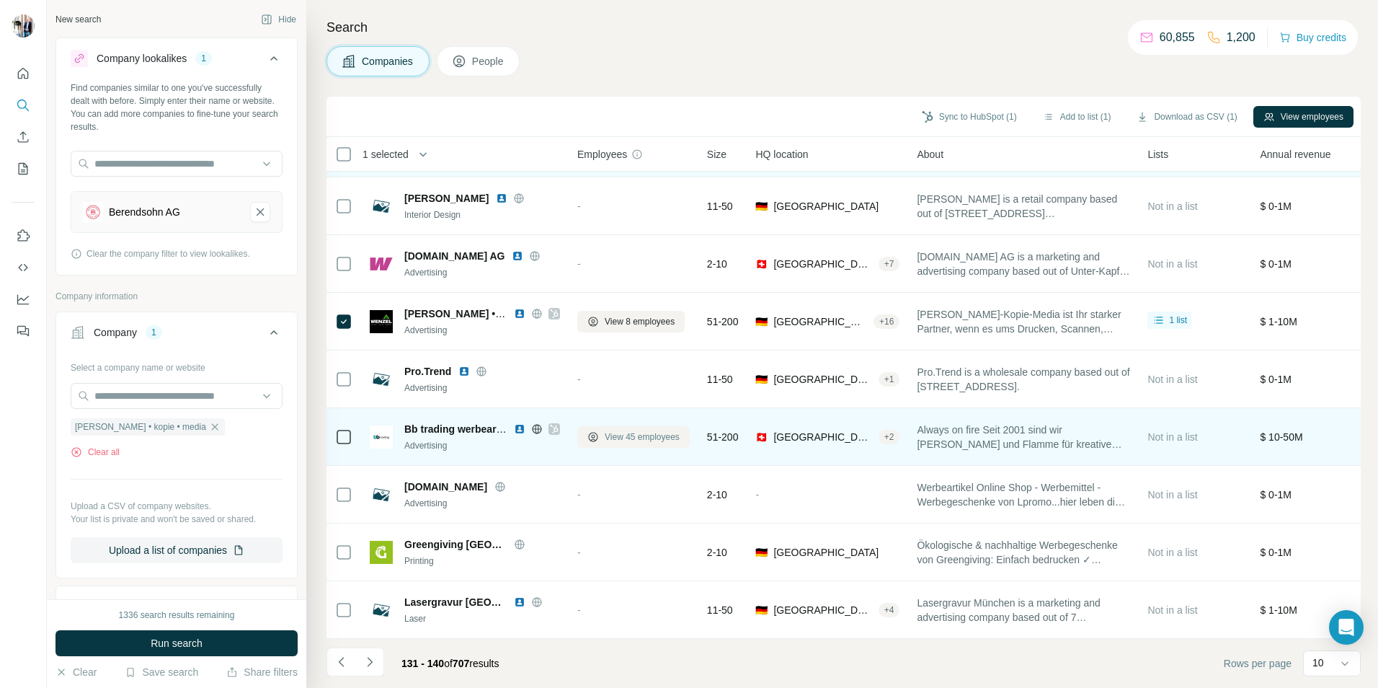
scroll to position [117, 0]
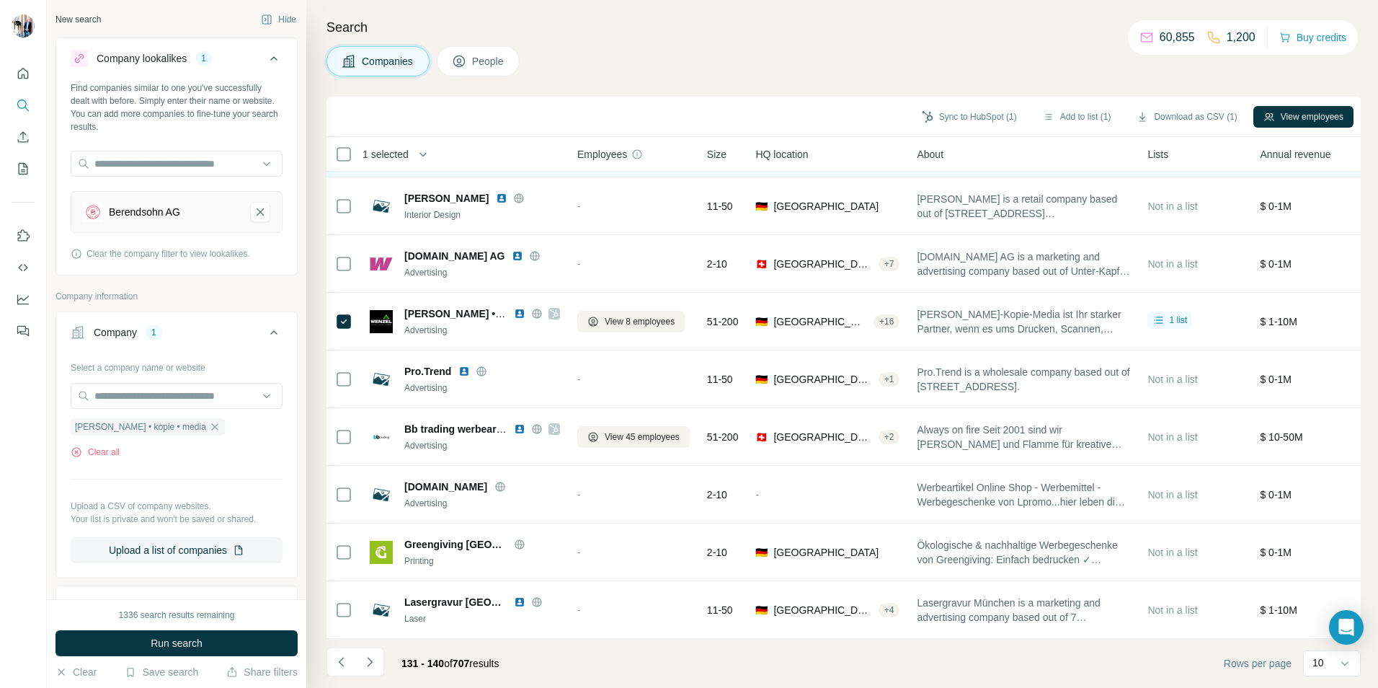
click at [369, 662] on icon "Navigate to next page" at bounding box center [370, 661] width 14 height 14
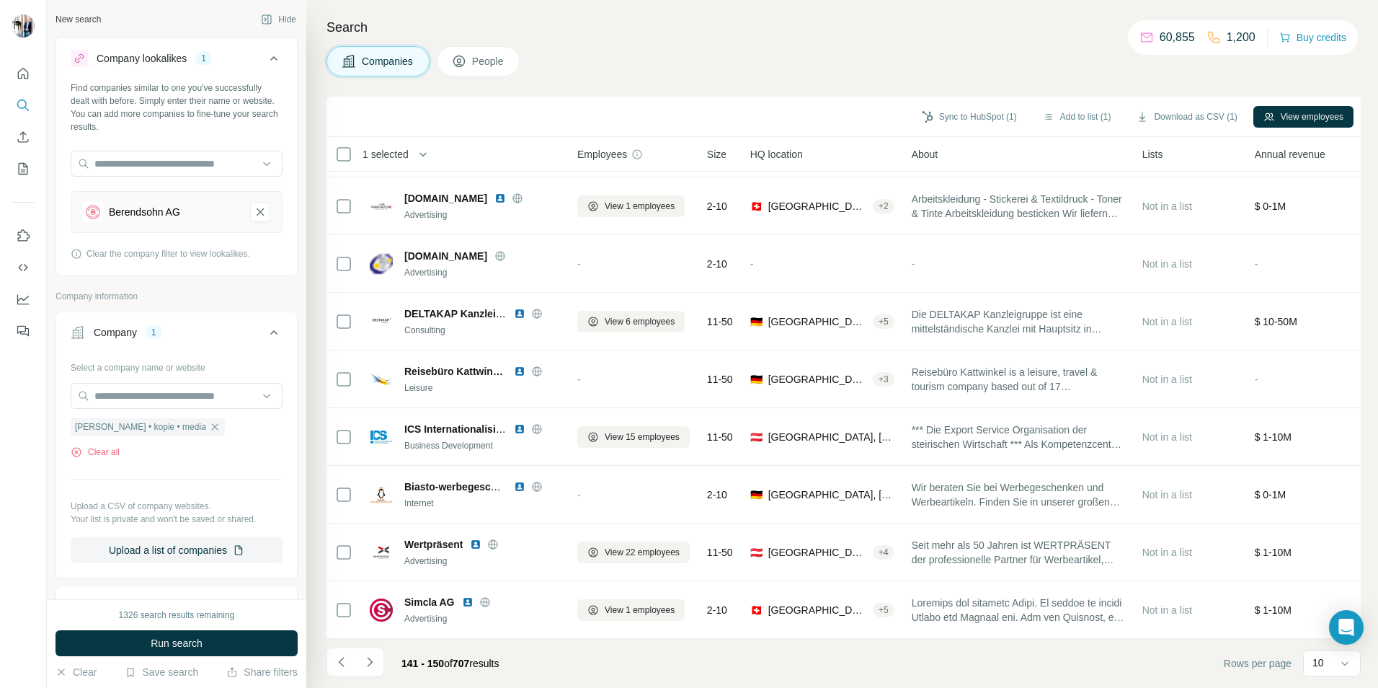
click at [254, 218] on icon "Berendsohn AG-remove-button" at bounding box center [260, 212] width 13 height 14
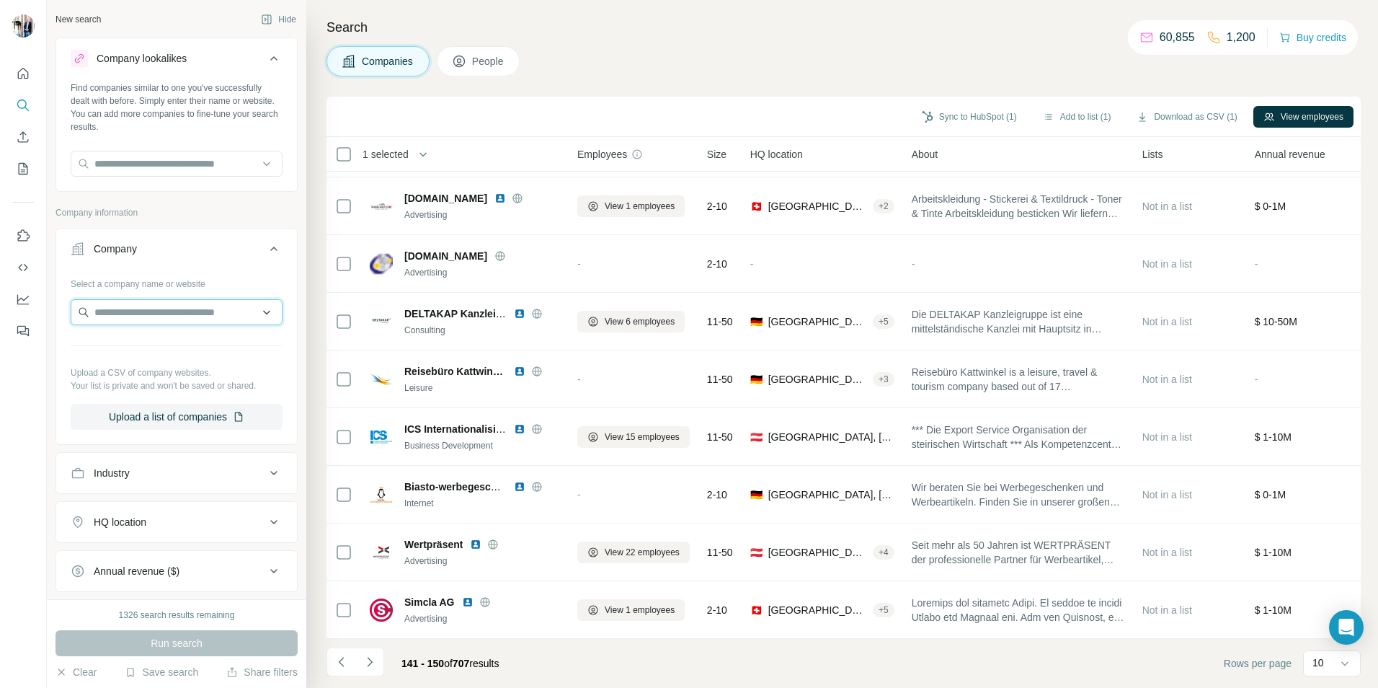
click at [154, 307] on input "text" at bounding box center [177, 312] width 212 height 26
paste input "**********"
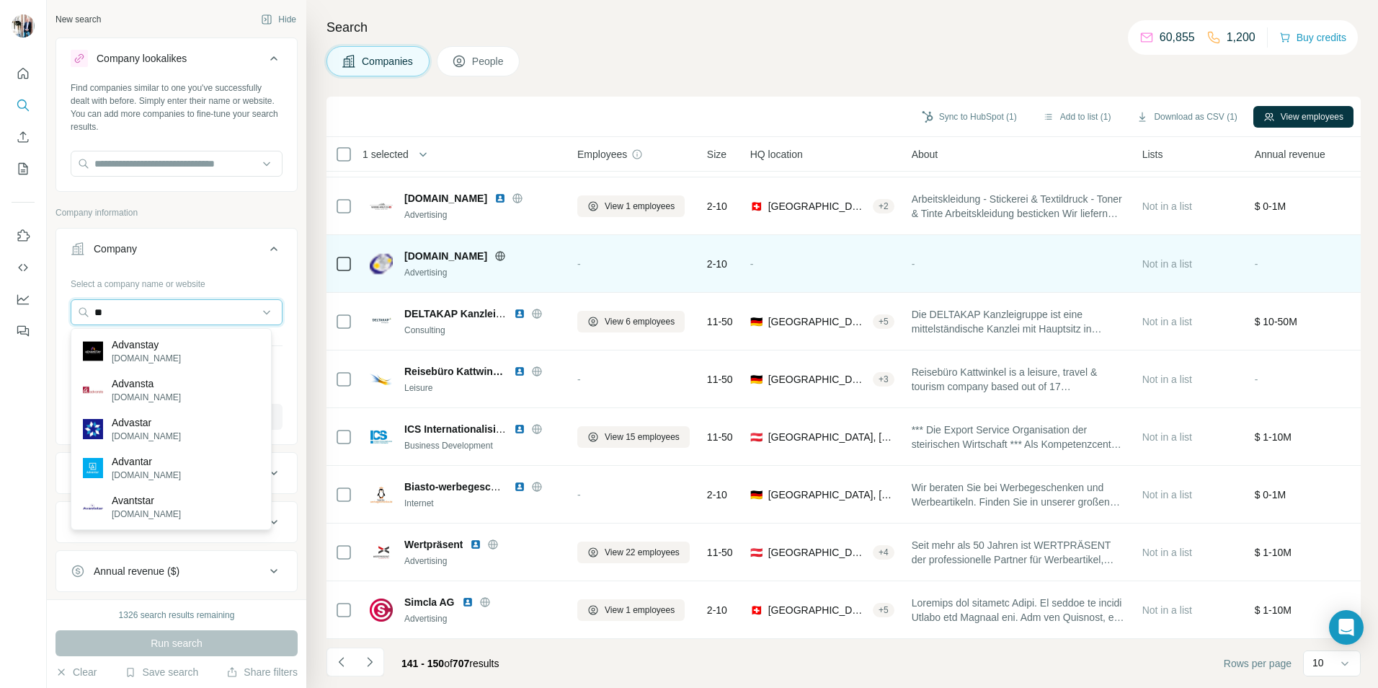
type input "*"
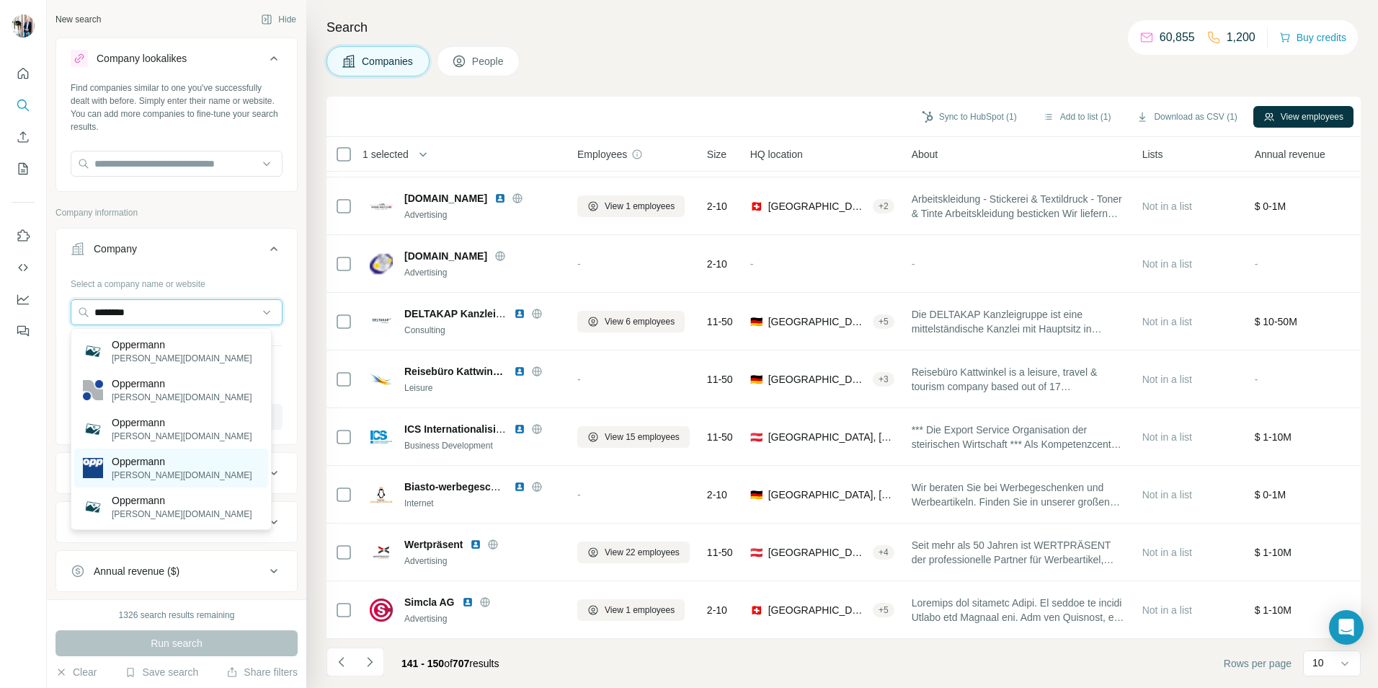
type input "********"
click at [175, 470] on div "[PERSON_NAME] [PERSON_NAME][DOMAIN_NAME]" at bounding box center [171, 467] width 194 height 39
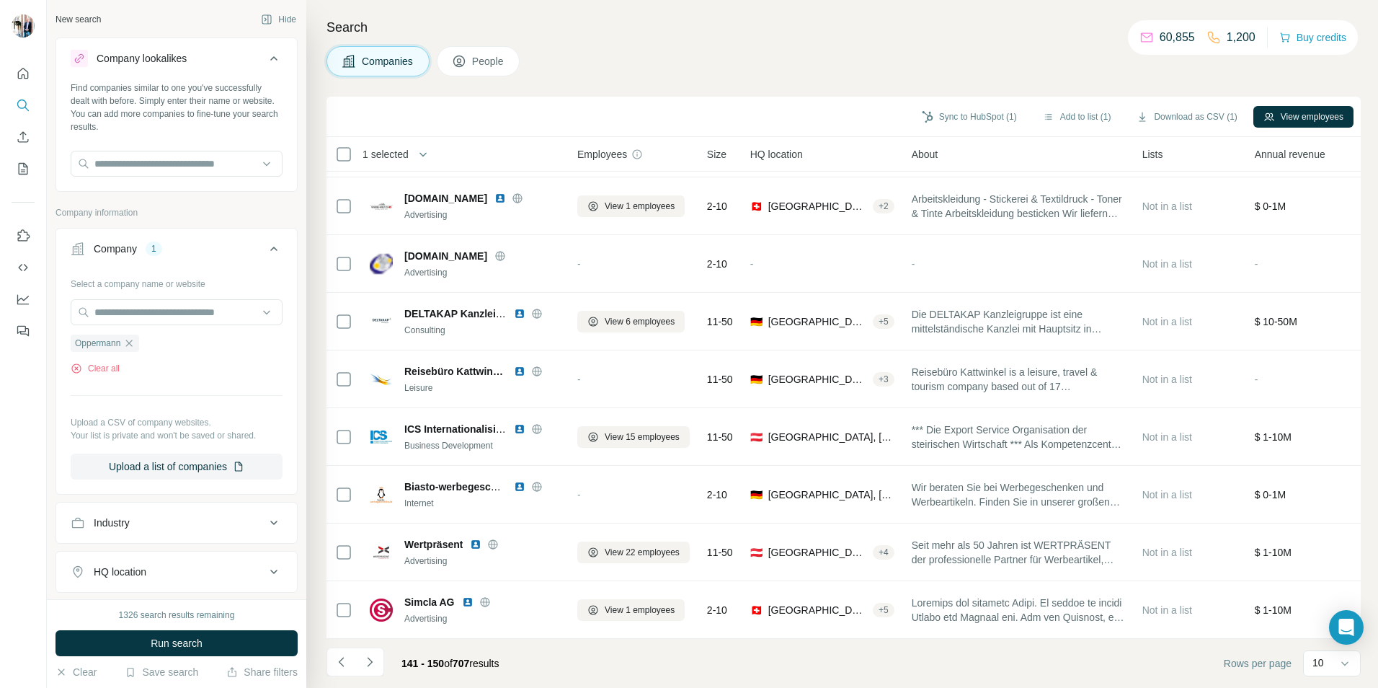
click at [367, 58] on span "Companies" at bounding box center [388, 61] width 53 height 14
click at [153, 650] on button "Run search" at bounding box center [176, 643] width 242 height 26
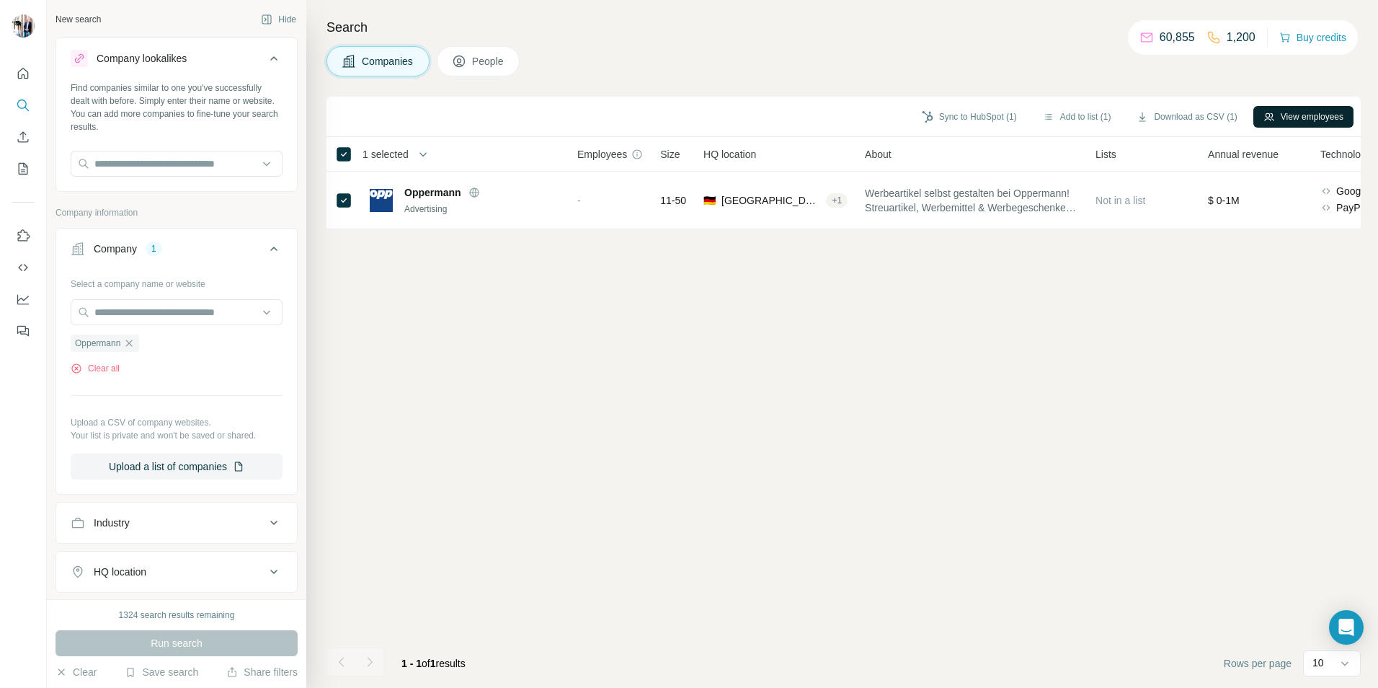
click at [1299, 115] on button "View employees" at bounding box center [1303, 117] width 100 height 22
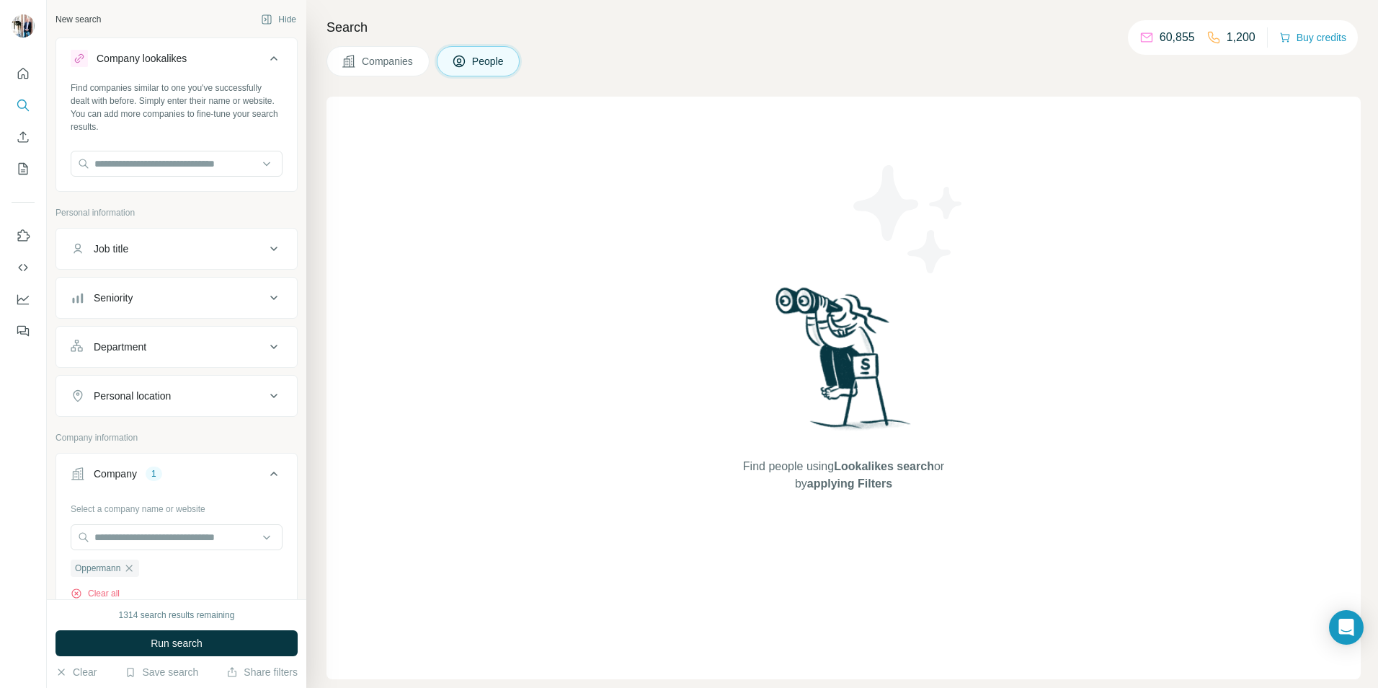
click at [391, 62] on span "Companies" at bounding box center [388, 61] width 53 height 14
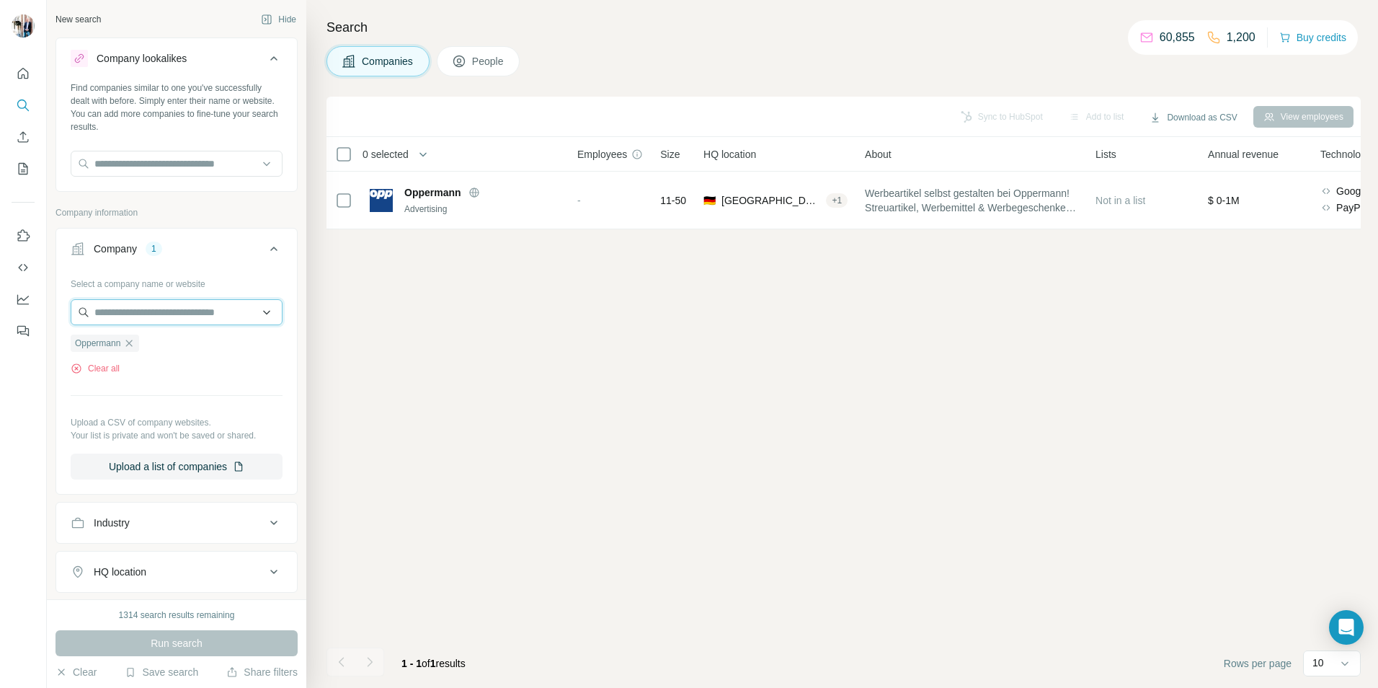
click at [167, 314] on input "text" at bounding box center [177, 312] width 212 height 26
paste input "**********"
drag, startPoint x: 176, startPoint y: 314, endPoint x: 254, endPoint y: 315, distance: 77.8
click at [254, 315] on input "**********" at bounding box center [177, 312] width 212 height 26
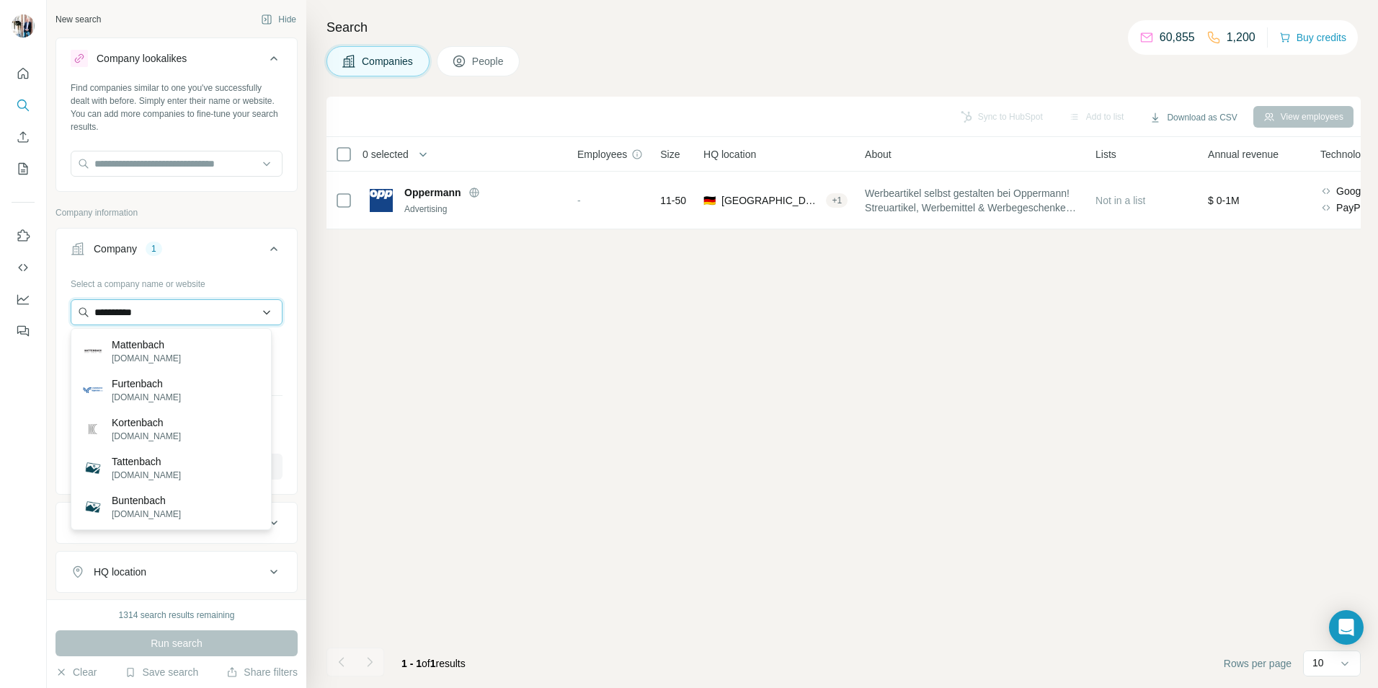
drag, startPoint x: 173, startPoint y: 308, endPoint x: 82, endPoint y: 308, distance: 90.8
click at [82, 308] on input "**********" at bounding box center [177, 312] width 212 height 26
paste input "**********"
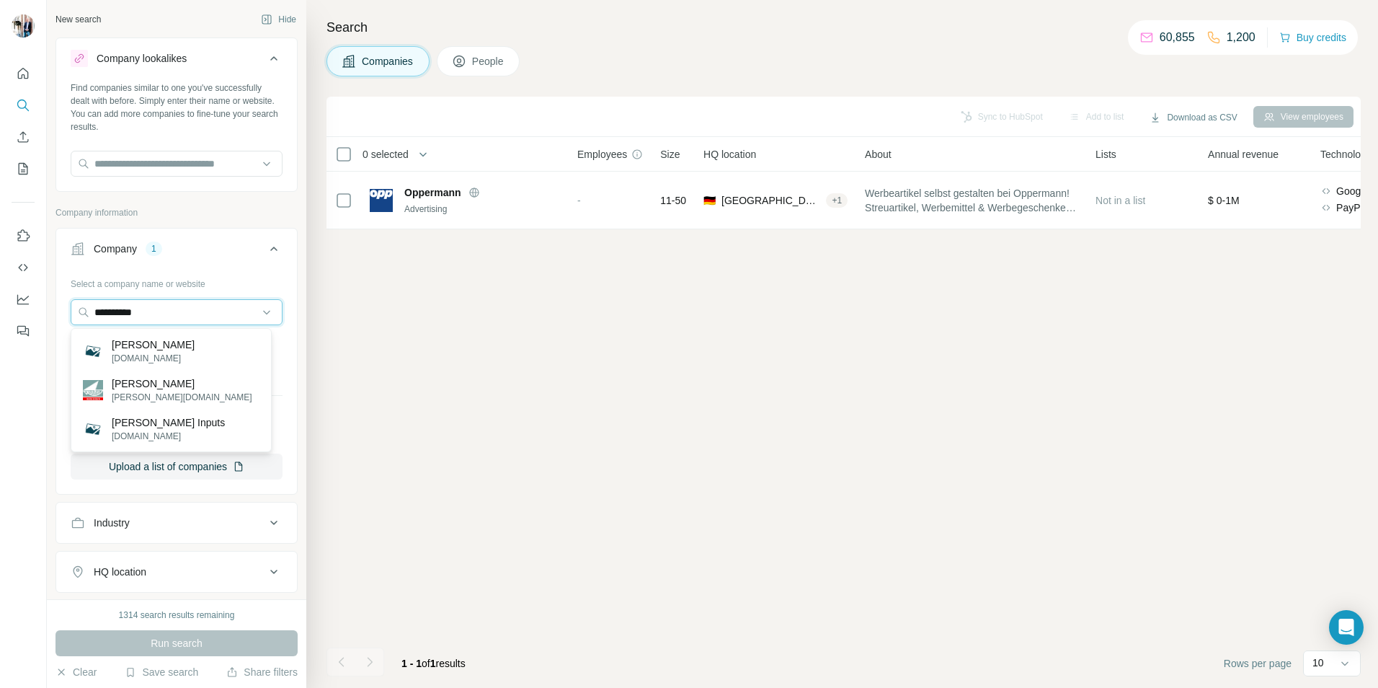
type input "**********"
